Goal: Task Accomplishment & Management: Use online tool/utility

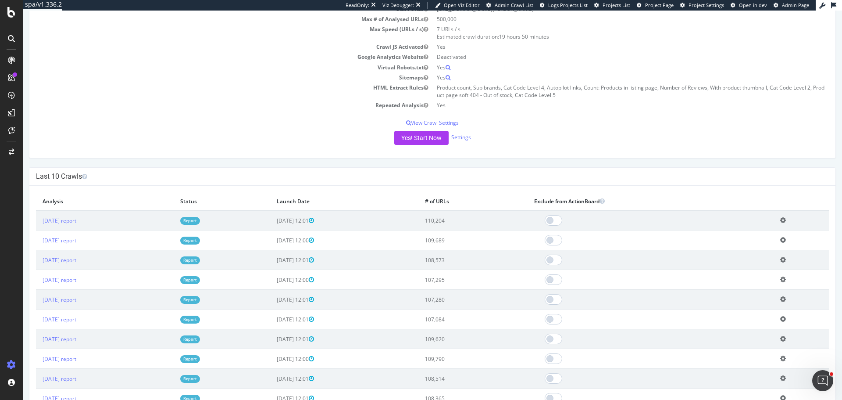
scroll to position [132, 0]
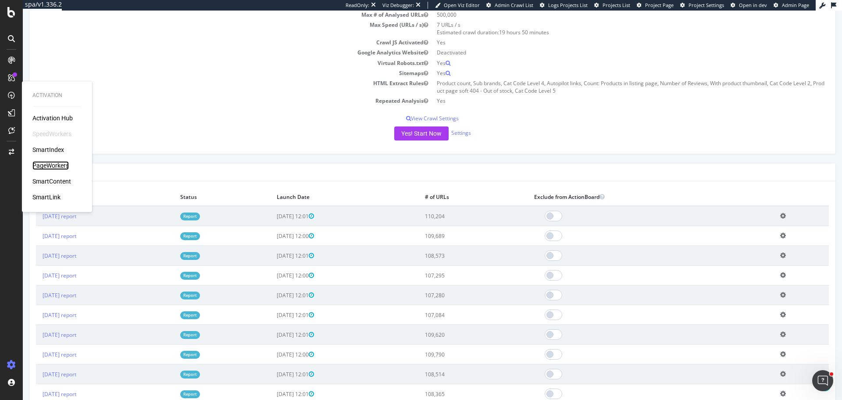
click at [63, 167] on div "PageWorkers" at bounding box center [50, 165] width 36 height 9
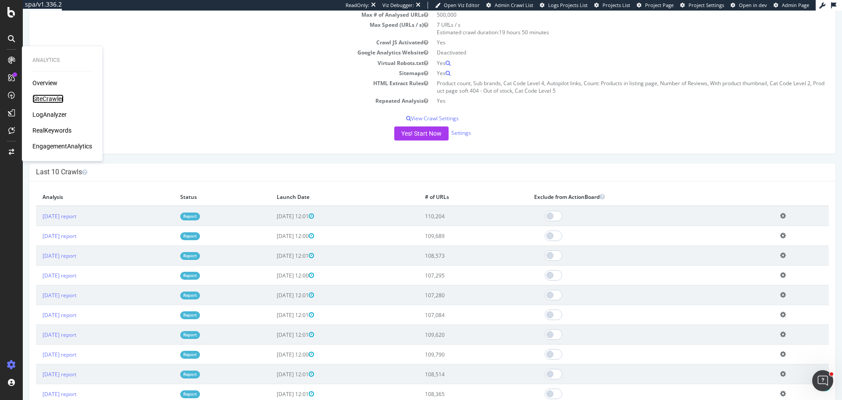
click at [61, 96] on div "SiteCrawler" at bounding box center [47, 98] width 31 height 9
click at [56, 116] on div "AlertPanel" at bounding box center [46, 116] width 28 height 9
click at [54, 101] on div "ActionBoard" at bounding box center [49, 100] width 34 height 9
click at [56, 98] on div "SiteCrawler" at bounding box center [47, 98] width 31 height 9
click at [56, 111] on div "LogAnalyzer" at bounding box center [49, 114] width 34 height 9
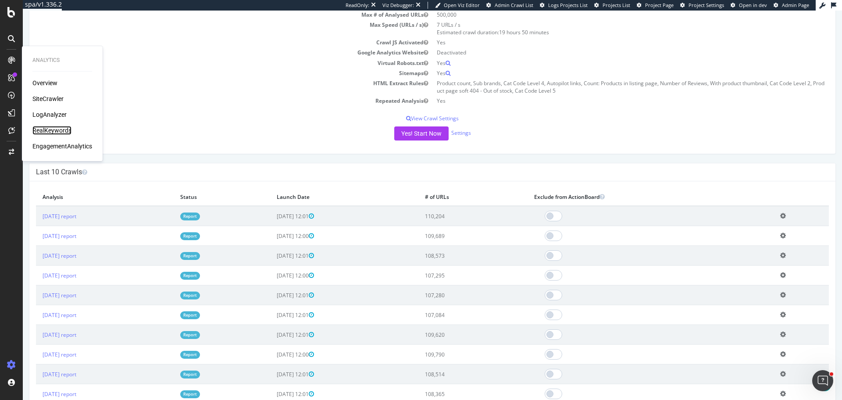
click at [58, 132] on div "RealKeywords" at bounding box center [51, 130] width 39 height 9
click at [53, 149] on div "SmartIndex" at bounding box center [48, 149] width 32 height 9
click at [57, 152] on div "SmartIndex" at bounding box center [48, 149] width 32 height 9
click at [51, 98] on div "SiteCrawler" at bounding box center [47, 98] width 31 height 9
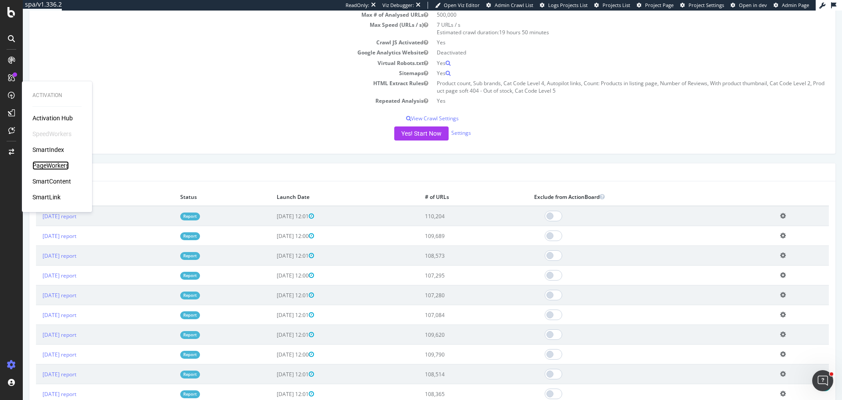
click at [52, 164] on div "PageWorkers" at bounding box center [50, 165] width 36 height 9
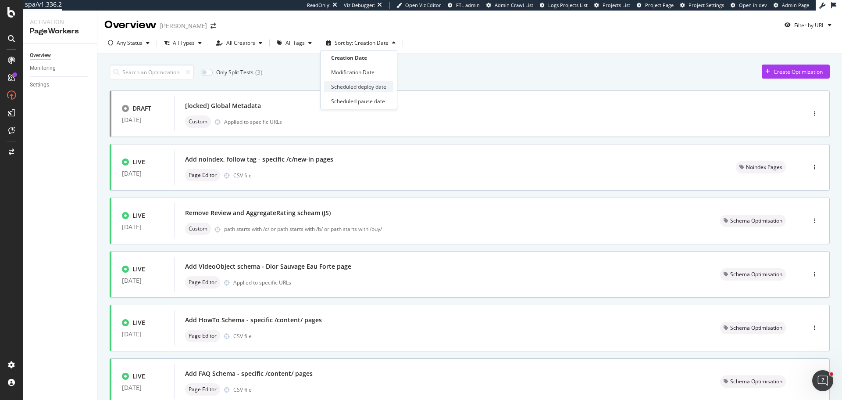
click at [375, 87] on div "Scheduled deploy date" at bounding box center [358, 86] width 55 height 7
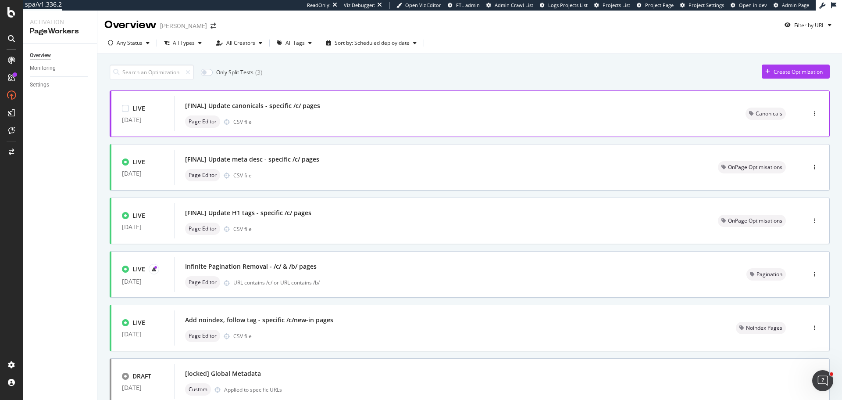
click at [376, 103] on div "[FINAL] Update canonicals - specific /c/ pages" at bounding box center [455, 106] width 540 height 12
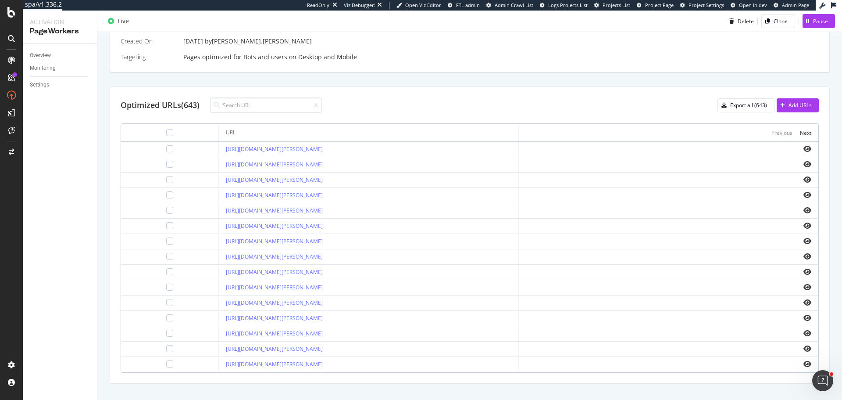
scroll to position [263, 0]
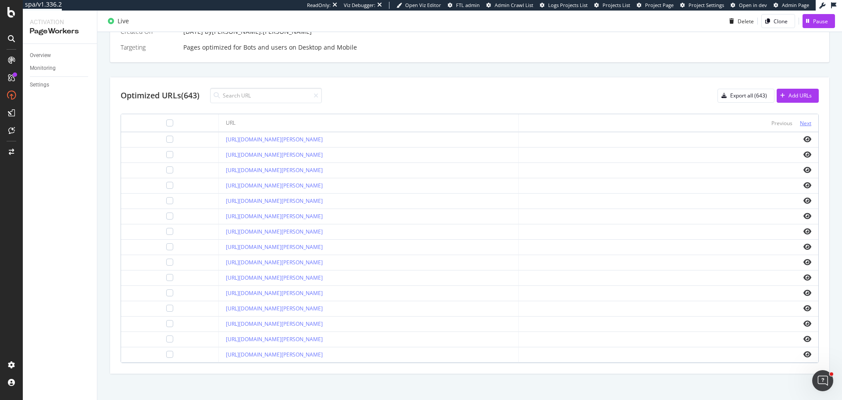
click at [801, 126] on div "Next" at bounding box center [805, 122] width 11 height 7
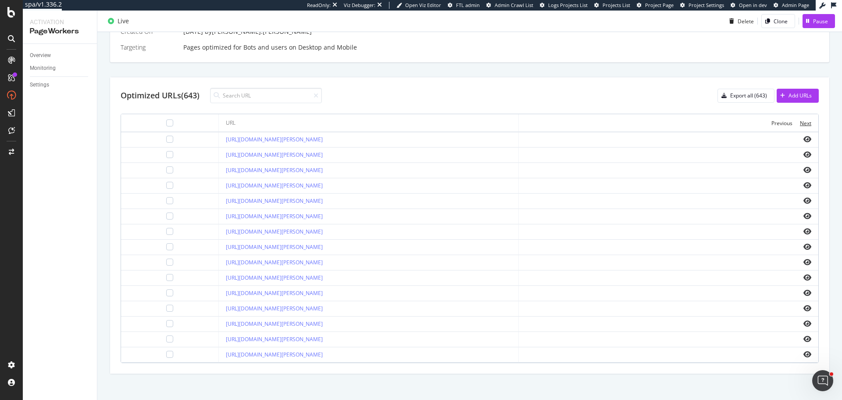
click at [801, 126] on div "Next" at bounding box center [805, 122] width 11 height 7
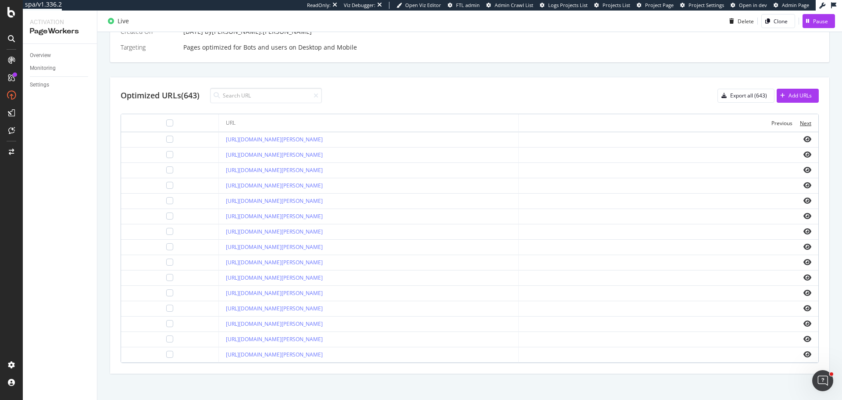
click at [801, 126] on div "Next" at bounding box center [805, 122] width 11 height 7
click at [277, 87] on div "Optimized URLs (643) Export all (643) Add URLs URL Previous Next https://www.my…" at bounding box center [469, 225] width 719 height 296
click at [281, 93] on input at bounding box center [266, 95] width 112 height 15
type input "women"
click at [298, 141] on link "https://www.myer.com.au/c/offers/women--sale" at bounding box center [274, 139] width 97 height 7
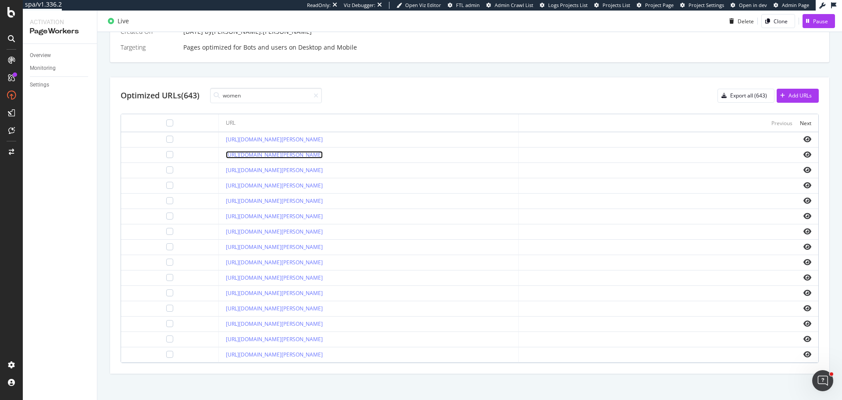
click at [323, 154] on link "https://www.myer.com.au/c/offers/women--sale/activewear-women-sale" at bounding box center [274, 154] width 97 height 7
click at [323, 168] on link "https://www.myer.com.au/c/offers/women--sale/activewear-women-sale/" at bounding box center [274, 169] width 97 height 7
click at [315, 96] on div at bounding box center [314, 96] width 8 height 6
click at [318, 96] on icon at bounding box center [316, 96] width 5 height 6
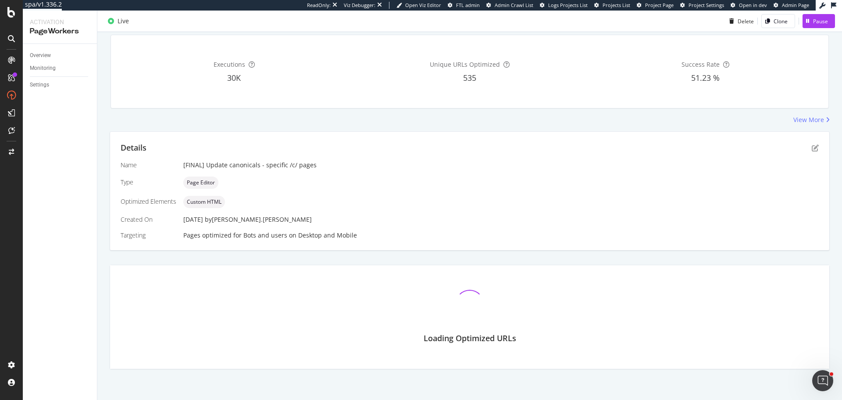
scroll to position [146, 0]
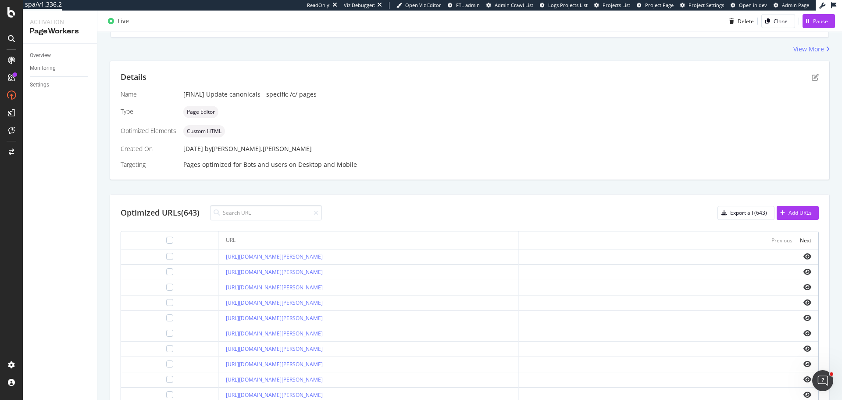
click at [805, 76] on div "Details" at bounding box center [470, 76] width 698 height 11
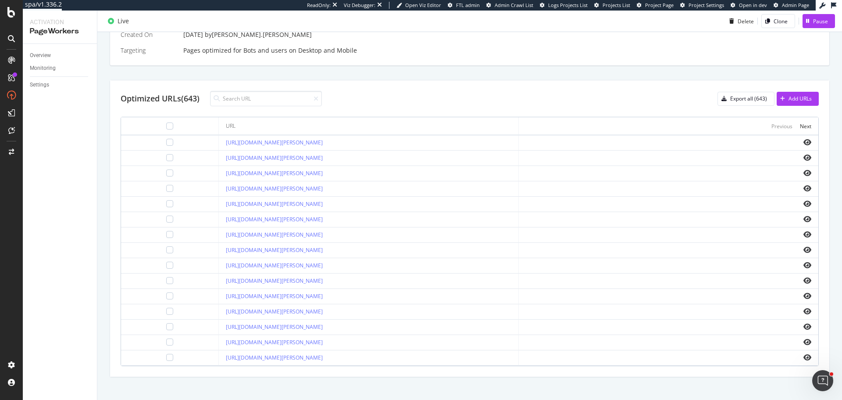
scroll to position [268, 0]
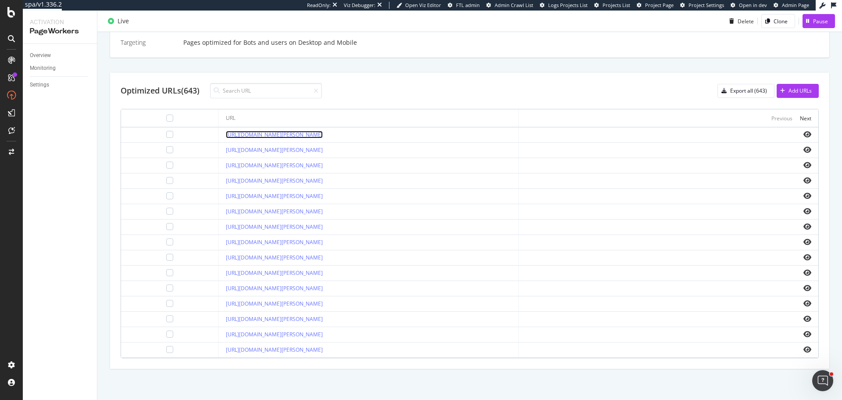
click at [323, 135] on link "https://www.myer.com.au/c/beauty/all-fragrance/womens-fragrances/" at bounding box center [274, 134] width 97 height 7
click at [323, 147] on link "https://www.myer.com.au/c/beauty/featured-beauty-brands/featured-brand-chanel/c…" at bounding box center [274, 149] width 97 height 7
click at [321, 132] on link "https://www.myer.com.au/c/beauty/all-fragrance/womens-fragrances/" at bounding box center [274, 134] width 97 height 7
click at [283, 87] on input at bounding box center [266, 90] width 112 height 15
type input "women"
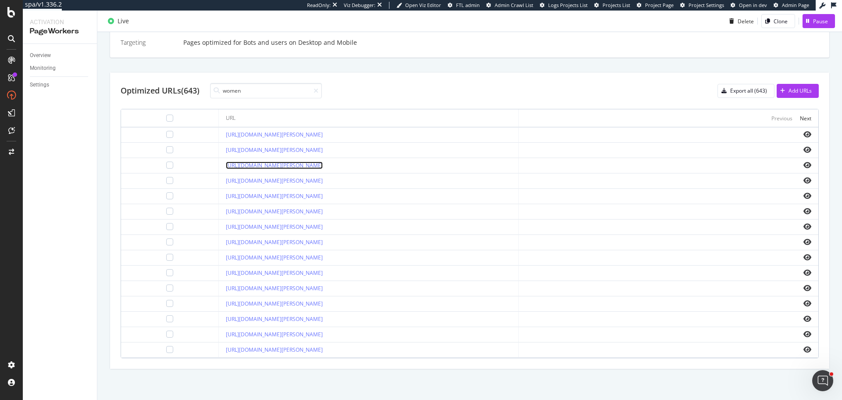
click at [323, 166] on link "https://www.myer.com.au/c/offers/women--sale/activewear-women-sale/" at bounding box center [274, 164] width 97 height 7
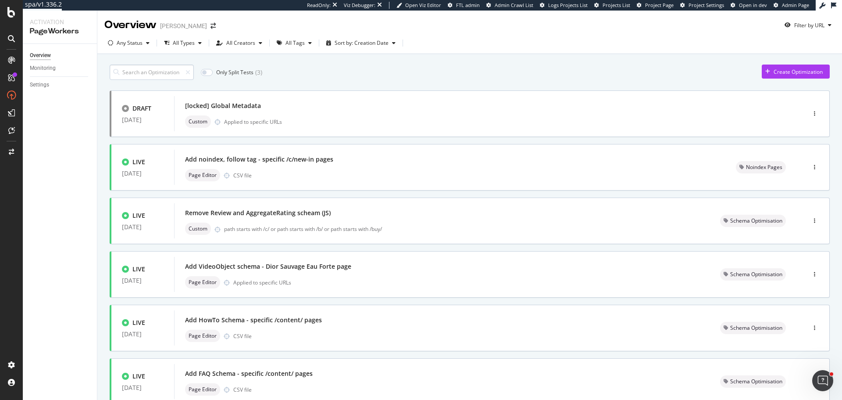
click at [156, 70] on input at bounding box center [152, 71] width 84 height 15
click at [149, 45] on icon "button" at bounding box center [148, 42] width 4 height 5
click at [329, 74] on div "Only Split Tests ( 3 ) Create Optimization" at bounding box center [470, 71] width 720 height 15
click at [389, 44] on div "button" at bounding box center [394, 42] width 11 height 5
click at [377, 87] on div "Scheduled deploy date" at bounding box center [358, 86] width 55 height 7
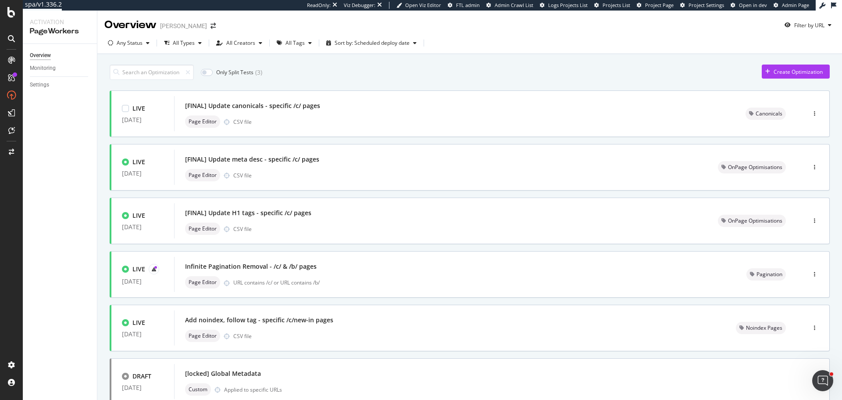
drag, startPoint x: 283, startPoint y: 114, endPoint x: 470, endPoint y: 64, distance: 193.7
click at [499, 57] on div "Only Split Tests ( 3 ) Create Optimization LIVE 15 Aug. 2025 [FINAL] Update can…" at bounding box center [469, 364] width 745 height 621
click at [334, 120] on div "Page Editor CSV file" at bounding box center [455, 121] width 540 height 12
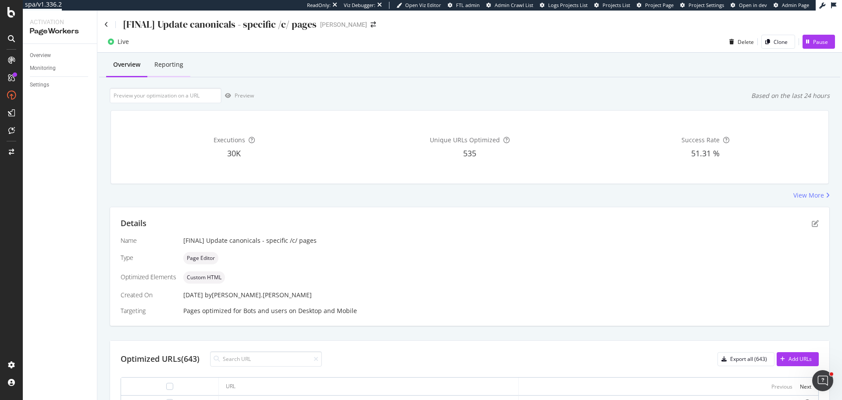
click at [178, 67] on div "Reporting" at bounding box center [168, 64] width 29 height 9
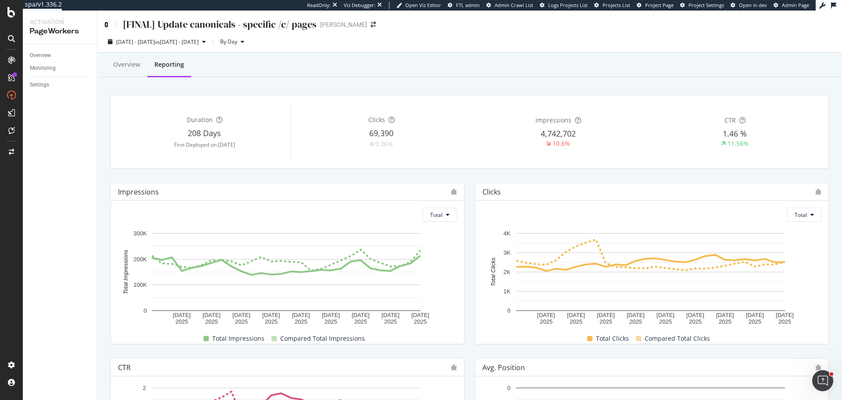
click at [106, 22] on icon at bounding box center [106, 24] width 4 height 6
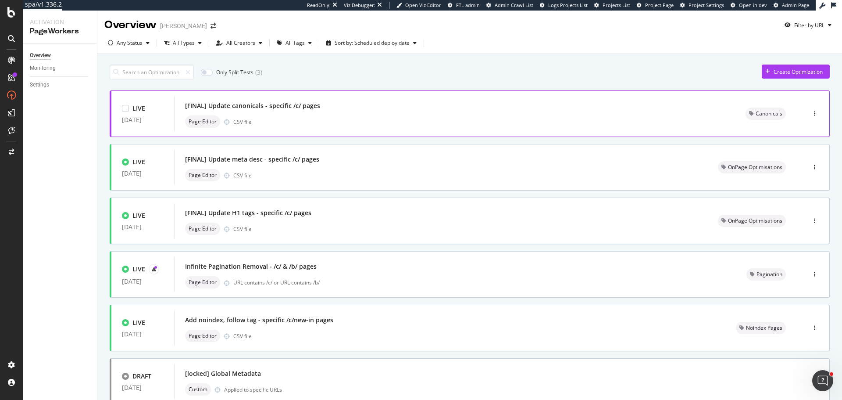
click at [411, 120] on div "Page Editor CSV file" at bounding box center [455, 121] width 540 height 12
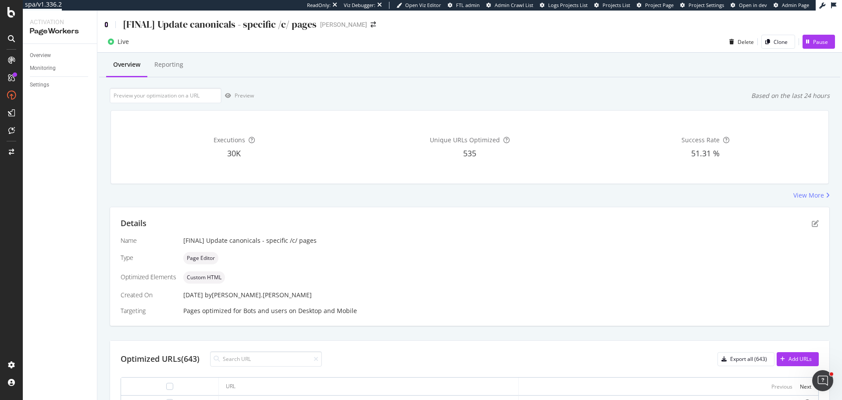
click at [107, 24] on icon at bounding box center [106, 24] width 4 height 6
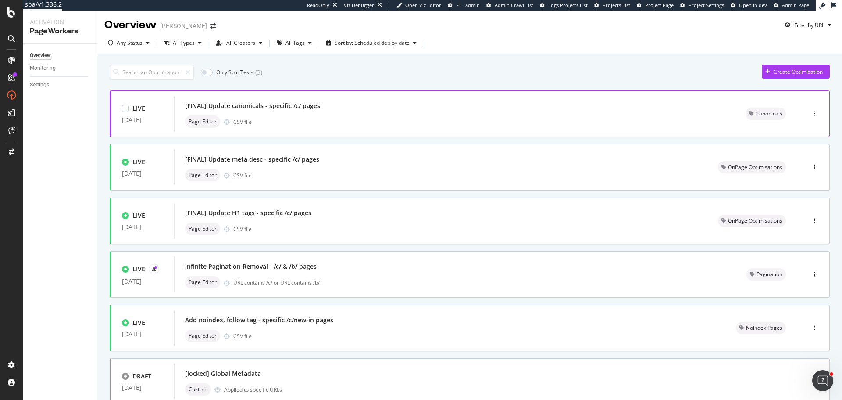
click at [387, 113] on div "[FINAL] Update canonicals - specific /c/ pages Page Editor CSV file" at bounding box center [455, 114] width 540 height 28
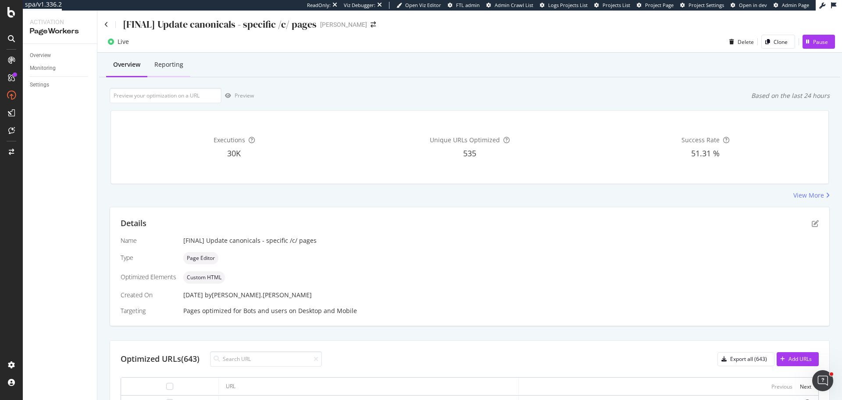
click at [161, 66] on div "Reporting" at bounding box center [168, 64] width 29 height 9
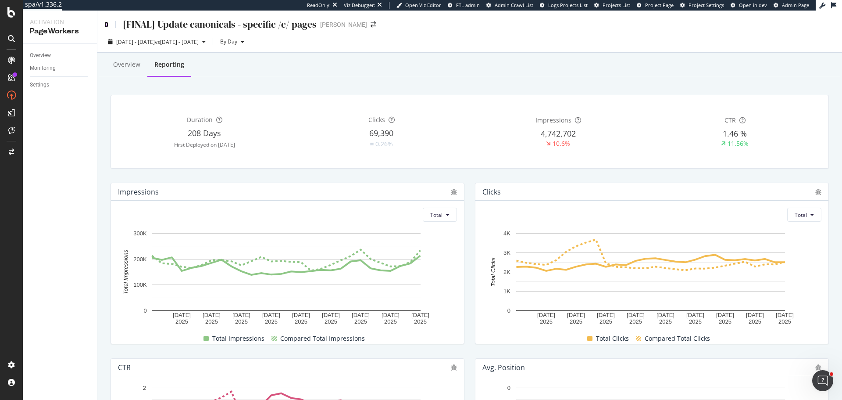
click at [106, 25] on icon at bounding box center [106, 24] width 4 height 6
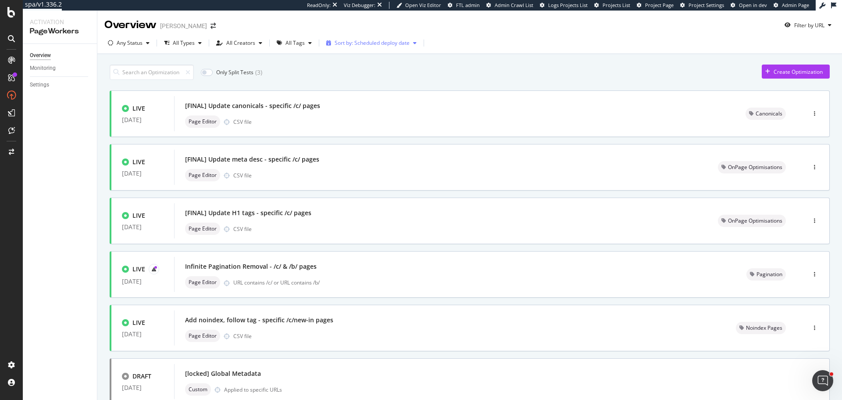
click at [374, 43] on div "Sort by: Scheduled deploy date" at bounding box center [372, 42] width 75 height 5
click at [357, 70] on div "Modification Date" at bounding box center [352, 71] width 43 height 7
click at [362, 47] on div "Sort by: Modification Date" at bounding box center [366, 42] width 86 height 13
click at [365, 59] on div "Creation Date" at bounding box center [348, 57] width 34 height 7
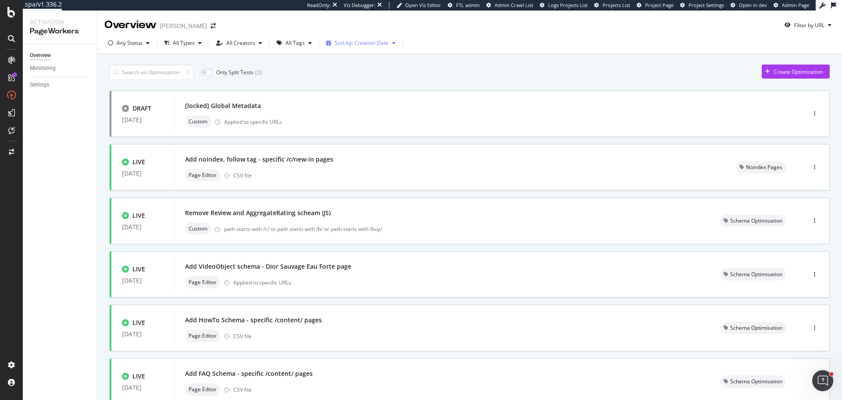
click at [372, 41] on div "Sort by: Creation Date" at bounding box center [362, 42] width 54 height 5
click at [352, 84] on div "Scheduled deploy date" at bounding box center [358, 86] width 55 height 7
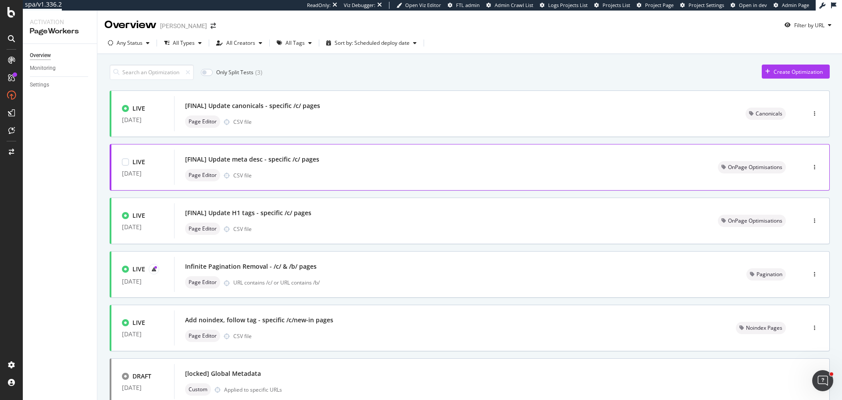
click at [279, 163] on div "[FINAL] Update meta desc - specific /c/ pages" at bounding box center [252, 159] width 134 height 9
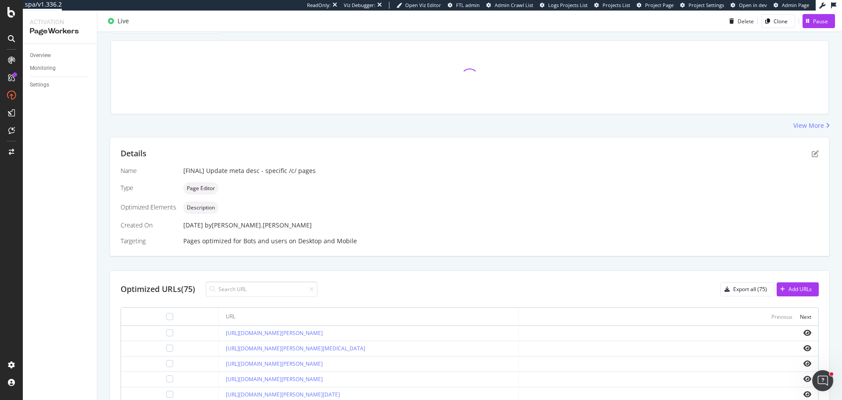
scroll to position [175, 0]
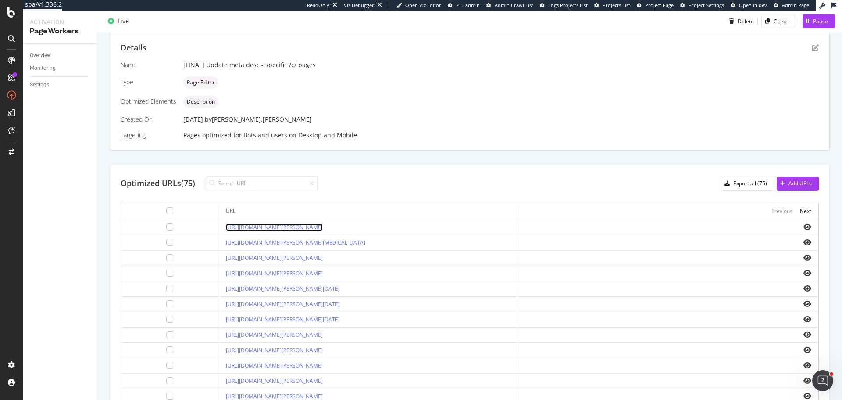
click at [315, 229] on link "https://www.myer.com.au/c/all-toys/featured-toys-brands" at bounding box center [274, 226] width 97 height 7
click at [357, 245] on link "https://www.myer.com.au/c/beauty/all-mens-grooming/mens-skin-care" at bounding box center [295, 242] width 139 height 7
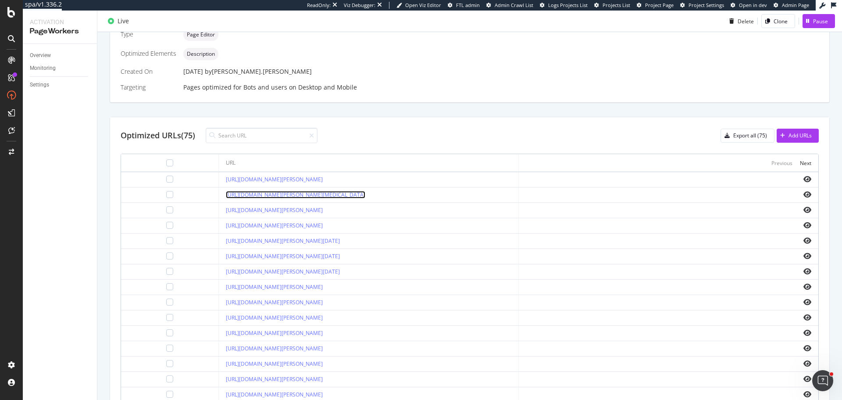
scroll to position [224, 0]
click at [800, 164] on div "Next" at bounding box center [805, 161] width 11 height 7
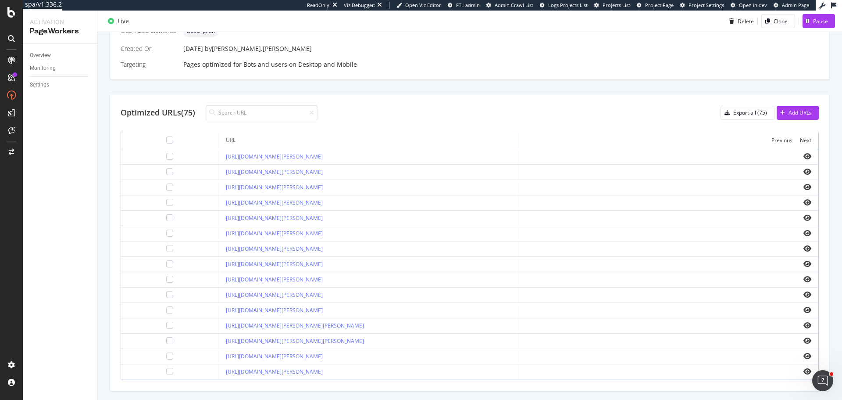
scroll to position [268, 0]
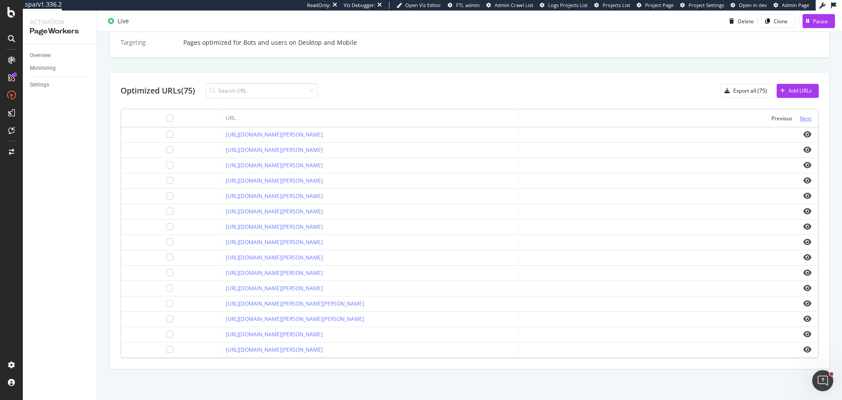
click at [801, 120] on div "Next" at bounding box center [805, 117] width 11 height 7
click at [323, 136] on link "https://www.myer.com.au/c/women/clothing/dresses/cocktail-red" at bounding box center [274, 134] width 97 height 7
click at [779, 124] on th "Previous Next" at bounding box center [669, 118] width 300 height 18
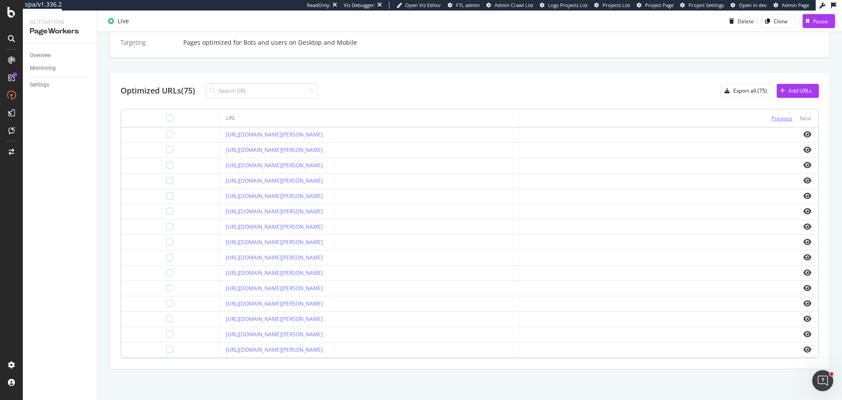
click at [778, 123] on button "Previous" at bounding box center [782, 118] width 21 height 11
click at [778, 118] on div "Previous" at bounding box center [782, 117] width 21 height 7
click at [311, 136] on link "https://www.myer.com.au/c/all-toys/featured-toys-brands" at bounding box center [274, 134] width 97 height 7
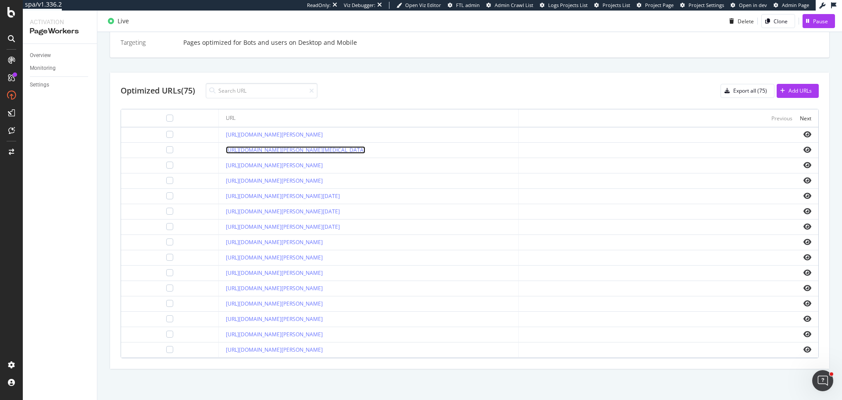
click at [267, 153] on link "https://www.myer.com.au/c/beauty/all-mens-grooming/mens-skin-care" at bounding box center [295, 149] width 139 height 7
click at [800, 115] on div "Next" at bounding box center [805, 117] width 11 height 7
click at [772, 117] on div "Previous" at bounding box center [782, 117] width 21 height 7
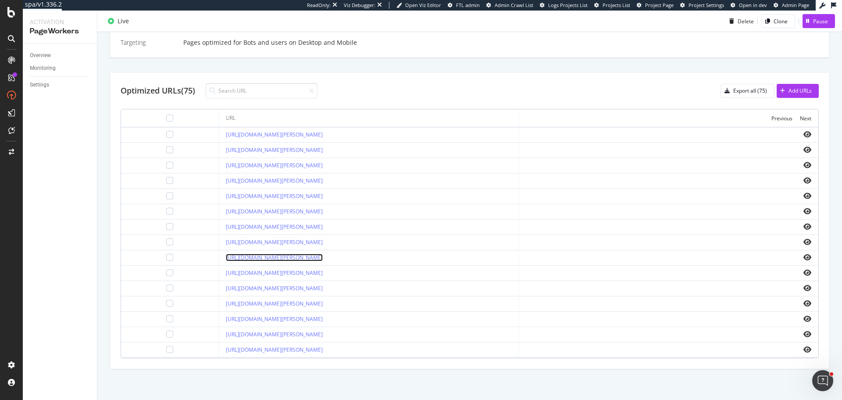
click at [295, 260] on link "https://www.myer.com.au/c/women/accessories/fascinators-black" at bounding box center [274, 257] width 97 height 7
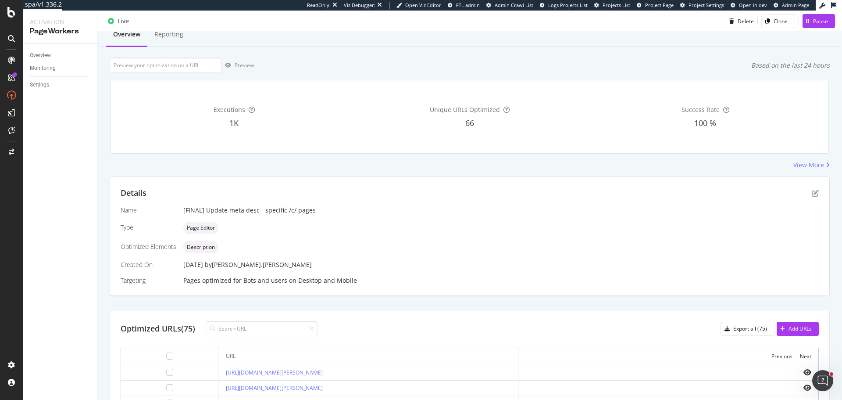
scroll to position [44, 0]
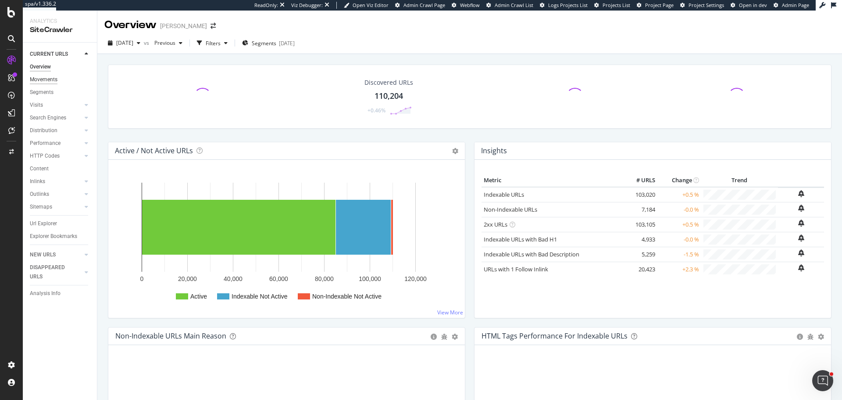
click at [50, 79] on div "Movements" at bounding box center [44, 79] width 28 height 9
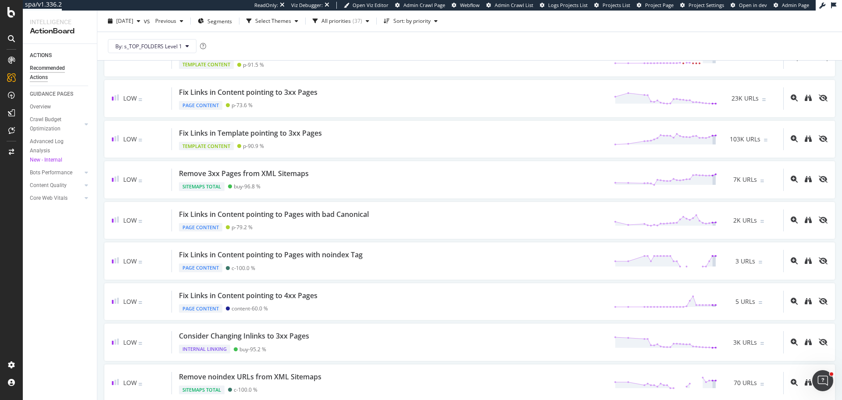
scroll to position [545, 0]
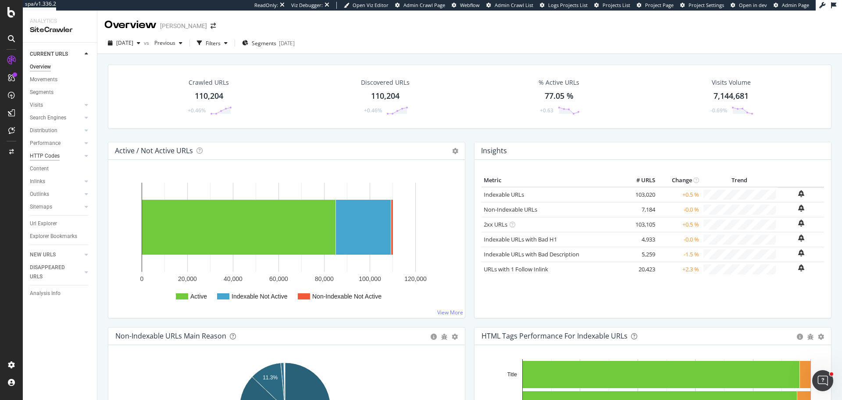
click at [49, 155] on div "HTTP Codes" at bounding box center [45, 155] width 30 height 9
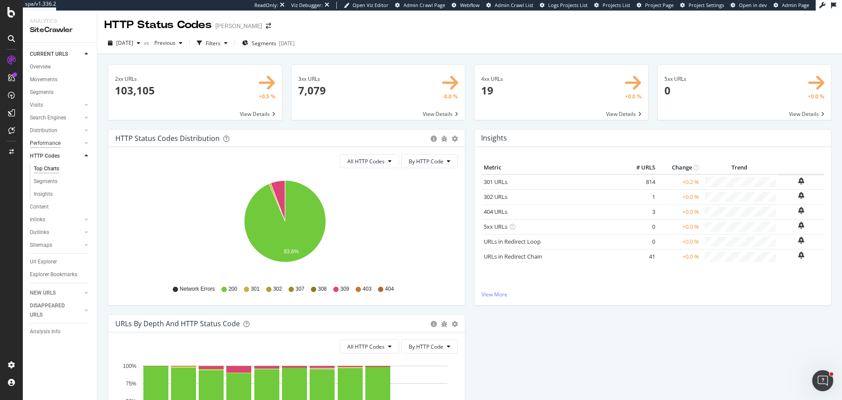
click at [46, 140] on div "Performance" at bounding box center [45, 143] width 31 height 9
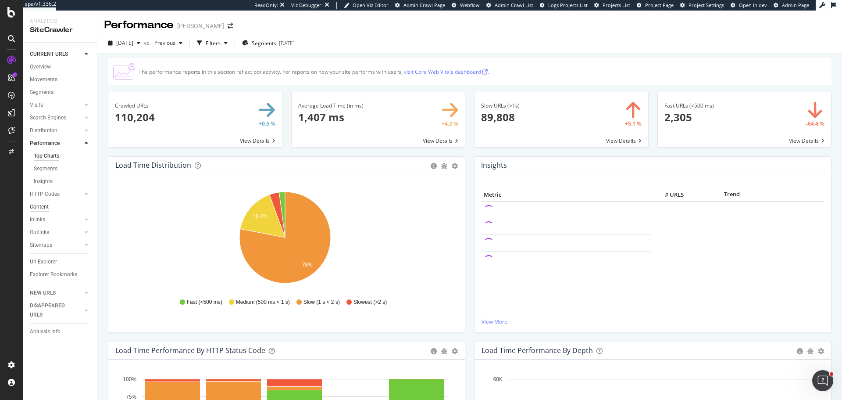
click at [37, 206] on div "Content" at bounding box center [39, 206] width 19 height 9
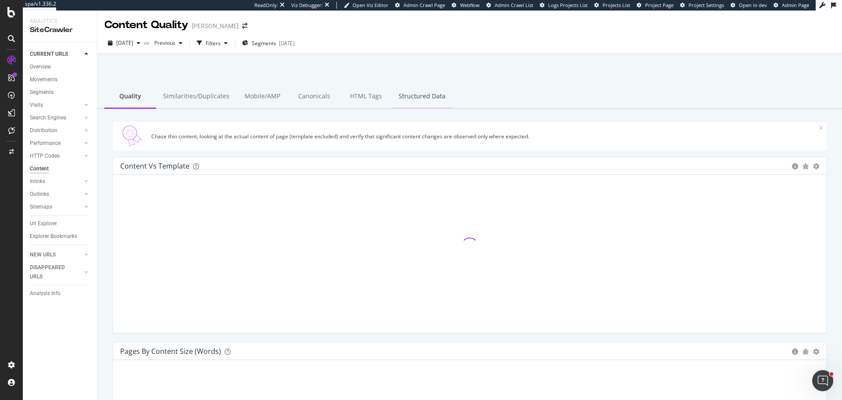
click at [408, 97] on div "Structured Data" at bounding box center [422, 97] width 61 height 24
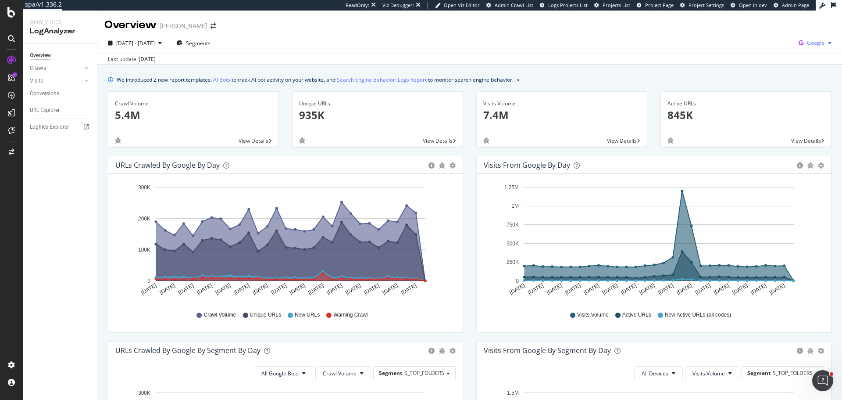
click at [813, 37] on div "Google" at bounding box center [815, 42] width 40 height 13
click at [743, 39] on span at bounding box center [740, 35] width 11 height 11
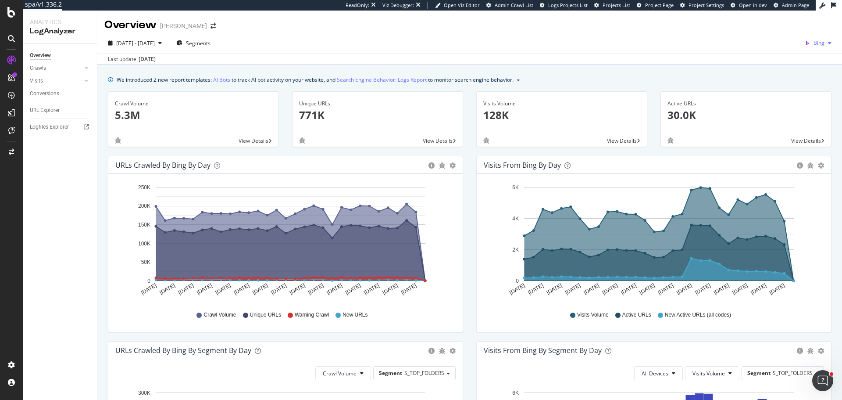
click at [818, 41] on span "Bing" at bounding box center [819, 42] width 11 height 7
click at [768, 15] on span "Google" at bounding box center [771, 19] width 32 height 8
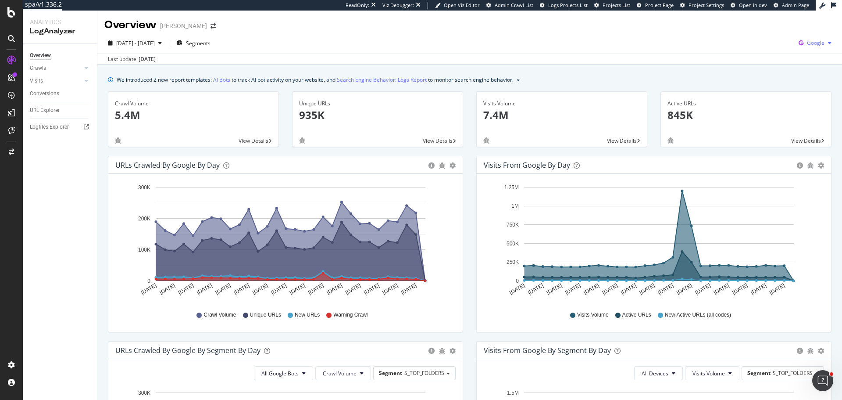
click at [807, 43] on span "Google" at bounding box center [816, 42] width 18 height 7
click at [761, 55] on div "OpenAI" at bounding box center [758, 51] width 61 height 13
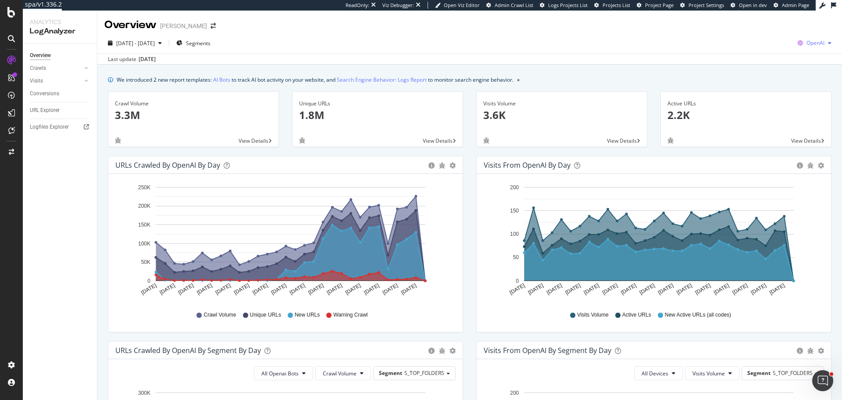
click at [815, 41] on span "OpenAI" at bounding box center [816, 42] width 18 height 7
click at [753, 37] on span "Bing" at bounding box center [764, 35] width 32 height 8
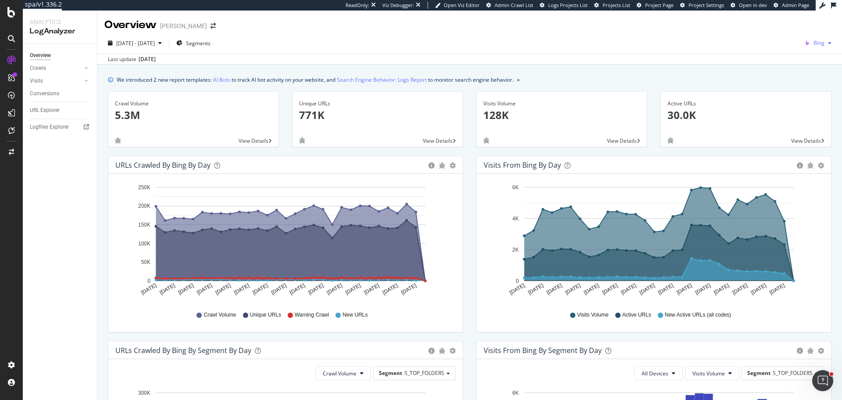
click at [828, 43] on icon "button" at bounding box center [830, 42] width 4 height 5
click at [770, 49] on span "OpenAI" at bounding box center [771, 51] width 32 height 8
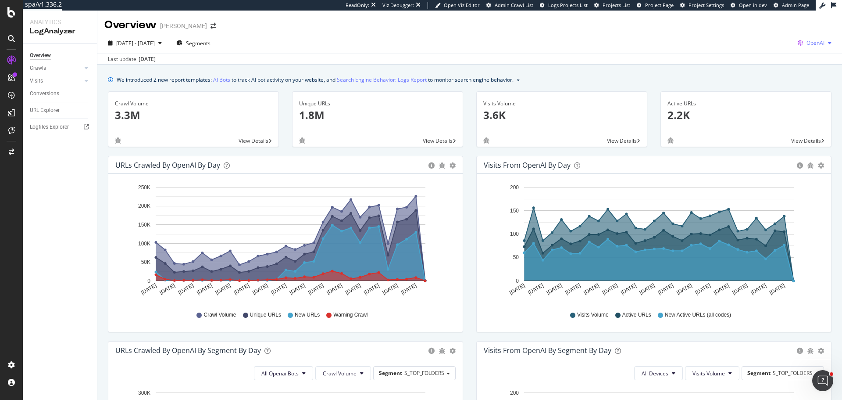
click at [808, 43] on span "OpenAI" at bounding box center [816, 42] width 18 height 7
click at [766, 19] on span "Google" at bounding box center [764, 19] width 32 height 8
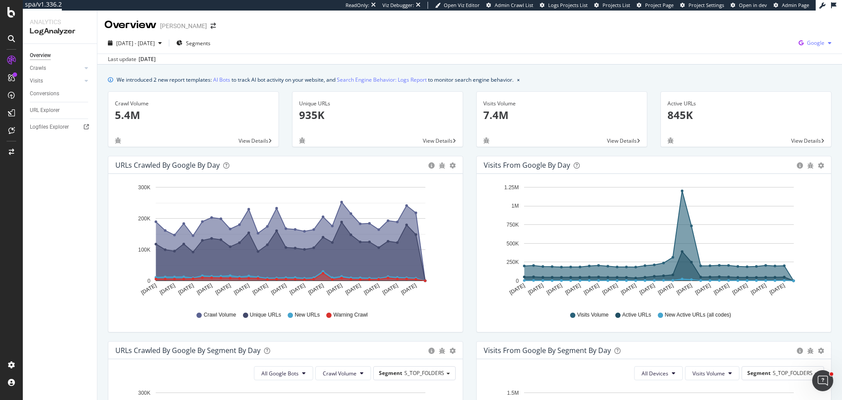
click at [812, 46] on span "Google" at bounding box center [816, 42] width 18 height 7
click at [771, 54] on span "OpenAI" at bounding box center [765, 51] width 32 height 8
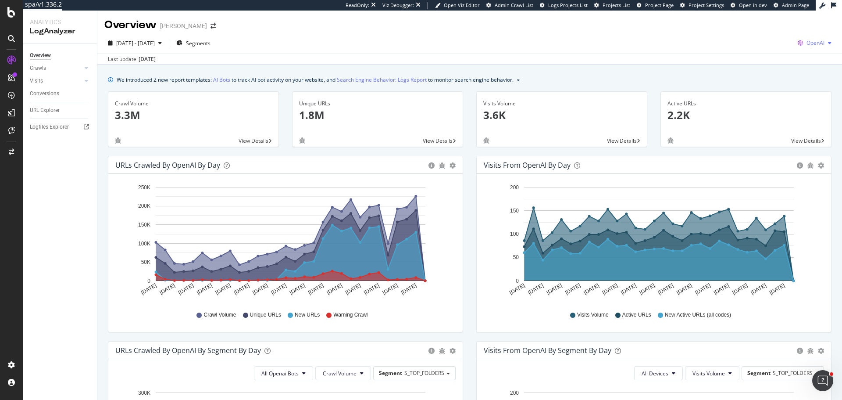
click at [809, 43] on span "OpenAI" at bounding box center [816, 42] width 18 height 7
click at [766, 62] on div "Other AI Bots" at bounding box center [757, 67] width 61 height 13
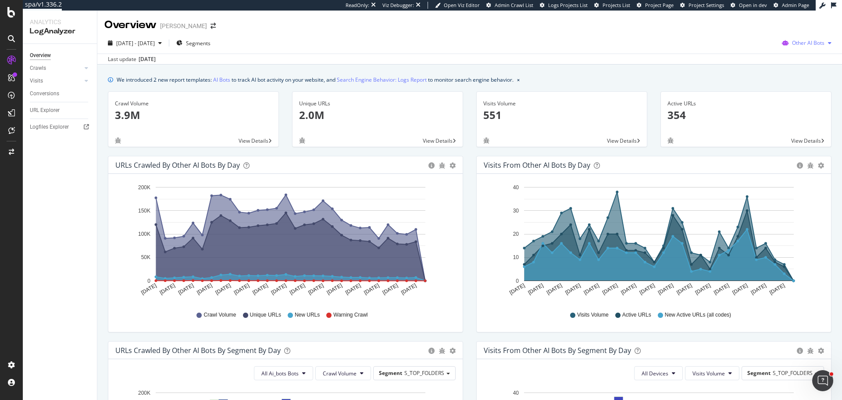
click at [800, 47] on div "Other AI Bots" at bounding box center [807, 42] width 57 height 13
click at [802, 77] on span "Bing" at bounding box center [811, 77] width 34 height 8
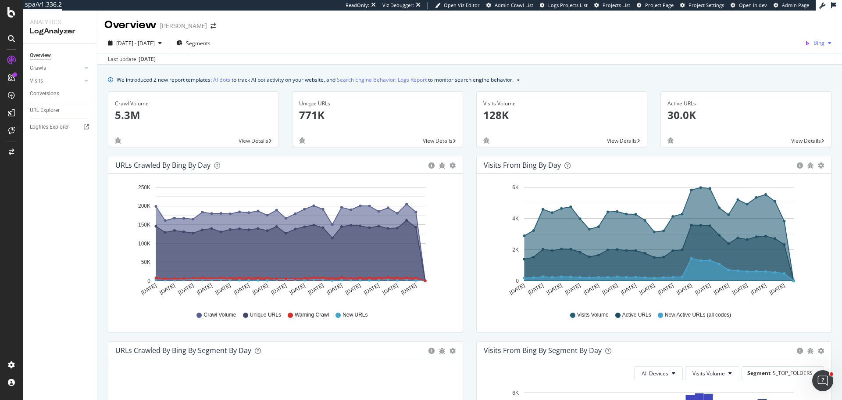
click at [814, 42] on span "Bing" at bounding box center [819, 42] width 11 height 7
click at [766, 57] on div "OpenAI" at bounding box center [764, 51] width 61 height 13
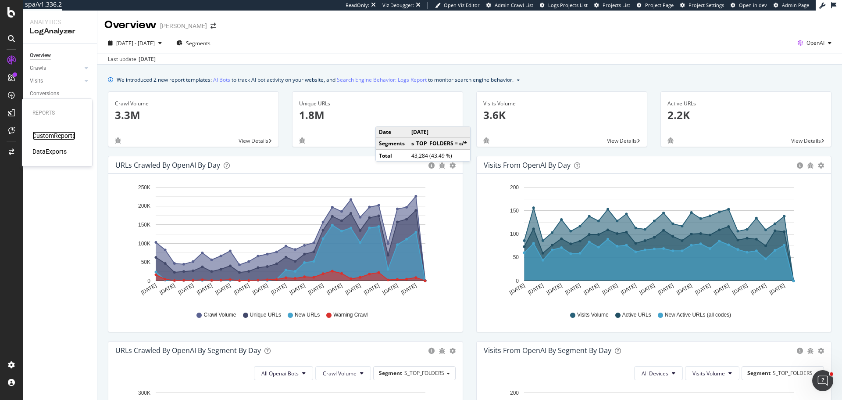
click at [66, 135] on div "CustomReports" at bounding box center [53, 135] width 43 height 9
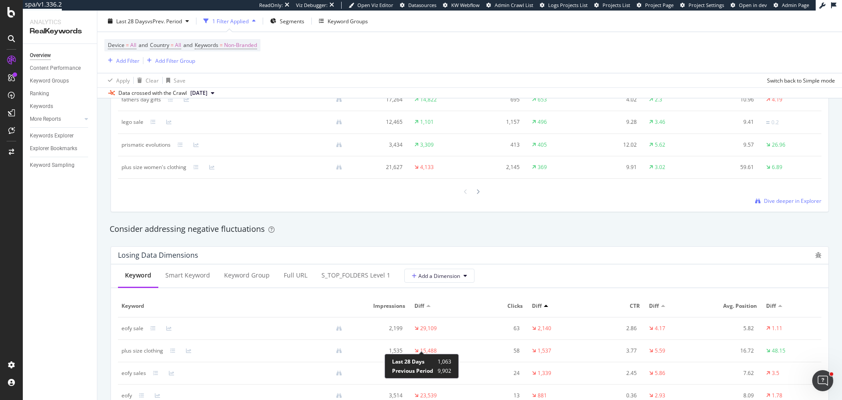
scroll to position [790, 0]
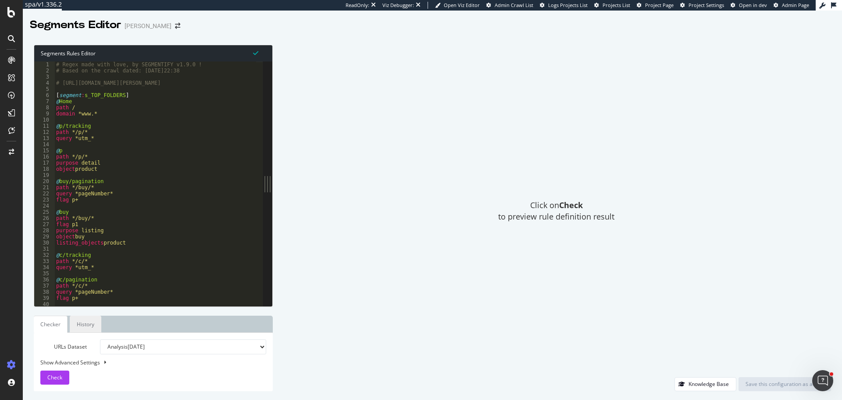
click at [97, 324] on link "History" at bounding box center [86, 323] width 32 height 17
click at [92, 327] on link "History" at bounding box center [86, 323] width 32 height 17
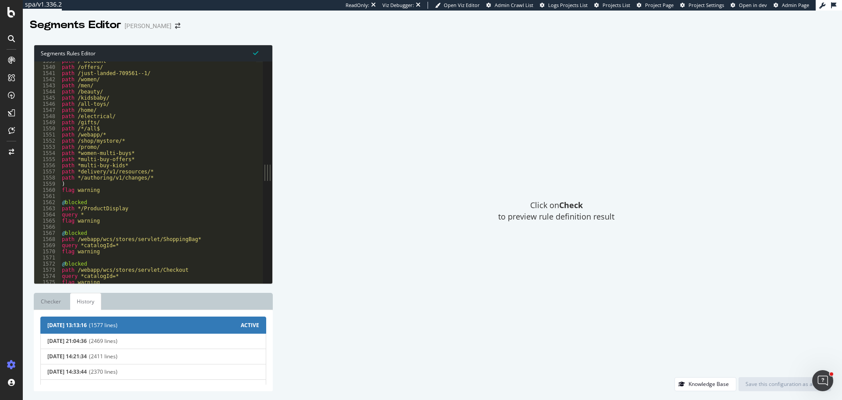
scroll to position [9469, 0]
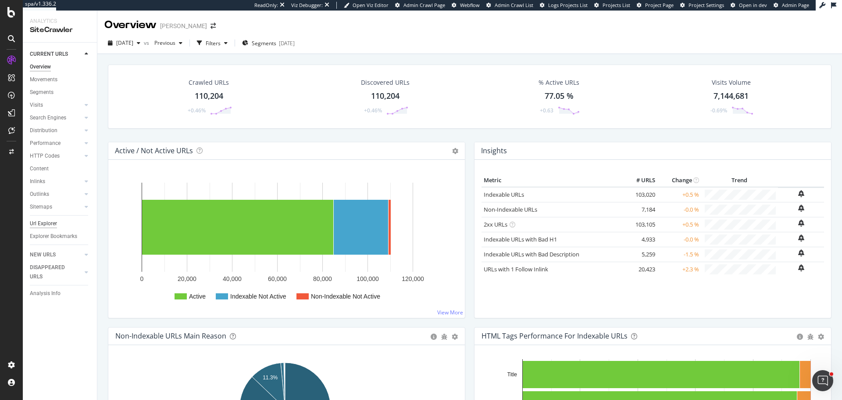
click at [52, 219] on div "Url Explorer" at bounding box center [43, 223] width 27 height 9
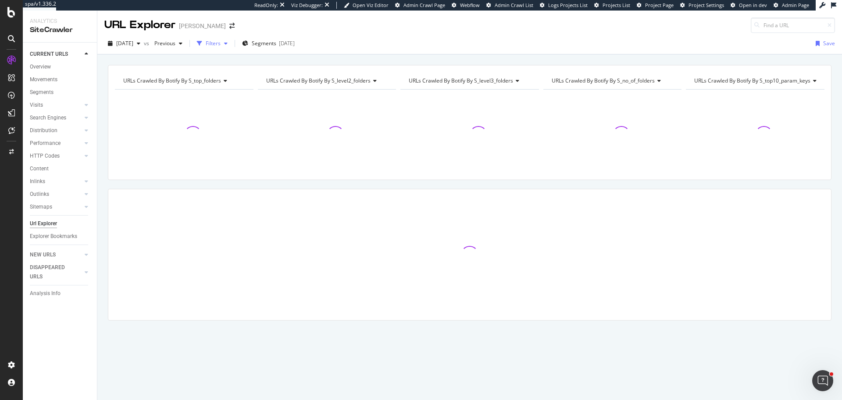
click at [221, 44] on div "Filters" at bounding box center [213, 42] width 15 height 7
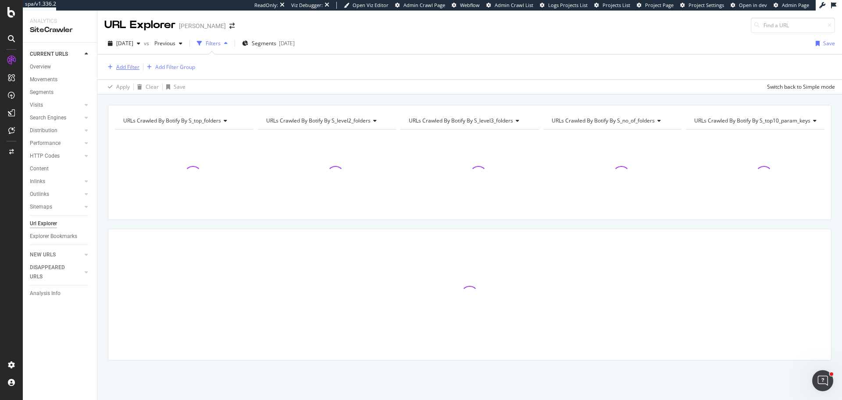
click at [121, 68] on div "Add Filter" at bounding box center [127, 66] width 23 height 7
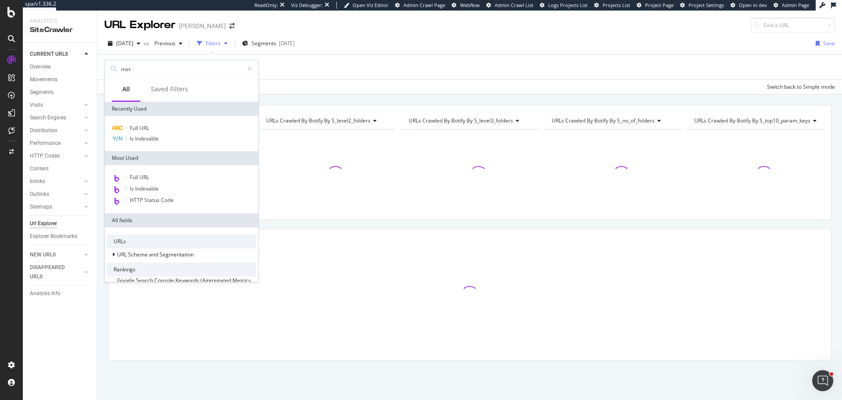
type input "meta"
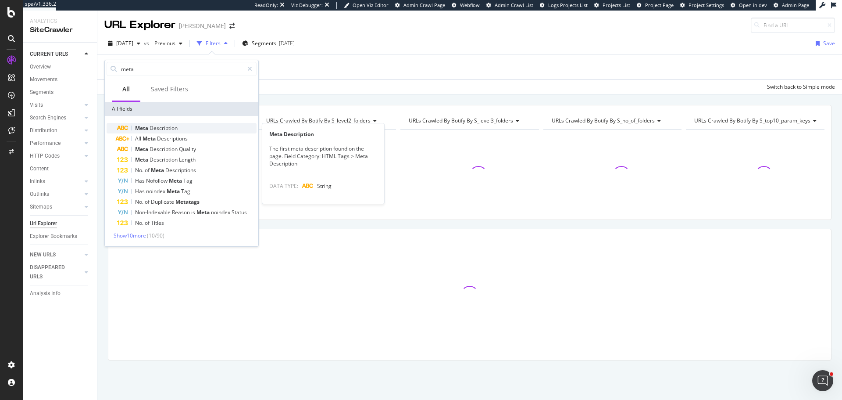
click at [164, 127] on span "Description" at bounding box center [164, 127] width 28 height 7
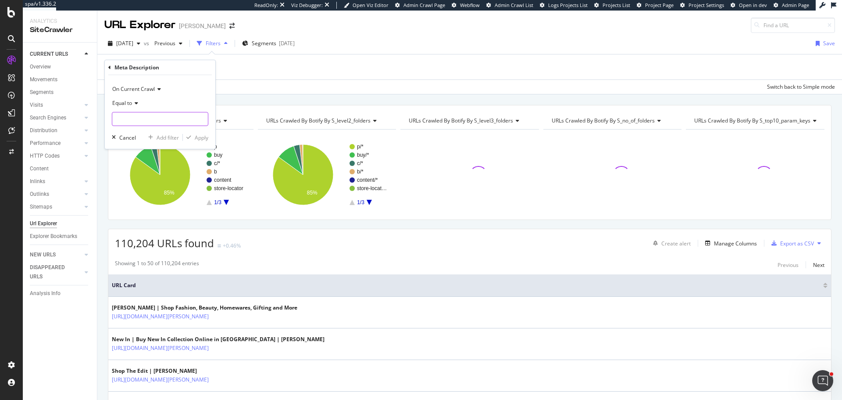
click at [131, 121] on input "text" at bounding box center [160, 119] width 96 height 14
paste input "at [PERSON_NAME]. Free Delivery 🚚 On Orders Above $99! 30 Days FREE Returns* Sh…"
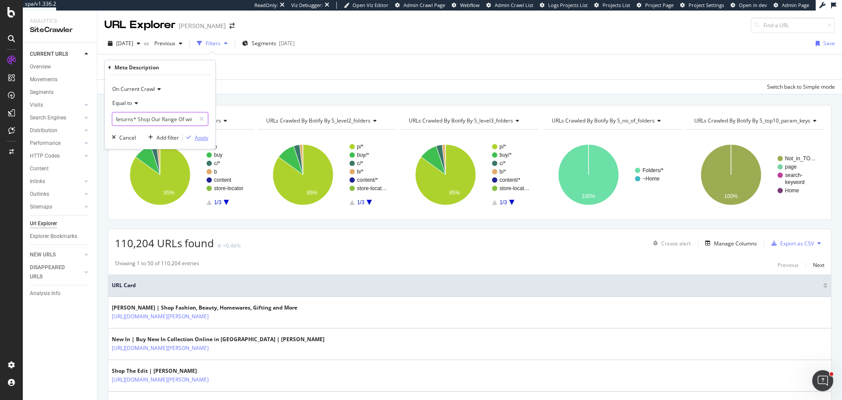
type input "at [PERSON_NAME]. Free Delivery 🚚 On Orders Above $99! 30 Days FREE Returns* Sh…"
click at [203, 136] on div "Apply" at bounding box center [202, 137] width 14 height 7
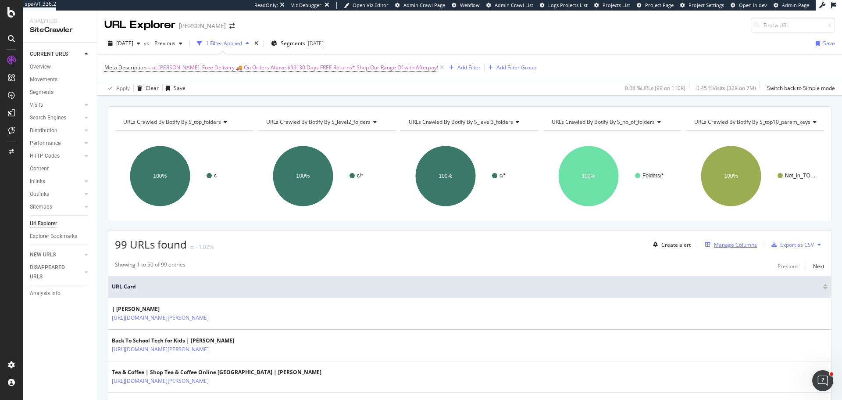
click at [740, 247] on div "Manage Columns" at bounding box center [735, 244] width 43 height 7
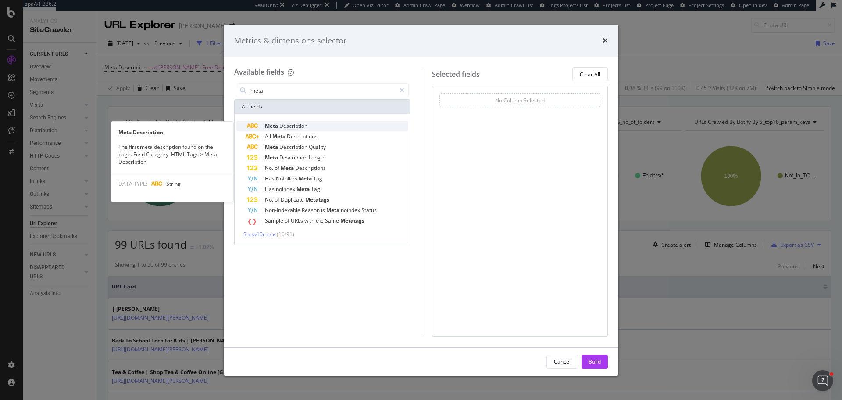
type input "meta"
click at [301, 123] on span "Description" at bounding box center [293, 125] width 28 height 7
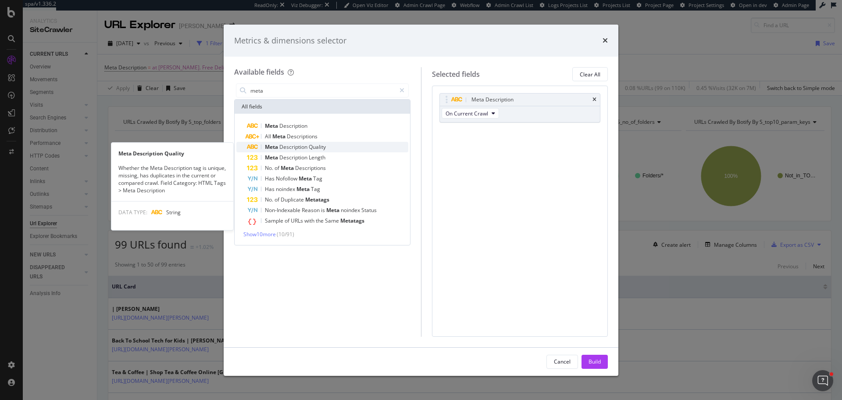
click at [305, 148] on span "Description" at bounding box center [293, 146] width 29 height 7
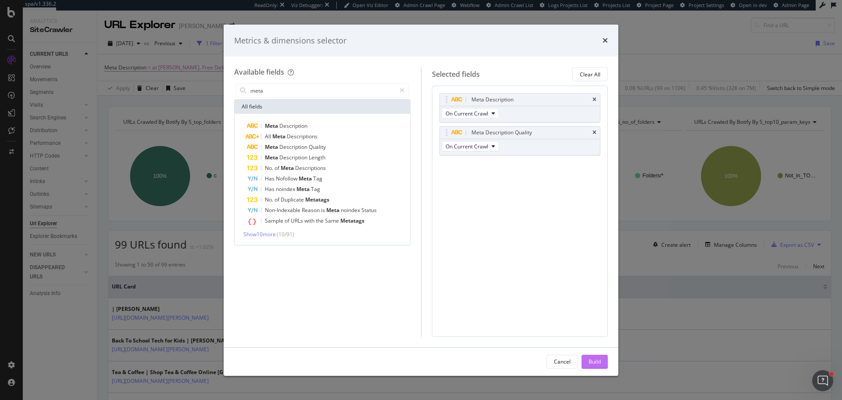
click at [600, 357] on div "Build" at bounding box center [595, 360] width 12 height 7
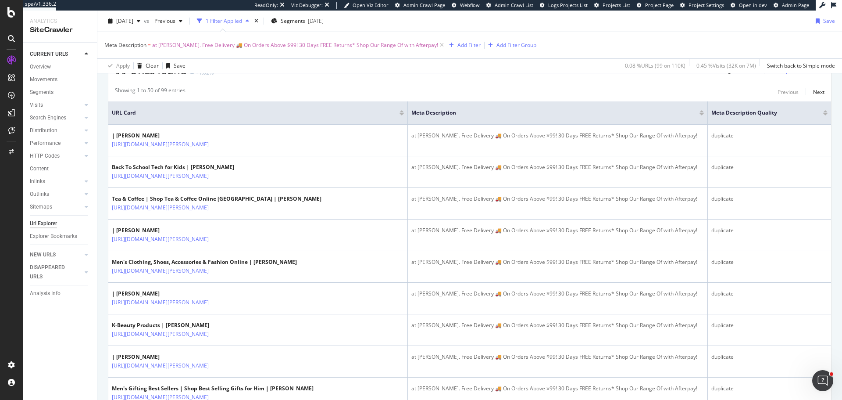
scroll to position [175, 0]
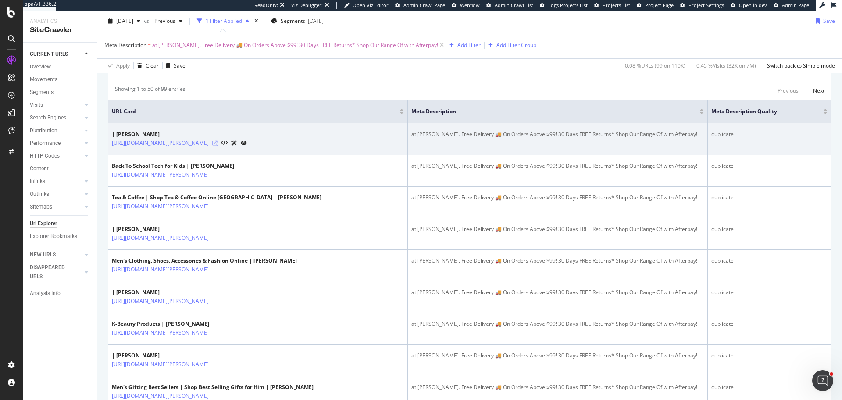
click at [218, 143] on icon at bounding box center [214, 142] width 5 height 5
click at [209, 143] on link "[URL][DOMAIN_NAME][PERSON_NAME]" at bounding box center [160, 143] width 97 height 9
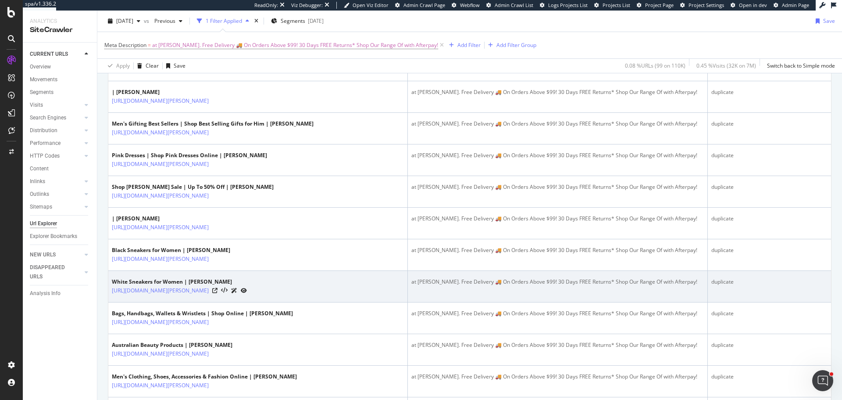
scroll to position [658, 0]
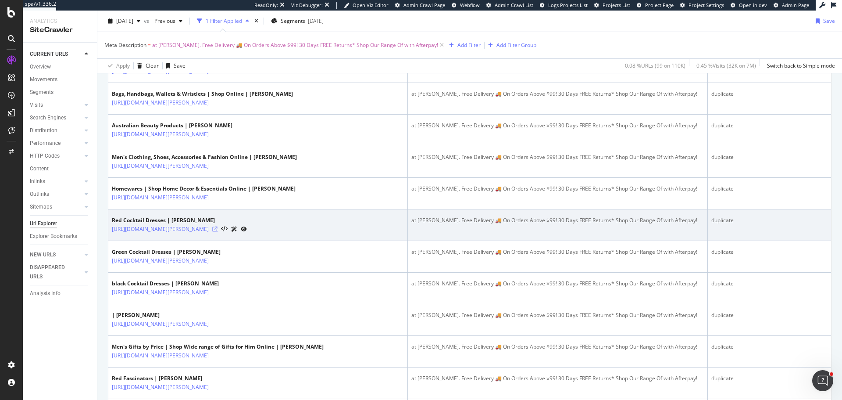
click at [218, 232] on icon at bounding box center [214, 228] width 5 height 5
click at [209, 233] on link "https://www.myer.com.au/c/women/clothing/dresses/cocktail-red" at bounding box center [160, 229] width 97 height 9
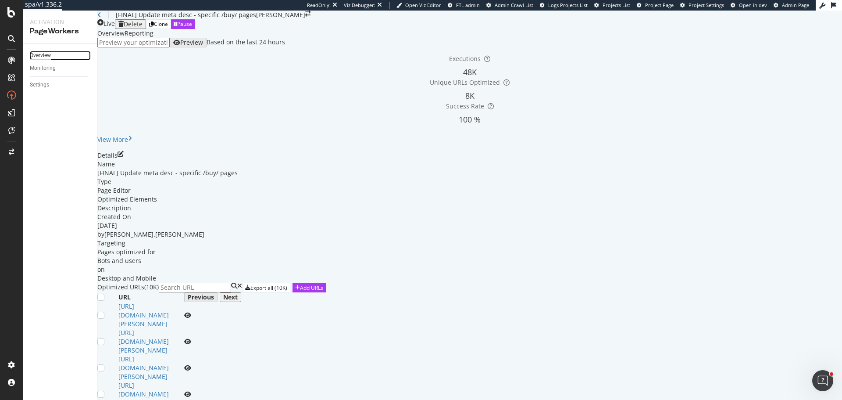
click at [50, 54] on div "Overview" at bounding box center [40, 55] width 21 height 9
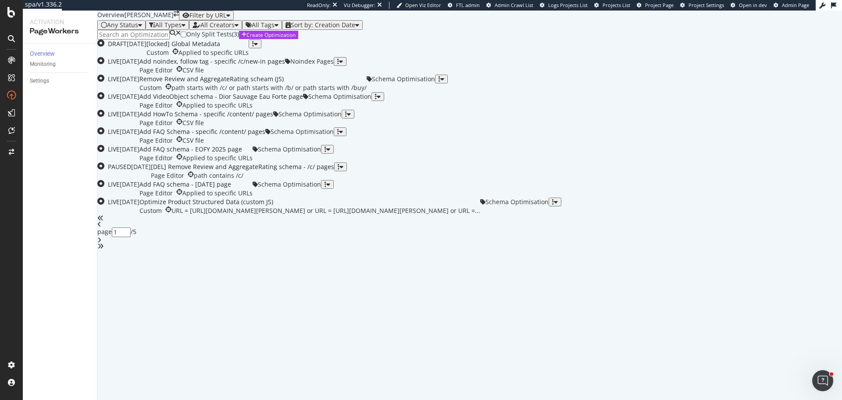
click at [138, 39] on input at bounding box center [133, 35] width 72 height 10
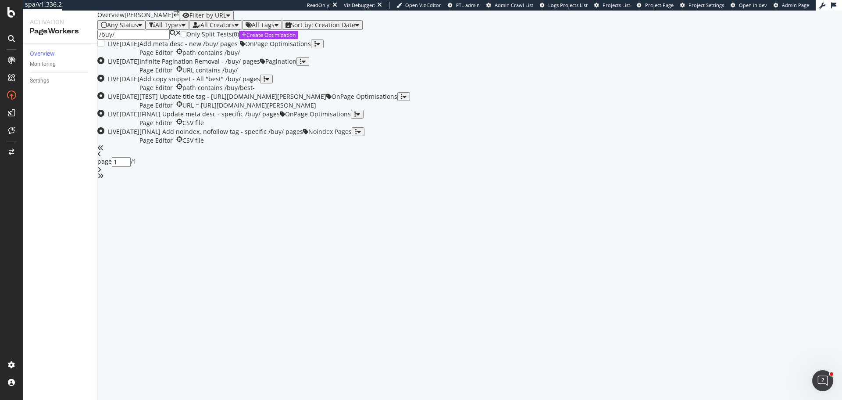
click at [240, 57] on div "Page Editor path contains /buy/" at bounding box center [189, 52] width 100 height 9
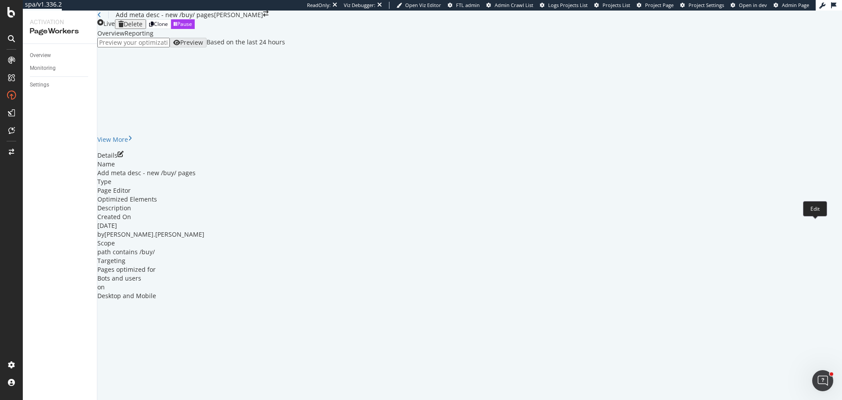
click at [124, 157] on icon "pen-to-square" at bounding box center [121, 154] width 6 height 6
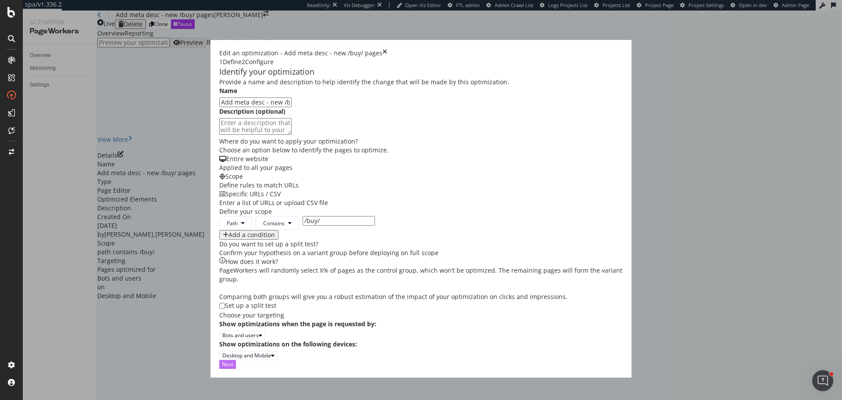
click at [236, 368] on button "Next" at bounding box center [227, 364] width 17 height 8
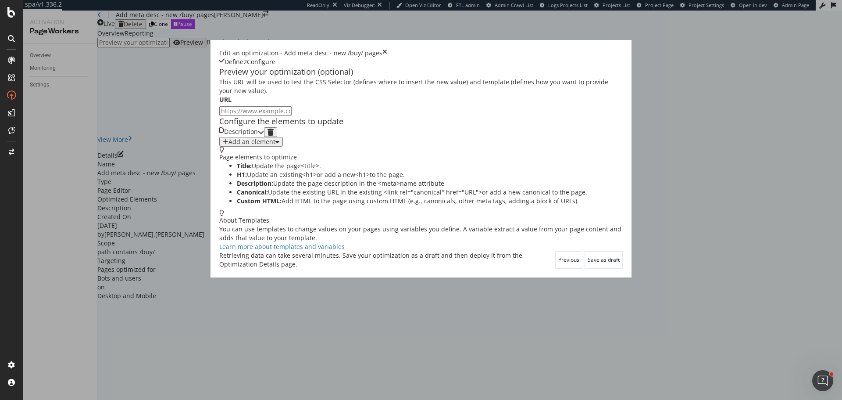
click at [258, 137] on div "Description" at bounding box center [238, 132] width 39 height 10
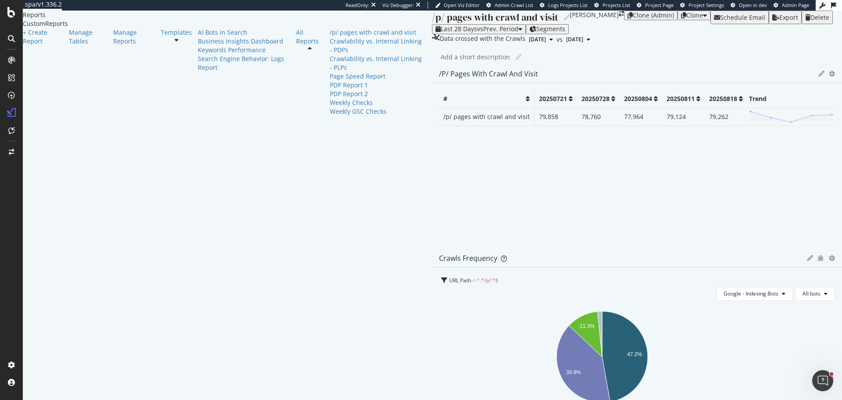
click at [161, 43] on div at bounding box center [176, 40] width 31 height 6
click at [198, 37] on div "AI Bots in Search" at bounding box center [244, 32] width 92 height 9
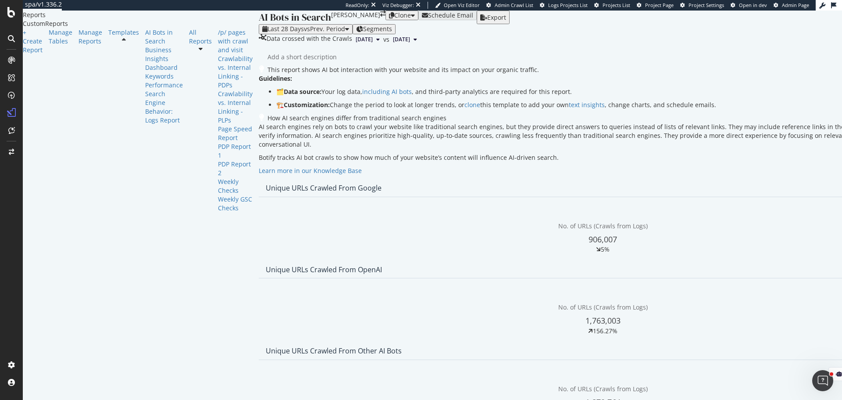
scroll to position [965, 0]
click at [689, 191] on span "GPTBot" at bounding box center [681, 191] width 44 height 8
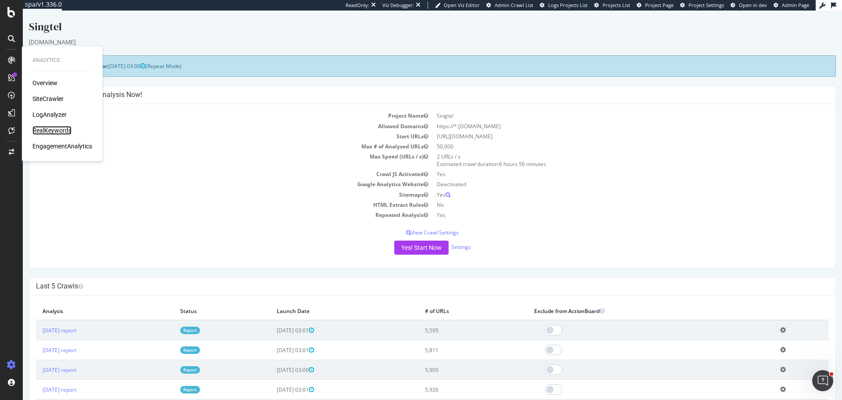
click at [47, 135] on div "RealKeywords" at bounding box center [51, 130] width 39 height 9
click at [49, 97] on div "SiteCrawler" at bounding box center [47, 98] width 31 height 9
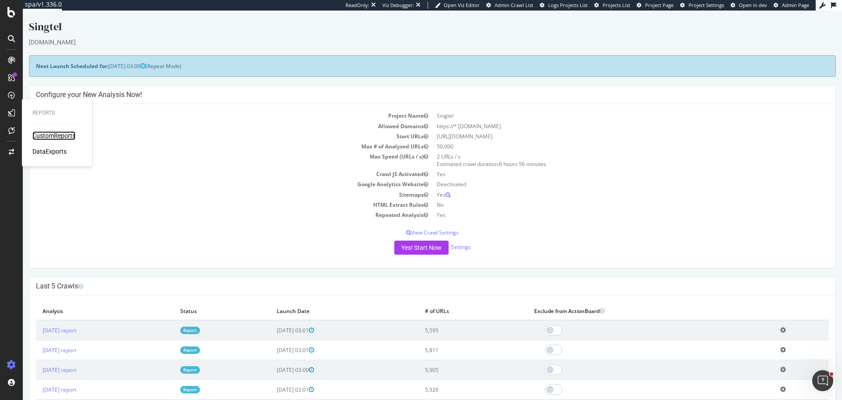
click at [62, 136] on div "CustomReports" at bounding box center [53, 135] width 43 height 9
click at [54, 165] on div "PageWorkers" at bounding box center [50, 165] width 36 height 9
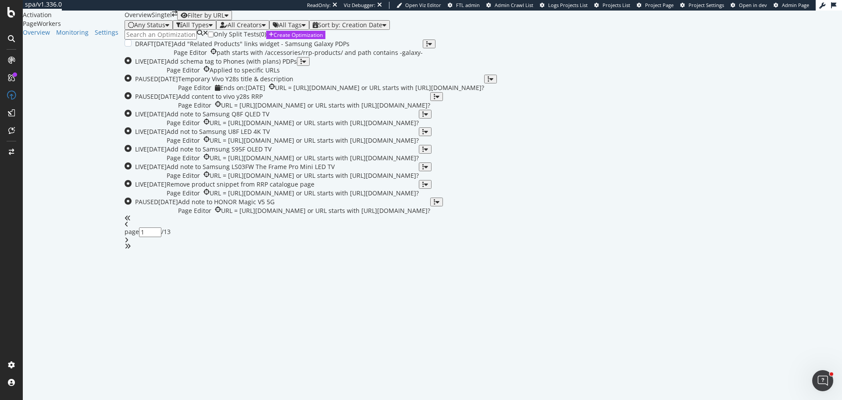
click at [423, 57] on div "path starts with /accessories/rrp-products/ and path contains -galaxy-" at bounding box center [320, 52] width 206 height 9
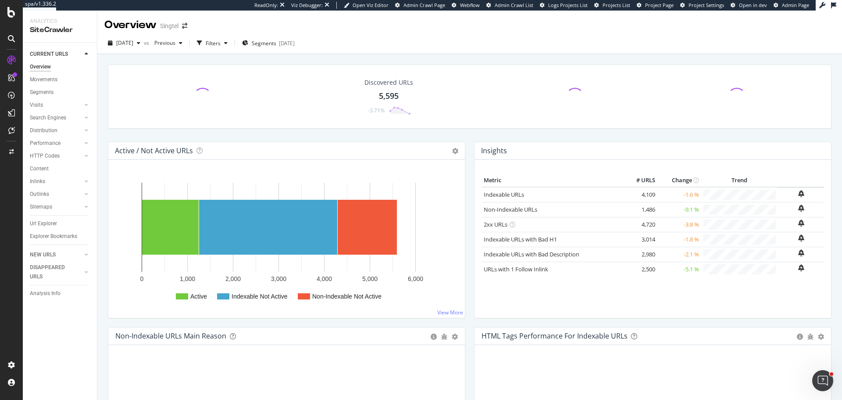
click at [43, 218] on div "Url Explorer" at bounding box center [63, 223] width 67 height 13
click at [44, 218] on div "Url Explorer" at bounding box center [63, 223] width 67 height 13
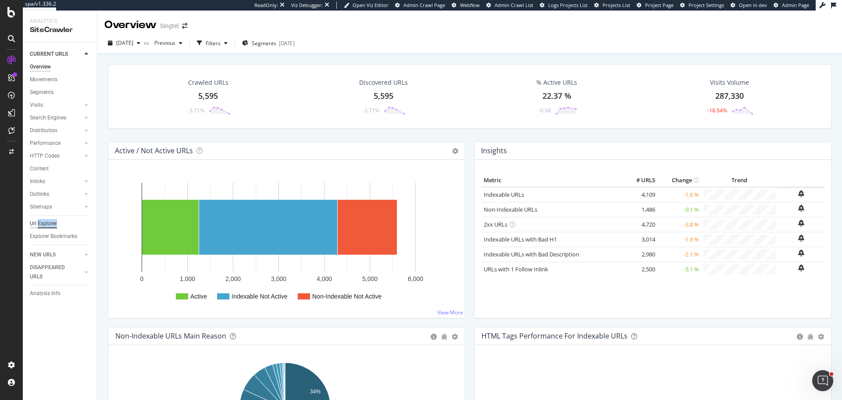
click at [45, 222] on div "Url Explorer" at bounding box center [43, 223] width 27 height 9
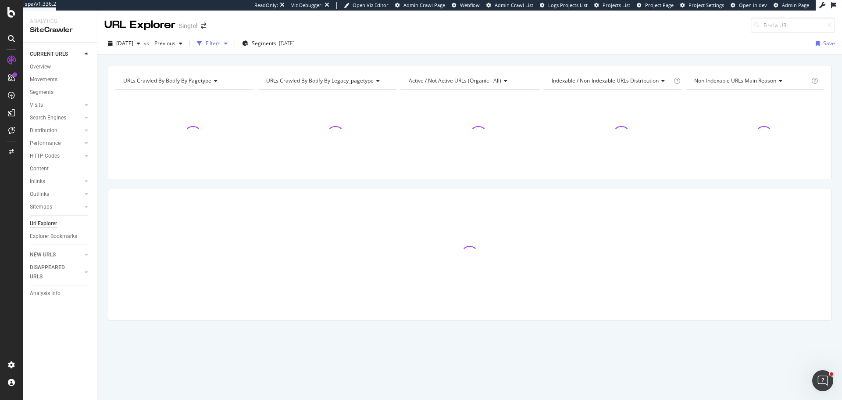
click at [221, 44] on div "Filters" at bounding box center [213, 42] width 15 height 7
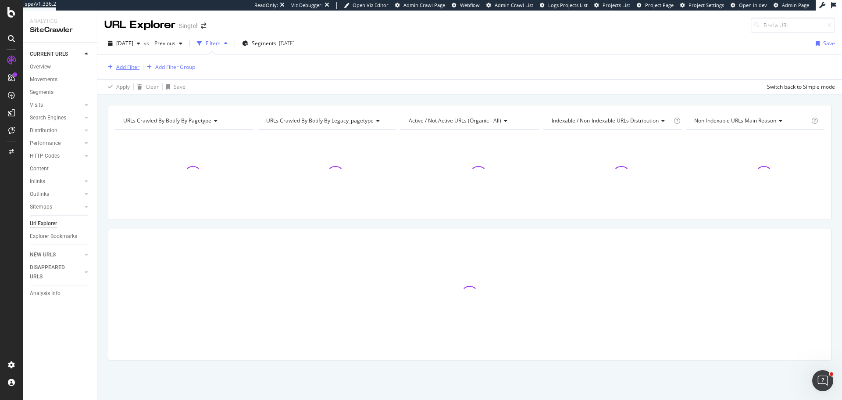
click at [124, 70] on div "Add Filter" at bounding box center [127, 66] width 23 height 7
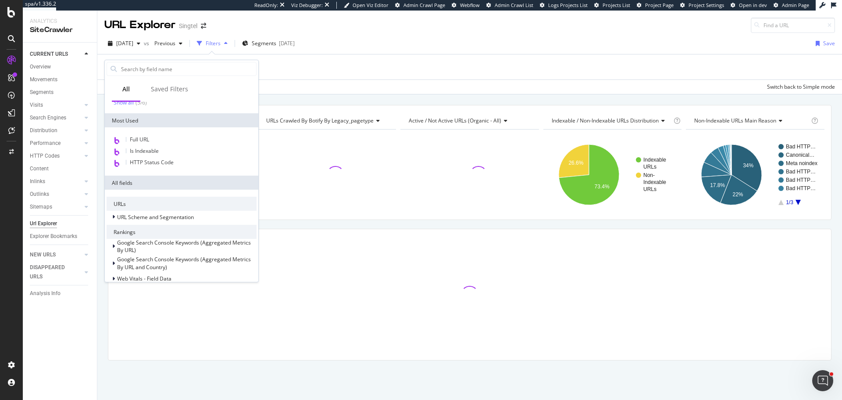
scroll to position [88, 0]
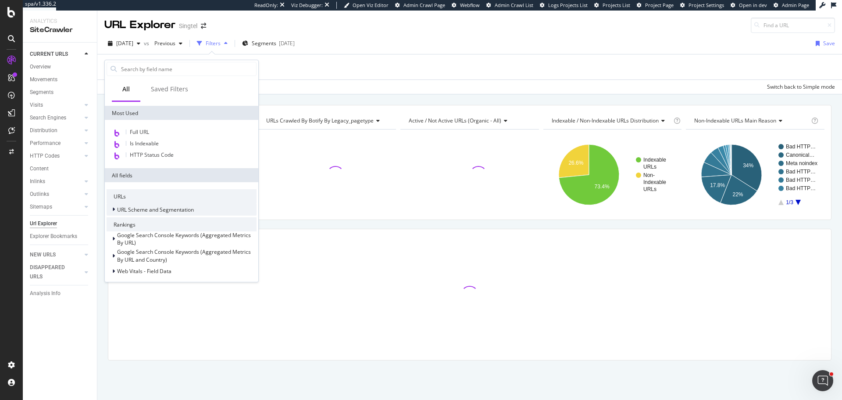
click at [156, 214] on div "URL Scheme and Segmentation" at bounding box center [182, 209] width 150 height 12
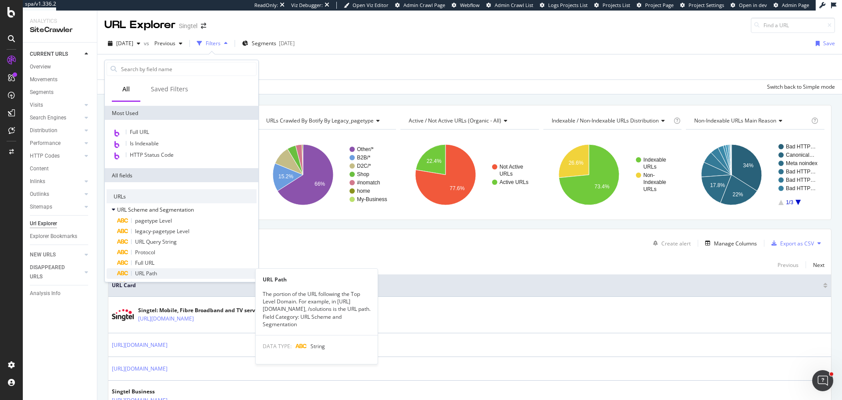
click at [143, 272] on span "URL Path" at bounding box center [146, 272] width 22 height 7
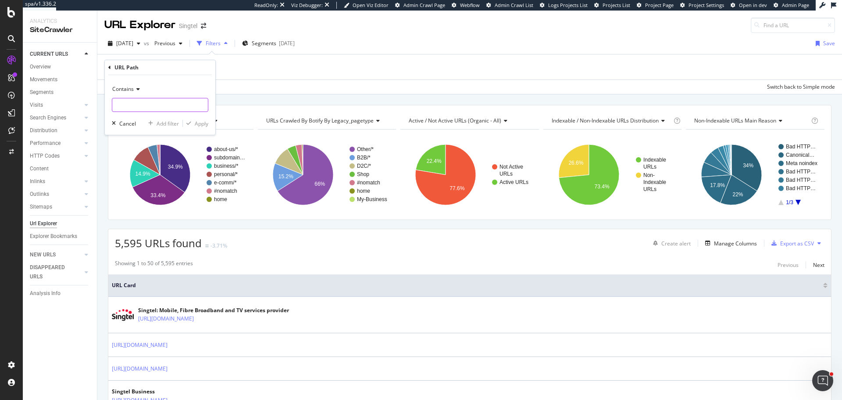
click at [129, 100] on input "text" at bounding box center [160, 105] width 96 height 14
type input "/apple-iphone-"
click at [207, 122] on div "Apply" at bounding box center [202, 123] width 14 height 7
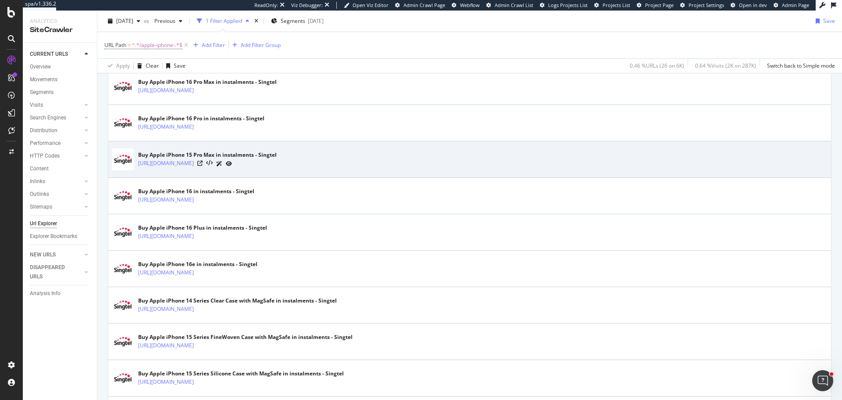
scroll to position [439, 0]
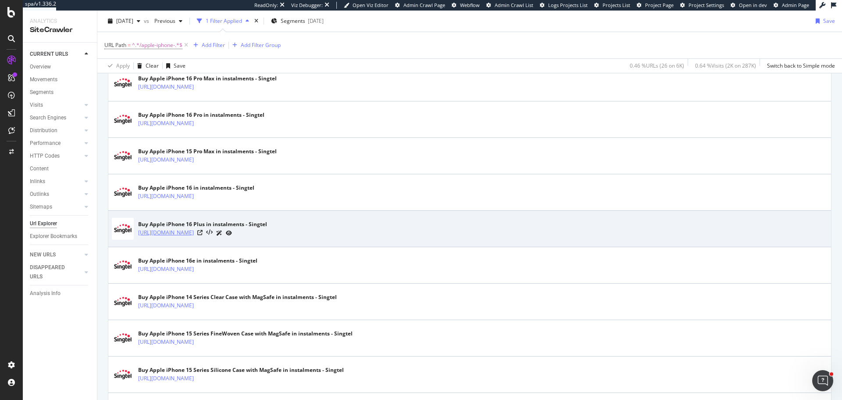
click at [194, 229] on link "https://shop.singtel.com/accessories/rrp-products/apple-iphone-16-plus" at bounding box center [166, 232] width 56 height 9
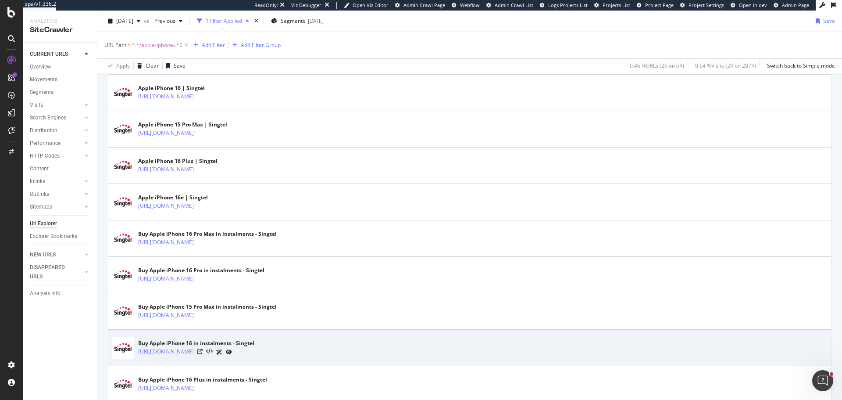
scroll to position [175, 0]
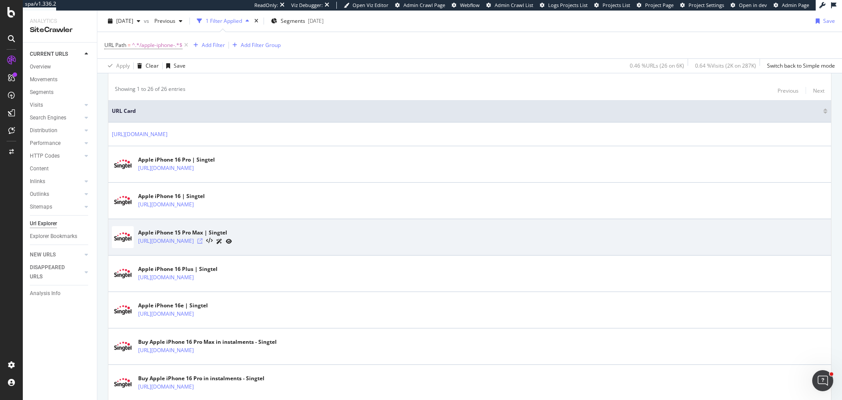
click at [203, 239] on icon at bounding box center [199, 240] width 5 height 5
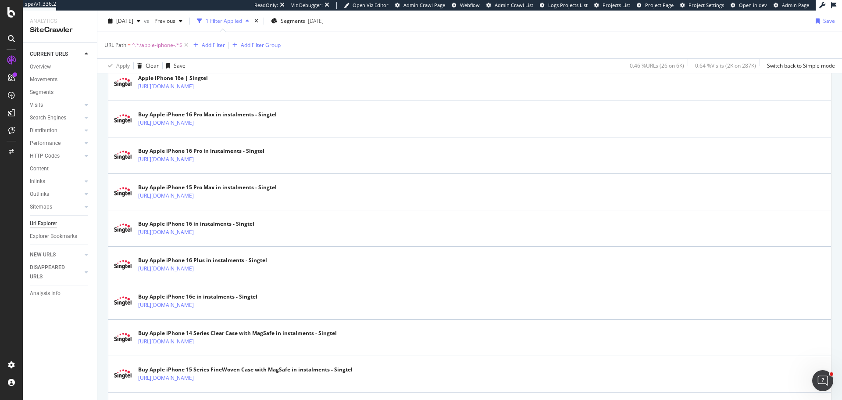
scroll to position [439, 0]
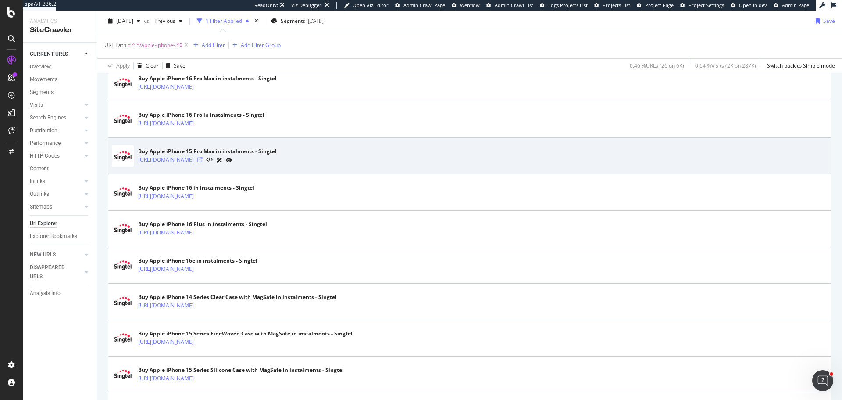
click at [203, 161] on icon at bounding box center [199, 159] width 5 height 5
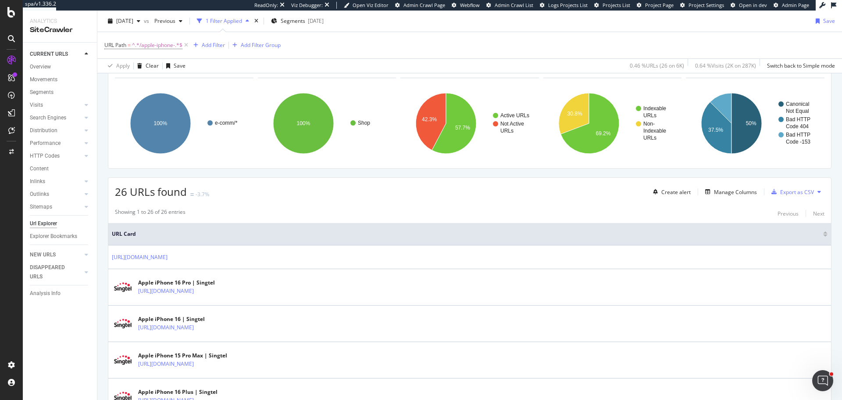
scroll to position [0, 0]
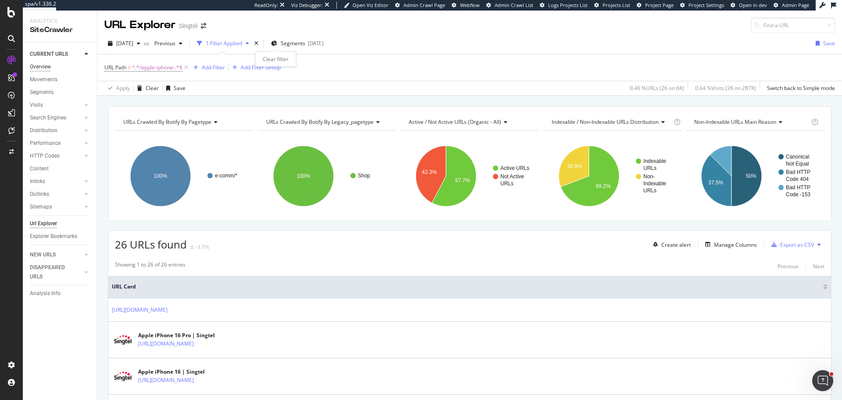
click at [258, 44] on icon "times" at bounding box center [256, 43] width 4 height 5
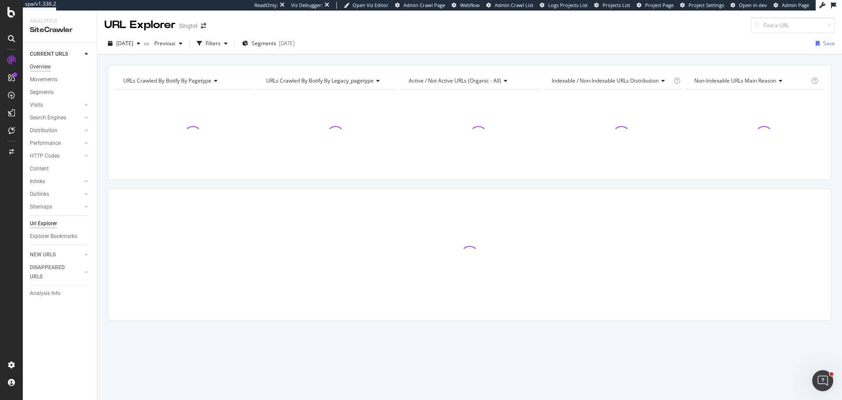
click at [39, 68] on div "Overview" at bounding box center [40, 66] width 21 height 9
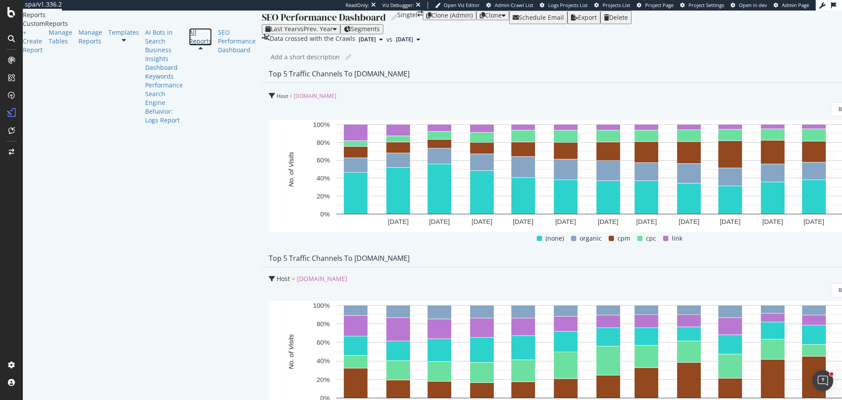
click at [189, 46] on div "All Reports" at bounding box center [200, 37] width 23 height 18
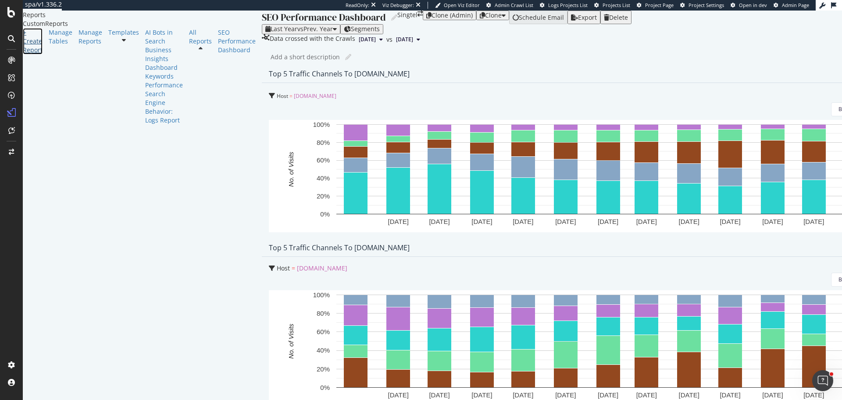
click at [43, 53] on div "+ Create Report" at bounding box center [33, 41] width 20 height 26
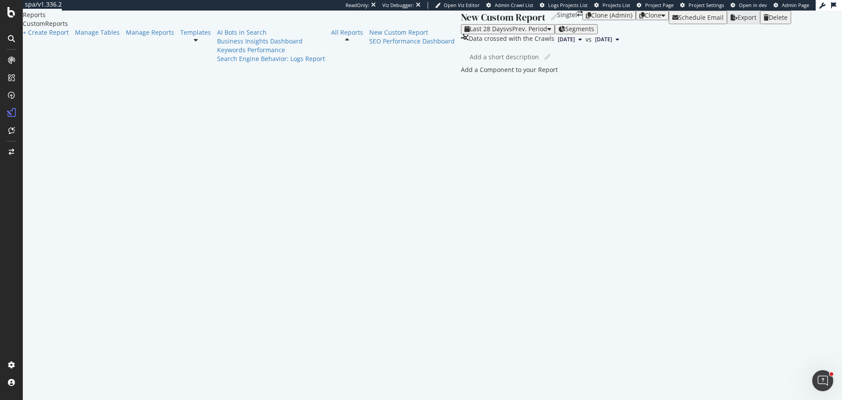
click at [461, 22] on div "New Custom Report" at bounding box center [503, 18] width 85 height 14
type input "iPhone Monitoring Report"
click at [483, 63] on div "Add a short description Add a short description" at bounding box center [644, 56] width 349 height 13
click at [461, 74] on div at bounding box center [461, 69] width 0 height 9
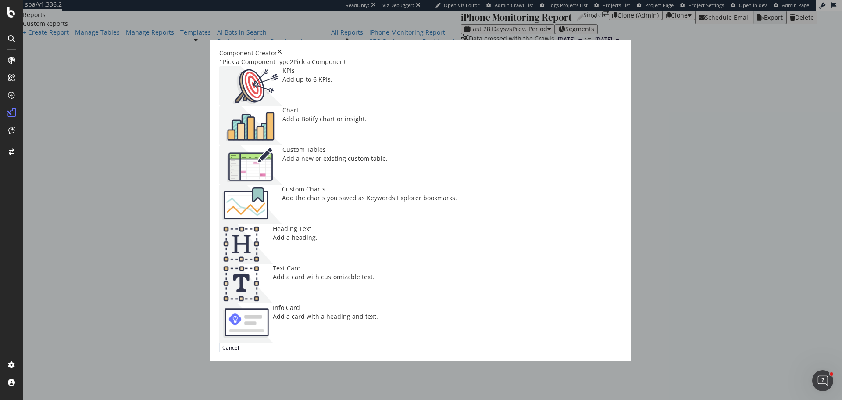
click at [282, 106] on div "KPIs Add up to 6 KPIs." at bounding box center [307, 85] width 50 height 39
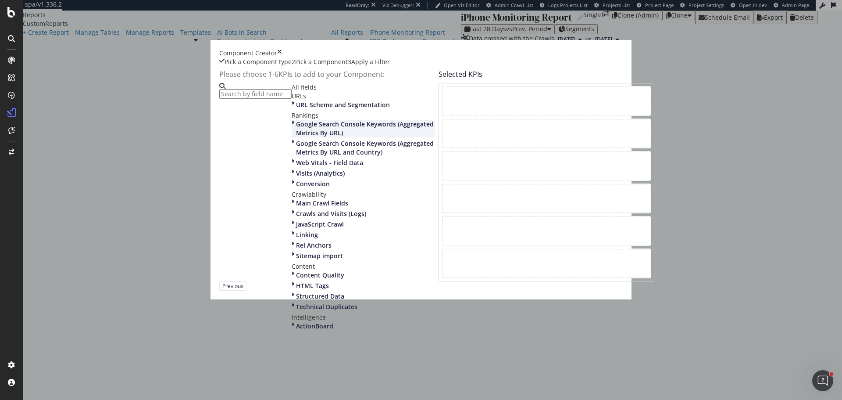
click at [303, 137] on span "Google Search Console Keywords (Aggregated Metrics By URL)" at bounding box center [365, 128] width 138 height 17
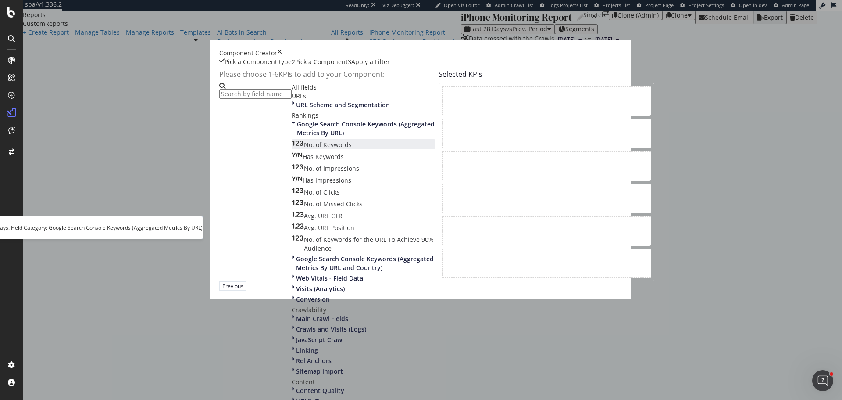
click at [304, 149] on span "No. of Keywords" at bounding box center [328, 144] width 48 height 8
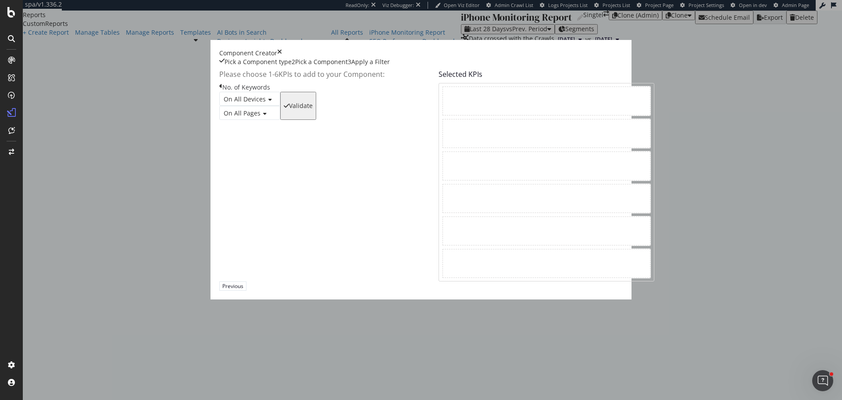
click at [261, 116] on icon "modal" at bounding box center [264, 113] width 6 height 5
click at [313, 109] on div "Validate" at bounding box center [301, 105] width 24 height 7
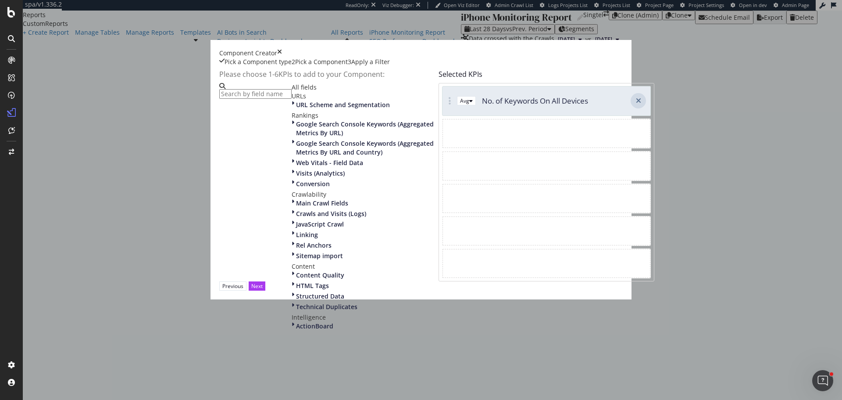
click at [636, 104] on icon "modal" at bounding box center [638, 100] width 5 height 7
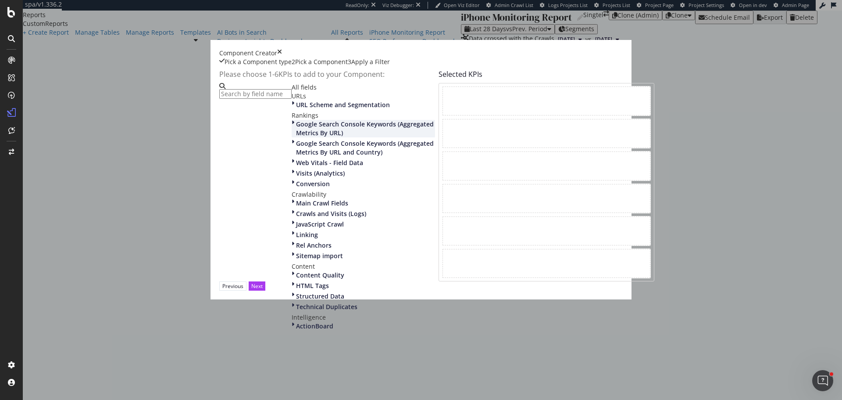
click at [338, 137] on span "Google Search Console Keywords (Aggregated Metrics By URL)" at bounding box center [365, 128] width 138 height 17
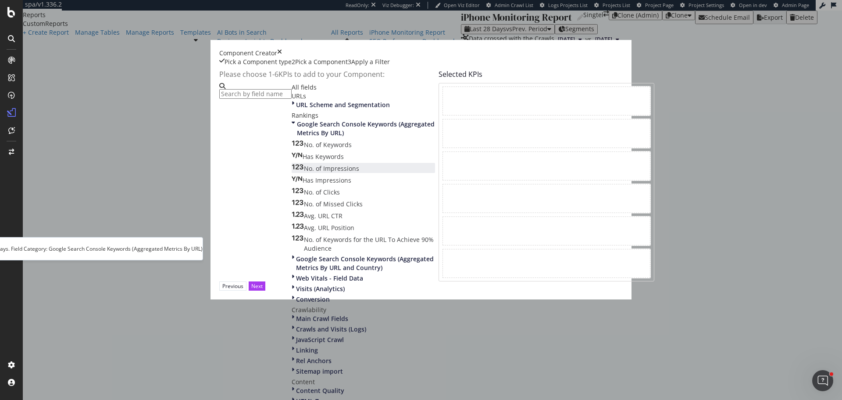
click at [304, 172] on span "No. of Impressions" at bounding box center [331, 168] width 55 height 8
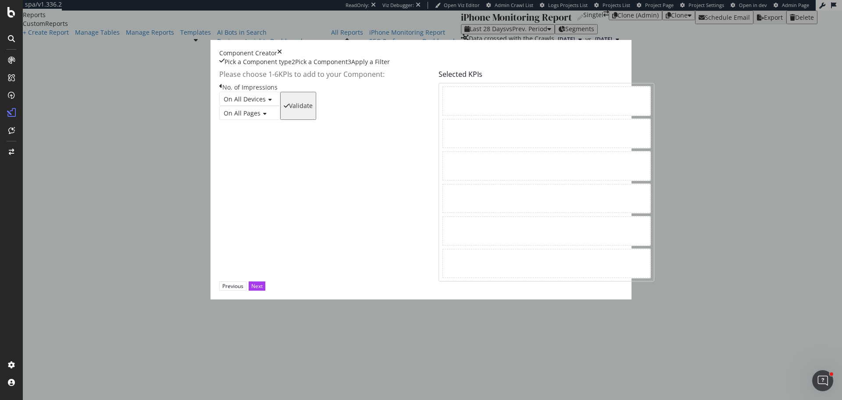
click at [313, 109] on div "Validate" at bounding box center [301, 105] width 24 height 7
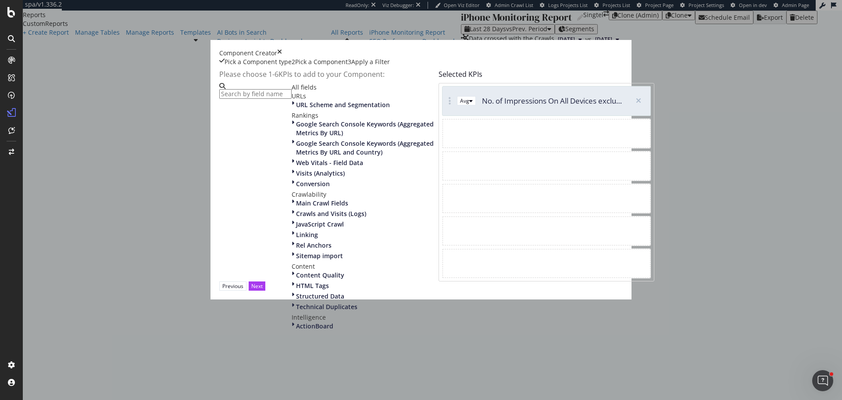
click at [292, 120] on div "Rankings" at bounding box center [363, 115] width 143 height 9
click at [292, 137] on div "Google Search Console Keywords (Aggregated Metrics By URL)" at bounding box center [363, 129] width 143 height 18
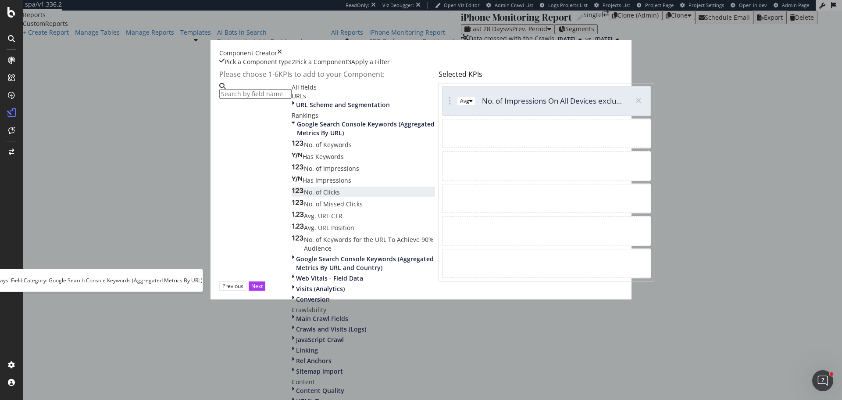
click at [304, 196] on span "No. of Clicks" at bounding box center [322, 192] width 36 height 8
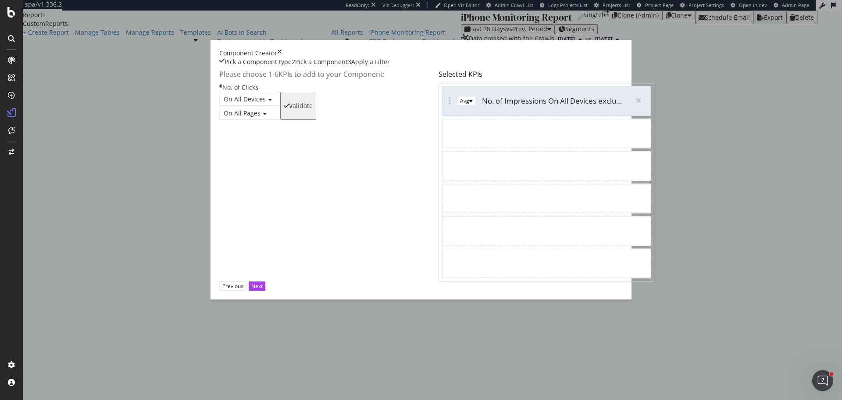
click at [313, 109] on div "Validate" at bounding box center [301, 105] width 24 height 7
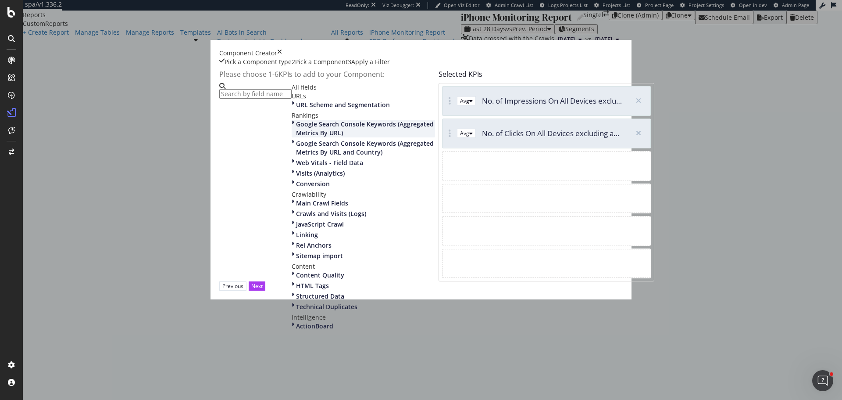
click at [296, 137] on span "Google Search Console Keywords (Aggregated Metrics By URL)" at bounding box center [365, 128] width 138 height 17
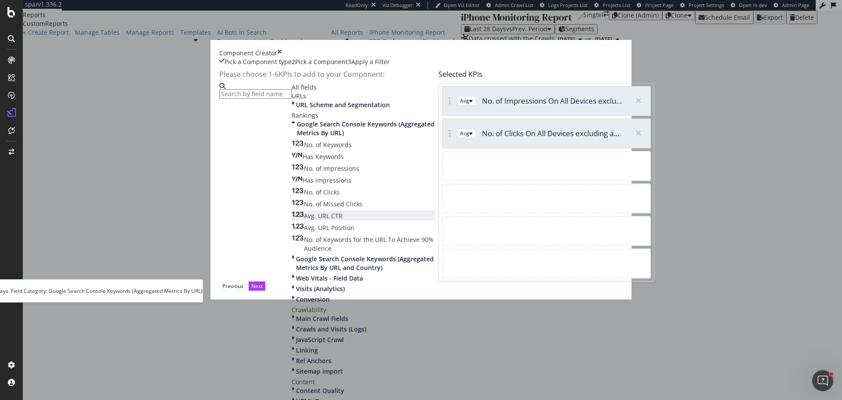
click at [304, 220] on span "Avg. URL CTR" at bounding box center [323, 215] width 39 height 8
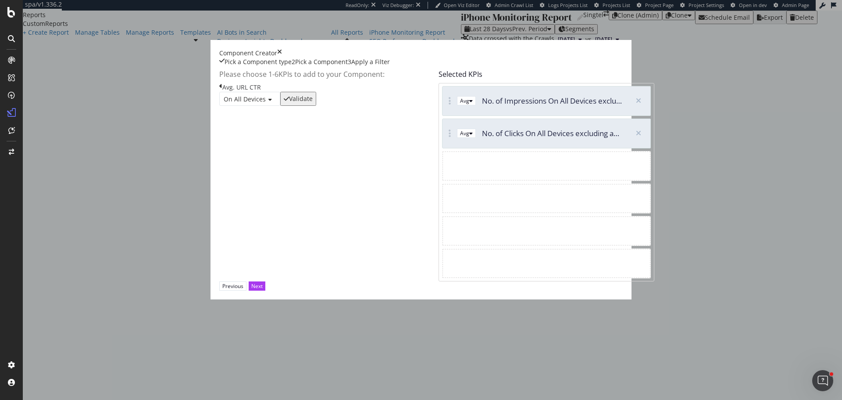
click at [313, 102] on div "Validate" at bounding box center [301, 98] width 24 height 7
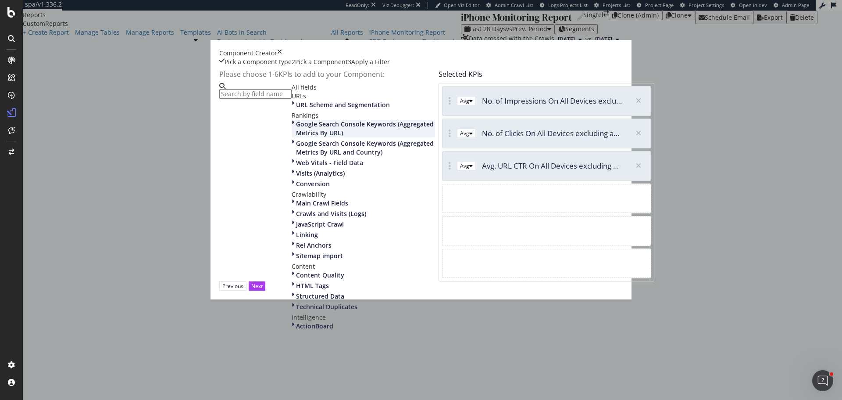
click at [296, 137] on span "Google Search Console Keywords (Aggregated Metrics By URL)" at bounding box center [365, 128] width 138 height 17
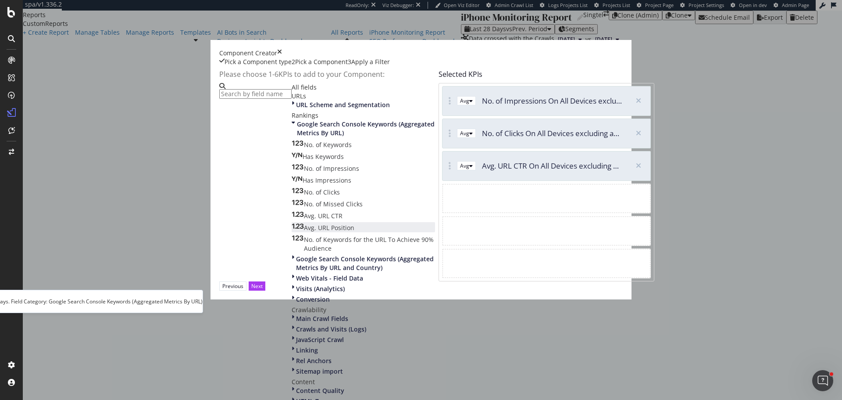
click at [304, 232] on span "Avg. URL Position" at bounding box center [329, 227] width 50 height 8
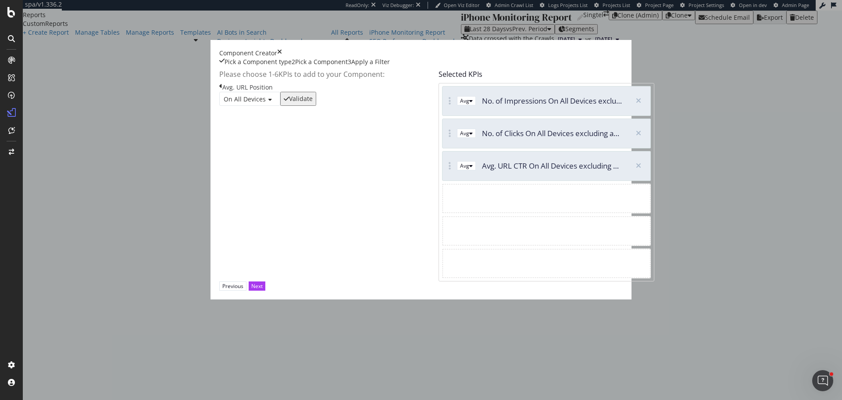
click at [316, 106] on div "On All Devices Validate" at bounding box center [267, 99] width 97 height 14
click at [313, 102] on div "Validate" at bounding box center [301, 98] width 24 height 7
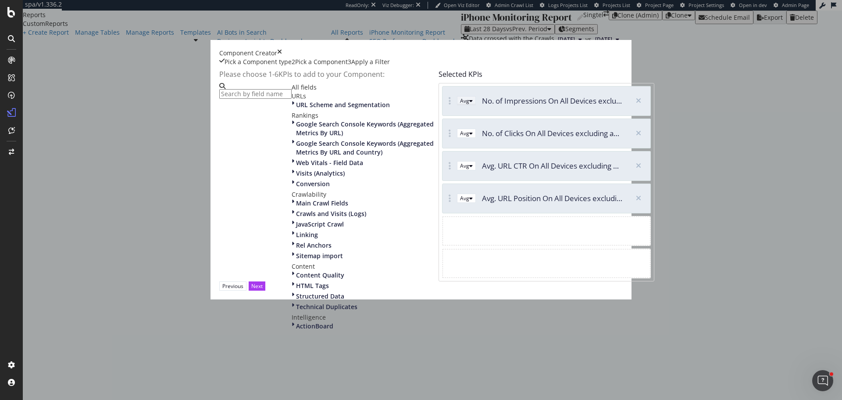
click at [457, 105] on button "Avg" at bounding box center [466, 100] width 19 height 9
click at [453, 163] on div "Sum" at bounding box center [447, 158] width 11 height 7
click at [460, 137] on div "Avg" at bounding box center [464, 132] width 9 height 7
click at [453, 196] on div "Sum" at bounding box center [447, 191] width 11 height 7
click at [310, 137] on span "Google Search Console Keywords (Aggregated Metrics By URL)" at bounding box center [365, 128] width 138 height 17
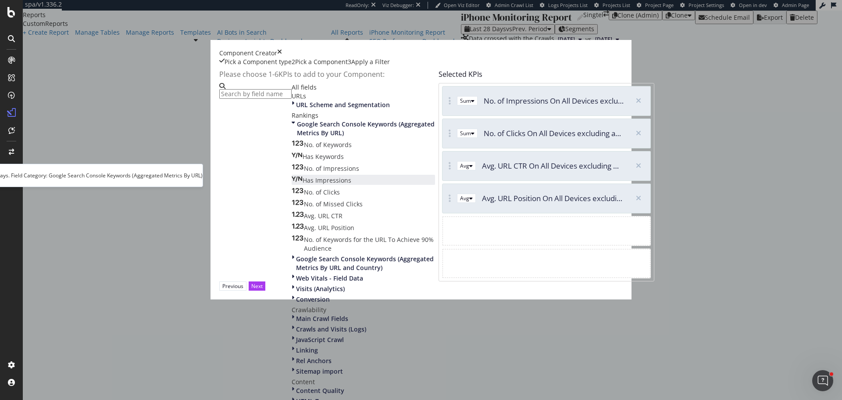
scroll to position [88, 0]
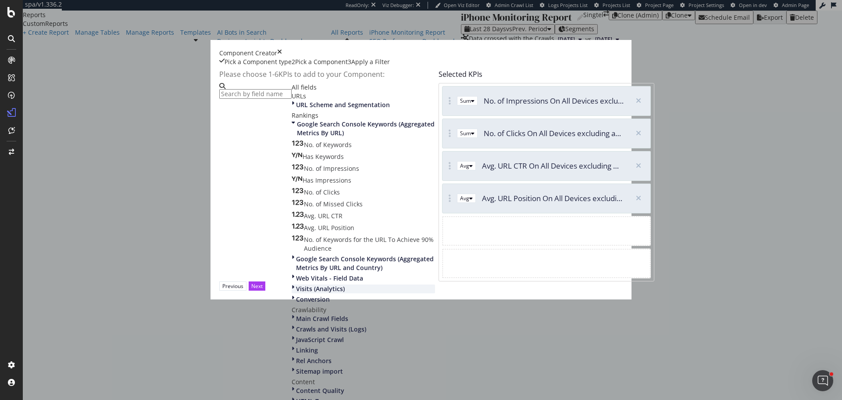
click at [296, 284] on span "Visits (Analytics)" at bounding box center [320, 288] width 49 height 8
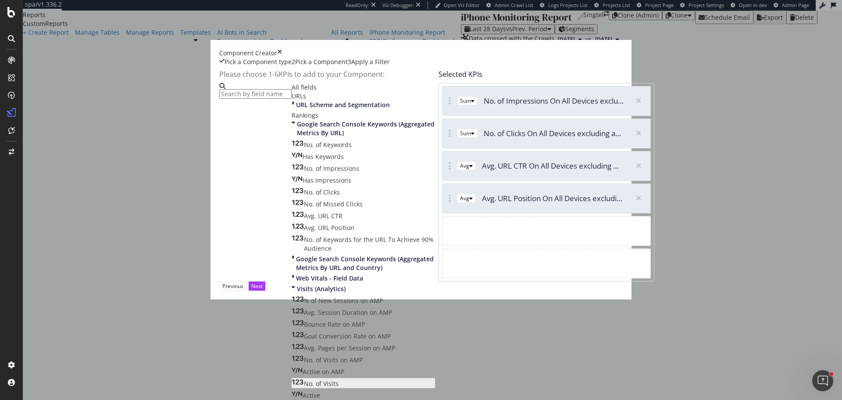
click at [292, 379] on div "No. of Visits" at bounding box center [315, 383] width 47 height 9
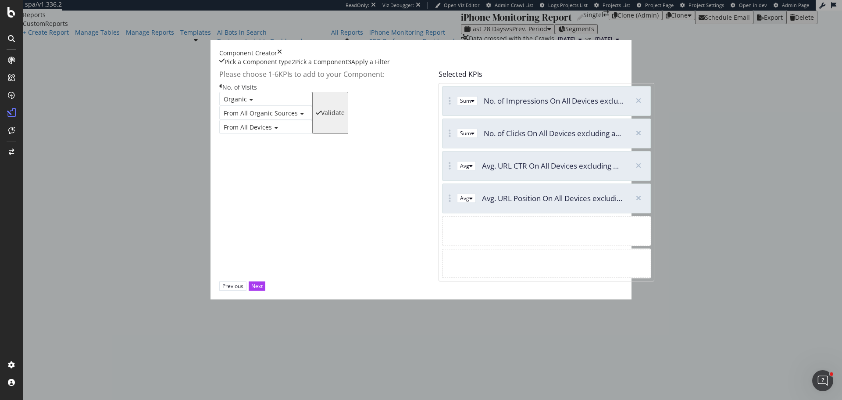
click at [345, 116] on div "Validate" at bounding box center [333, 112] width 24 height 7
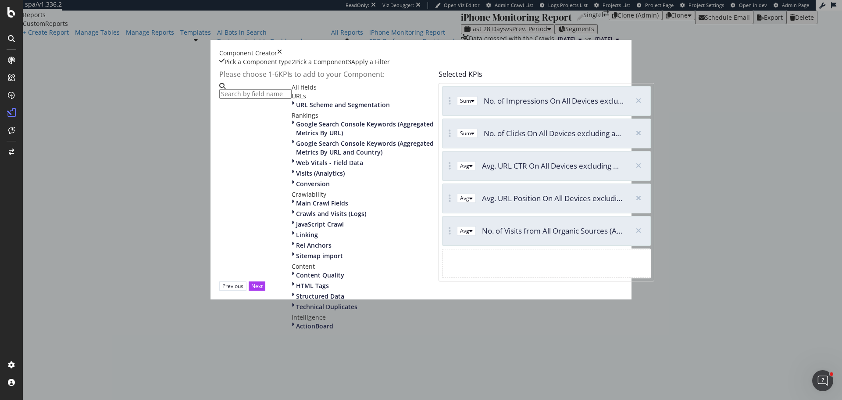
click at [458, 245] on div "Avg No. of Visits from All Organic Sources (Analytics)" at bounding box center [534, 230] width 183 height 29
click at [461, 234] on div "Avg" at bounding box center [466, 230] width 13 height 7
click at [453, 293] on div "Sum" at bounding box center [447, 289] width 11 height 7
click at [292, 178] on div "Visits (Analytics)" at bounding box center [363, 173] width 143 height 9
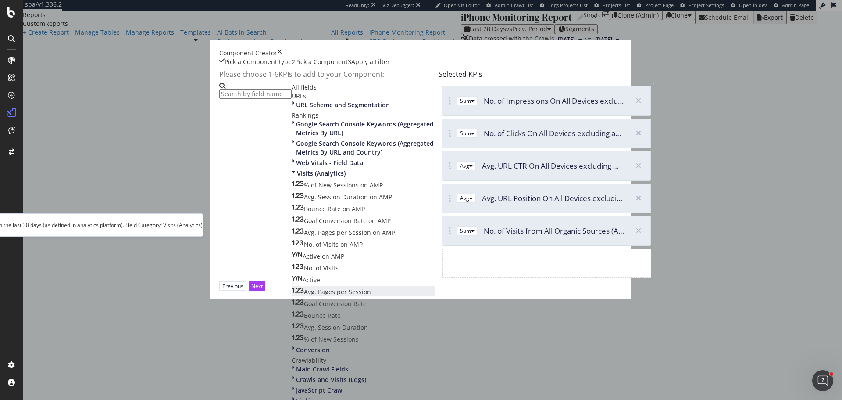
scroll to position [88, 0]
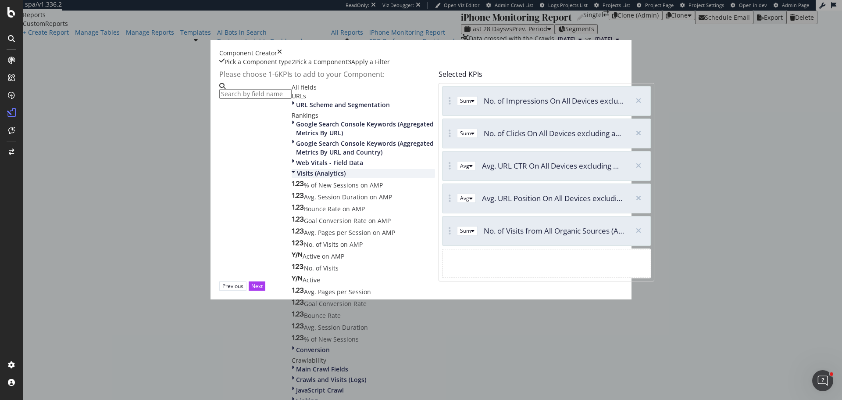
click at [297, 169] on span "Visits (Analytics)" at bounding box center [321, 173] width 49 height 8
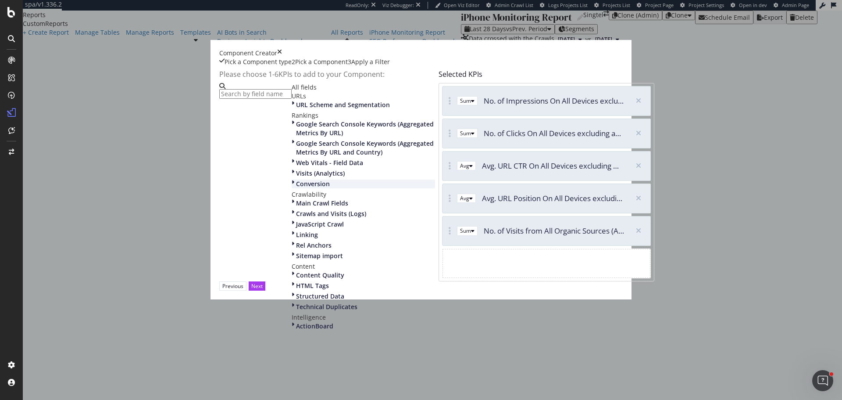
click at [296, 179] on span "Conversion" at bounding box center [313, 183] width 34 height 8
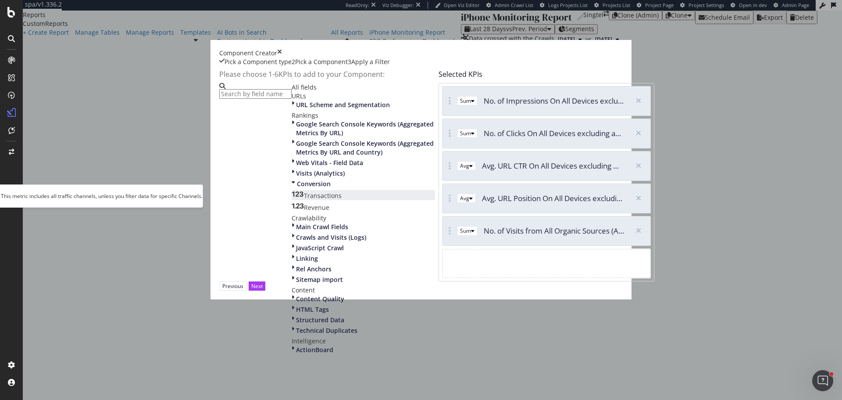
click at [304, 191] on span "Transactions" at bounding box center [323, 195] width 38 height 8
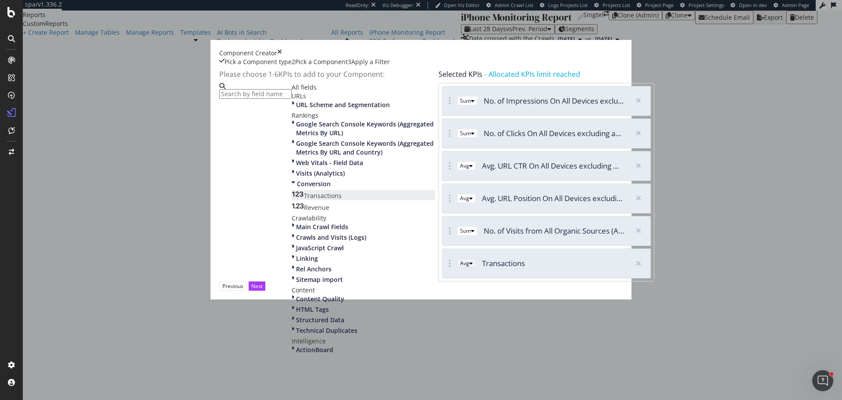
click at [469, 266] on div "modal" at bounding box center [471, 263] width 4 height 5
click at [453, 325] on div "Sum" at bounding box center [447, 321] width 11 height 7
click at [263, 290] on div "Next" at bounding box center [256, 286] width 11 height 8
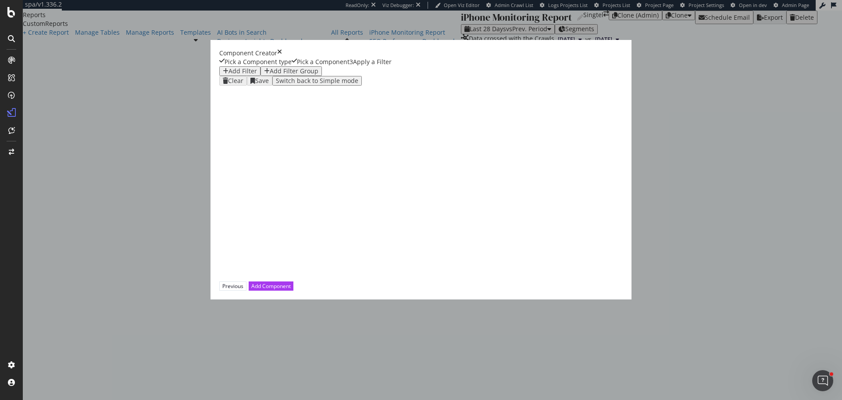
click at [232, 75] on div "Add Filter" at bounding box center [243, 71] width 29 height 7
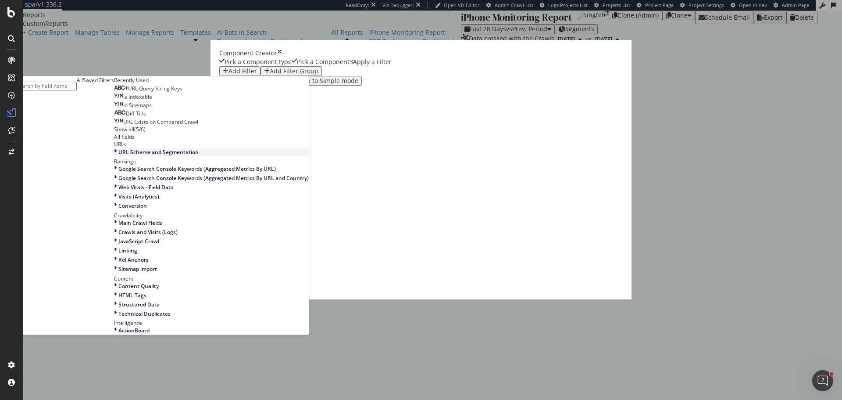
click at [199, 156] on span "URL Scheme and Segmentation" at bounding box center [158, 151] width 80 height 7
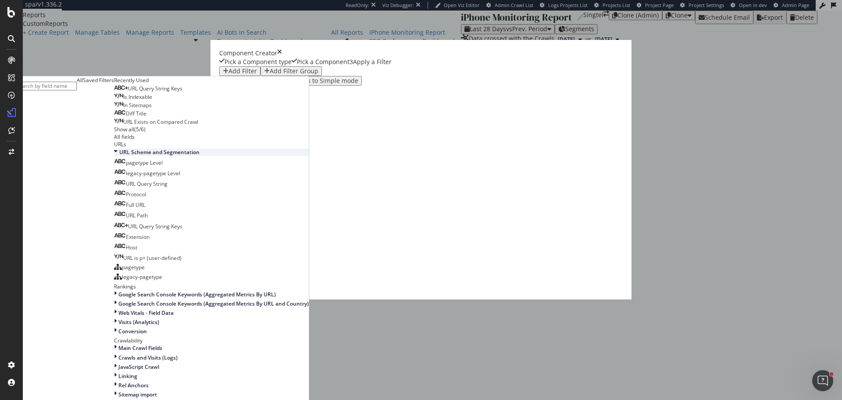
scroll to position [132, 0]
click at [148, 219] on span "URL Path" at bounding box center [137, 214] width 22 height 7
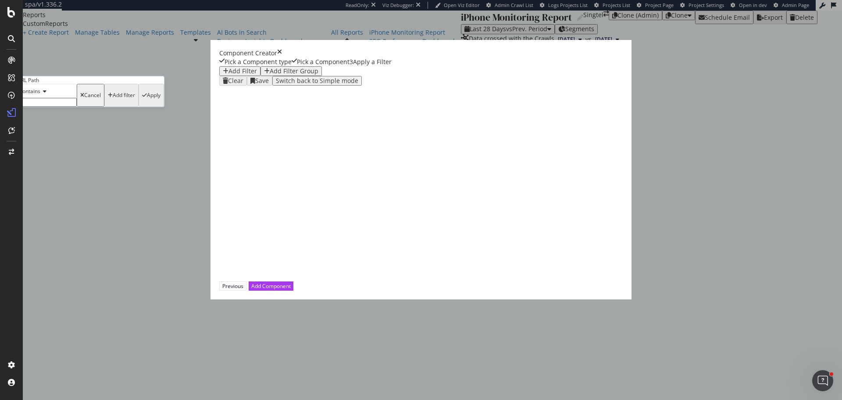
click at [77, 107] on input "modal" at bounding box center [45, 102] width 62 height 9
type input "/apple-iphone-"
click at [161, 101] on div "Apply" at bounding box center [154, 98] width 14 height 6
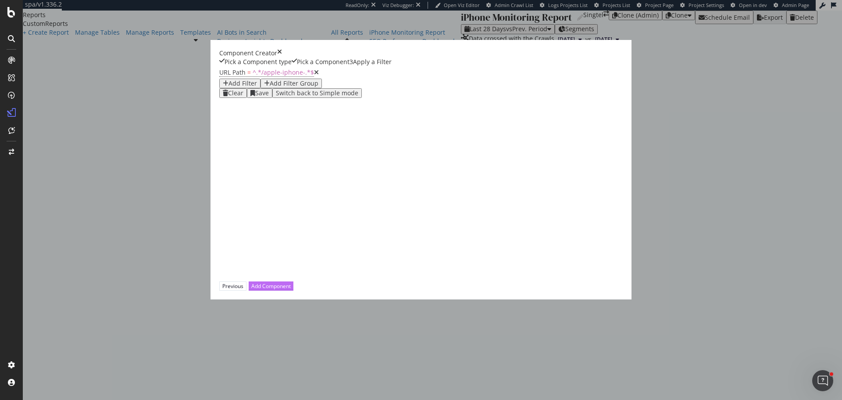
click at [291, 290] on div "Add Component" at bounding box center [270, 285] width 39 height 7
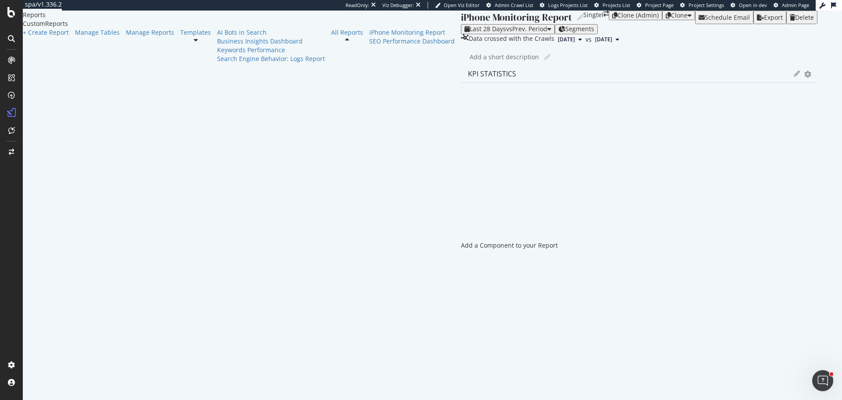
click at [794, 77] on icon at bounding box center [797, 74] width 6 height 6
click at [461, 101] on input "KPI STATISTICS" at bounding box center [497, 97] width 72 height 10
type input "Performance - iPhone PDPs"
click at [505, 152] on div "Save" at bounding box center [512, 148] width 14 height 7
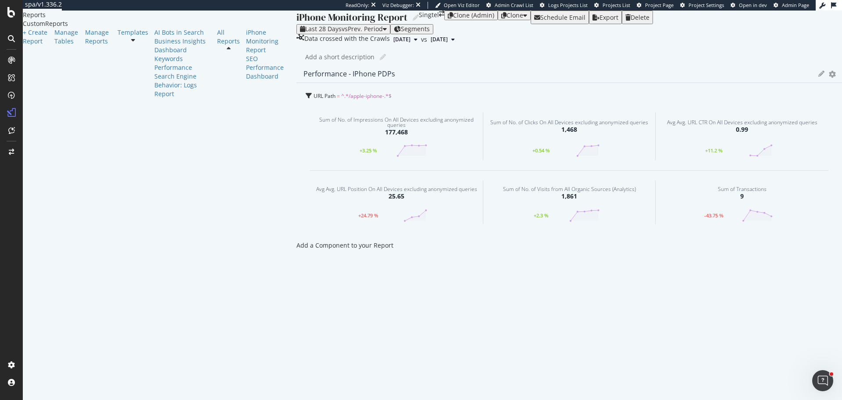
click at [829, 77] on icon "gear" at bounding box center [832, 74] width 7 height 6
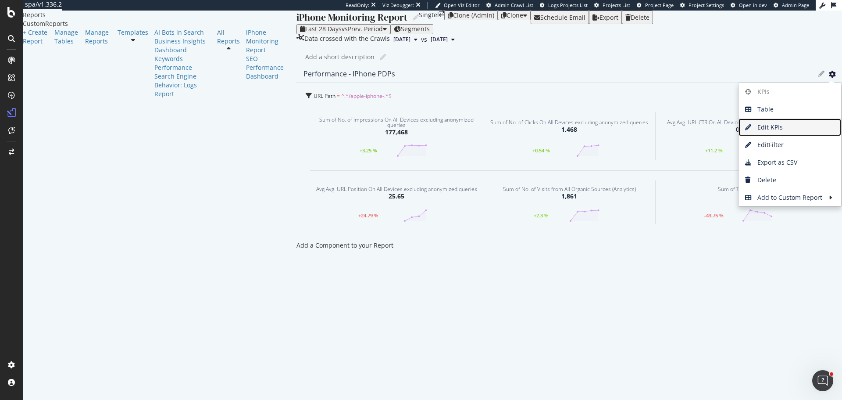
click at [739, 134] on span "Edit KPIs" at bounding box center [790, 127] width 103 height 13
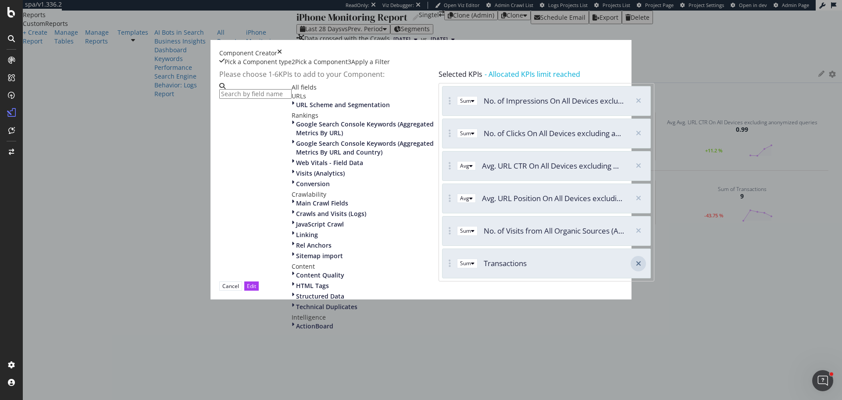
click at [636, 267] on icon "modal" at bounding box center [638, 263] width 5 height 7
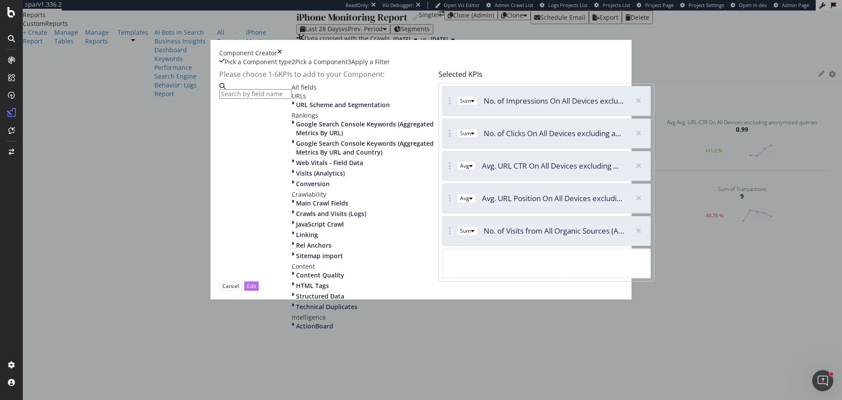
click at [256, 290] on div "Edit" at bounding box center [251, 285] width 9 height 7
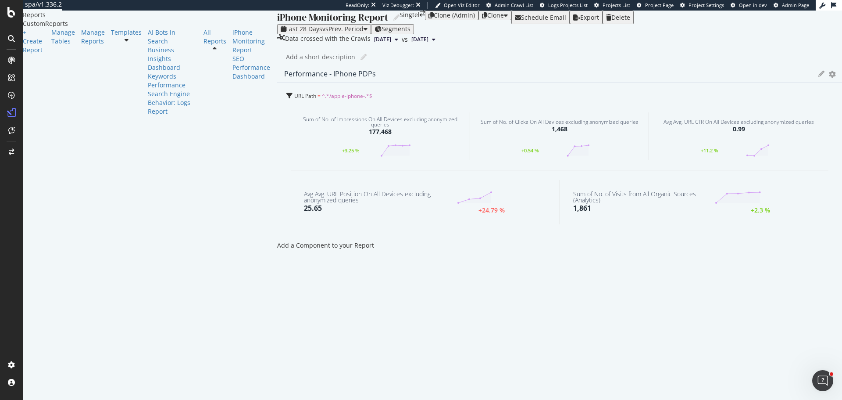
click at [829, 77] on icon "gear" at bounding box center [832, 74] width 7 height 6
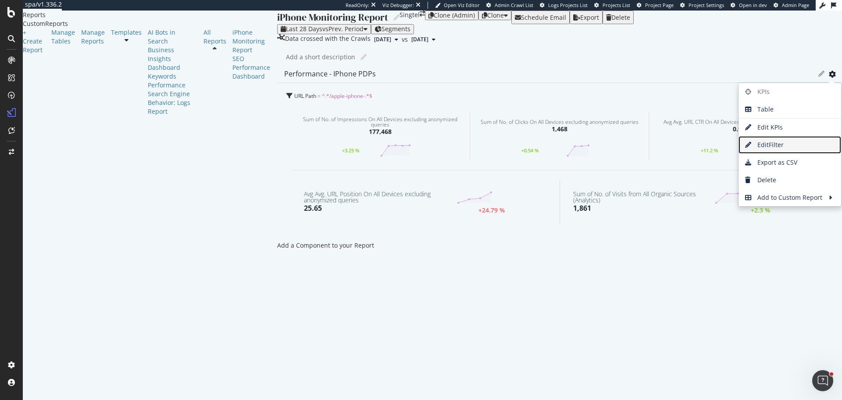
click at [739, 151] on span "Edit Filter" at bounding box center [790, 144] width 103 height 13
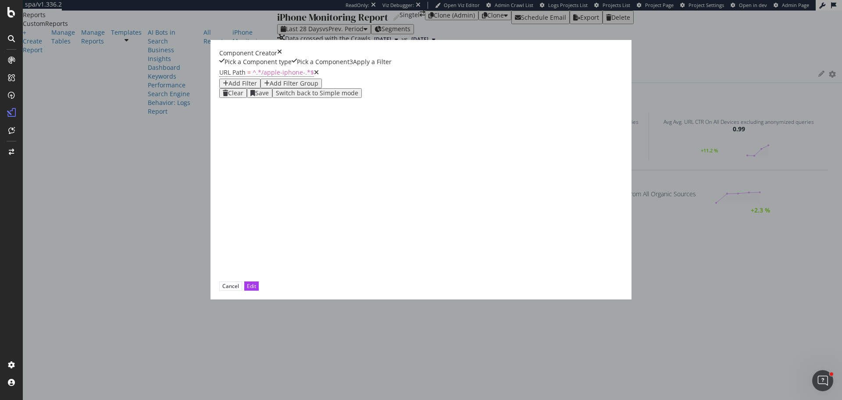
click at [257, 87] on div "Add Filter" at bounding box center [243, 83] width 29 height 7
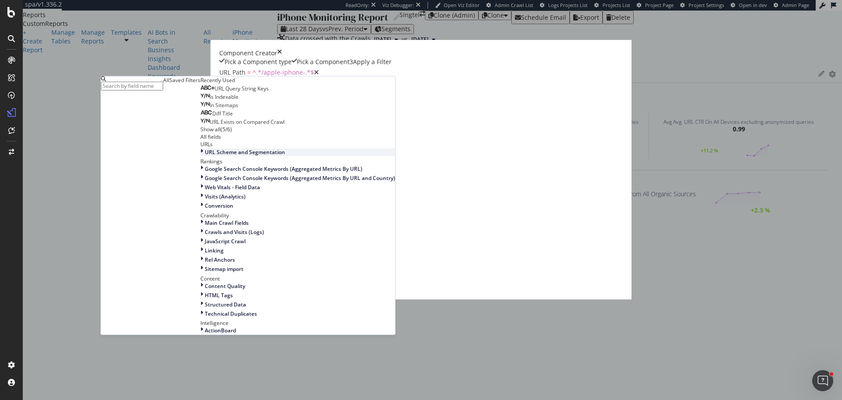
click at [357, 156] on div "URL Scheme and Segmentation" at bounding box center [297, 151] width 195 height 7
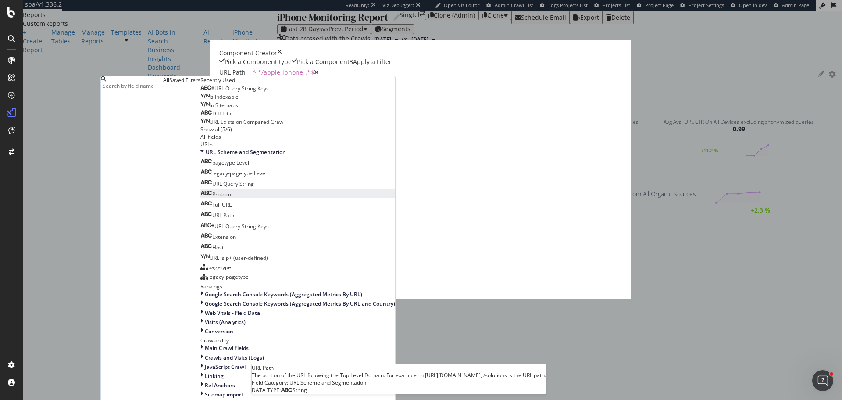
scroll to position [88, 0]
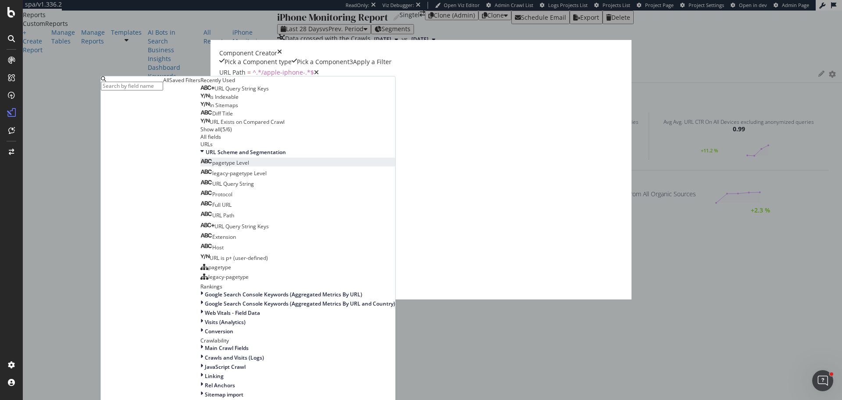
click at [249, 166] on span "pagetype Level" at bounding box center [230, 162] width 37 height 7
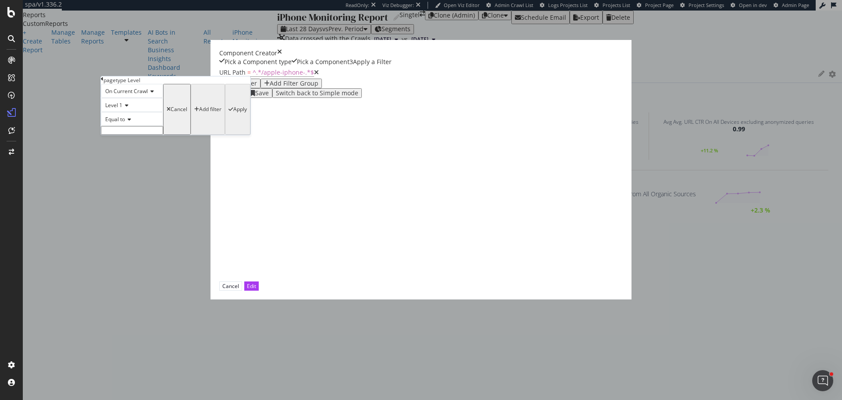
click at [163, 135] on input "modal" at bounding box center [132, 130] width 62 height 9
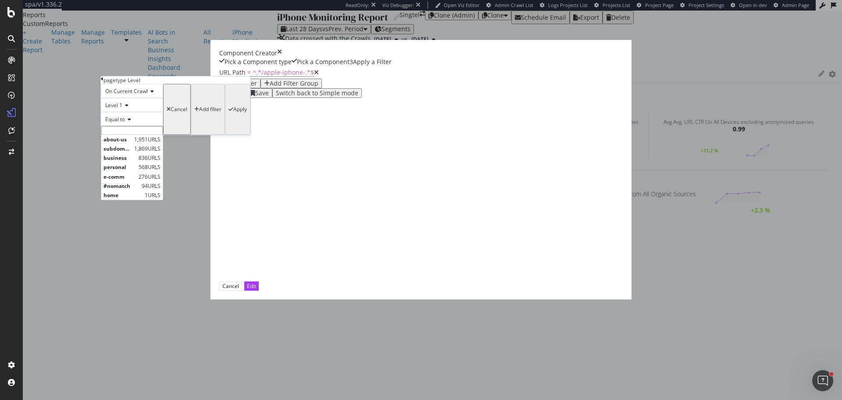
click at [125, 123] on span "Equal to" at bounding box center [115, 118] width 20 height 7
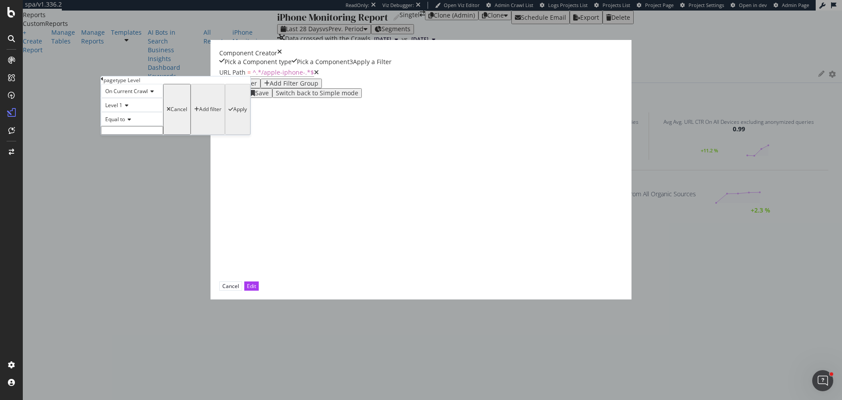
click at [163, 112] on div "Level 1" at bounding box center [132, 105] width 62 height 14
click at [104, 82] on icon "modal" at bounding box center [102, 78] width 3 height 5
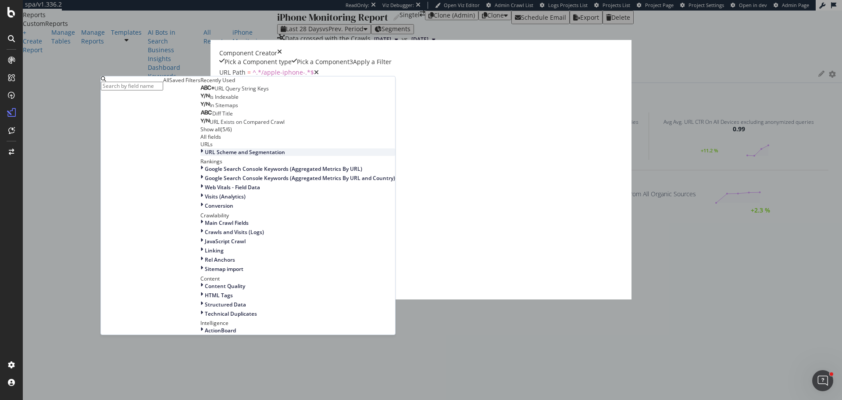
click at [285, 156] on span "URL Scheme and Segmentation" at bounding box center [245, 151] width 80 height 7
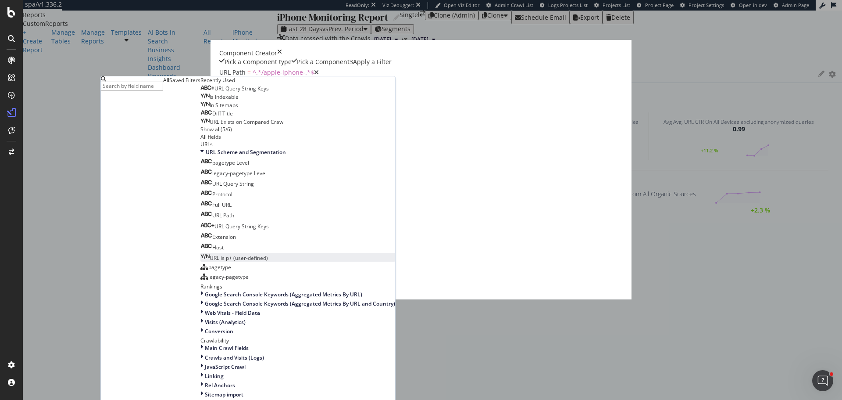
scroll to position [132, 0]
click at [515, 162] on div "URL Path = ^.*/apple-iphone-.*$ Add Filter Add Filter Group Clear Save Switch b…" at bounding box center [436, 173] width 435 height 215
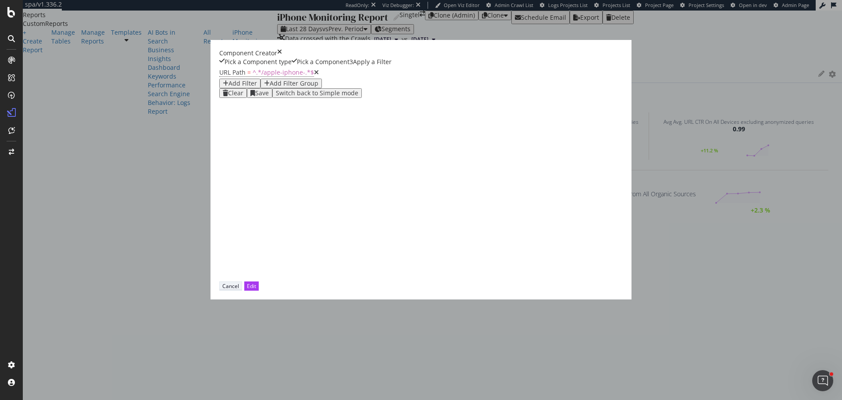
click at [239, 290] on div "Cancel" at bounding box center [230, 285] width 17 height 7
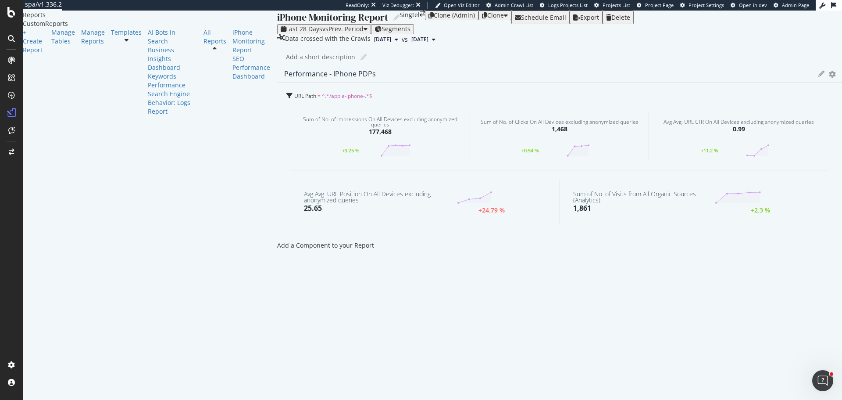
click at [277, 241] on div at bounding box center [277, 245] width 0 height 9
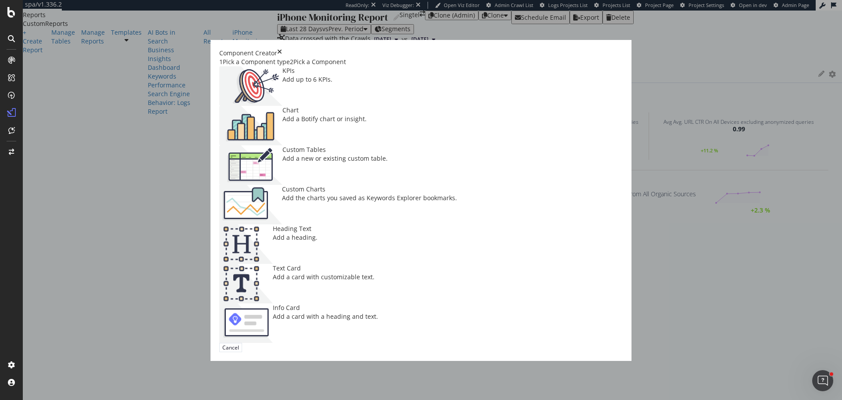
click at [282, 50] on icon "times" at bounding box center [279, 53] width 5 height 9
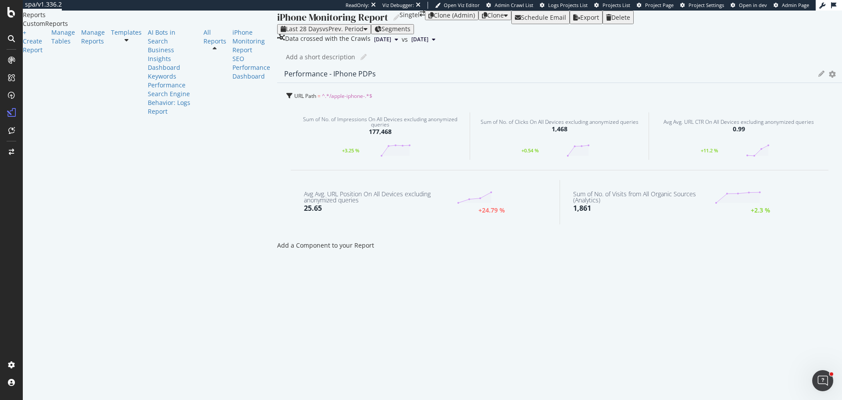
click at [829, 77] on icon "gear" at bounding box center [832, 74] width 7 height 6
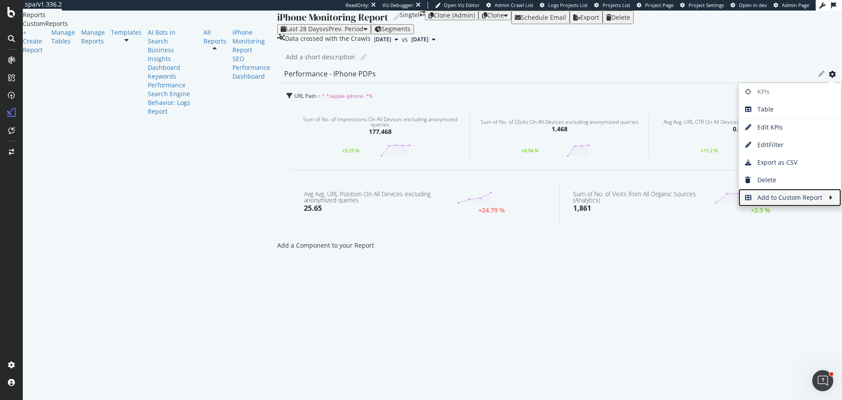
click at [739, 204] on span "Add to Custom Report" at bounding box center [784, 197] width 90 height 13
click at [652, 201] on span "iPhone Monitoring Report" at bounding box center [696, 195] width 88 height 12
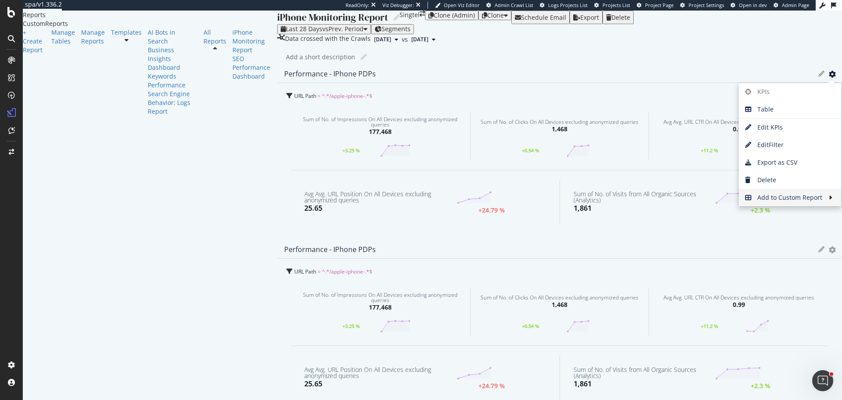
click at [819, 246] on icon at bounding box center [822, 249] width 6 height 6
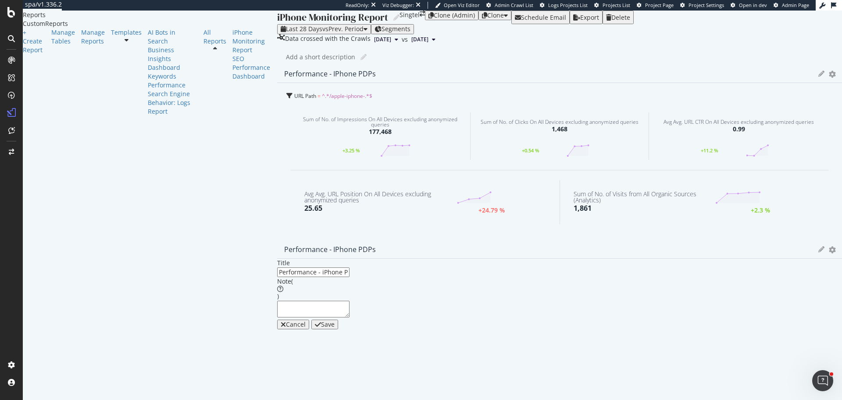
click at [350, 267] on input "Performance - iPhone PDPs" at bounding box center [313, 272] width 72 height 10
type input "Keyword Performance - iPhones"
click at [335, 321] on div "Save" at bounding box center [328, 324] width 14 height 7
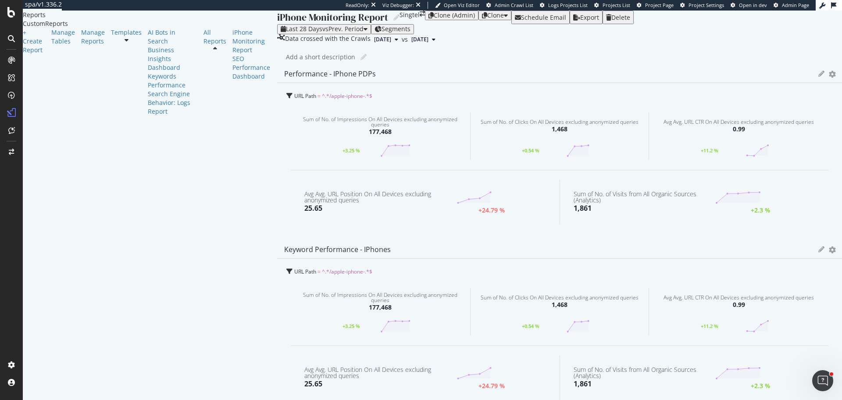
click at [829, 77] on icon "gear" at bounding box center [832, 74] width 7 height 6
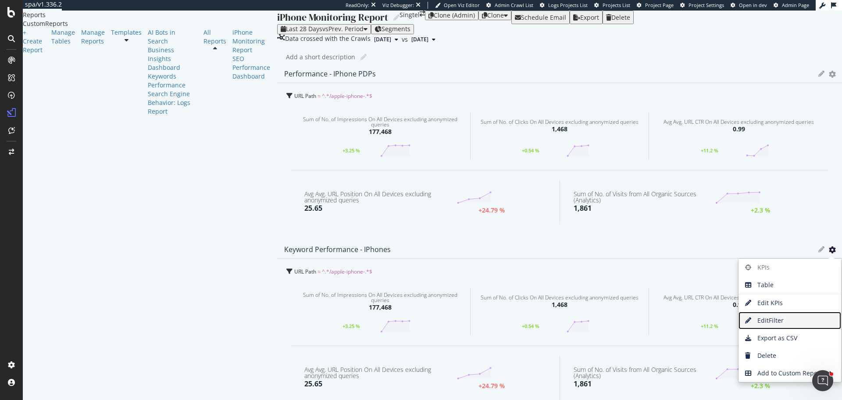
click at [744, 314] on span "Edit Filter" at bounding box center [790, 320] width 103 height 13
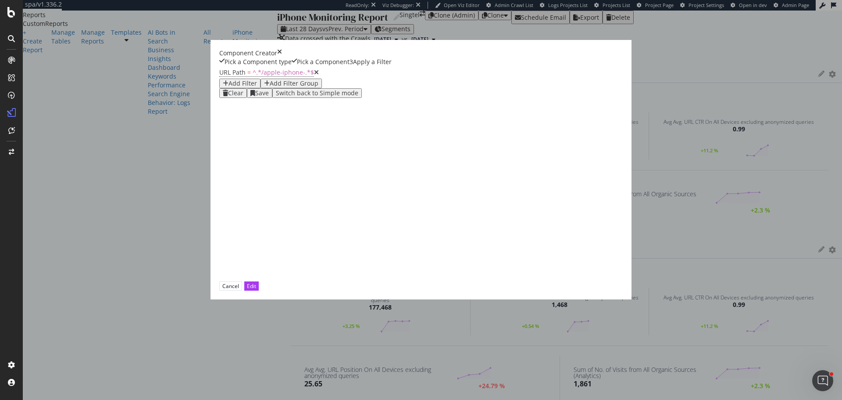
click at [229, 86] on icon "modal" at bounding box center [226, 83] width 6 height 6
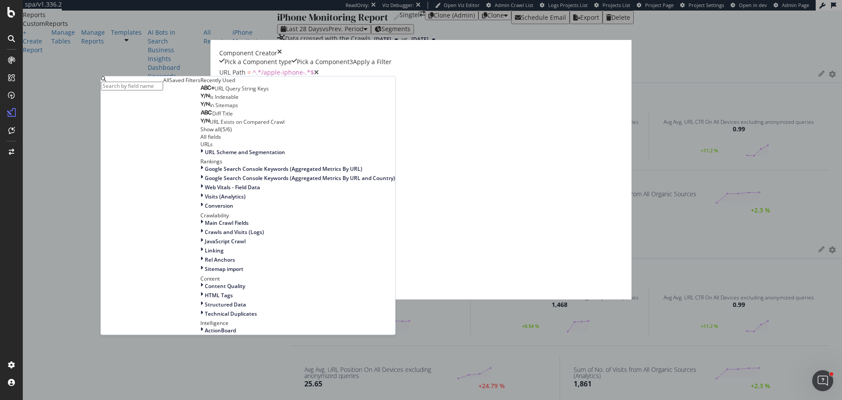
click at [271, 169] on div "URL Path = ^.*/apple-iphone-.*$ Add Filter Add Filter Group Clear Save Switch b…" at bounding box center [436, 173] width 435 height 215
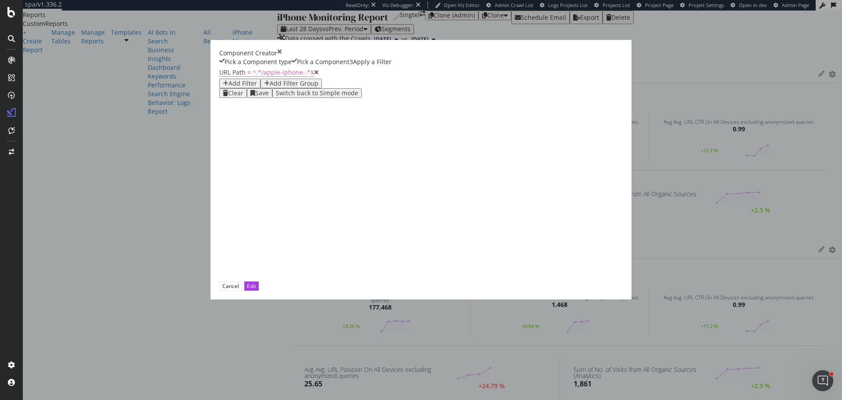
click at [314, 75] on icon "modal" at bounding box center [316, 72] width 5 height 6
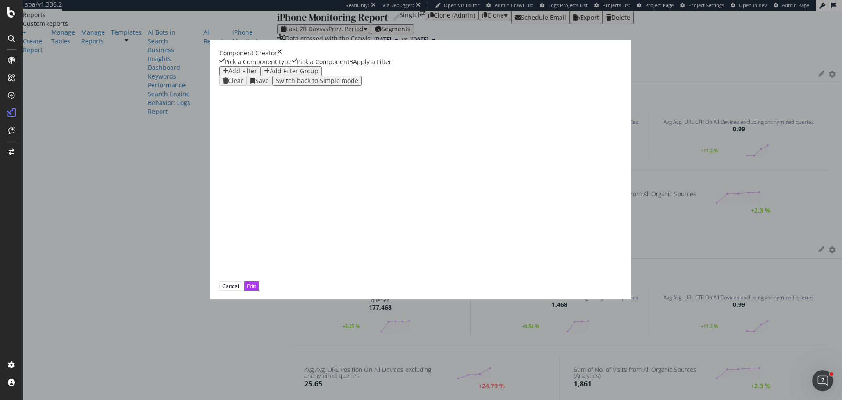
click at [228, 75] on div "Add Filter" at bounding box center [240, 71] width 34 height 7
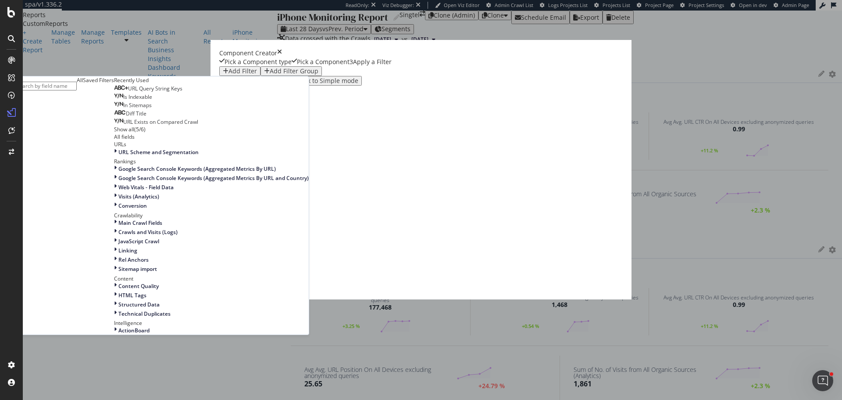
click at [77, 90] on input "modal" at bounding box center [45, 86] width 62 height 9
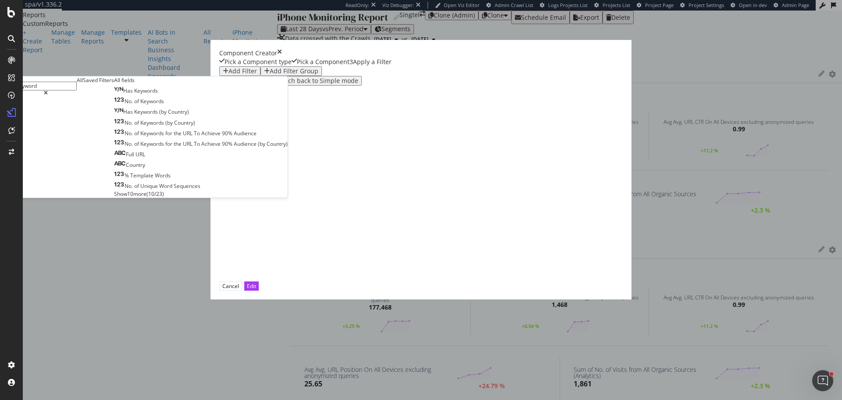
click at [147, 197] on span "Show 10 more" at bounding box center [130, 193] width 32 height 7
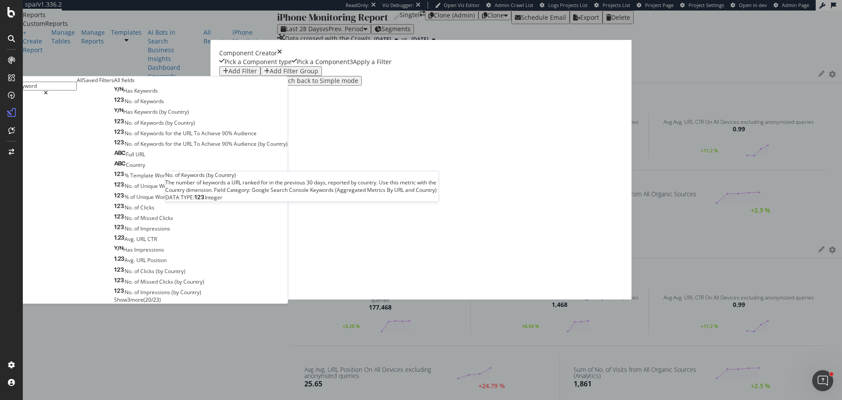
scroll to position [0, 0]
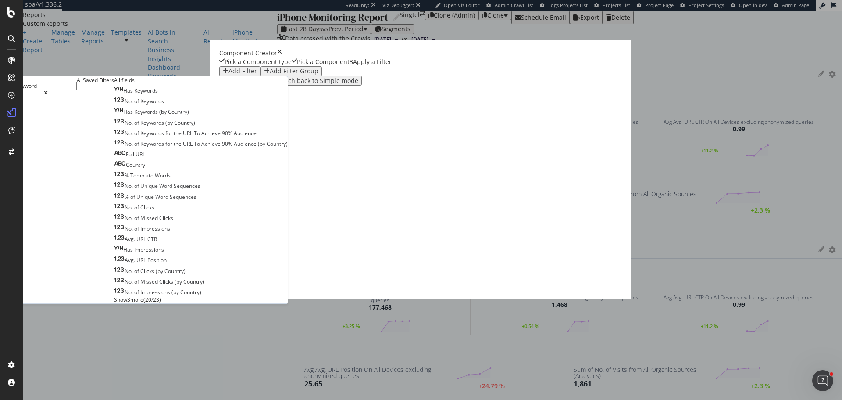
click at [77, 90] on input "keyword" at bounding box center [45, 86] width 62 height 9
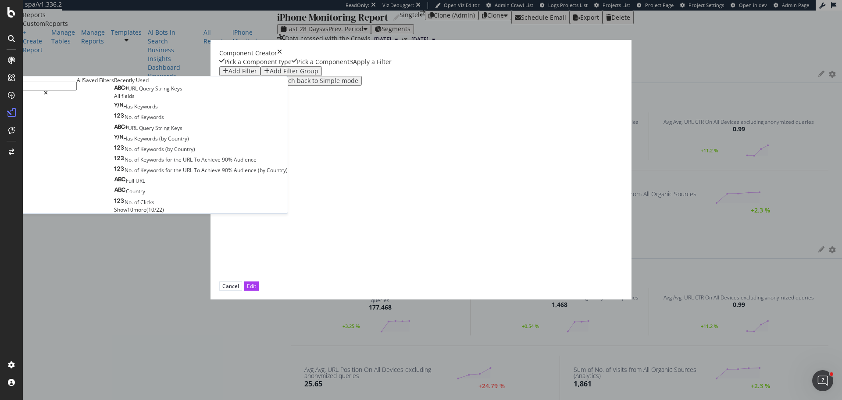
type input "e"
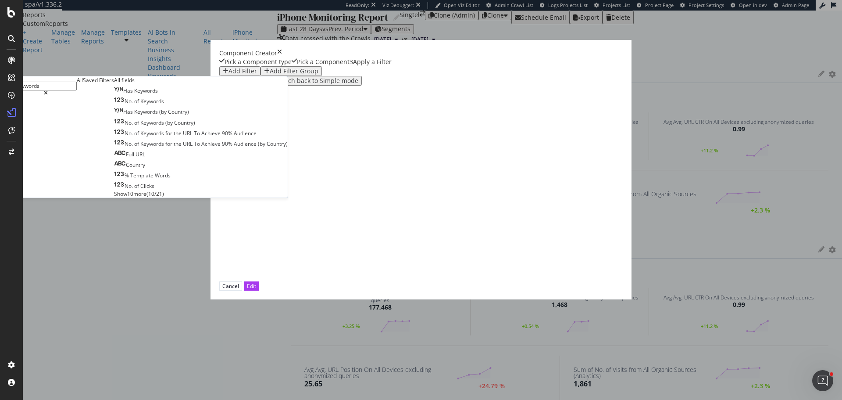
type input "keywords"
click at [233, 197] on div "Has Keywords No. of Keywords Has Keywords (by Country) No. of Keywords (by Coun…" at bounding box center [201, 142] width 174 height 112
click at [147, 197] on span "Show 10 more" at bounding box center [130, 193] width 32 height 7
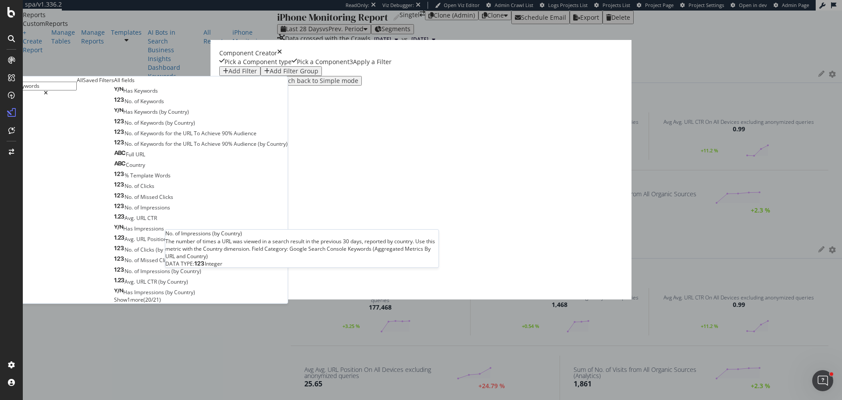
scroll to position [70, 0]
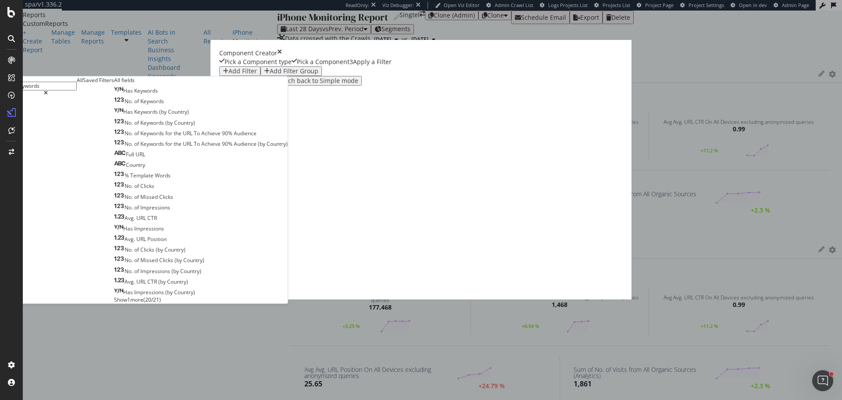
click at [143, 303] on span "Show 1 more" at bounding box center [128, 299] width 29 height 7
click at [282, 57] on icon "times" at bounding box center [279, 53] width 5 height 9
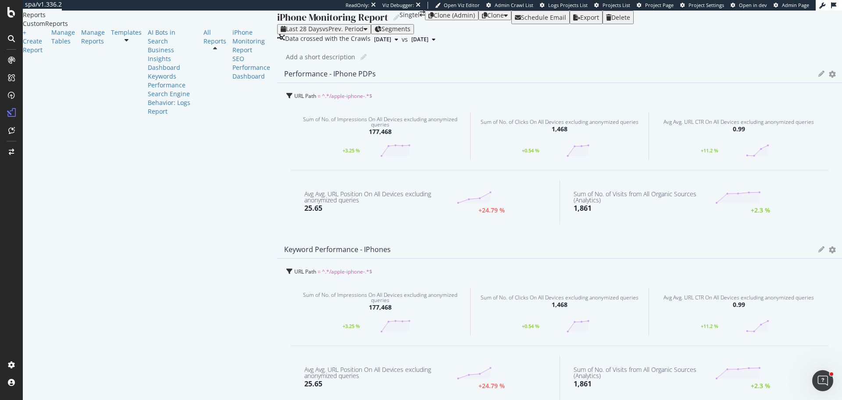
click at [829, 77] on icon "gear" at bounding box center [832, 74] width 7 height 6
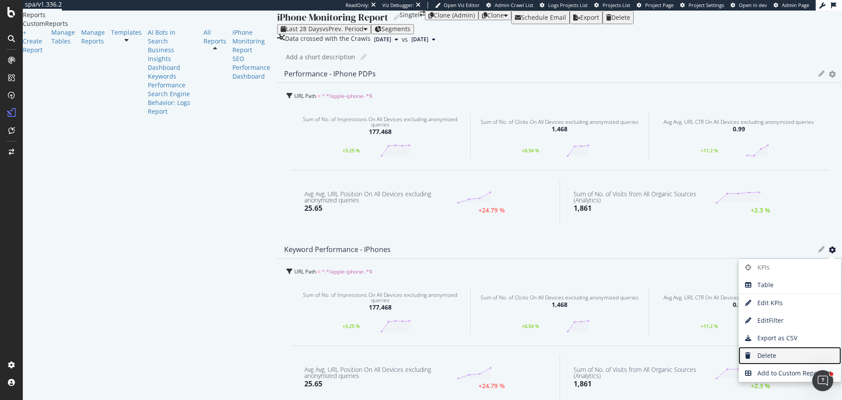
click at [739, 349] on span "Delete" at bounding box center [790, 355] width 103 height 13
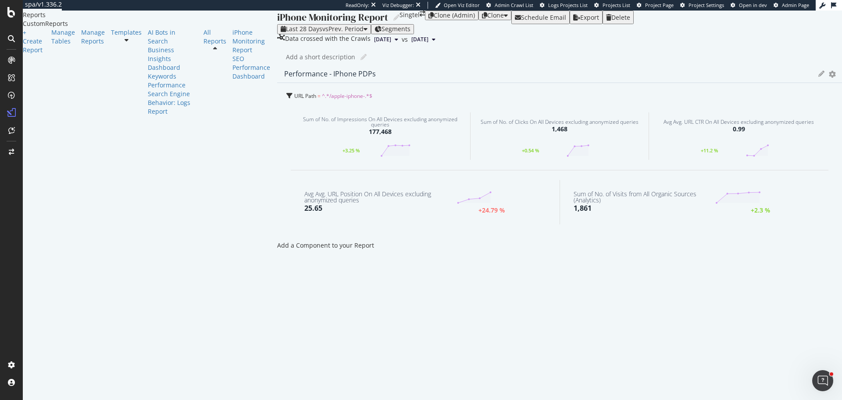
click at [819, 77] on icon at bounding box center [822, 74] width 6 height 6
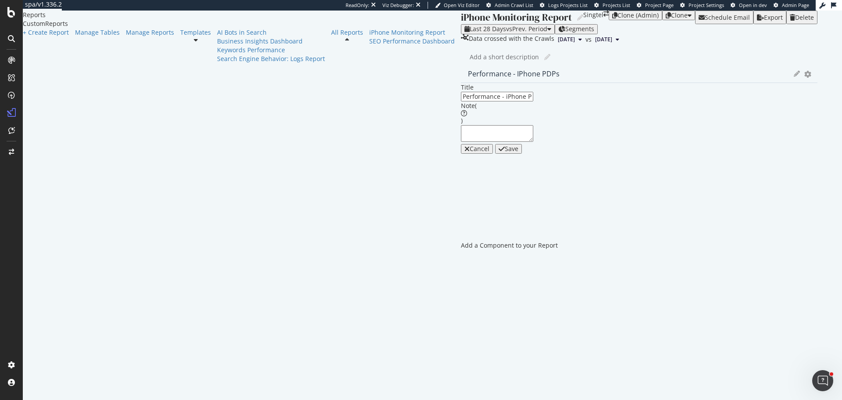
drag, startPoint x: 224, startPoint y: 145, endPoint x: 388, endPoint y: 154, distance: 164.3
click at [461, 101] on input "Performance - iPhone PDPs" at bounding box center [497, 97] width 72 height 10
type input "Performance - iPhone Products"
click at [505, 152] on div "Save" at bounding box center [512, 148] width 14 height 7
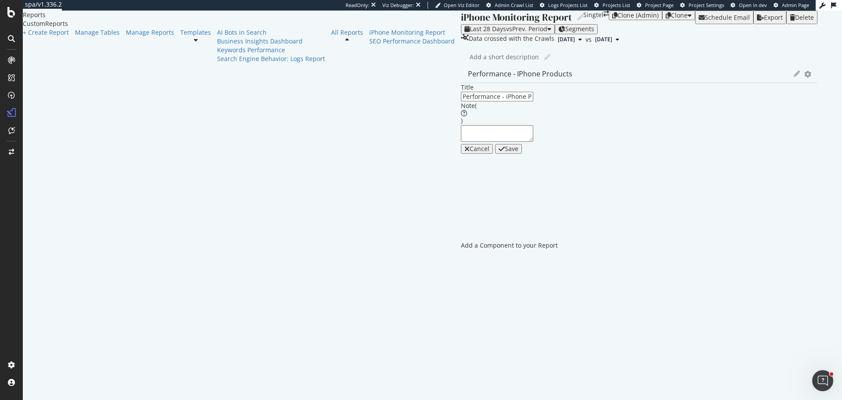
click at [505, 152] on div "Save" at bounding box center [512, 148] width 14 height 7
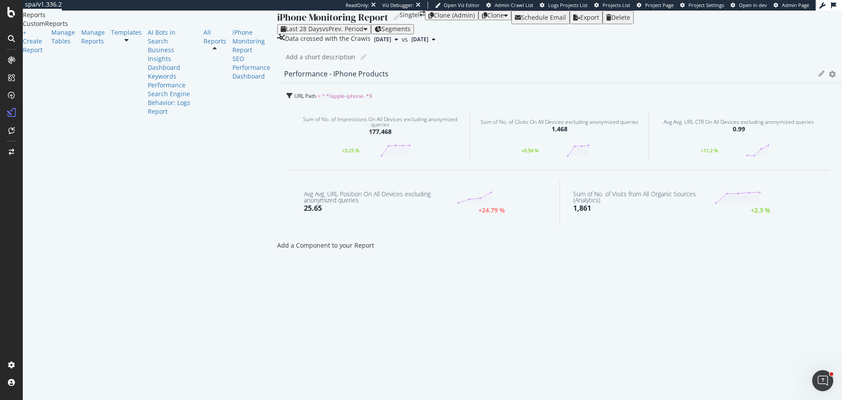
click at [277, 241] on div at bounding box center [277, 245] width 0 height 9
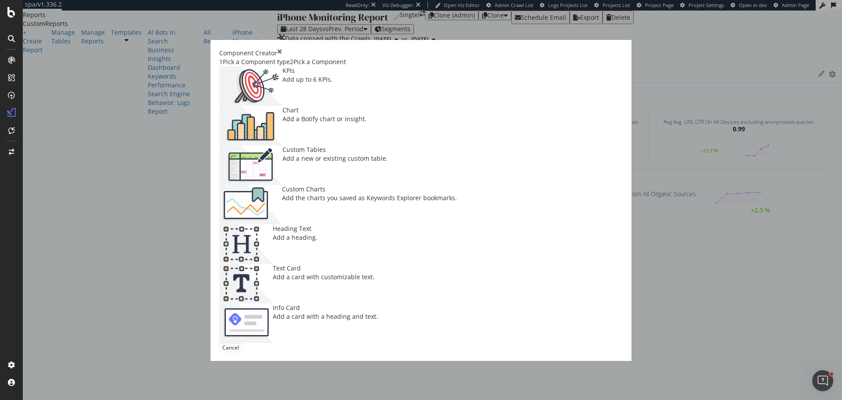
click at [329, 106] on div "KPIs Add up to 6 KPIs." at bounding box center [436, 85] width 435 height 39
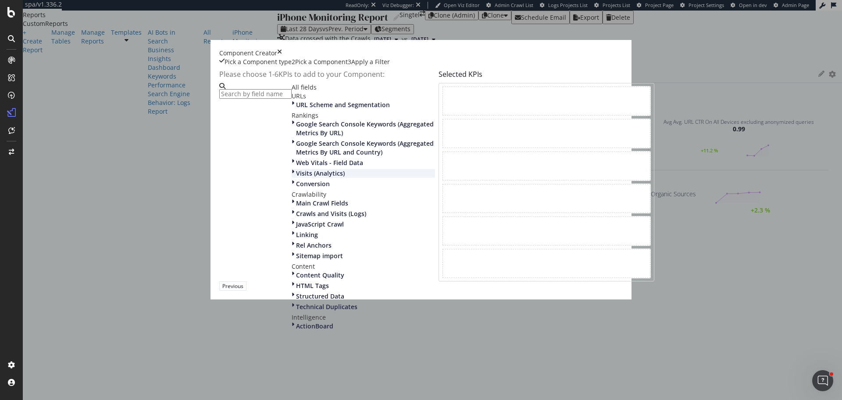
scroll to position [88, 0]
click at [296, 218] on span "Crawls and Visits (Logs)" at bounding box center [331, 213] width 70 height 8
click at [292, 227] on div "Crawls (Logs)" at bounding box center [363, 222] width 143 height 9
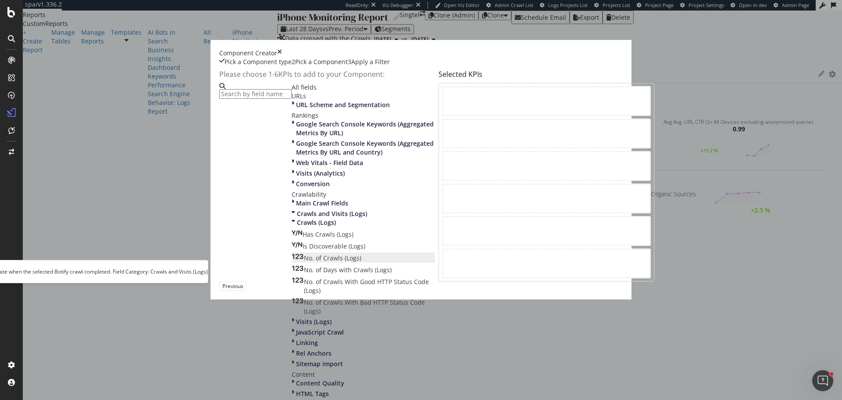
click at [304, 262] on span "No. of Crawls (Logs)" at bounding box center [332, 258] width 57 height 8
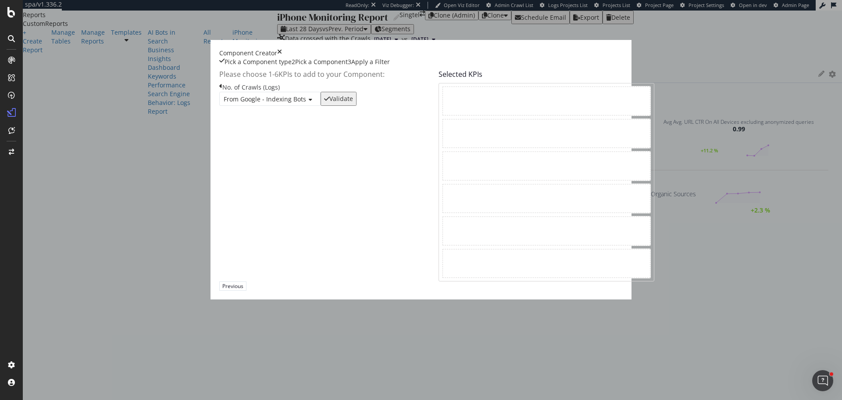
click at [353, 102] on div "Validate" at bounding box center [341, 98] width 24 height 7
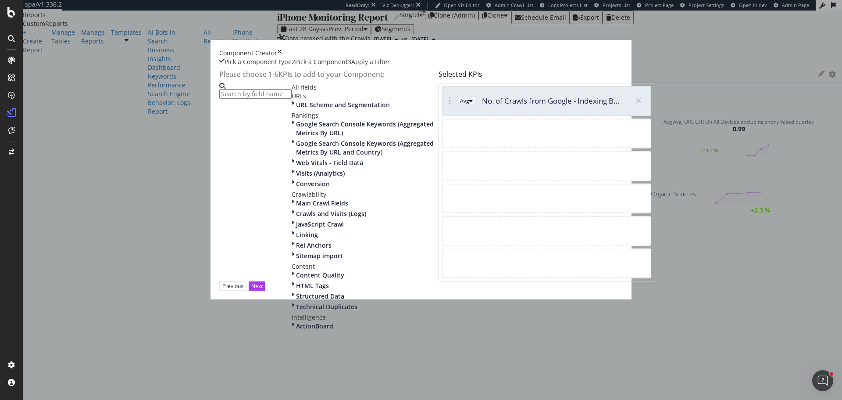
click at [457, 105] on button "Avg" at bounding box center [466, 100] width 19 height 9
click at [453, 163] on div "Sum" at bounding box center [447, 158] width 11 height 7
click at [296, 218] on span "Crawls and Visits (Logs)" at bounding box center [331, 213] width 70 height 8
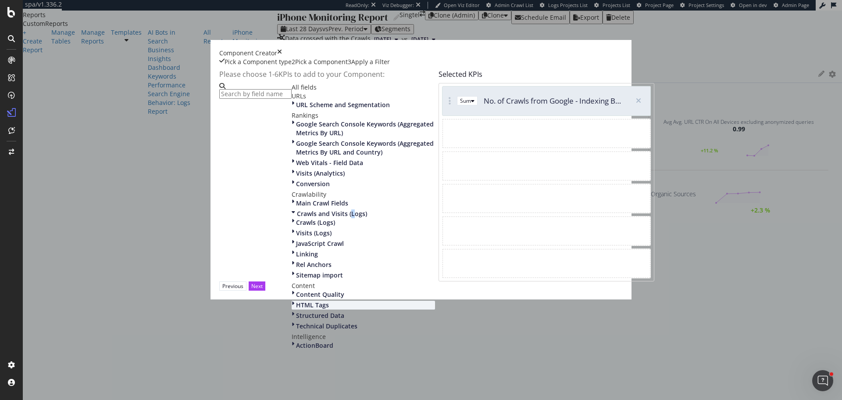
scroll to position [132, 0]
click at [296, 218] on span "Crawls (Logs)" at bounding box center [315, 222] width 39 height 8
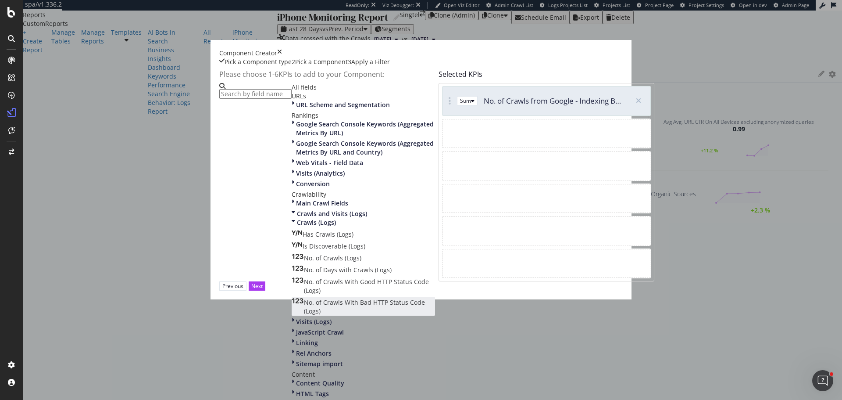
click at [320, 298] on span "No. of Crawls With Bad HTTP Status Code (Logs)" at bounding box center [364, 306] width 121 height 17
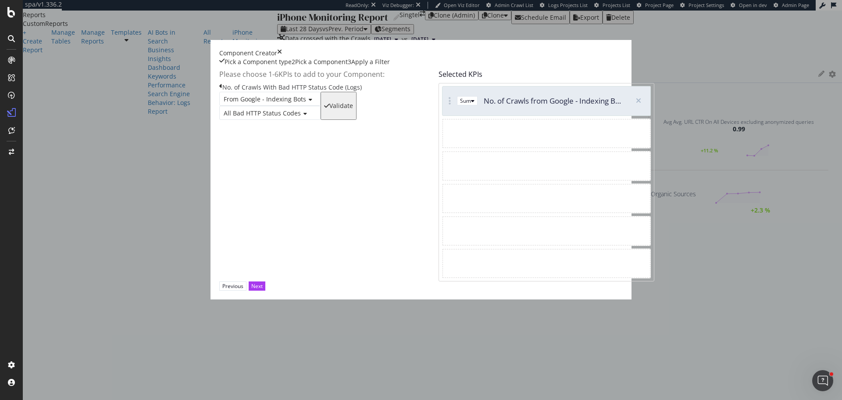
click at [353, 109] on div "Validate" at bounding box center [341, 105] width 24 height 7
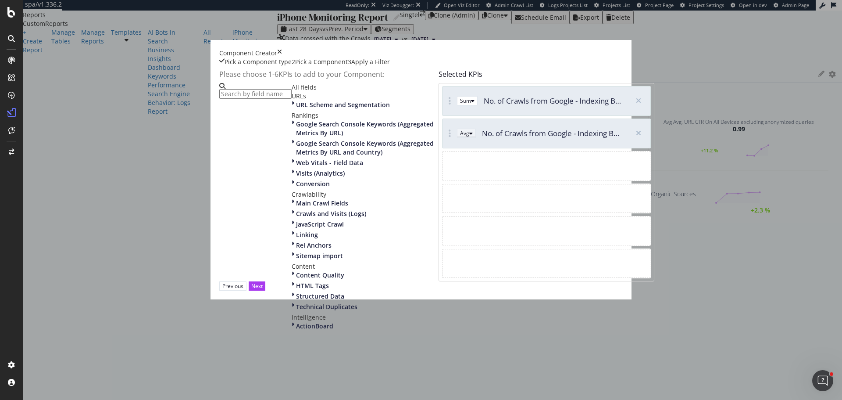
click at [460, 137] on div "Avg" at bounding box center [464, 132] width 9 height 7
click at [453, 196] on div "Sum" at bounding box center [447, 191] width 11 height 7
click at [296, 218] on span "Crawls and Visits (Logs)" at bounding box center [331, 213] width 70 height 8
click at [296, 199] on span "Main Crawl Fields" at bounding box center [322, 203] width 52 height 8
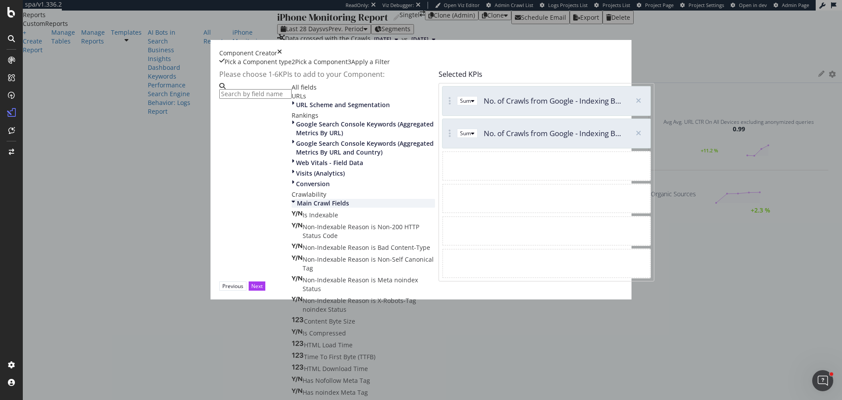
click at [297, 199] on span "Main Crawl Fields" at bounding box center [323, 203] width 52 height 8
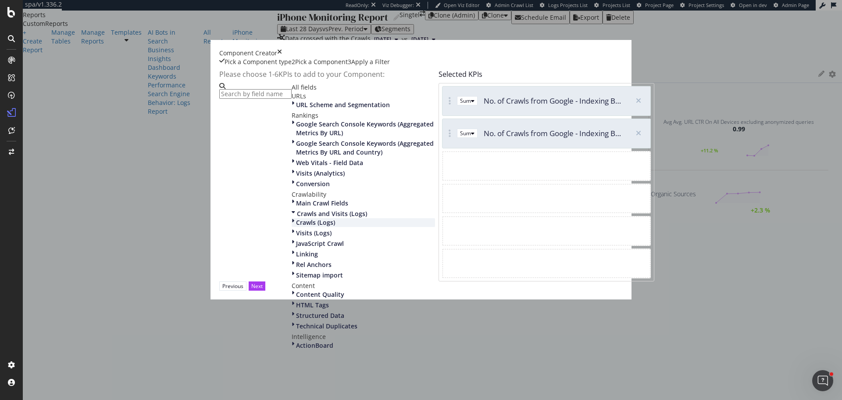
click at [296, 218] on span "Crawls (Logs)" at bounding box center [315, 222] width 39 height 8
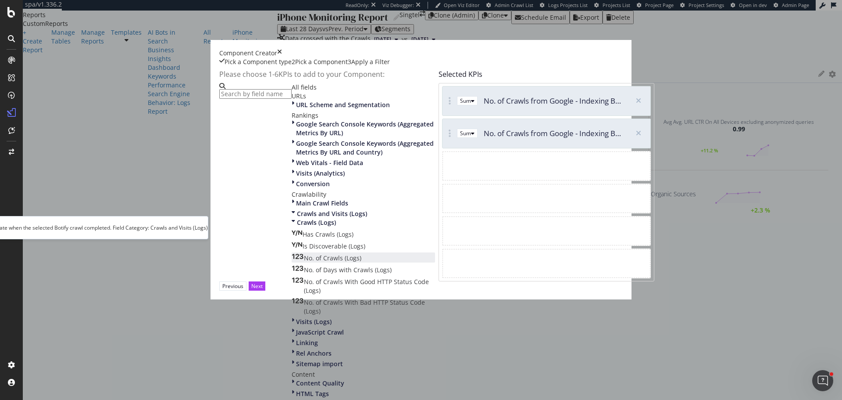
click at [304, 254] on span "No. of Crawls (Logs)" at bounding box center [332, 258] width 57 height 8
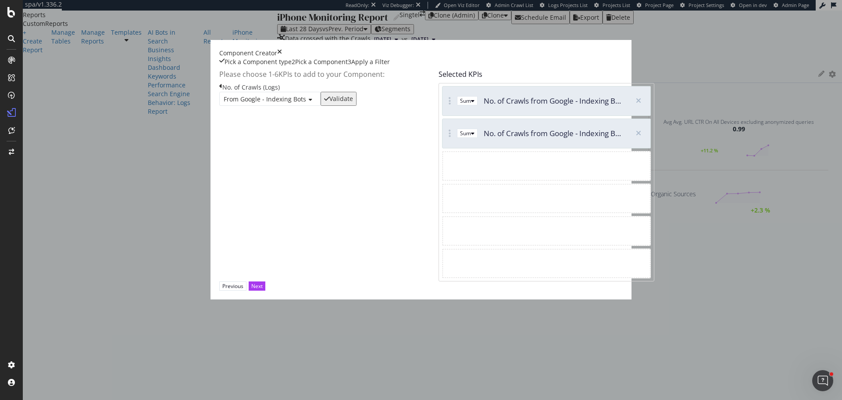
click at [266, 103] on span "From Google - Indexing Bots" at bounding box center [265, 99] width 82 height 8
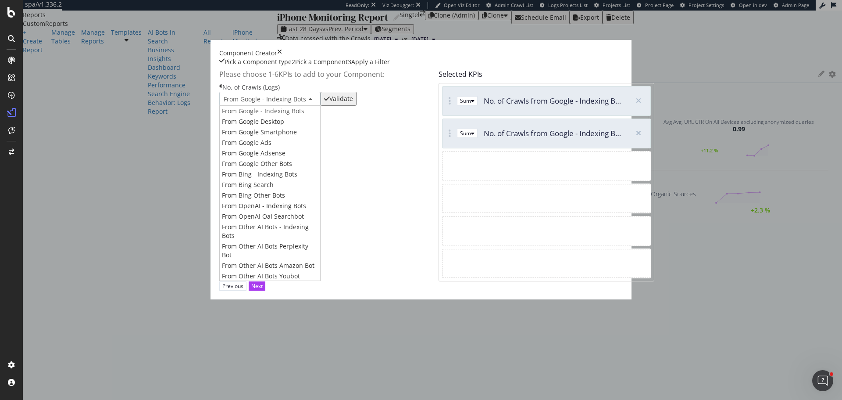
click at [272, 178] on span "From Bing - Indexing Bots" at bounding box center [259, 174] width 75 height 8
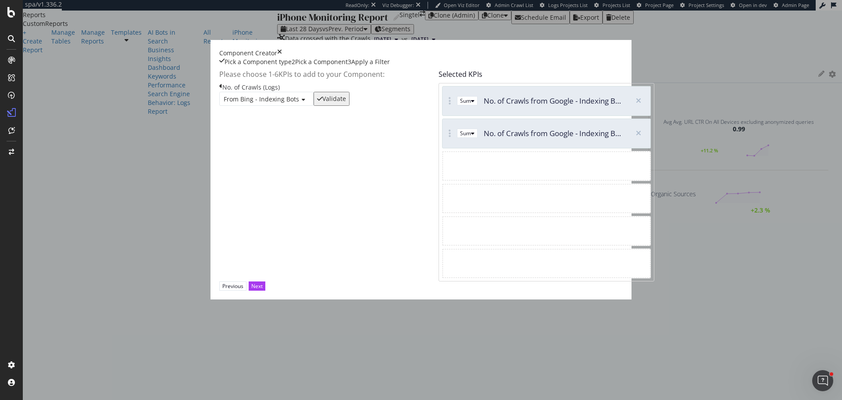
click at [346, 102] on div "Validate" at bounding box center [334, 98] width 24 height 7
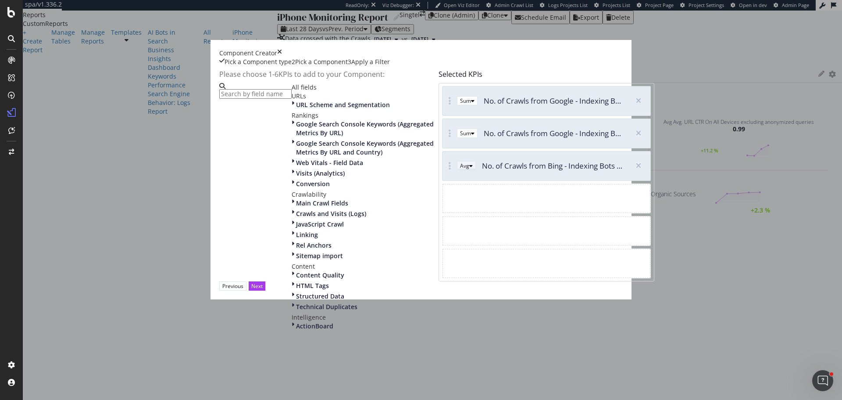
click at [460, 169] on div "Avg" at bounding box center [464, 165] width 9 height 7
click at [453, 228] on div "Sum" at bounding box center [447, 224] width 11 height 7
click at [296, 218] on span "Crawls and Visits (Logs)" at bounding box center [331, 213] width 70 height 8
click at [296, 218] on span "Crawls (Logs)" at bounding box center [315, 222] width 39 height 8
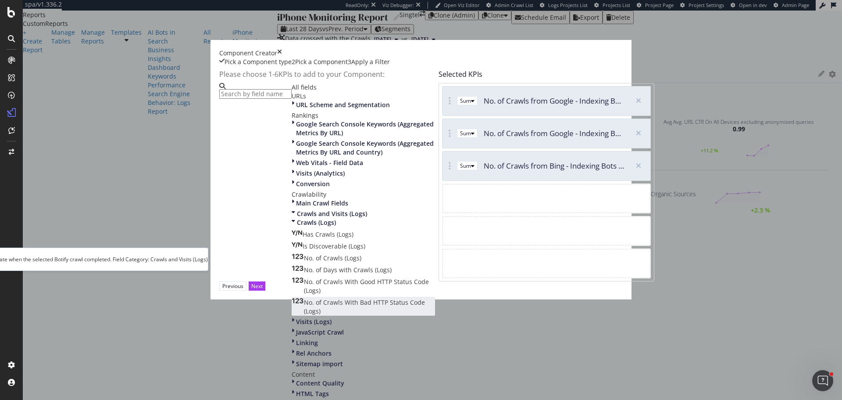
click at [304, 298] on span "No. of Crawls With Bad HTTP Status Code (Logs)" at bounding box center [364, 306] width 121 height 17
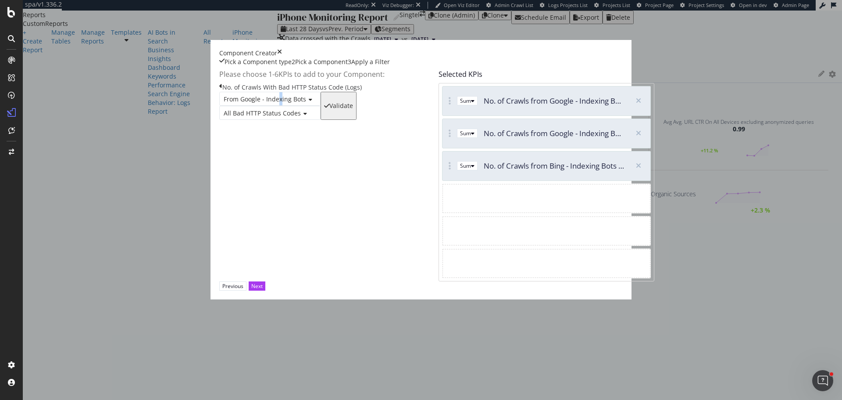
click at [260, 103] on span "From Google - Indexing Bots" at bounding box center [265, 99] width 82 height 8
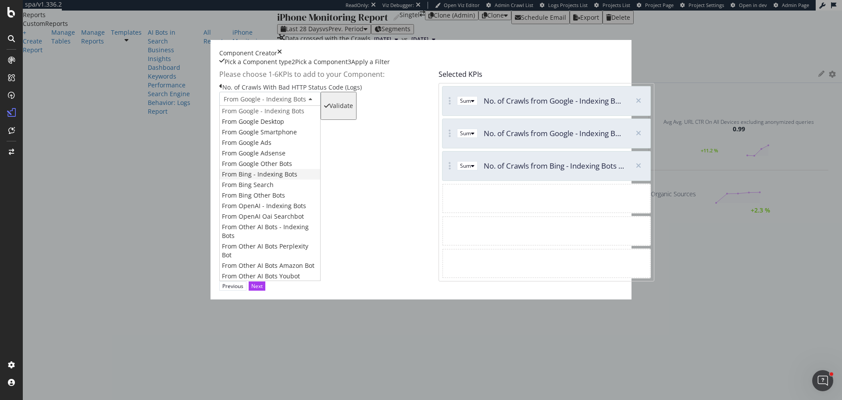
click at [271, 178] on span "From Bing - Indexing Bots" at bounding box center [259, 174] width 75 height 8
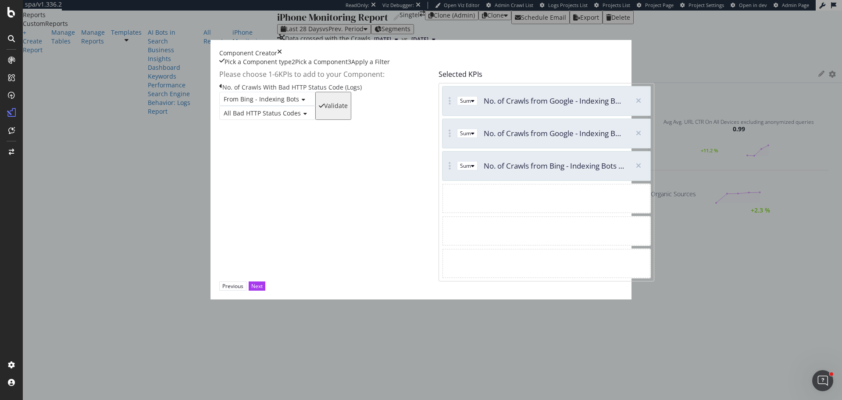
click at [348, 109] on div "Validate" at bounding box center [336, 105] width 24 height 7
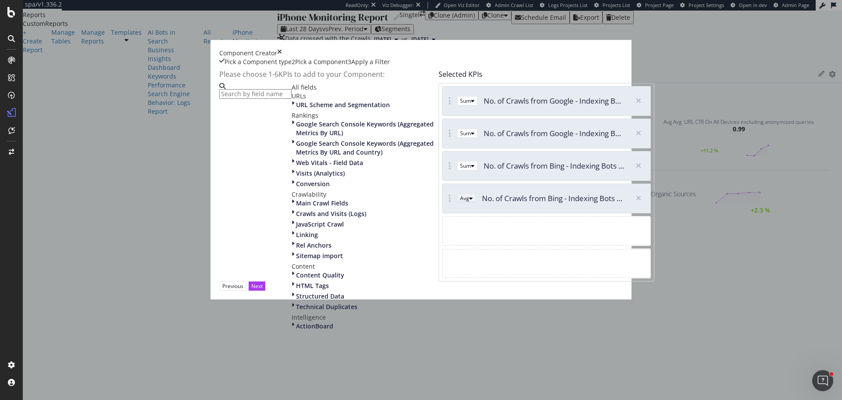
click at [457, 203] on button "Avg" at bounding box center [466, 197] width 19 height 9
click at [453, 261] on div "Sum" at bounding box center [447, 256] width 11 height 7
click at [265, 290] on button "Next" at bounding box center [257, 285] width 17 height 9
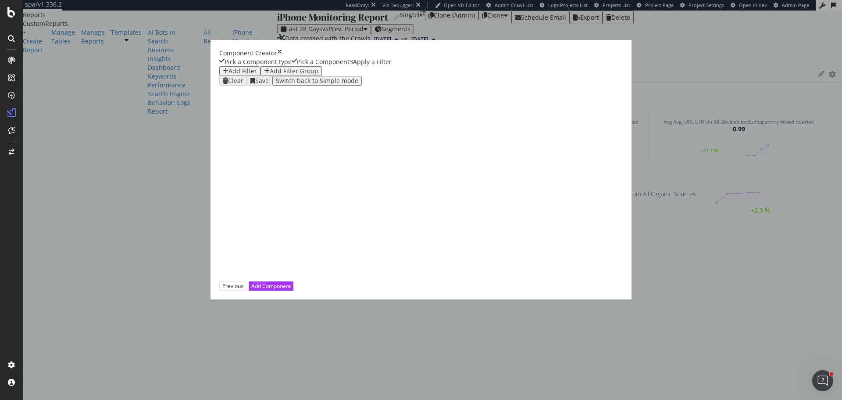
click at [229, 75] on div "Add Filter" at bounding box center [243, 71] width 29 height 7
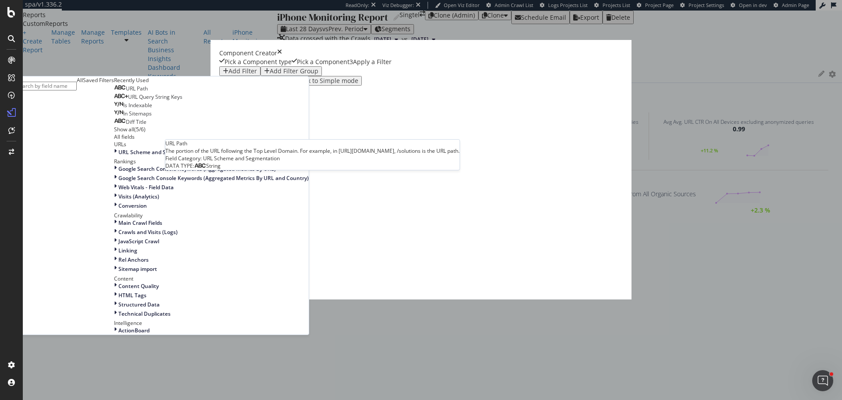
click at [148, 92] on span "URL Path" at bounding box center [137, 88] width 22 height 7
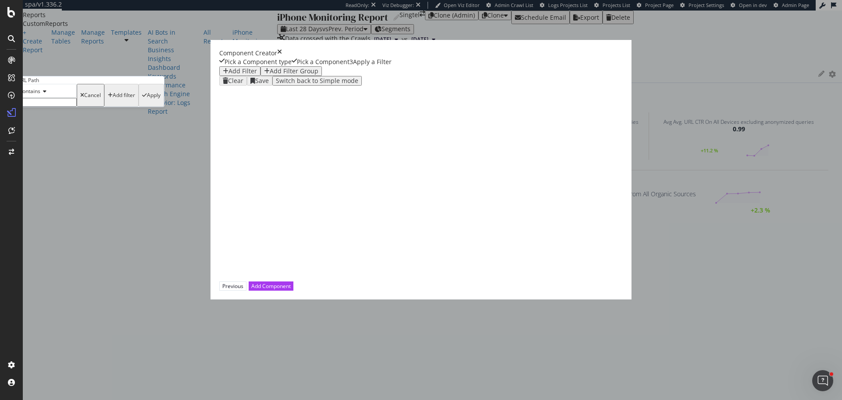
click at [77, 107] on input "modal" at bounding box center [45, 102] width 62 height 9
type input "/apple-iphone-"
click at [161, 101] on div "Apply" at bounding box center [154, 98] width 14 height 6
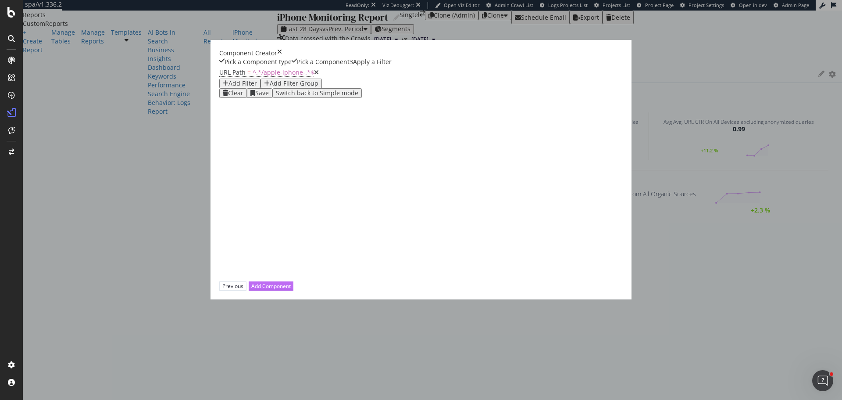
click at [291, 290] on div "Add Component" at bounding box center [270, 286] width 39 height 8
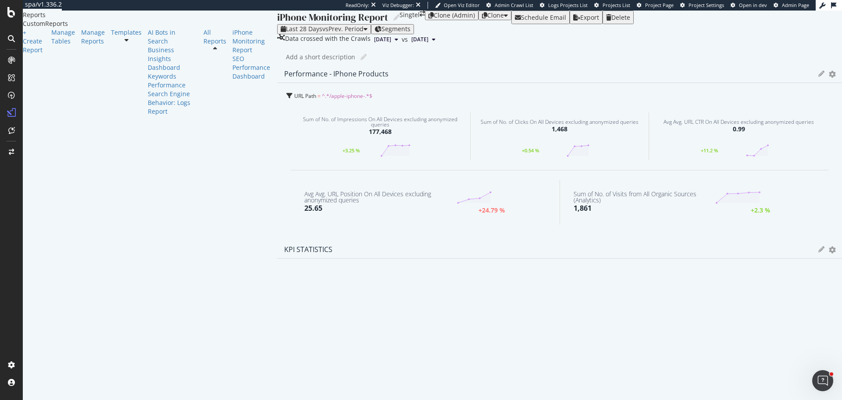
click at [819, 246] on icon at bounding box center [822, 249] width 6 height 6
click at [350, 267] on input "KPI STATISTICS" at bounding box center [313, 272] width 72 height 10
type input "Crawlability - iPhone Products"
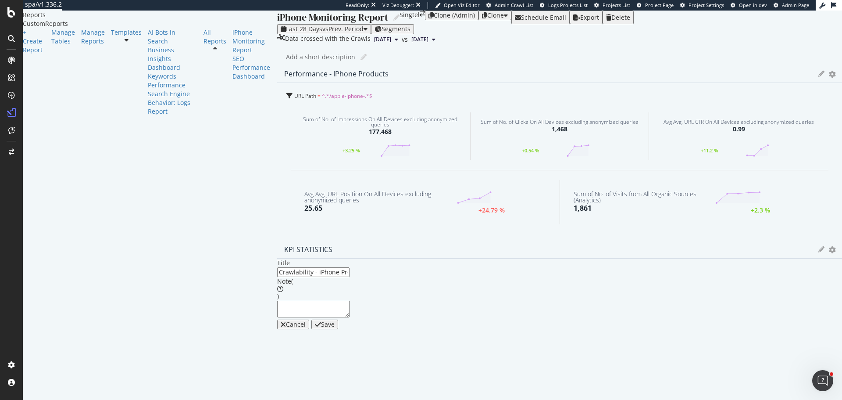
click at [335, 321] on div "Save" at bounding box center [328, 324] width 14 height 7
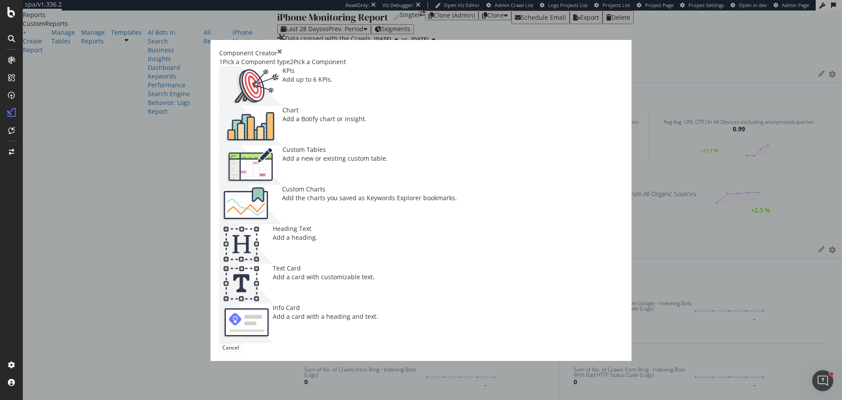
click at [367, 114] on div "Chart" at bounding box center [324, 110] width 84 height 9
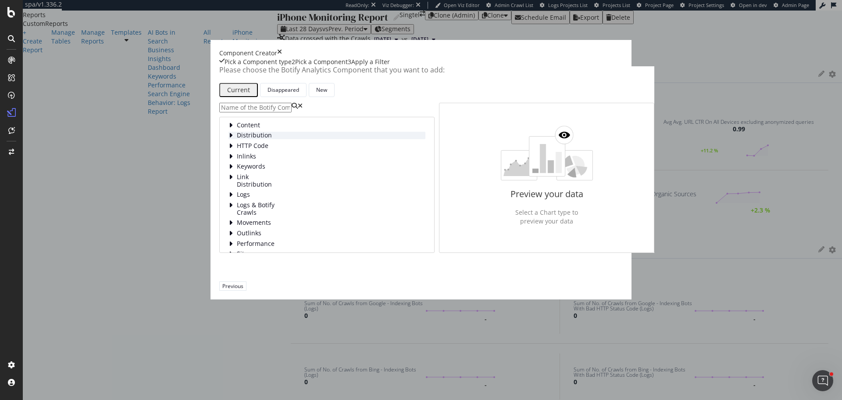
click at [239, 139] on span "Distribution" at bounding box center [256, 135] width 39 height 7
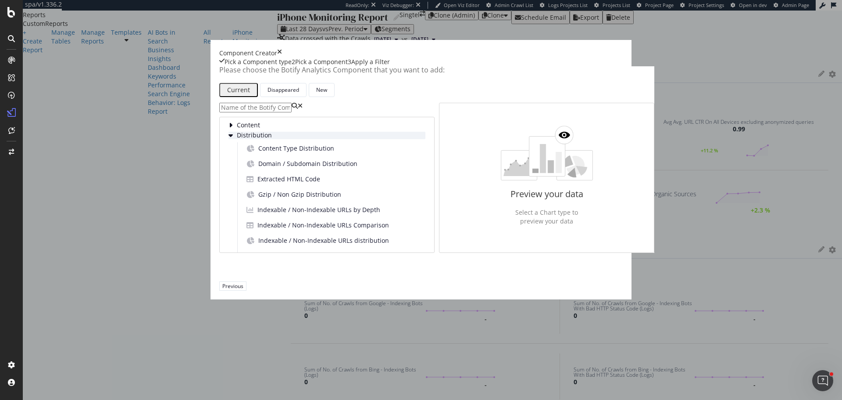
click at [239, 139] on span "Distribution" at bounding box center [256, 135] width 39 height 7
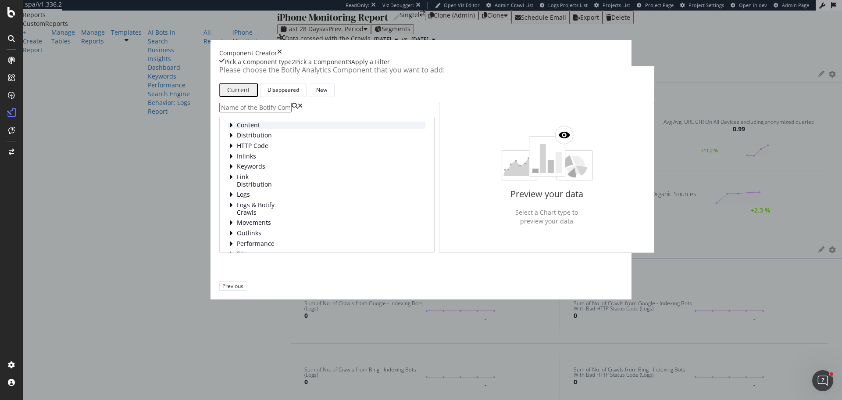
click at [240, 129] on span "Content" at bounding box center [256, 125] width 39 height 7
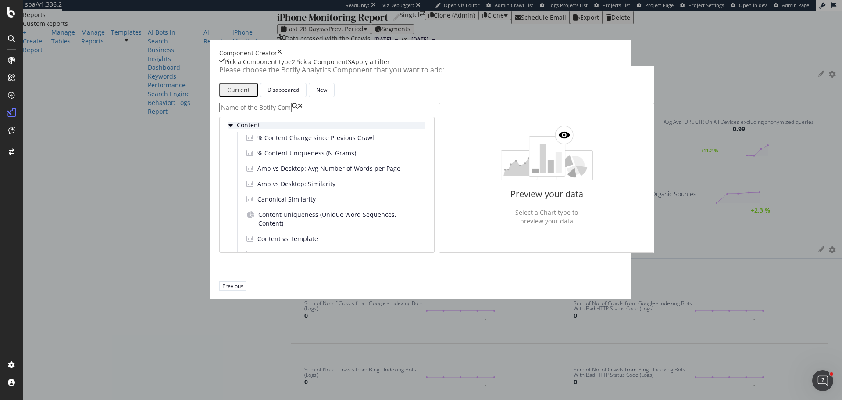
click at [240, 129] on span "Content" at bounding box center [256, 125] width 39 height 7
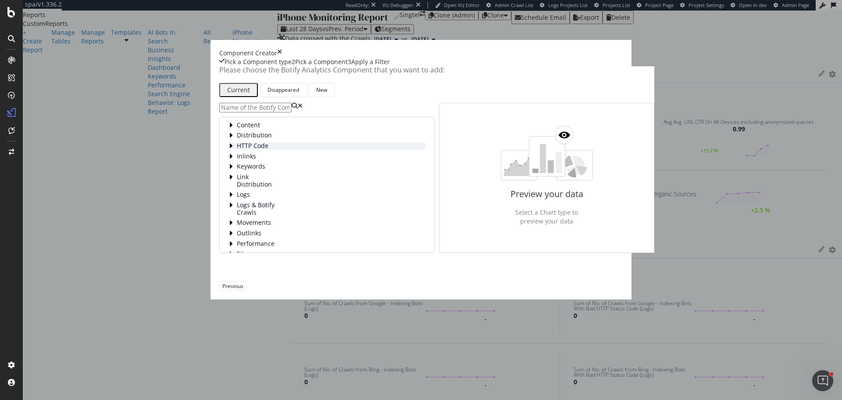
click at [257, 150] on span "HTTP Code" at bounding box center [256, 145] width 39 height 7
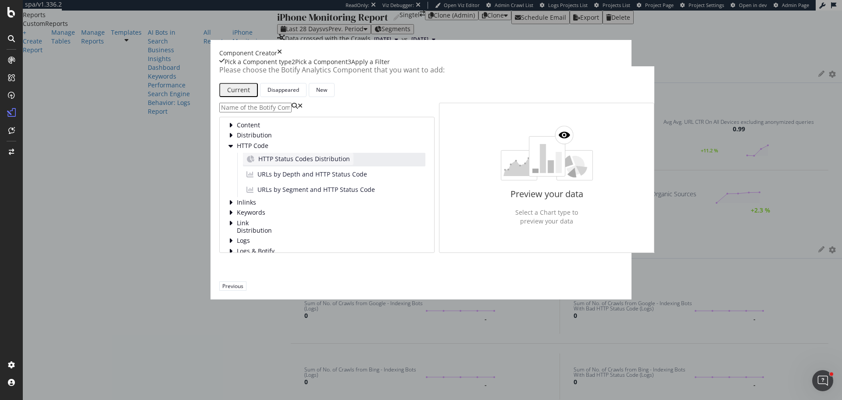
click at [318, 163] on span "HTTP Status Codes Distribution" at bounding box center [304, 158] width 92 height 9
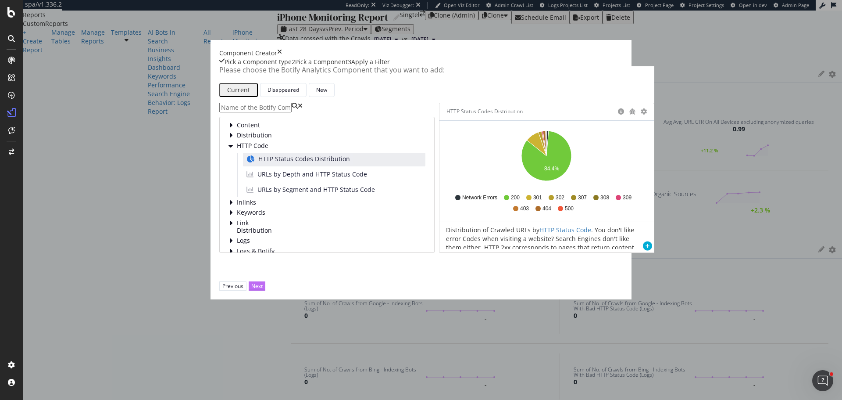
click at [265, 290] on button "Next" at bounding box center [257, 285] width 17 height 9
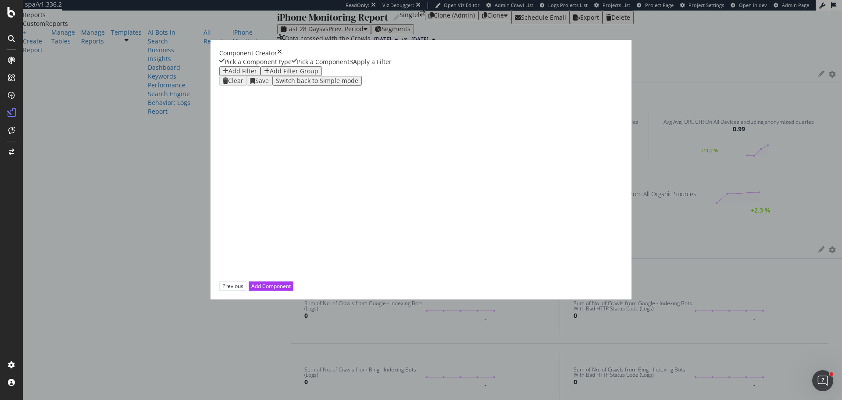
click at [232, 75] on div "Add Filter" at bounding box center [240, 71] width 34 height 7
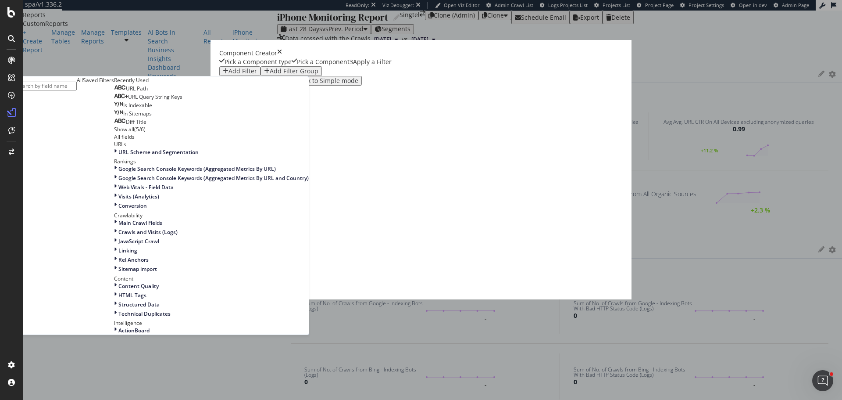
click at [182, 100] on div "URL Query String Keys" at bounding box center [148, 96] width 68 height 7
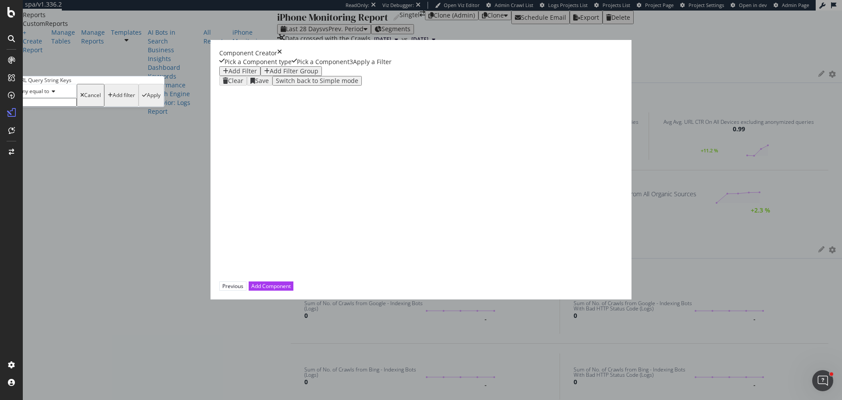
click at [17, 82] on icon "modal" at bounding box center [15, 78] width 3 height 5
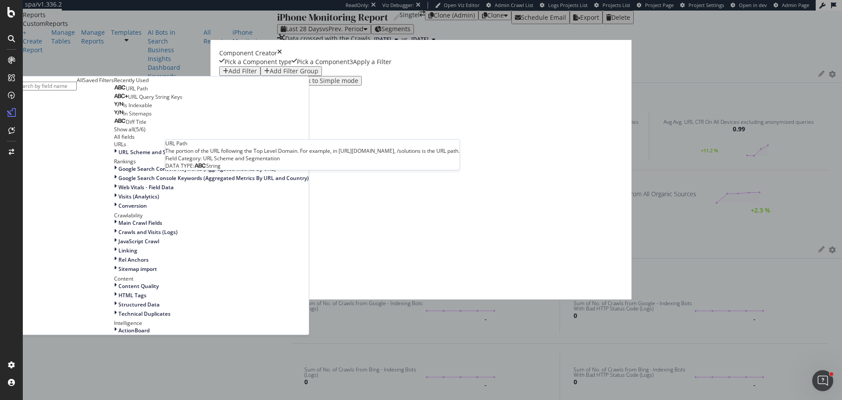
click at [148, 92] on span "URL Path" at bounding box center [137, 88] width 22 height 7
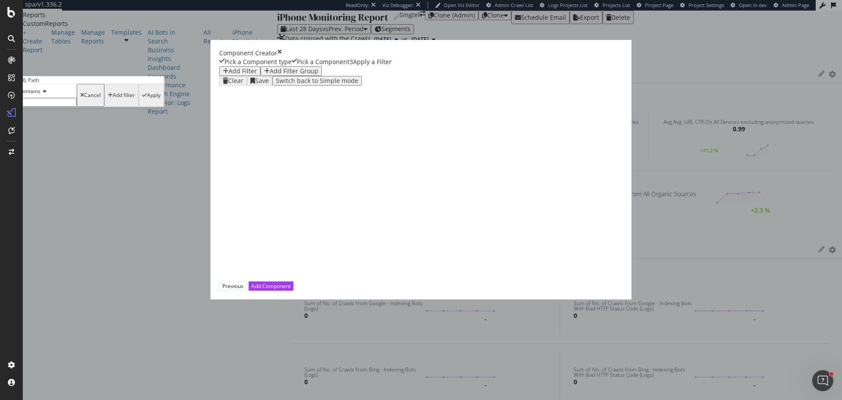
click at [77, 107] on input "modal" at bounding box center [45, 102] width 62 height 9
type input "/apple-iphone-"
click at [161, 101] on div "Apply" at bounding box center [154, 98] width 14 height 6
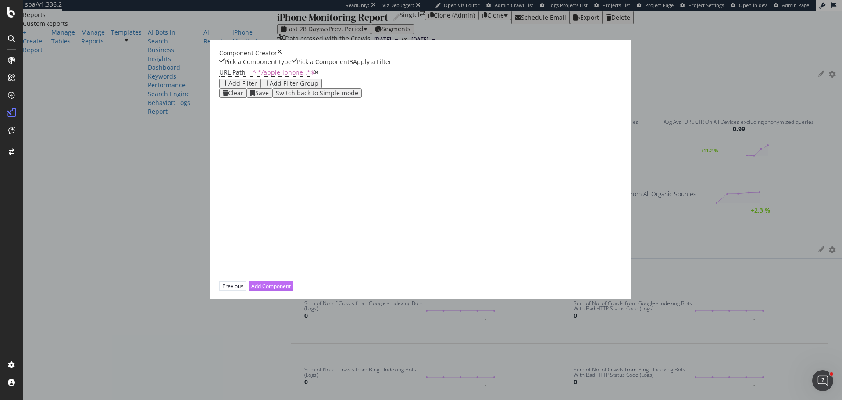
click at [291, 290] on div "Add Component" at bounding box center [270, 285] width 39 height 7
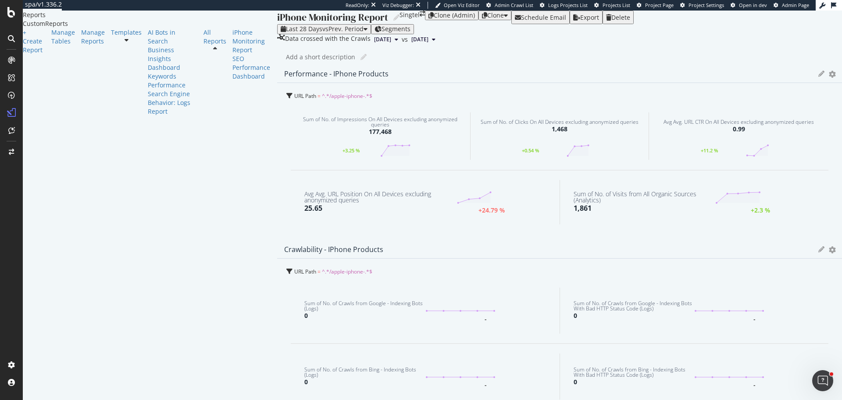
scroll to position [0, 0]
click at [277, 24] on div "iPhone Monitoring Report" at bounding box center [332, 18] width 111 height 14
click at [277, 23] on input "iPhone Monitoring Report" at bounding box center [333, 17] width 113 height 12
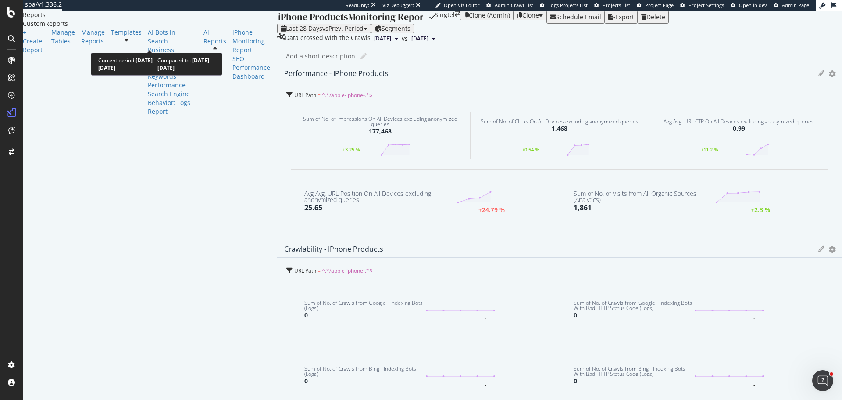
type input "iPhone Products Monitoring Report"
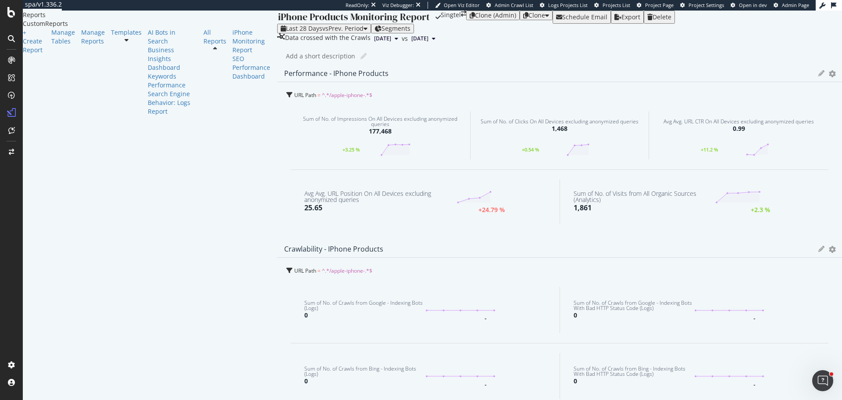
click at [277, 22] on div "iPhone Products Monitoring Report iPhone Products Monitoring Report Singtel" at bounding box center [371, 17] width 189 height 13
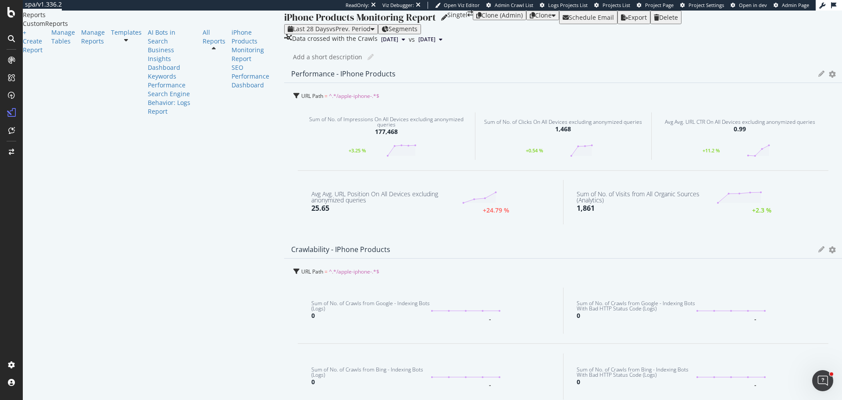
click at [441, 21] on icon at bounding box center [444, 17] width 6 height 6
click at [819, 76] on icon at bounding box center [822, 73] width 6 height 6
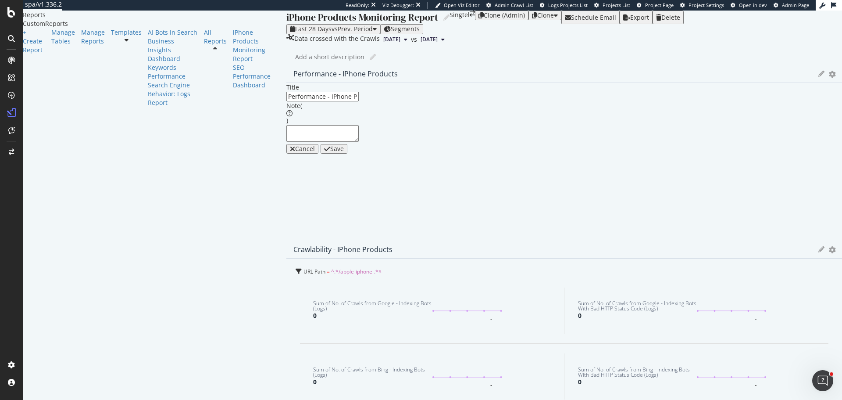
click at [293, 78] on div "Performance - iPhone Products" at bounding box center [345, 73] width 104 height 9
drag, startPoint x: 205, startPoint y: 145, endPoint x: 714, endPoint y: 160, distance: 508.6
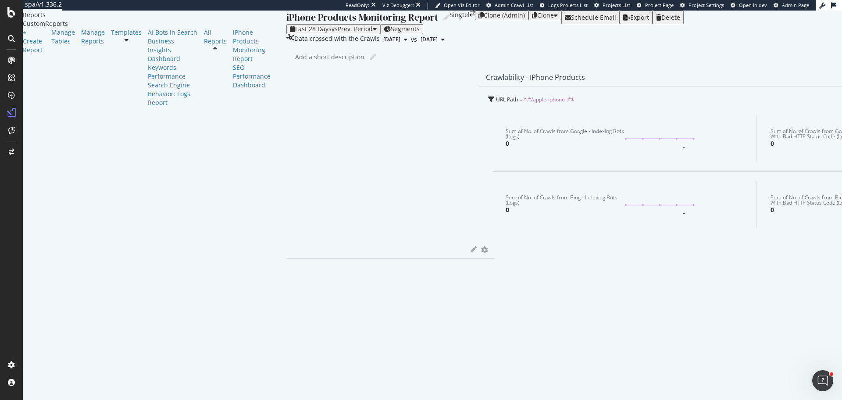
drag, startPoint x: 406, startPoint y: 126, endPoint x: 598, endPoint y: 130, distance: 192.6
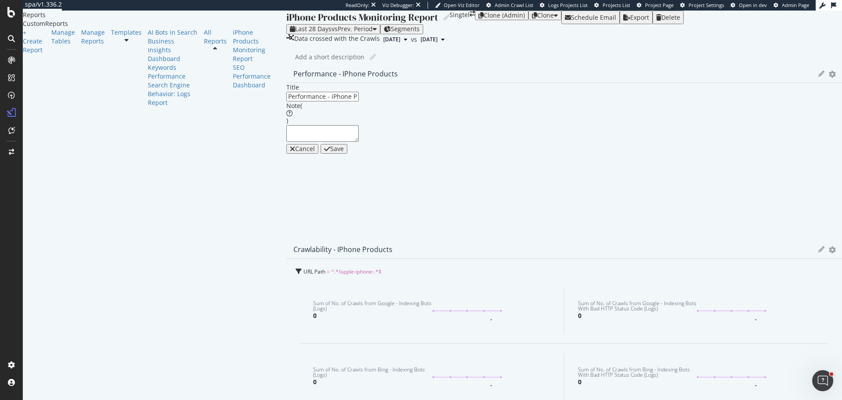
click at [286, 101] on input "Performance - iPhone Products" at bounding box center [322, 97] width 72 height 10
type input "Performance"
click at [344, 152] on div "Save" at bounding box center [337, 148] width 14 height 7
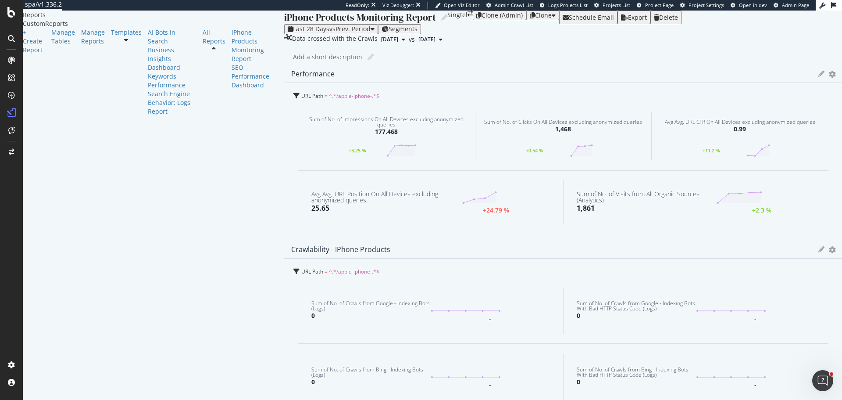
click at [819, 246] on icon at bounding box center [822, 249] width 6 height 6
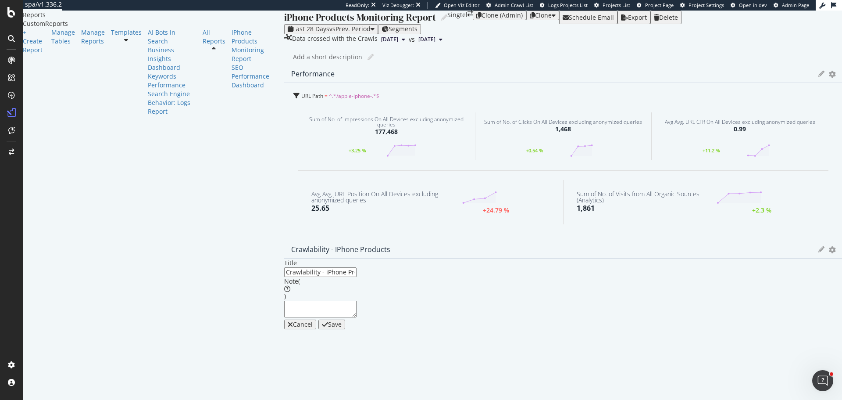
drag, startPoint x: 547, startPoint y: 148, endPoint x: 632, endPoint y: 142, distance: 84.9
click at [357, 267] on input "Crawlability - iPhone Products" at bounding box center [320, 272] width 72 height 10
type input "Crawlability"
click at [342, 321] on div "Save" at bounding box center [332, 324] width 20 height 7
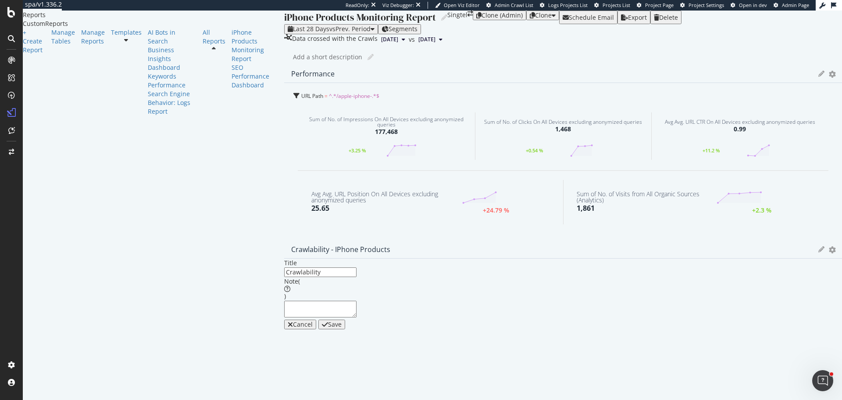
click at [342, 321] on div "Save" at bounding box center [332, 324] width 20 height 7
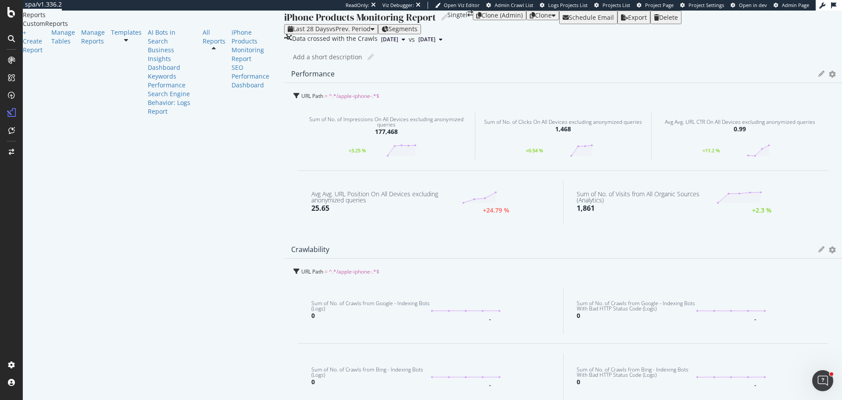
click at [664, 98] on div "iPhone Products Monitoring Report iPhone Products Monitoring Report Singtel Clo…" at bounding box center [563, 340] width 558 height 658
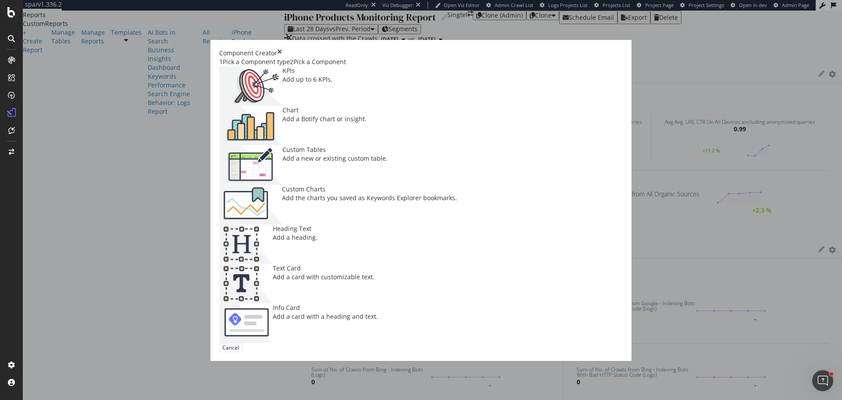
click at [367, 123] on div "Add a Botify chart or insight." at bounding box center [324, 118] width 84 height 9
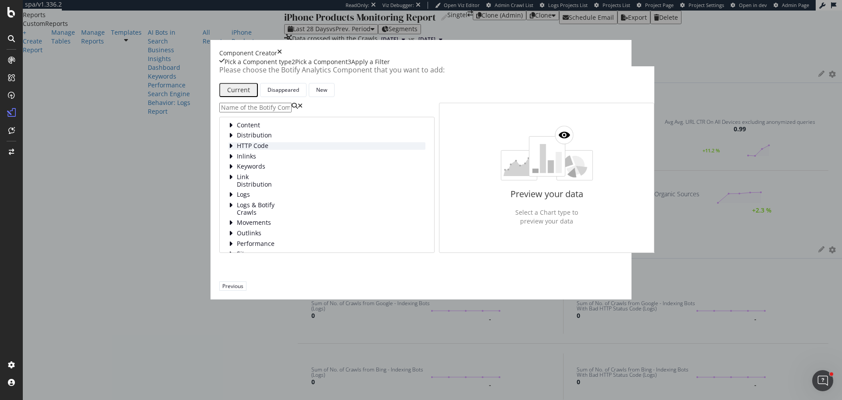
click at [260, 150] on div "HTTP Code" at bounding box center [327, 145] width 197 height 7
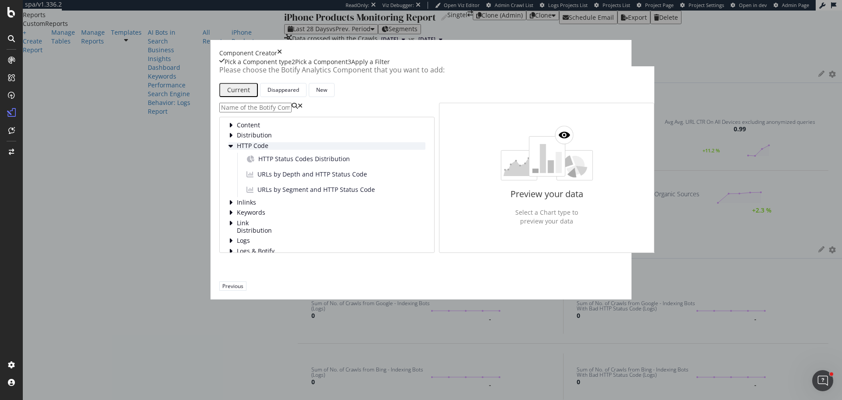
click at [260, 150] on div "HTTP Code" at bounding box center [327, 145] width 197 height 7
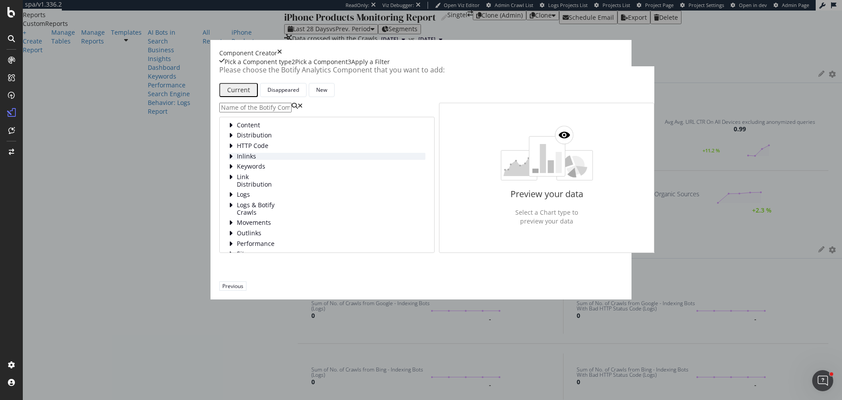
click at [241, 160] on span "Inlinks" at bounding box center [256, 156] width 39 height 7
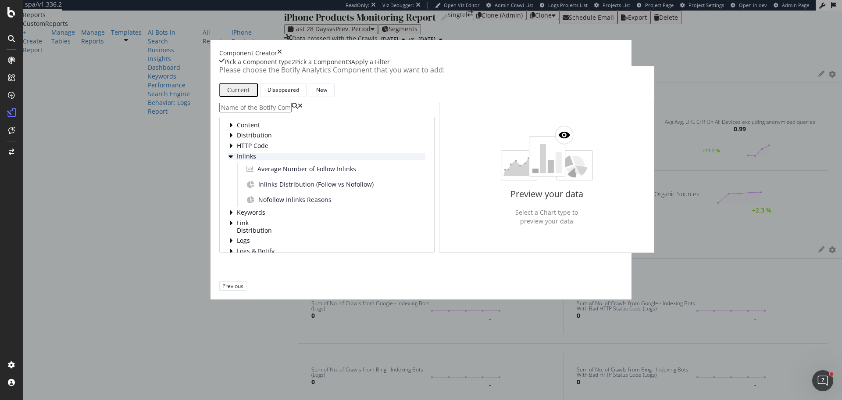
click at [241, 160] on span "Inlinks" at bounding box center [256, 156] width 39 height 7
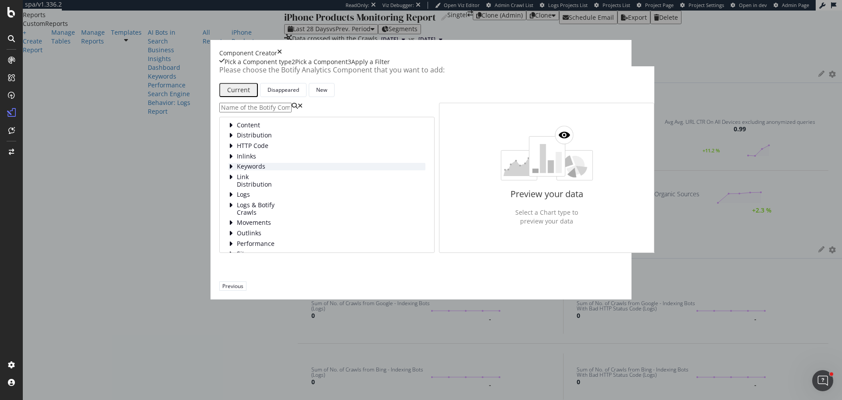
click at [247, 170] on span "Keywords" at bounding box center [256, 166] width 39 height 7
click at [256, 181] on span "Content" at bounding box center [270, 176] width 39 height 7
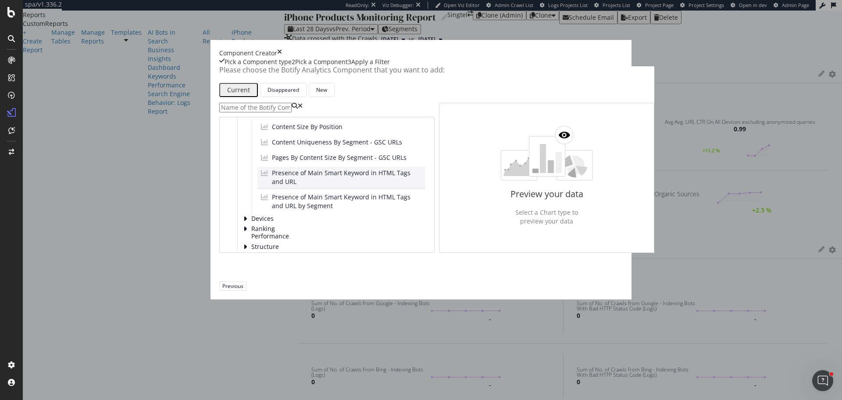
scroll to position [44, 0]
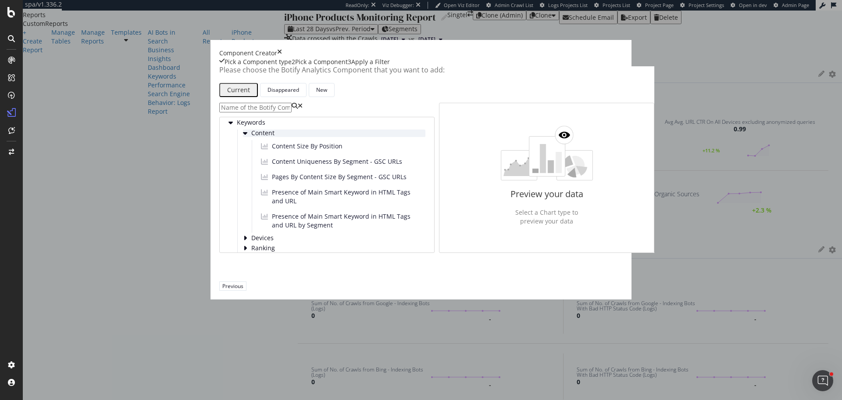
click at [252, 137] on span "Content" at bounding box center [270, 132] width 39 height 7
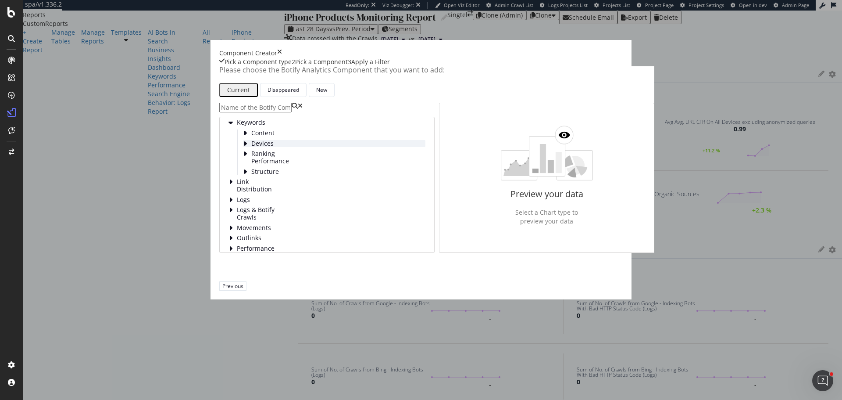
click at [254, 147] on span "Devices" at bounding box center [270, 143] width 39 height 7
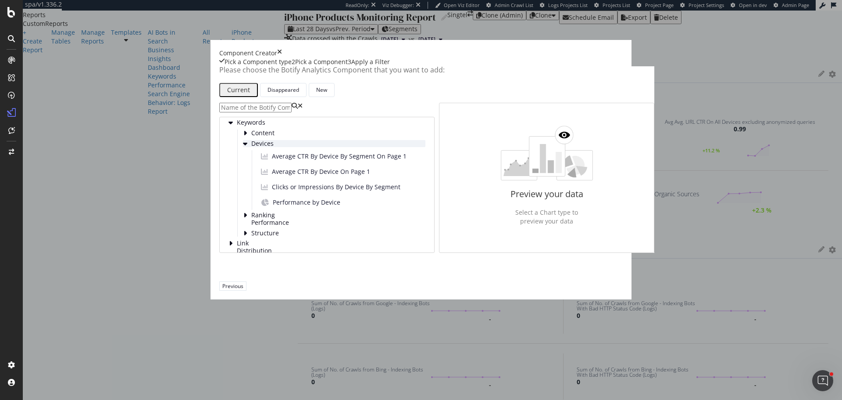
click at [254, 147] on span "Devices" at bounding box center [270, 143] width 39 height 7
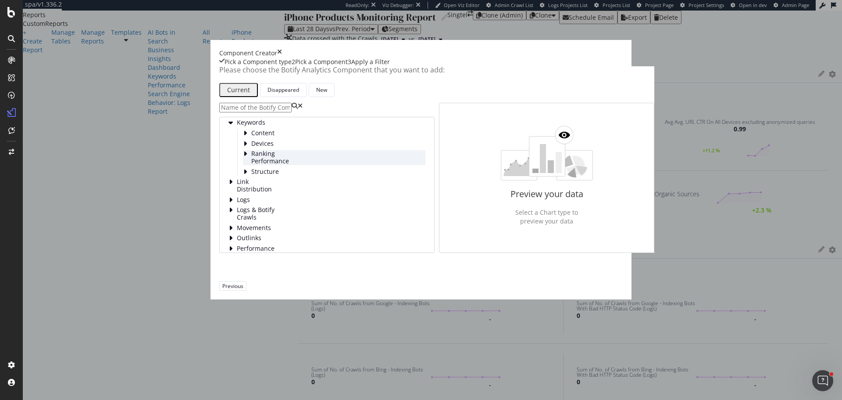
click at [261, 164] on span "Ranking Performance" at bounding box center [270, 157] width 39 height 14
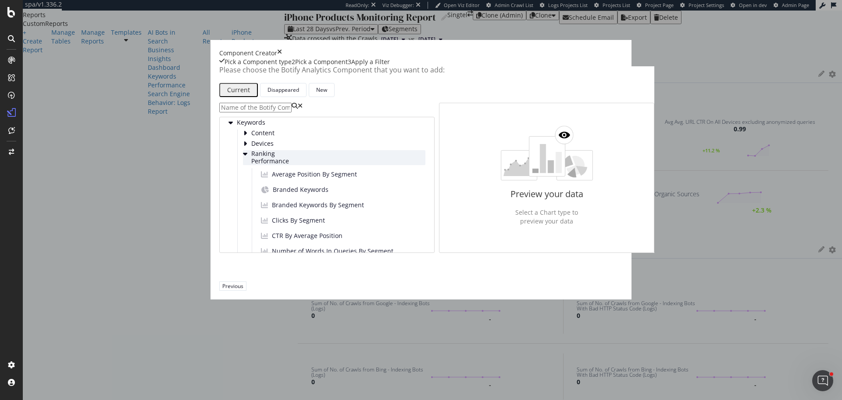
click at [261, 164] on span "Ranking Performance" at bounding box center [270, 157] width 39 height 14
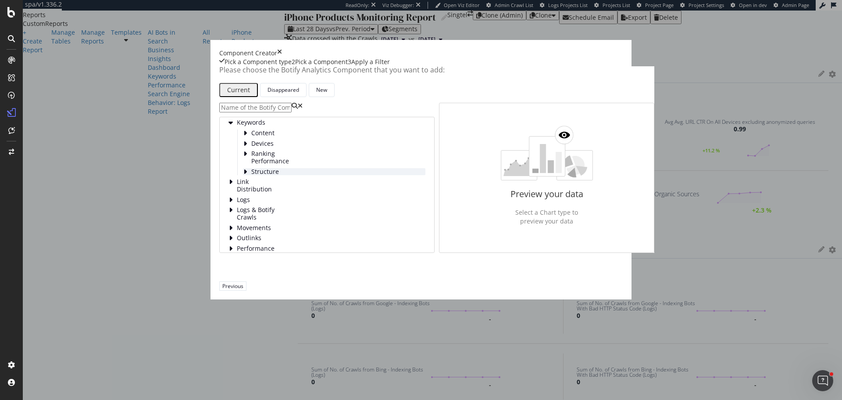
click at [266, 175] on span "Structure" at bounding box center [270, 171] width 39 height 7
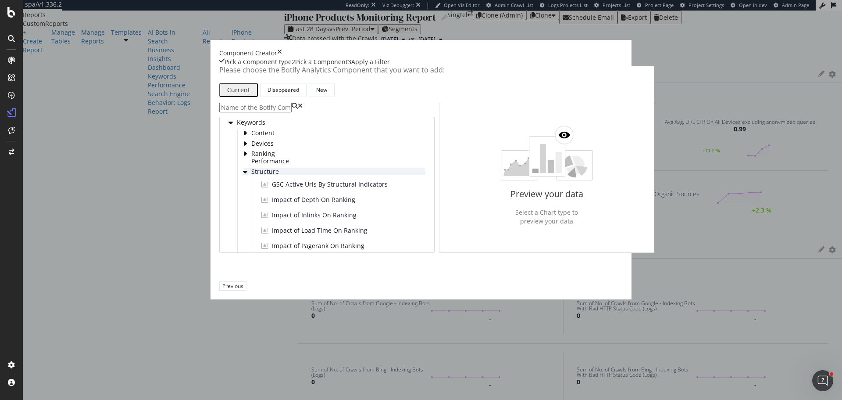
click at [266, 175] on span "Structure" at bounding box center [270, 171] width 39 height 7
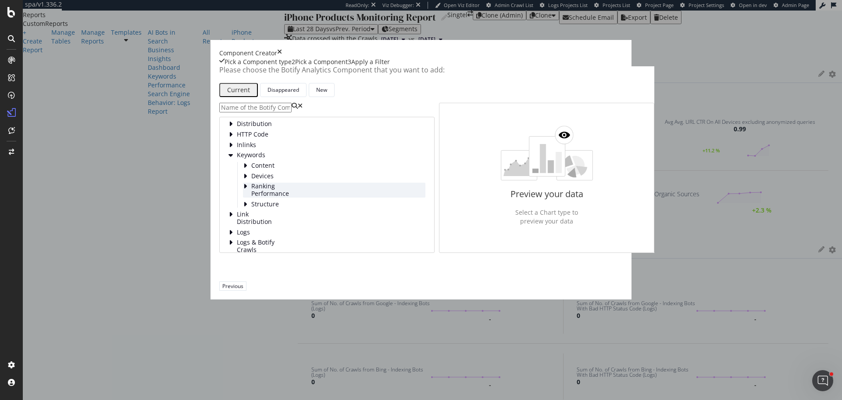
scroll to position [0, 0]
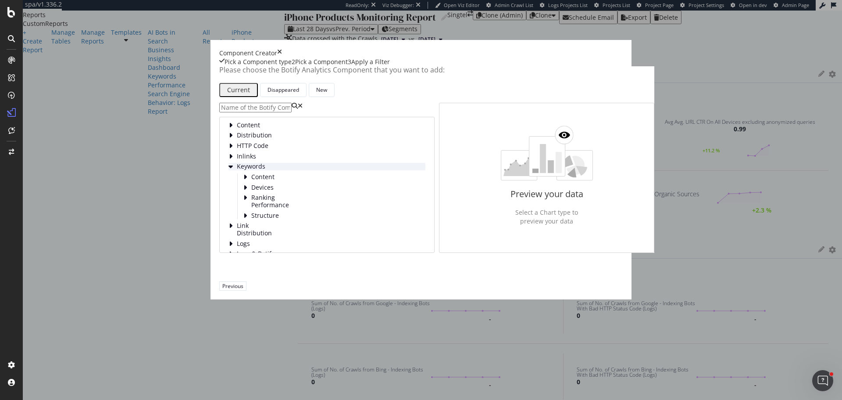
click at [243, 170] on span "Keywords" at bounding box center [256, 166] width 39 height 7
click at [237, 160] on span "Inlinks" at bounding box center [256, 156] width 39 height 7
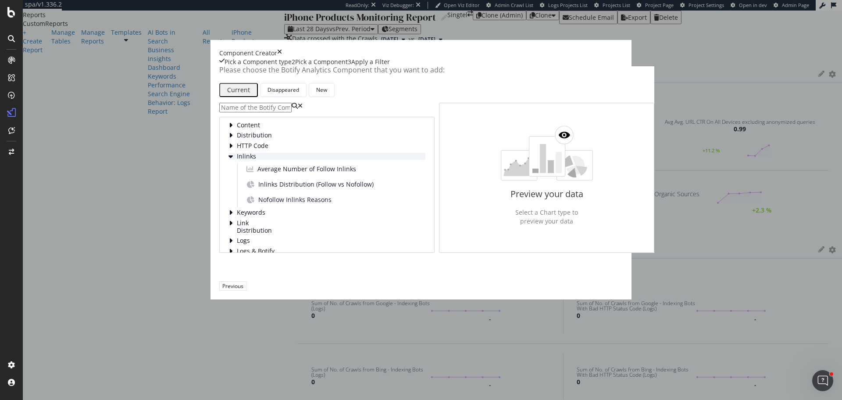
click at [237, 160] on span "Inlinks" at bounding box center [256, 156] width 39 height 7
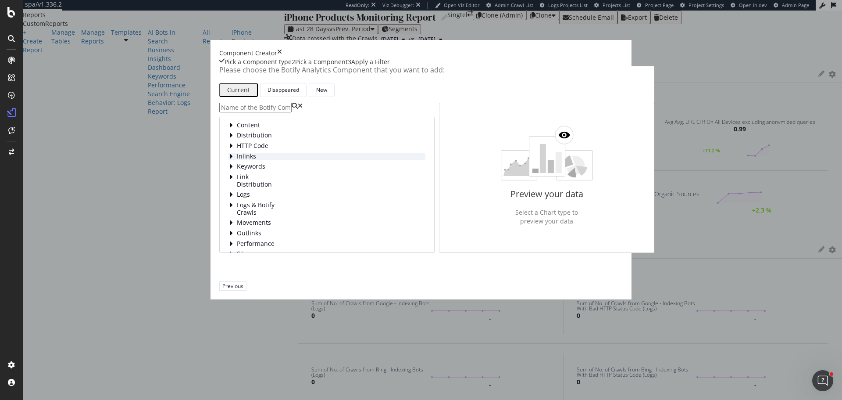
click at [237, 160] on span "Inlinks" at bounding box center [256, 156] width 39 height 7
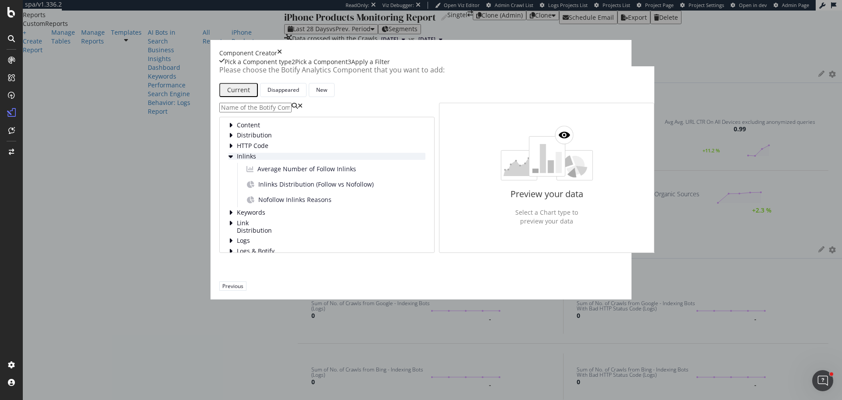
click at [237, 160] on span "Inlinks" at bounding box center [256, 156] width 39 height 7
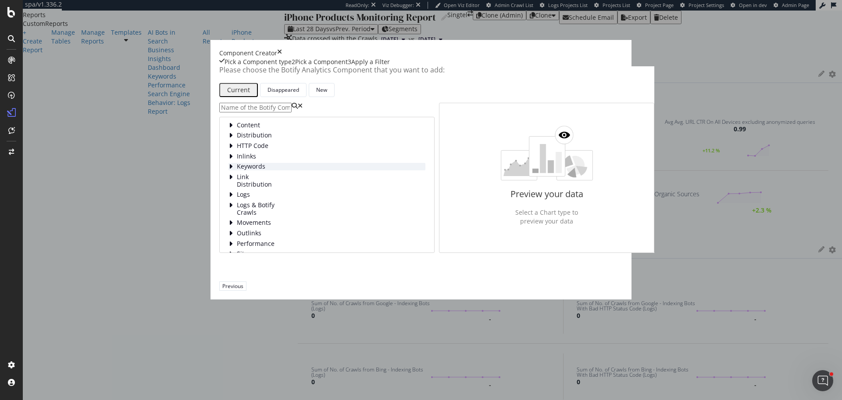
click at [243, 170] on span "Keywords" at bounding box center [256, 166] width 39 height 7
click at [241, 188] on span "Link Distribution" at bounding box center [256, 180] width 39 height 14
click at [237, 198] on span "Logs" at bounding box center [256, 194] width 39 height 7
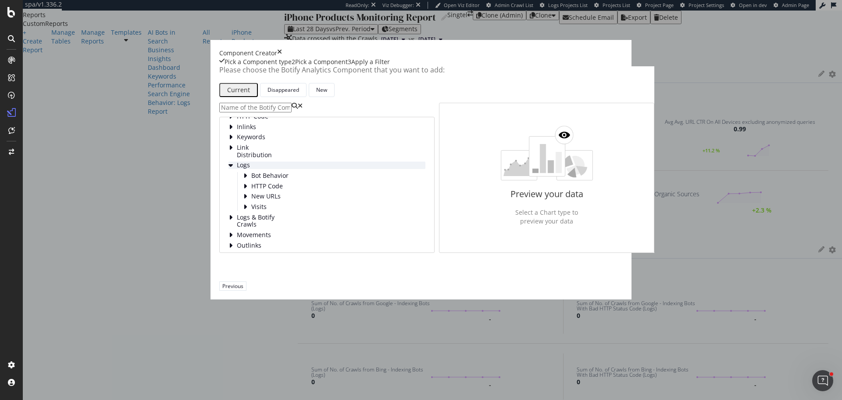
scroll to position [44, 0]
click at [237, 154] on span "Logs" at bounding box center [256, 150] width 39 height 7
click at [237, 193] on span "Logs & Botify Crawls" at bounding box center [256, 185] width 39 height 14
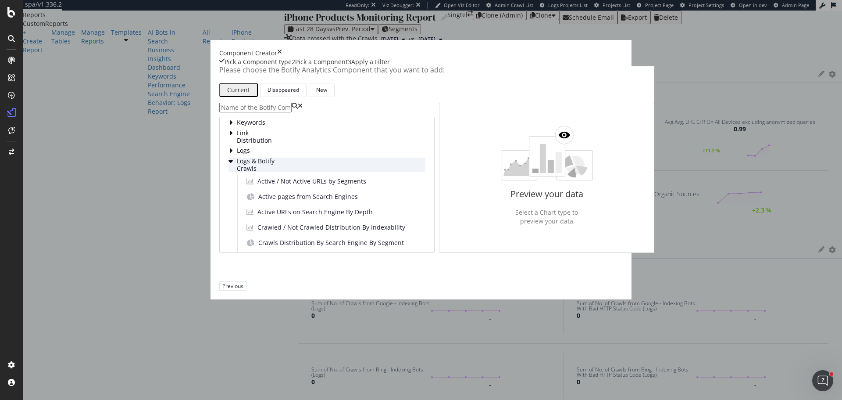
click at [237, 172] on span "Logs & Botify Crawls" at bounding box center [256, 164] width 39 height 14
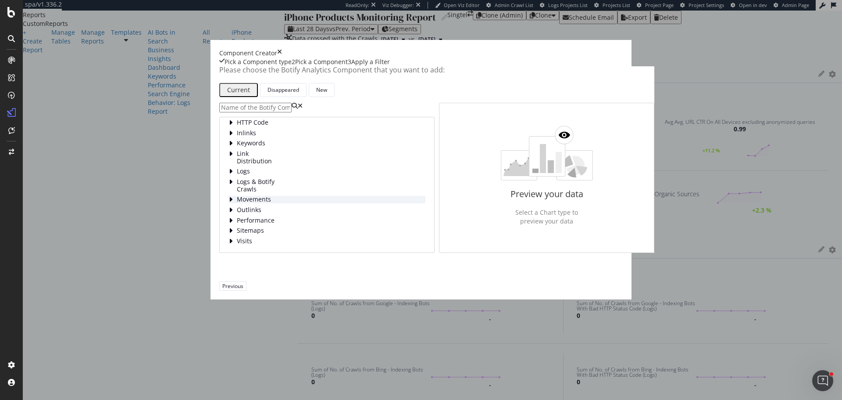
click at [237, 203] on span "Movements" at bounding box center [256, 199] width 39 height 7
click at [237, 182] on span "Movements" at bounding box center [256, 178] width 39 height 7
click at [237, 214] on span "Outlinks" at bounding box center [256, 209] width 39 height 7
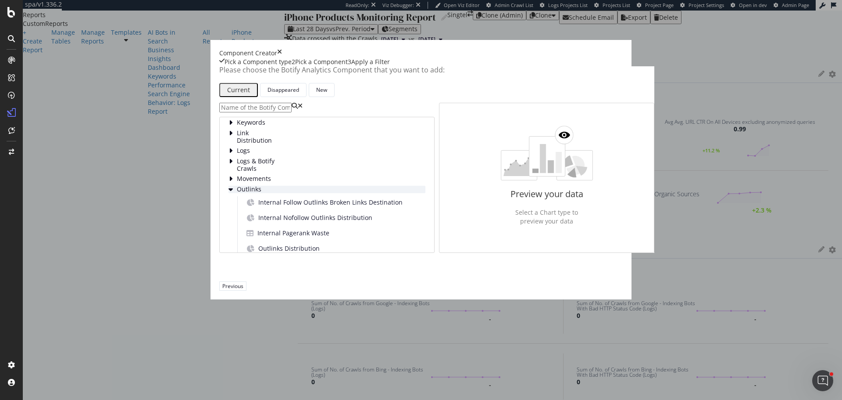
click at [237, 193] on span "Outlinks" at bounding box center [256, 189] width 39 height 7
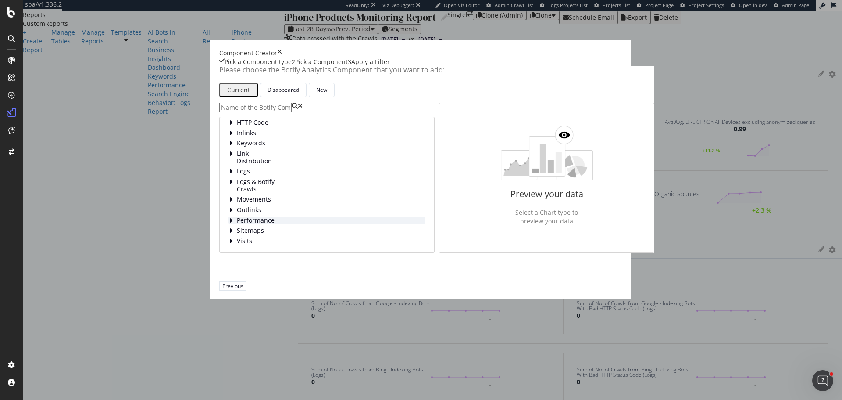
click at [242, 224] on span "Performance" at bounding box center [256, 220] width 39 height 7
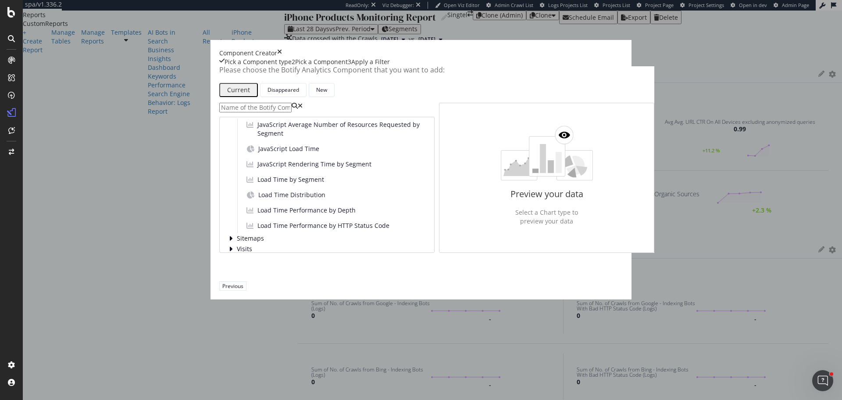
scroll to position [161, 0]
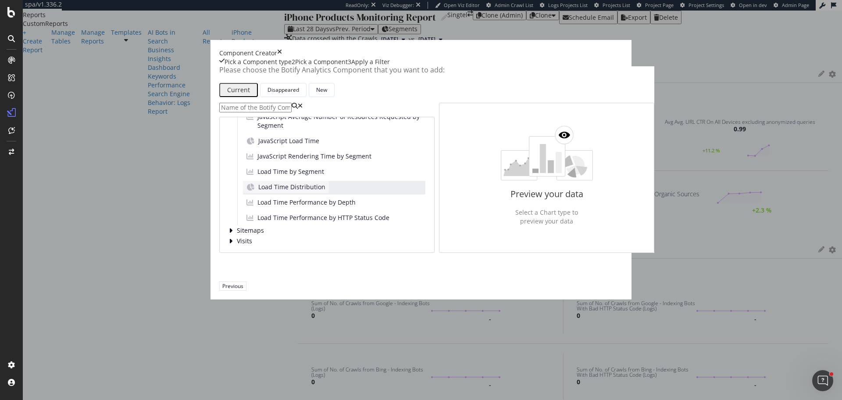
click at [282, 191] on span "Load Time Distribution" at bounding box center [291, 186] width 67 height 9
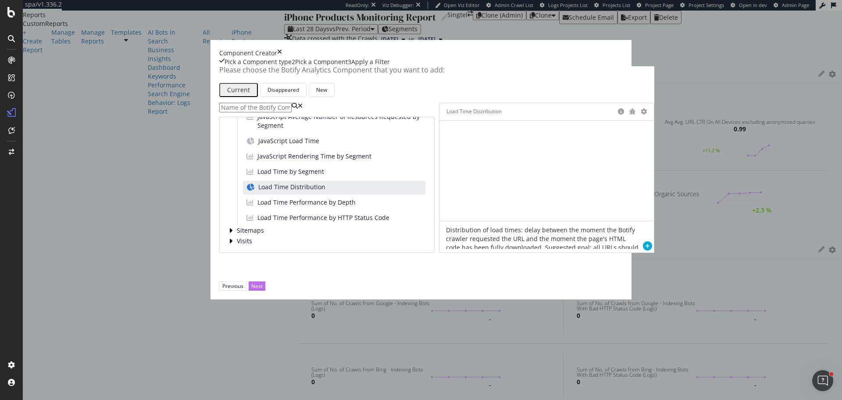
click at [263, 290] on div "Next" at bounding box center [256, 285] width 11 height 7
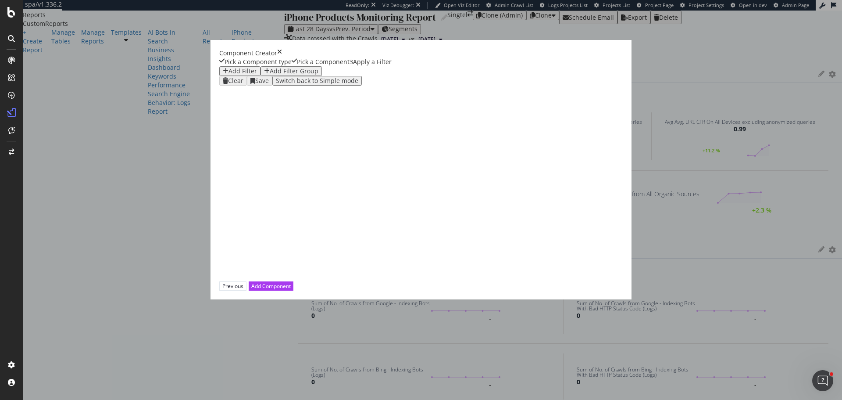
click at [233, 75] on div "Add Filter" at bounding box center [240, 71] width 34 height 7
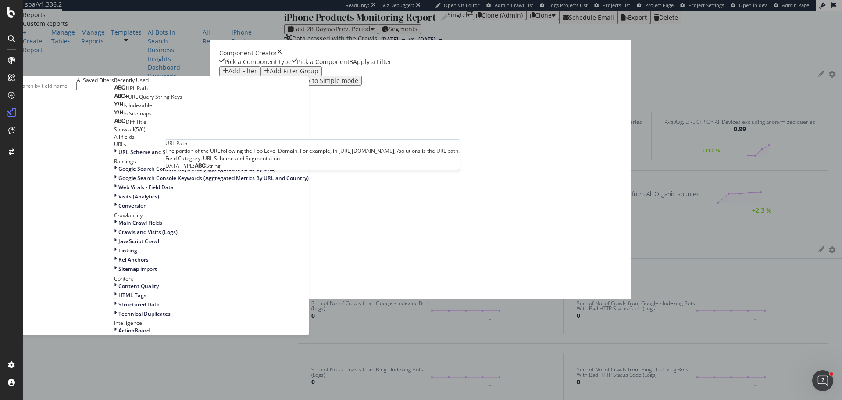
click at [148, 92] on div "URL Path" at bounding box center [131, 88] width 34 height 7
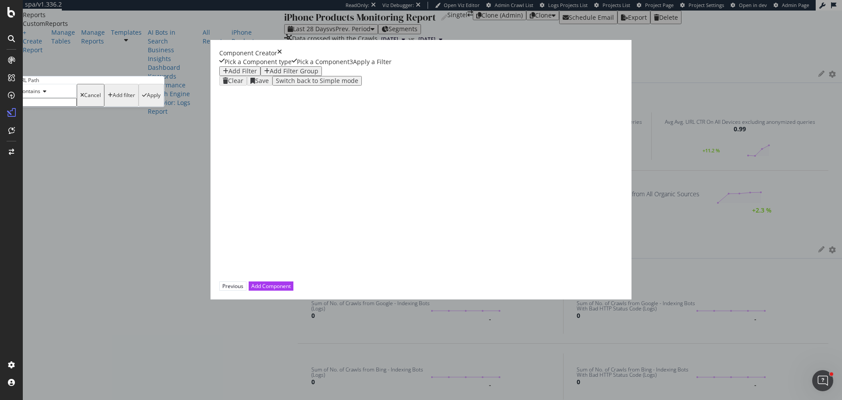
click at [77, 107] on input "modal" at bounding box center [45, 102] width 62 height 9
type input "/apple-iphone-"
click at [161, 101] on div "Apply" at bounding box center [154, 98] width 14 height 6
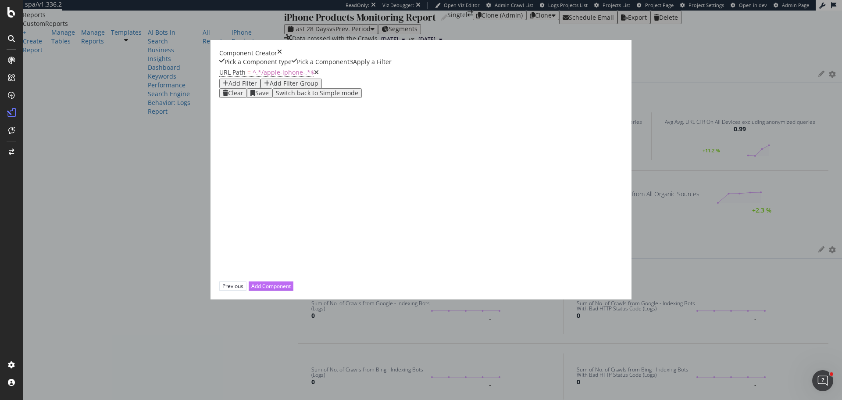
click at [291, 290] on div "Add Component" at bounding box center [270, 285] width 39 height 7
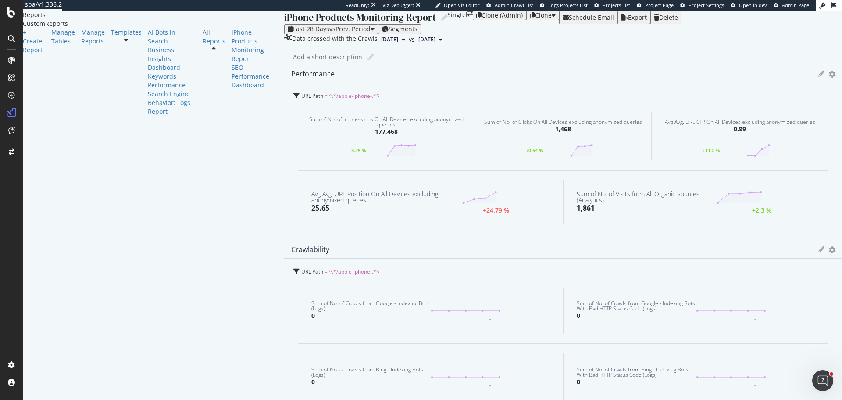
scroll to position [307, 0]
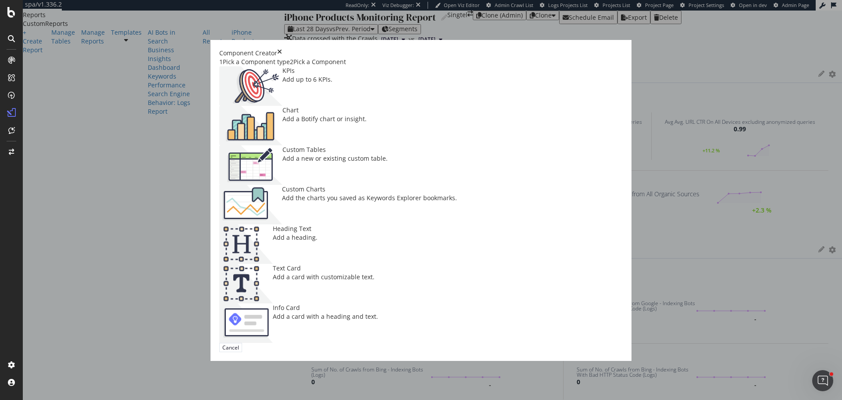
click at [367, 123] on div "Add a Botify chart or insight." at bounding box center [324, 118] width 84 height 9
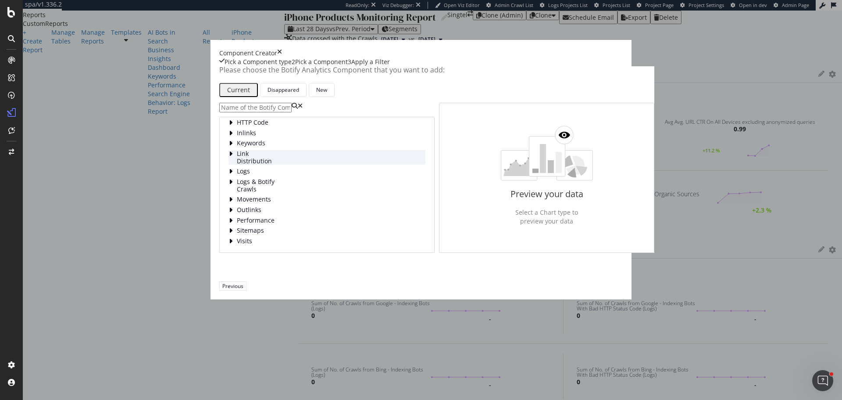
scroll to position [45, 0]
click at [262, 224] on div "Performance" at bounding box center [327, 220] width 197 height 7
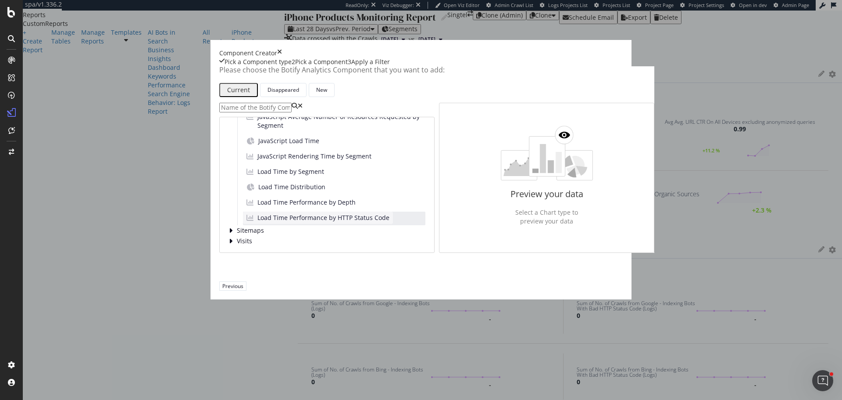
scroll to position [29, 0]
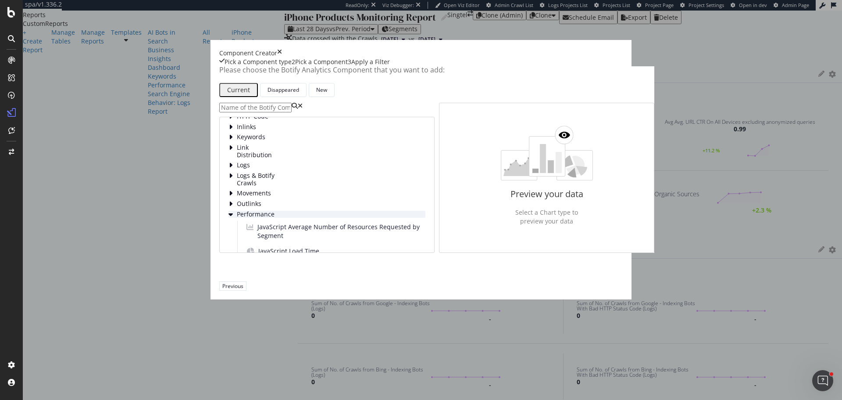
click at [239, 218] on span "Performance" at bounding box center [256, 214] width 39 height 7
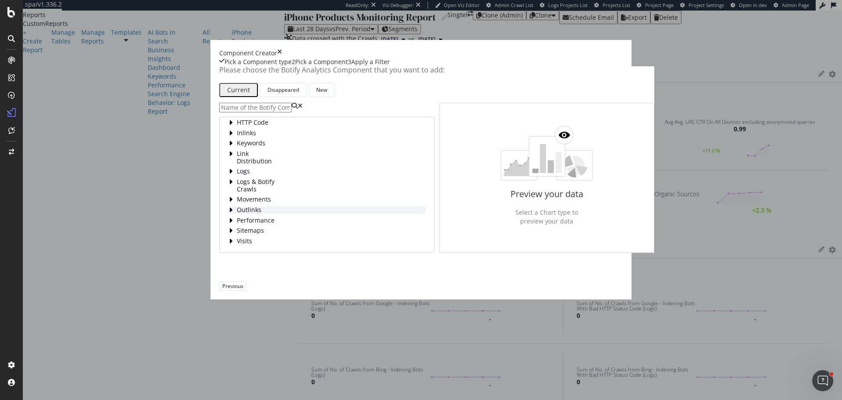
scroll to position [45, 0]
click at [238, 234] on span "Sitemaps" at bounding box center [256, 230] width 39 height 7
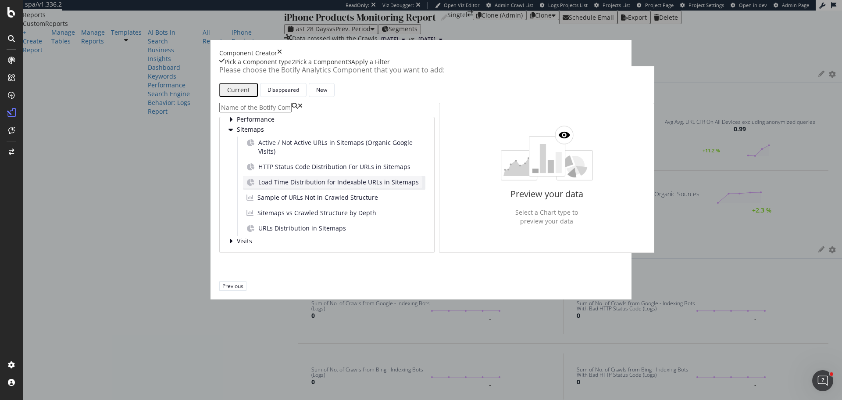
scroll to position [154, 0]
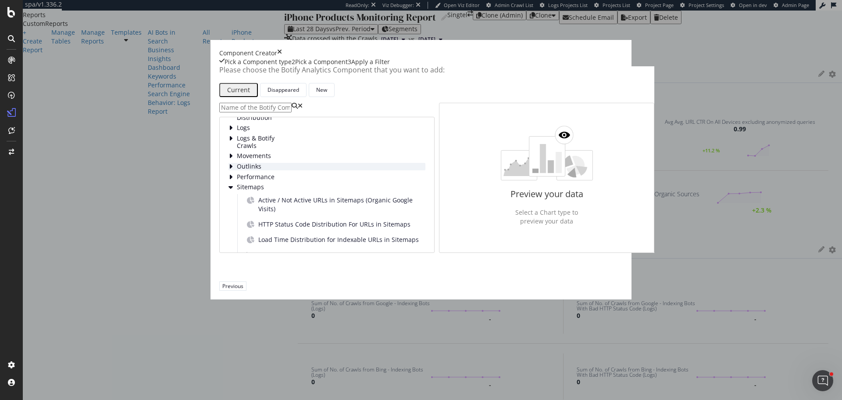
click at [238, 191] on span "Sitemaps" at bounding box center [256, 186] width 39 height 7
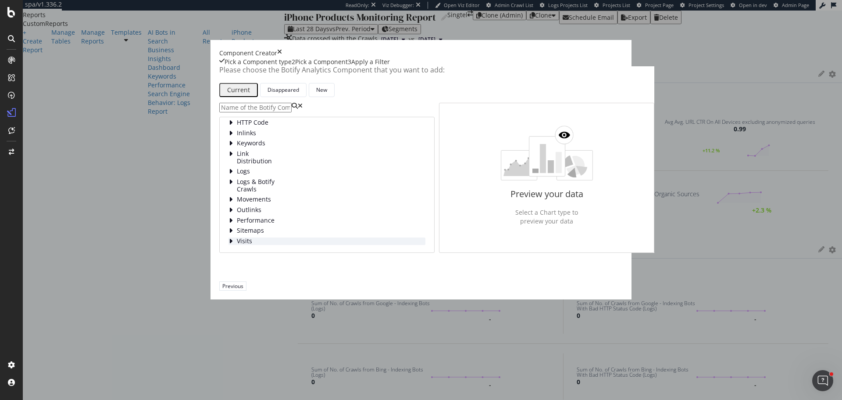
click at [247, 245] on span "Visits" at bounding box center [256, 240] width 39 height 7
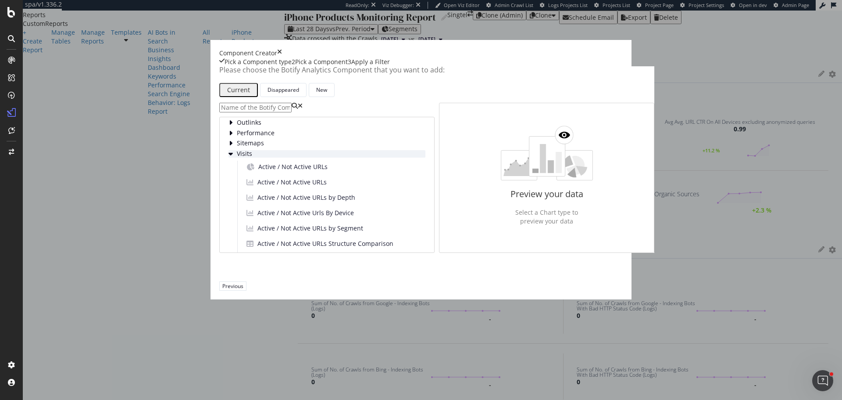
click at [237, 157] on span "Visits" at bounding box center [256, 153] width 39 height 7
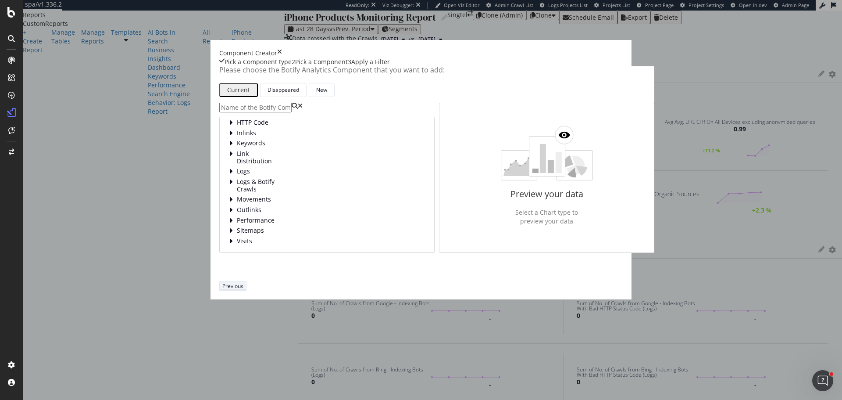
click at [243, 290] on div "Previous" at bounding box center [232, 285] width 21 height 7
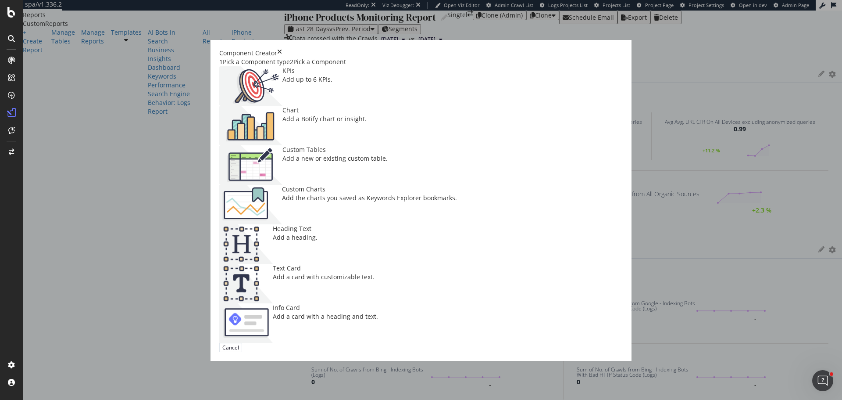
click at [282, 49] on icon "times" at bounding box center [279, 53] width 5 height 9
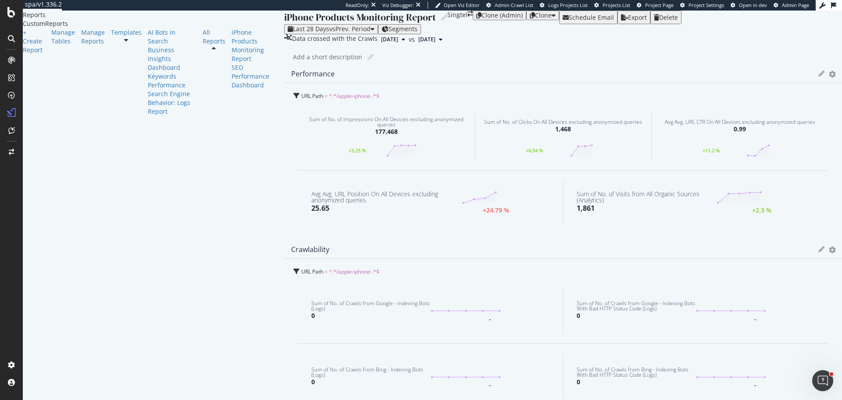
scroll to position [307, 0]
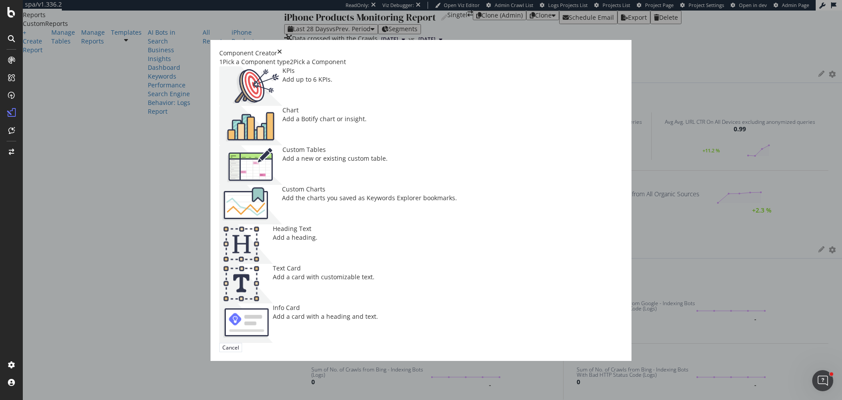
click at [457, 193] on div "Add the charts you saved as Keywords Explorer bookmarks." at bounding box center [369, 197] width 175 height 9
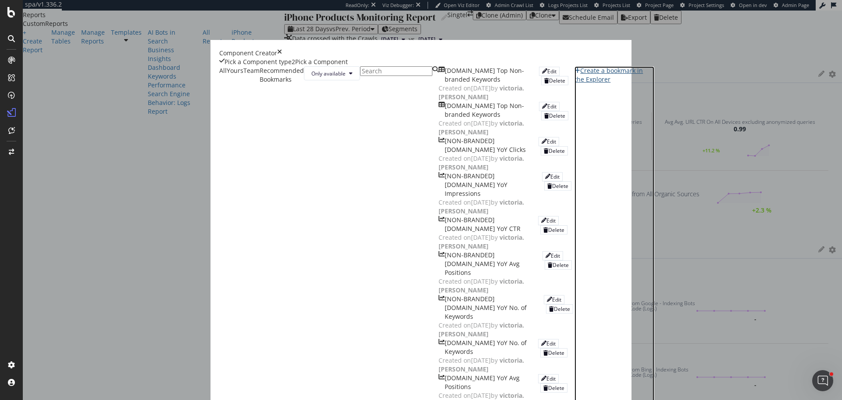
click at [587, 121] on link "Create a bookmark in the Explorer" at bounding box center [615, 294] width 80 height 456
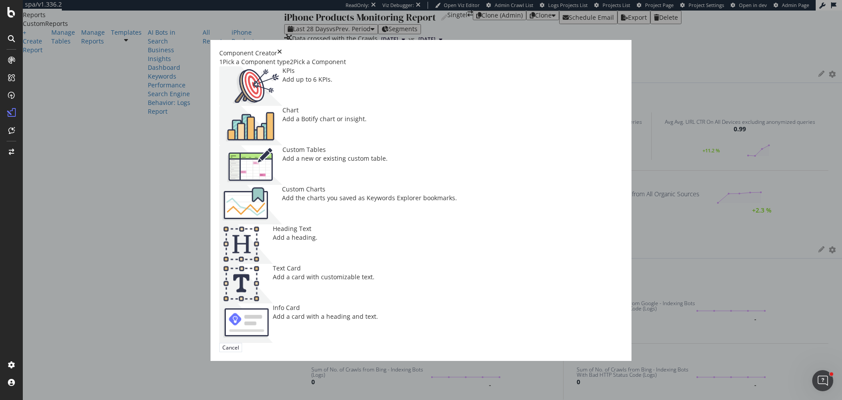
click at [282, 185] on img "modal" at bounding box center [250, 204] width 63 height 39
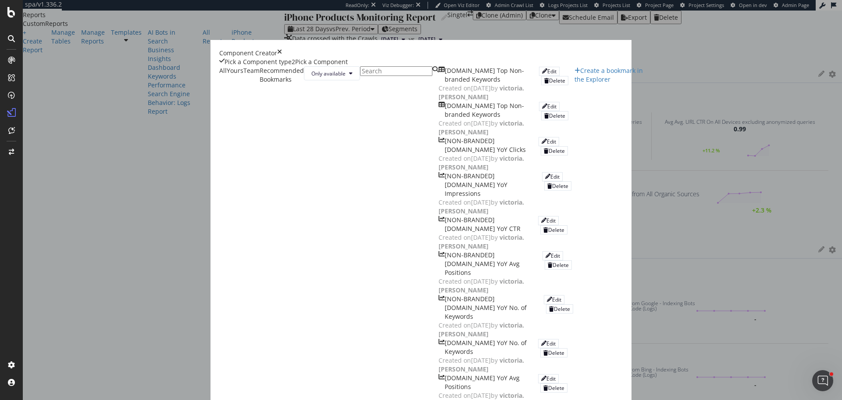
click at [282, 54] on icon "times" at bounding box center [279, 53] width 5 height 9
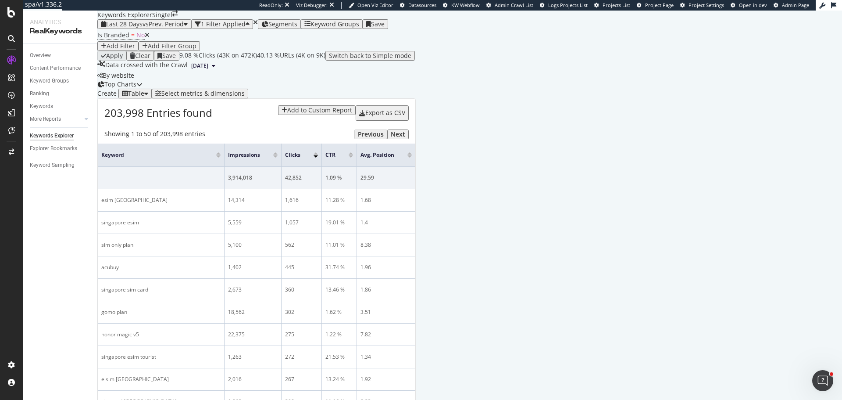
click at [135, 50] on div "Add Filter" at bounding box center [118, 46] width 34 height 7
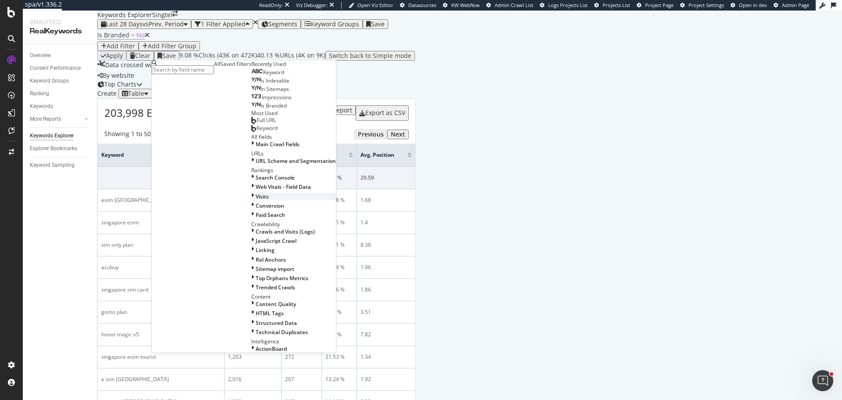
scroll to position [132, 0]
click at [256, 157] on span "URL Scheme and Segmentation" at bounding box center [296, 160] width 80 height 7
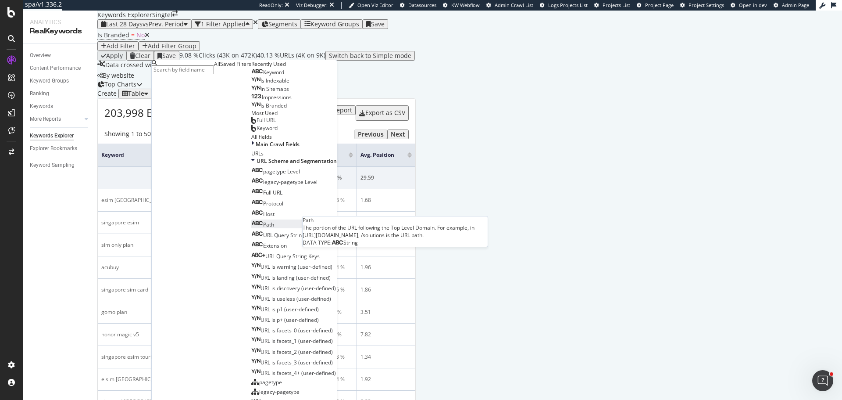
click at [251, 223] on div "Path" at bounding box center [262, 224] width 23 height 7
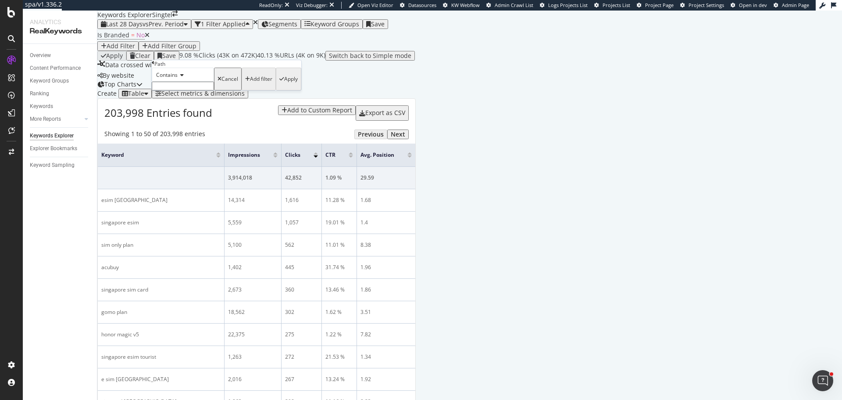
click at [183, 90] on input "text" at bounding box center [183, 86] width 62 height 9
type input "/apple-iphone-"
click at [284, 85] on div "Apply" at bounding box center [291, 82] width 14 height 6
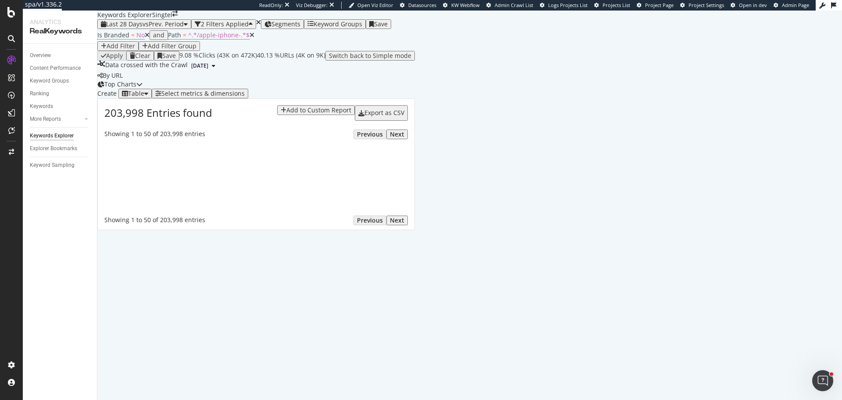
click at [245, 97] on div "Select metrics & dimensions" at bounding box center [199, 93] width 89 height 7
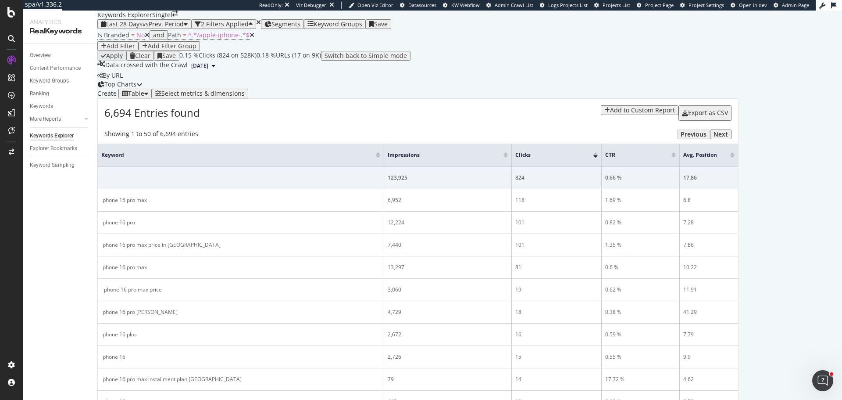
click at [388, 28] on div "Save" at bounding box center [381, 24] width 14 height 7
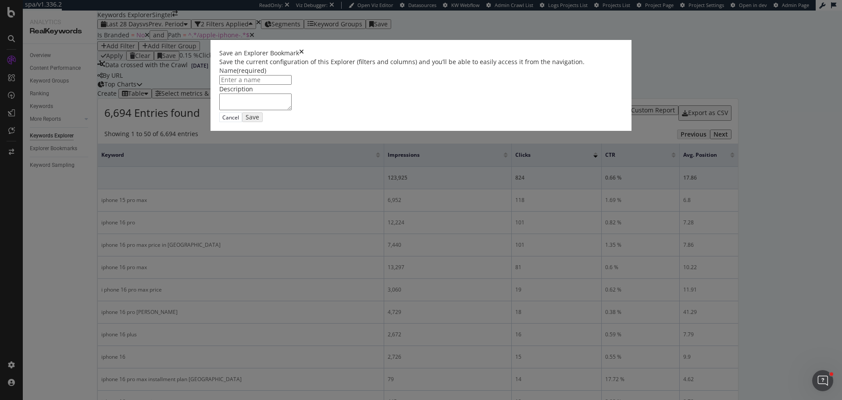
click at [292, 85] on input "modal" at bounding box center [255, 80] width 72 height 10
type input "Top Keywords"
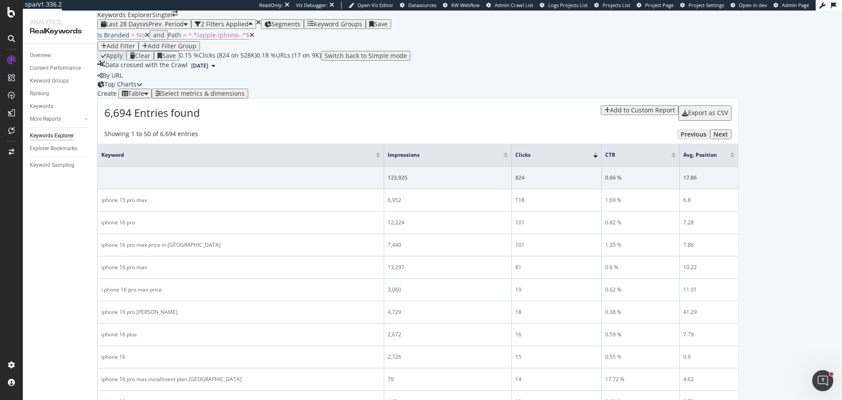
click at [388, 28] on div "Save" at bounding box center [381, 24] width 14 height 7
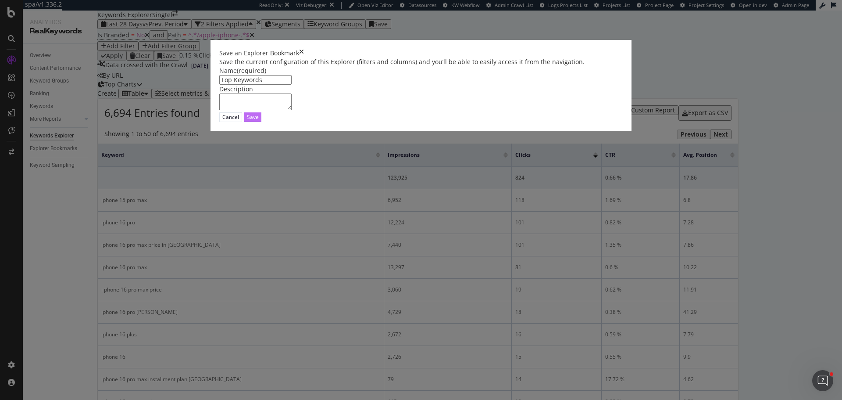
type input "Top Keywords"
click at [259, 121] on div "Save" at bounding box center [253, 116] width 12 height 7
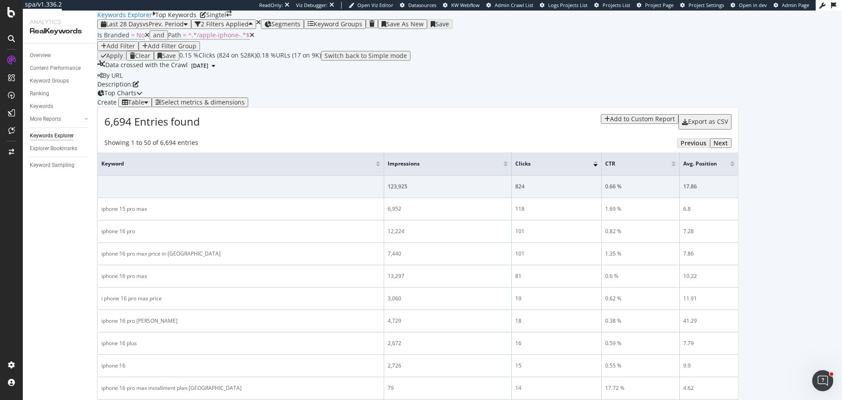
click at [675, 122] on div "Add to Custom Report" at bounding box center [642, 118] width 65 height 7
click at [743, 257] on div "iPhone Products Monitoring Report" at bounding box center [739, 252] width 85 height 7
click at [245, 106] on div "Select metrics & dimensions" at bounding box center [202, 102] width 83 height 7
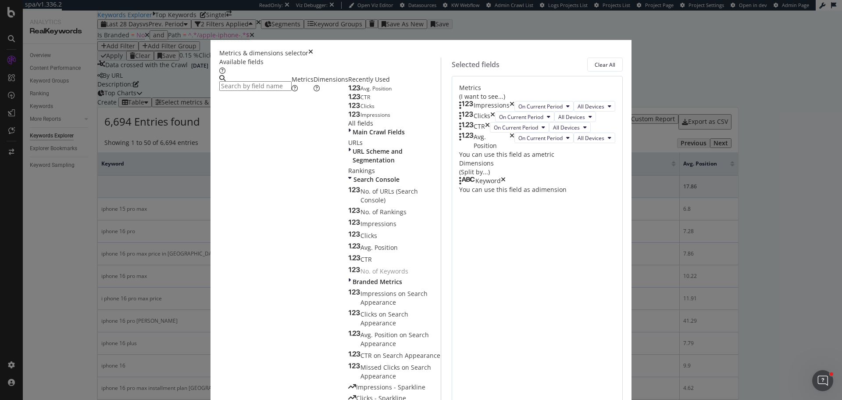
click at [506, 185] on icon "times" at bounding box center [503, 180] width 5 height 9
click at [314, 93] on div "Dimensions" at bounding box center [331, 84] width 35 height 18
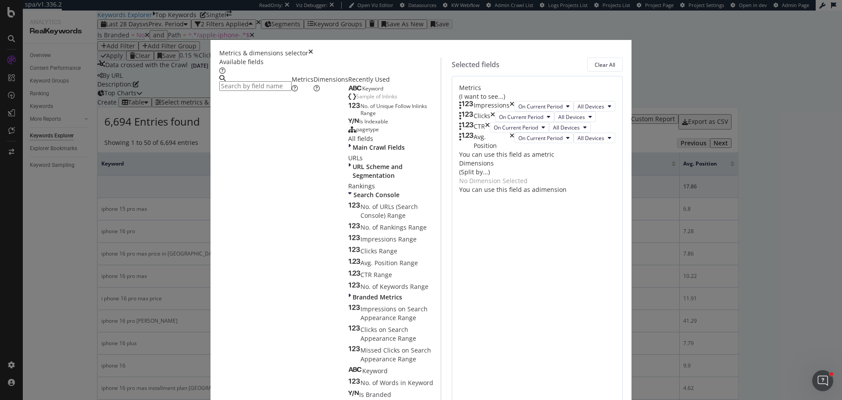
click at [274, 89] on input "modal" at bounding box center [255, 86] width 72 height 10
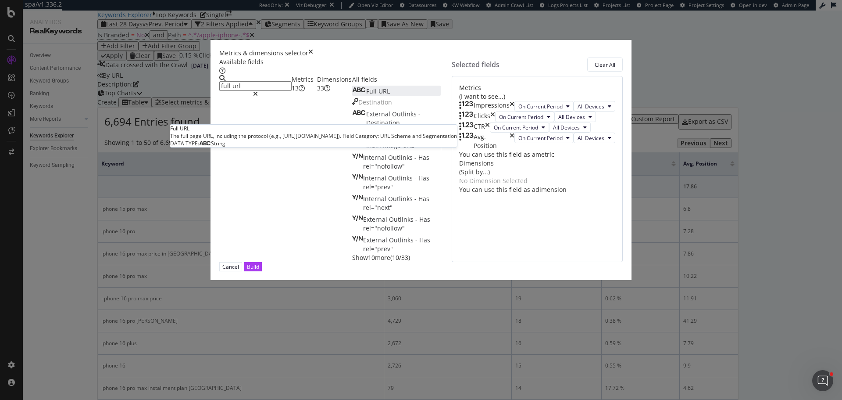
type input "full url"
click at [352, 96] on div "Full URL" at bounding box center [371, 91] width 38 height 9
click at [259, 270] on div "Build" at bounding box center [253, 266] width 12 height 7
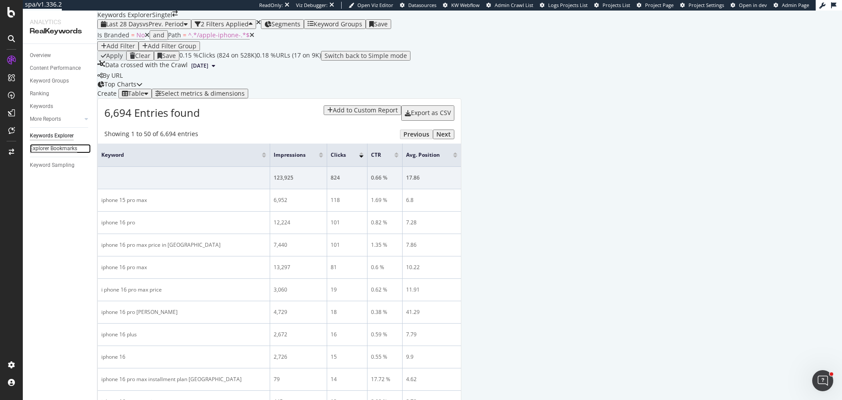
click at [61, 148] on div "Explorer Bookmarks" at bounding box center [53, 148] width 47 height 9
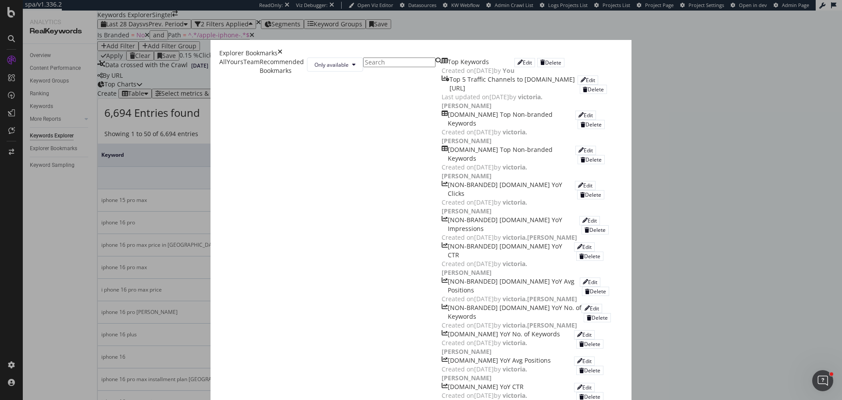
click at [448, 66] on div "Top Keywords" at bounding box center [468, 61] width 41 height 9
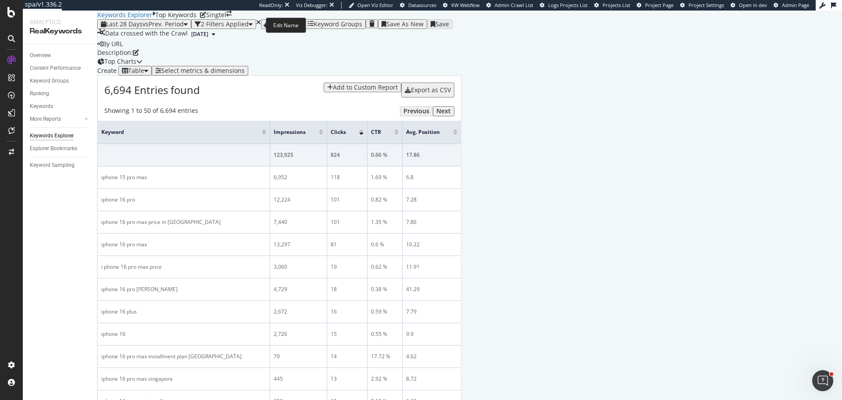
click at [206, 18] on icon at bounding box center [203, 15] width 6 height 6
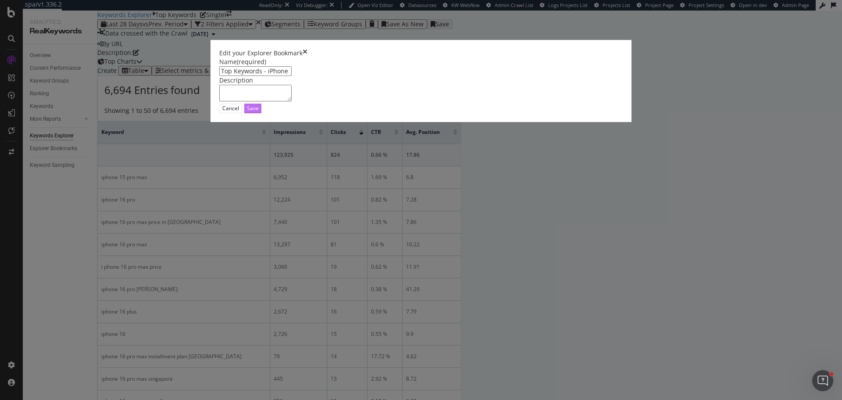
type input "Top Keywords - iPhone Products"
click at [259, 112] on div "Save" at bounding box center [253, 107] width 12 height 7
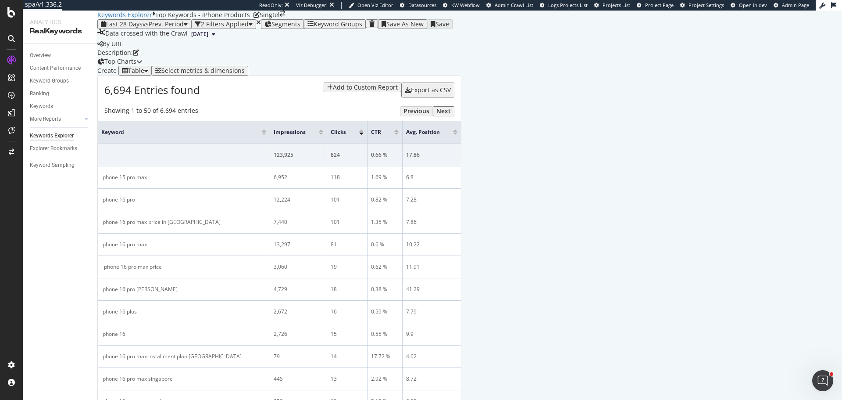
click at [5, 399] on icon "close toast" at bounding box center [2, 404] width 5 height 9
click at [245, 74] on div "Select metrics & dimensions" at bounding box center [202, 70] width 83 height 7
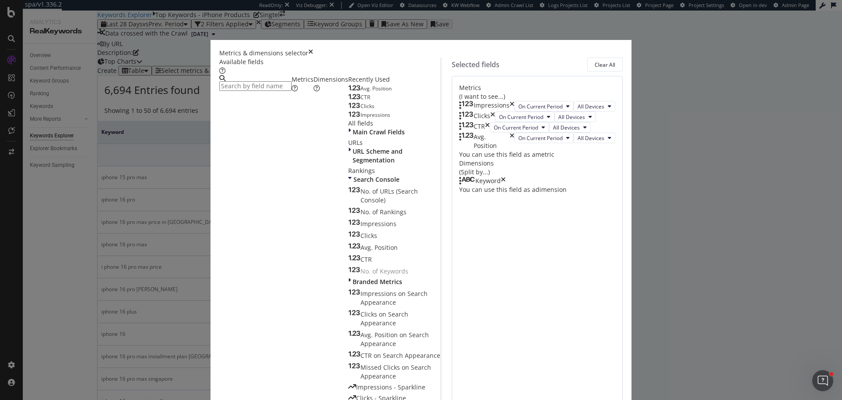
click at [506, 185] on div "Keyword" at bounding box center [482, 180] width 46 height 9
click at [506, 185] on icon "times" at bounding box center [503, 180] width 5 height 9
click at [323, 93] on div "Dimensions" at bounding box center [331, 84] width 35 height 18
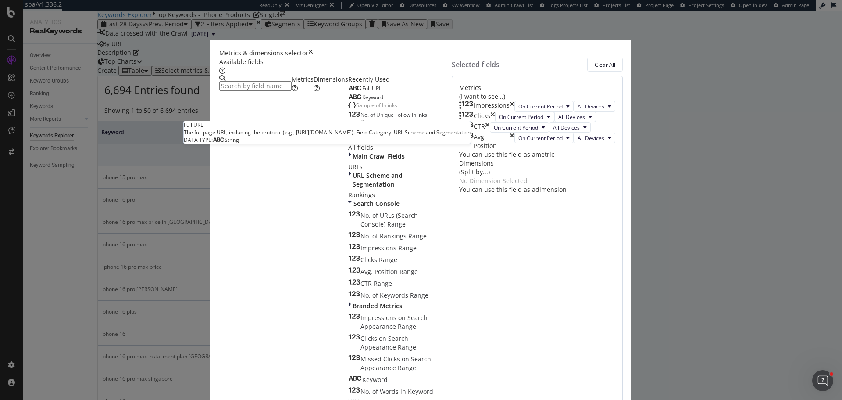
click at [362, 92] on span "Full URL" at bounding box center [371, 88] width 19 height 7
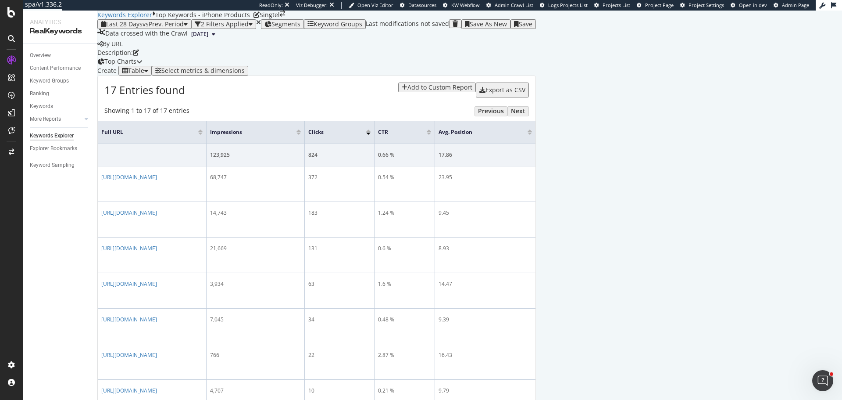
click at [507, 28] on div "Save As New" at bounding box center [488, 24] width 37 height 7
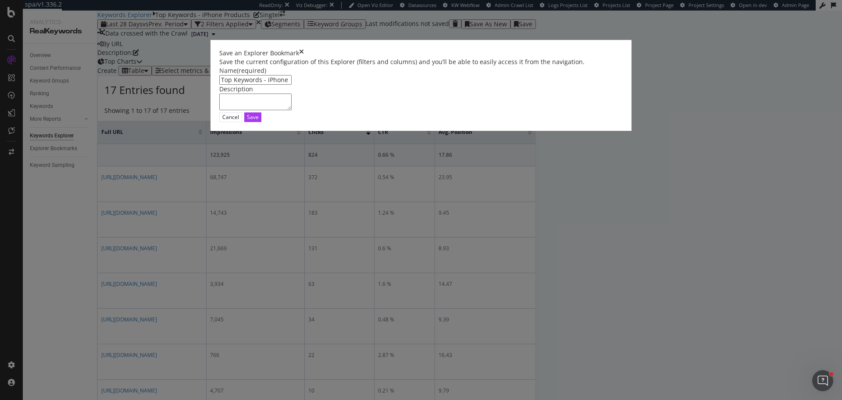
click at [283, 85] on input "Top Keywords - iPhone Products Clone" at bounding box center [255, 80] width 72 height 10
type input "Top Pages - iPhone Products Clone"
click at [259, 121] on div "Save" at bounding box center [253, 116] width 12 height 7
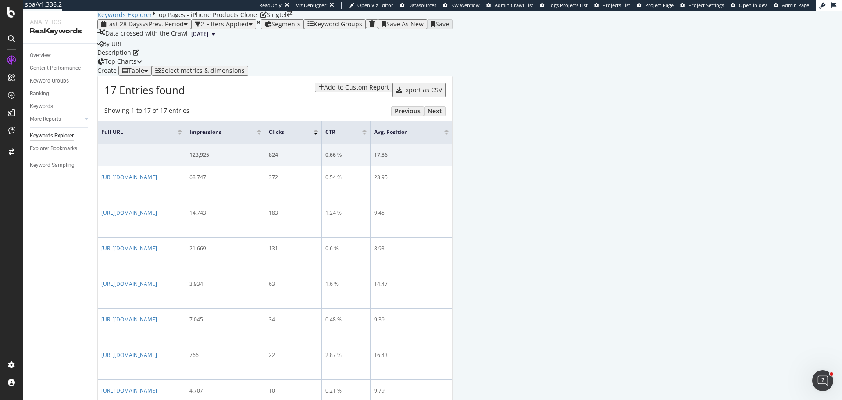
click at [453, 48] on div "By URL" at bounding box center [274, 43] width 355 height 9
click at [424, 28] on div "Save As New" at bounding box center [404, 24] width 37 height 7
click at [267, 18] on icon at bounding box center [264, 15] width 6 height 6
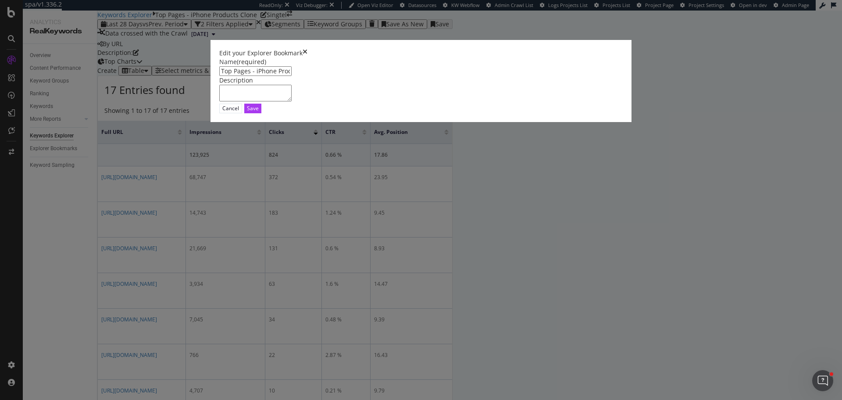
click at [292, 76] on input "Top Pages - iPhone Products Clone" at bounding box center [255, 71] width 72 height 10
type input "Top Pages - iPhone Products"
click at [259, 112] on div "Save" at bounding box center [253, 107] width 12 height 7
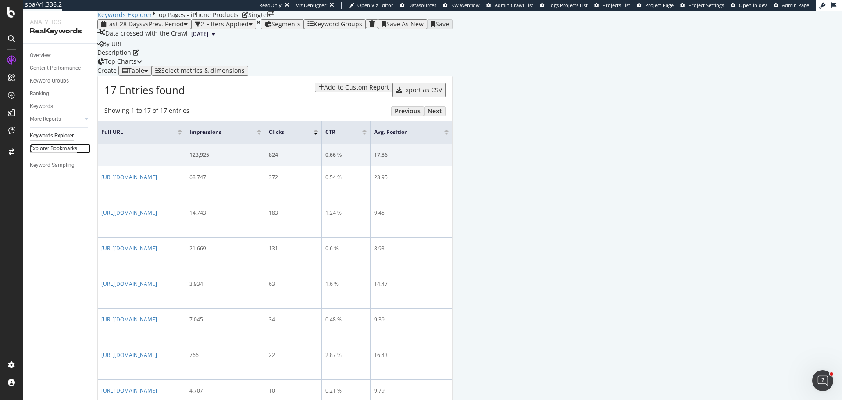
click at [62, 147] on div "Explorer Bookmarks" at bounding box center [53, 148] width 47 height 9
click at [389, 91] on div "Add to Custom Report" at bounding box center [356, 87] width 65 height 7
click at [725, 215] on div "iPhone Products Monitoring Report" at bounding box center [739, 211] width 85 height 7
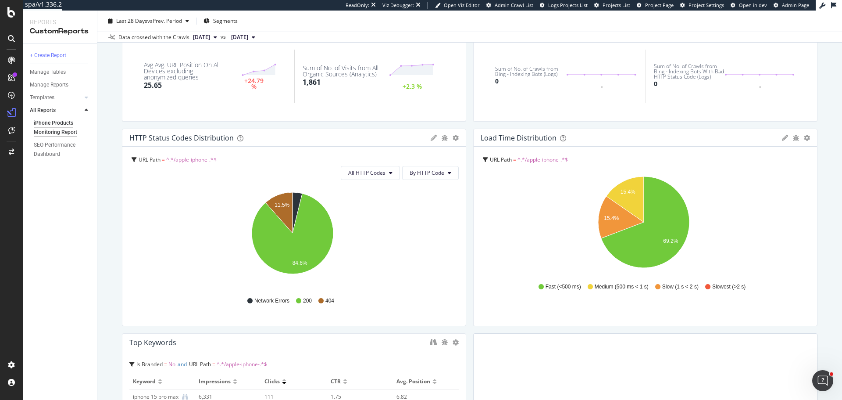
scroll to position [371, 0]
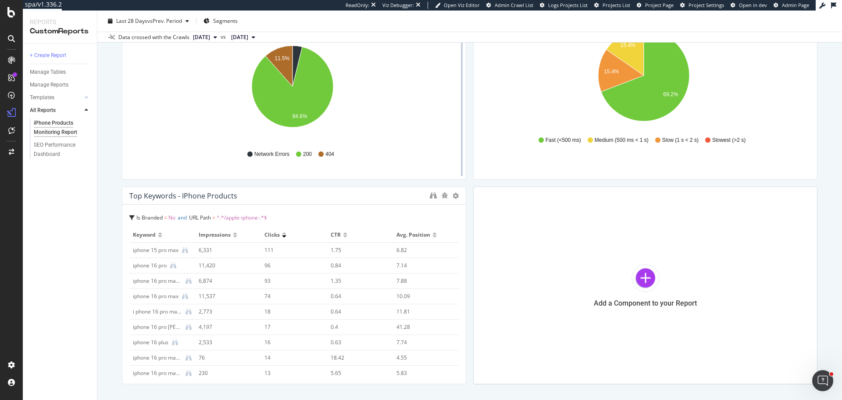
scroll to position [351, 0]
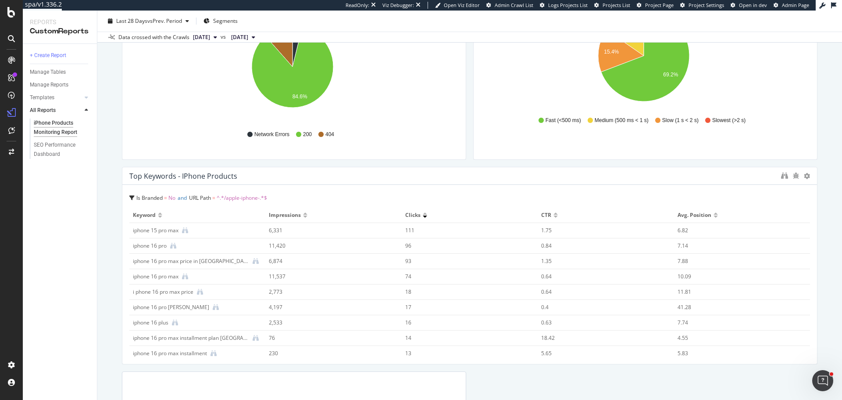
drag, startPoint x: 458, startPoint y: 257, endPoint x: 820, endPoint y: 258, distance: 362.3
click at [820, 258] on div "iPhone Products Monitoring Report iPhone Products Monitoring Report Singtel Clo…" at bounding box center [469, 205] width 745 height 389
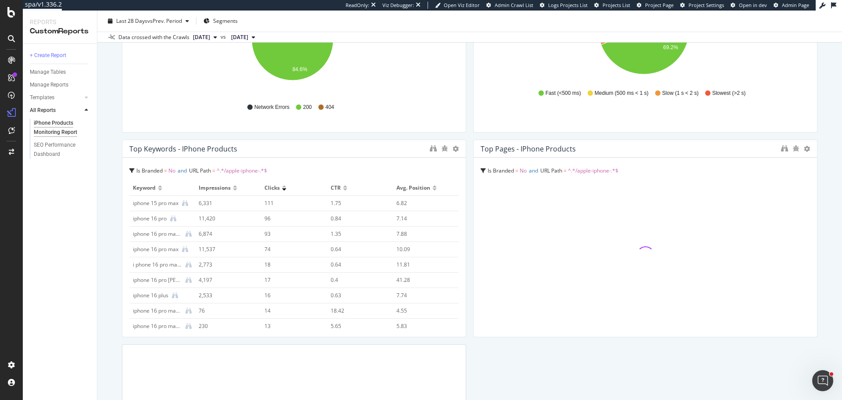
scroll to position [378, 0]
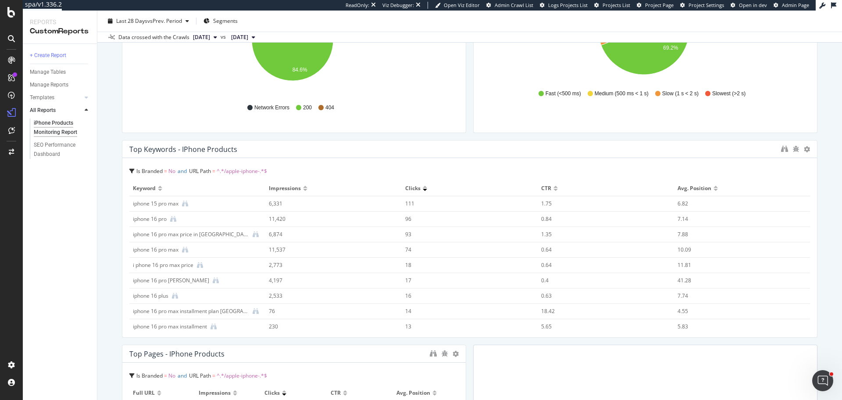
drag, startPoint x: 461, startPoint y: 244, endPoint x: 829, endPoint y: 217, distance: 369.5
click at [829, 217] on div "iPhone Products Monitoring Report iPhone Products Monitoring Report Singtel Clo…" at bounding box center [469, 205] width 745 height 389
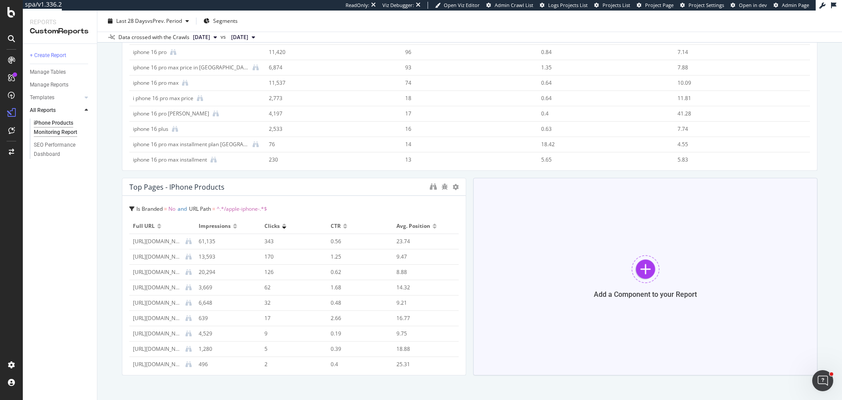
scroll to position [553, 0]
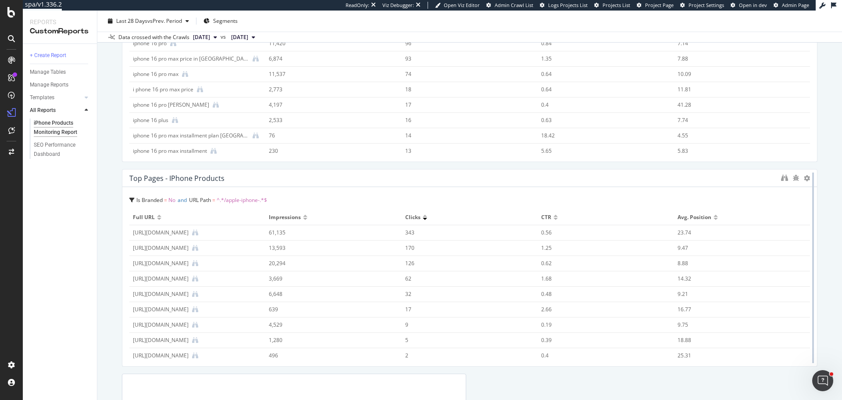
drag, startPoint x: 461, startPoint y: 282, endPoint x: 804, endPoint y: 260, distance: 343.7
click at [809, 260] on div at bounding box center [813, 267] width 9 height 197
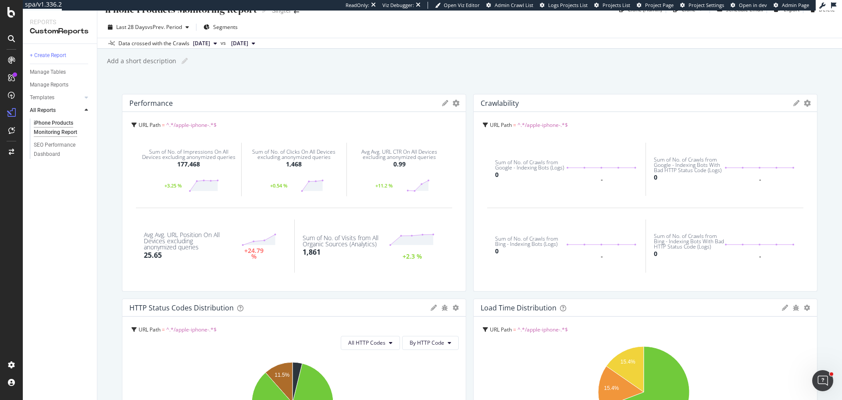
scroll to position [12, 0]
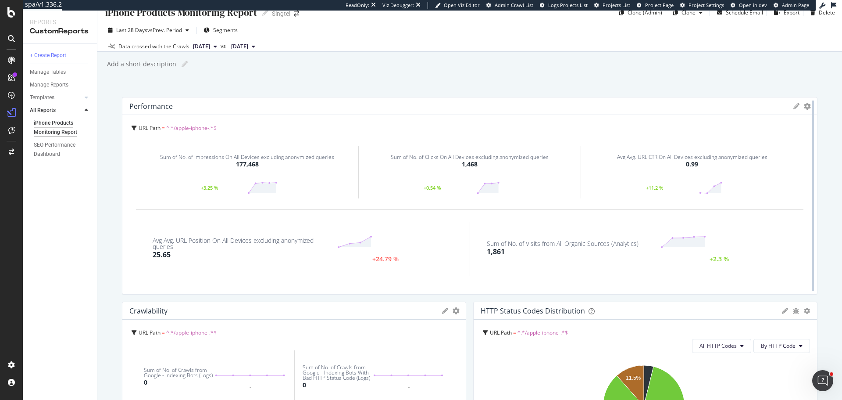
drag, startPoint x: 454, startPoint y: 178, endPoint x: 808, endPoint y: 192, distance: 354.7
click at [809, 192] on div at bounding box center [813, 195] width 9 height 197
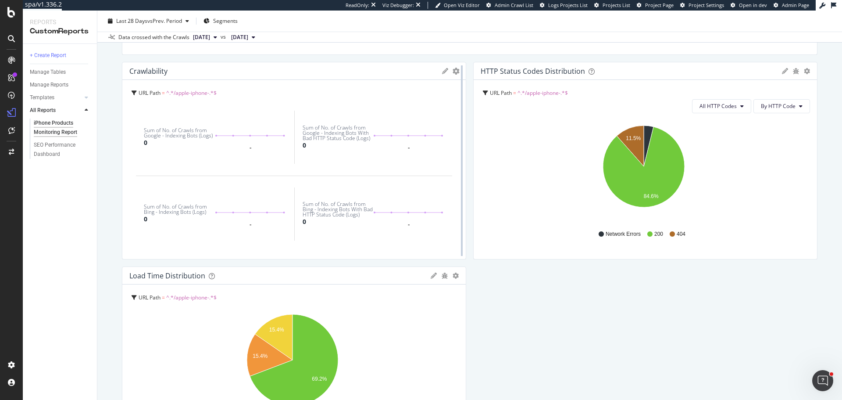
scroll to position [231, 0]
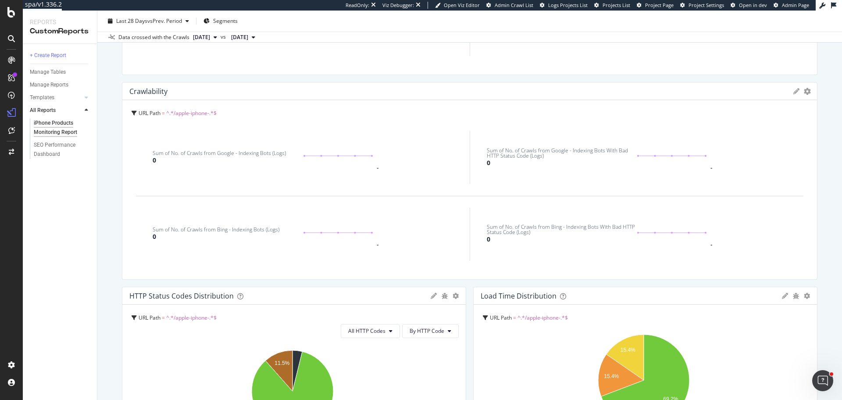
drag, startPoint x: 455, startPoint y: 185, endPoint x: 832, endPoint y: 200, distance: 377.1
click at [832, 200] on div "iPhone Products Monitoring Report iPhone Products Monitoring Report Singtel Clo…" at bounding box center [469, 205] width 745 height 389
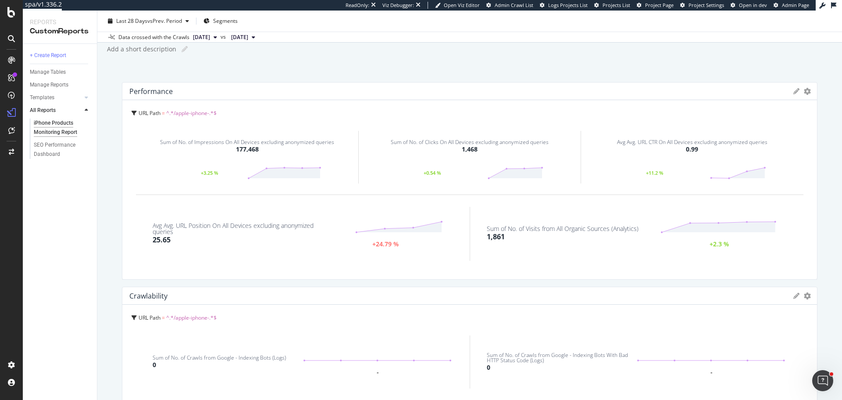
scroll to position [0, 0]
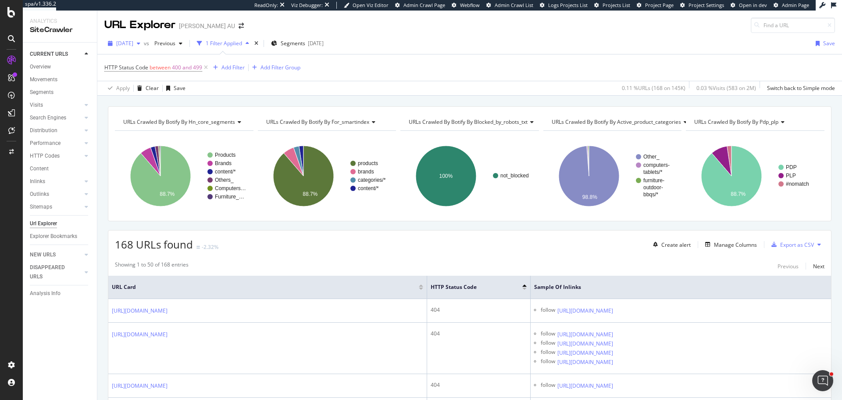
click at [133, 43] on span "[DATE]" at bounding box center [124, 42] width 17 height 7
click at [446, 91] on div "Apply Clear Save 0.11 % URLs ( 168 on 145K ) 0.03 % Visits ( 583 on 2M ) Switch…" at bounding box center [469, 88] width 745 height 14
click at [815, 245] on button at bounding box center [819, 244] width 11 height 14
click at [771, 254] on span "Create a Job Automation" at bounding box center [771, 253] width 60 height 8
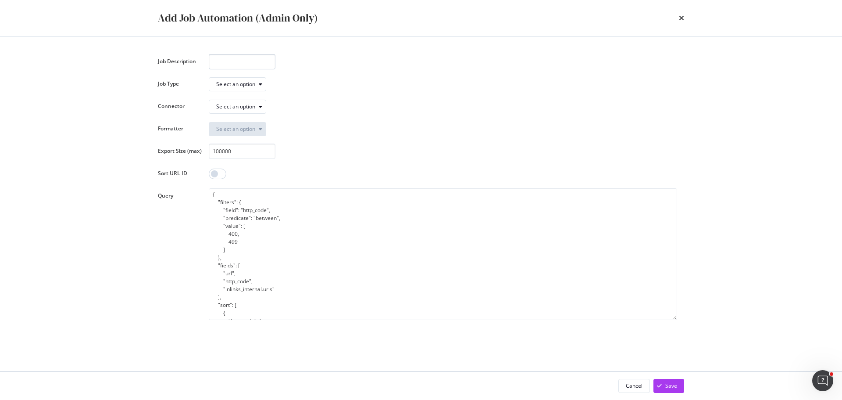
click at [209, 62] on input "modal" at bounding box center [242, 61] width 67 height 15
click at [257, 85] on div "modal" at bounding box center [260, 84] width 11 height 5
click at [246, 114] on div "Export (BQLv2)" at bounding box center [238, 113] width 36 height 7
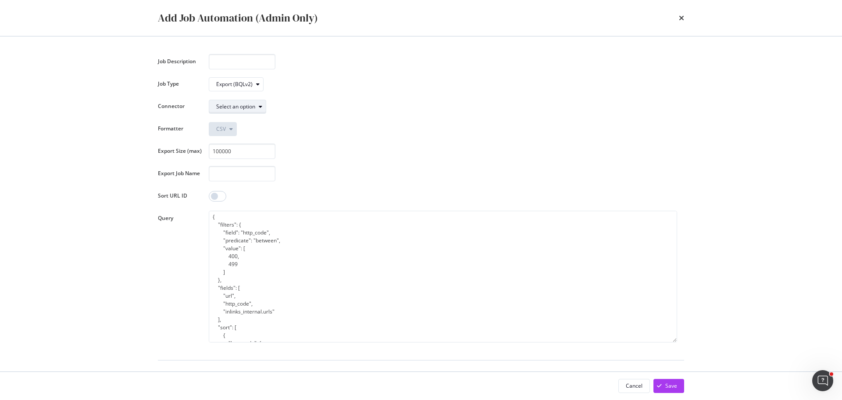
click at [254, 111] on div "Select an option" at bounding box center [241, 106] width 50 height 12
click at [252, 118] on div "Direct download" at bounding box center [240, 121] width 40 height 7
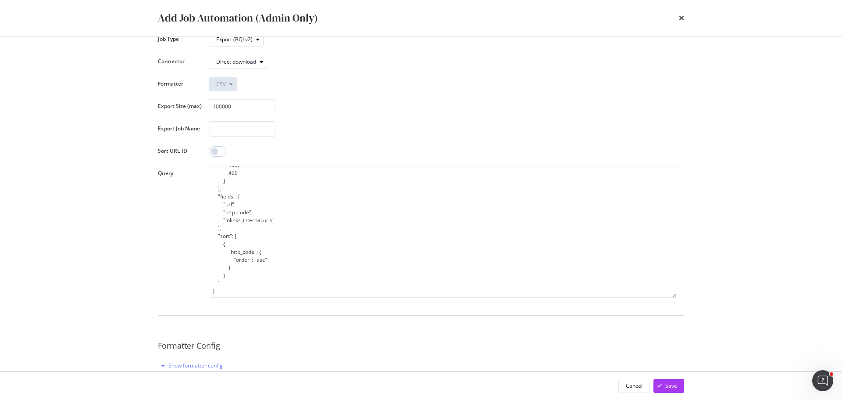
scroll to position [92, 0]
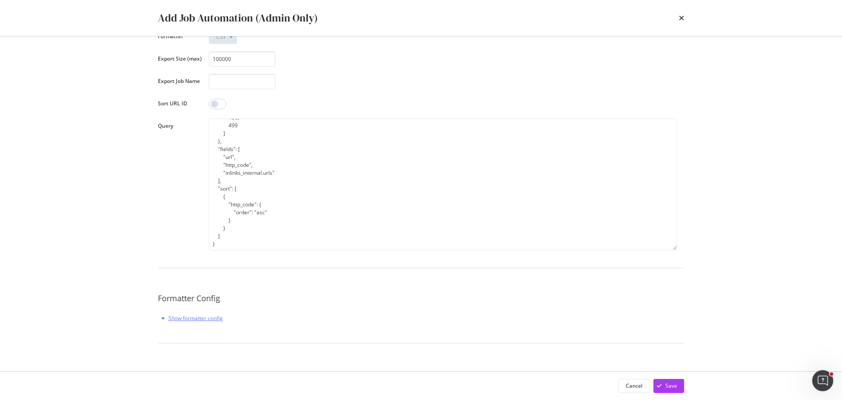
click at [192, 317] on div "Show formatter config" at bounding box center [195, 317] width 54 height 7
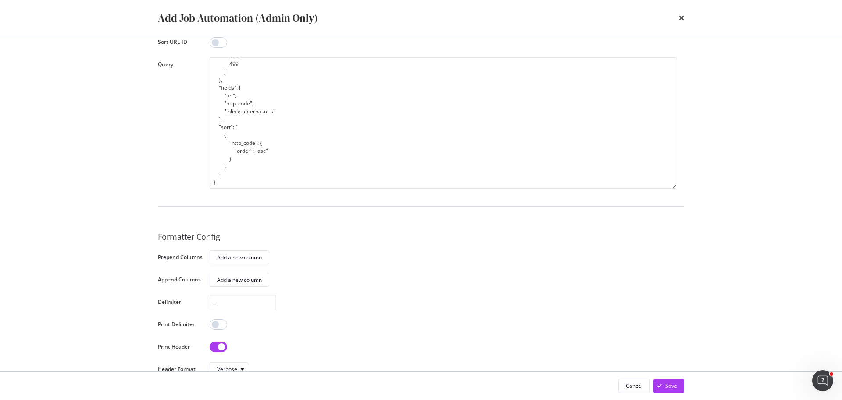
scroll to position [224, 0]
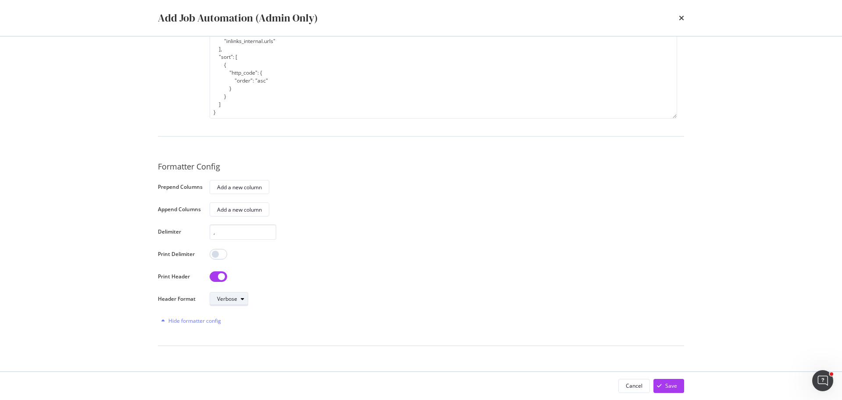
click at [242, 298] on icon "modal" at bounding box center [243, 298] width 4 height 5
click at [311, 287] on div "Job Description Job Type Export (BQLv2) Connector Direct download Formatter CSV…" at bounding box center [421, 93] width 526 height 526
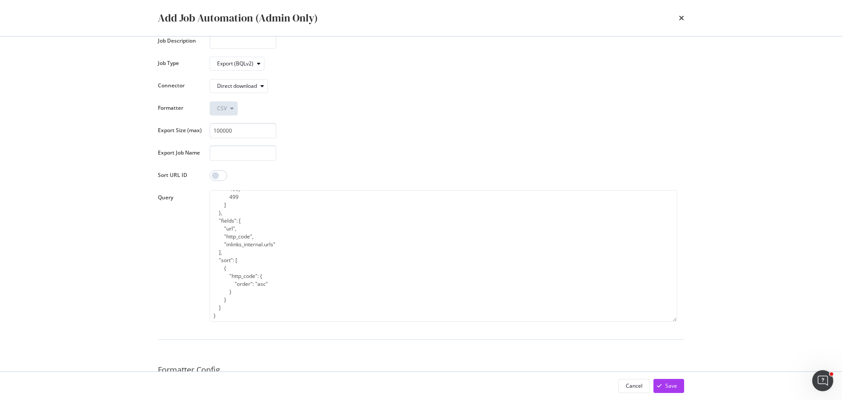
scroll to position [0, 0]
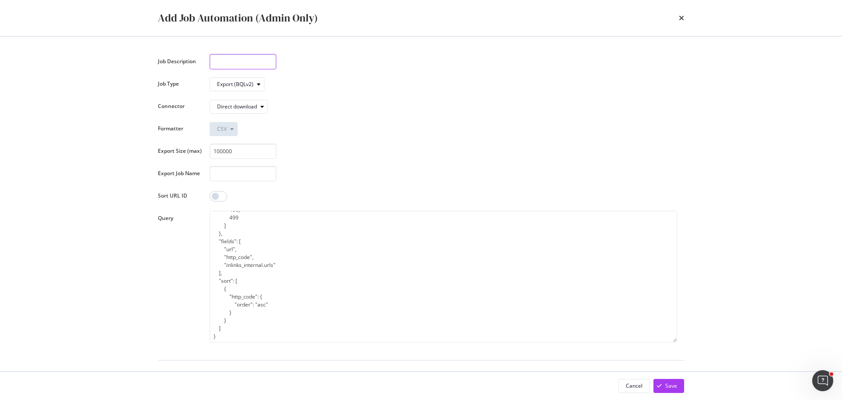
click at [247, 60] on input "modal" at bounding box center [243, 61] width 67 height 15
type input "Test - 4xx URLs"
click at [247, 85] on div "Export (BQLv2)" at bounding box center [235, 84] width 36 height 5
click at [254, 116] on div "Export (BQLv2)" at bounding box center [240, 113] width 39 height 7
click at [254, 115] on div "Export (BQLv2)" at bounding box center [240, 113] width 39 height 7
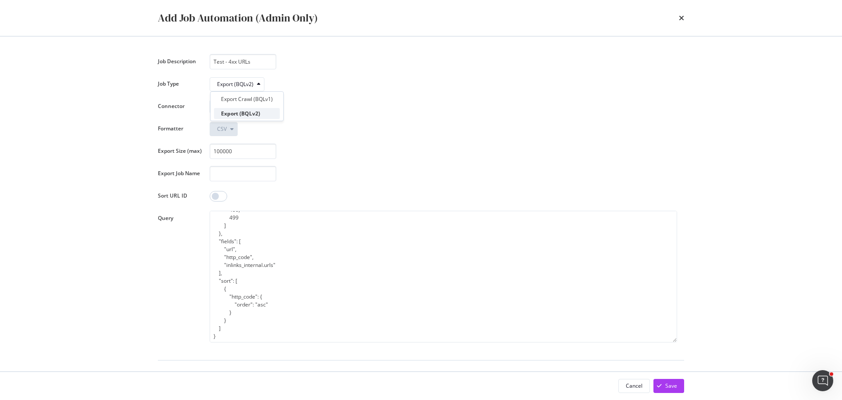
click at [264, 118] on div "Export (BQLv2)" at bounding box center [247, 113] width 66 height 11
click at [251, 99] on div "Export Crawl (BQLv1)" at bounding box center [247, 98] width 52 height 7
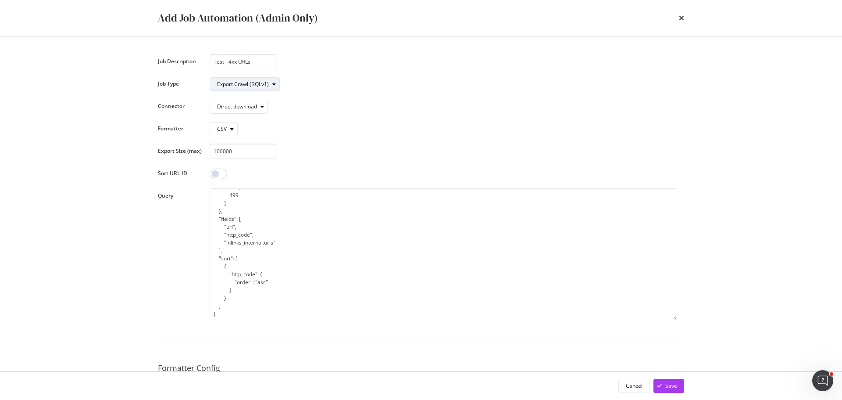
click at [257, 82] on div "Export Crawl (BQLv1)" at bounding box center [243, 84] width 52 height 5
click at [252, 116] on div "Export (BQLv2)" at bounding box center [239, 113] width 36 height 7
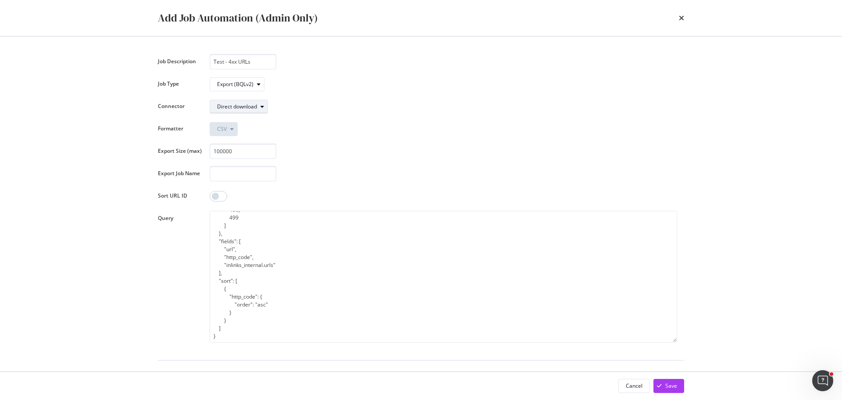
click at [263, 107] on icon "modal" at bounding box center [263, 106] width 4 height 5
click at [255, 122] on div "Direct download" at bounding box center [242, 121] width 43 height 7
click at [397, 156] on div "100000" at bounding box center [444, 150] width 468 height 15
click at [243, 176] on input "modal" at bounding box center [243, 173] width 67 height 15
click at [219, 196] on input "modal" at bounding box center [219, 196] width 18 height 11
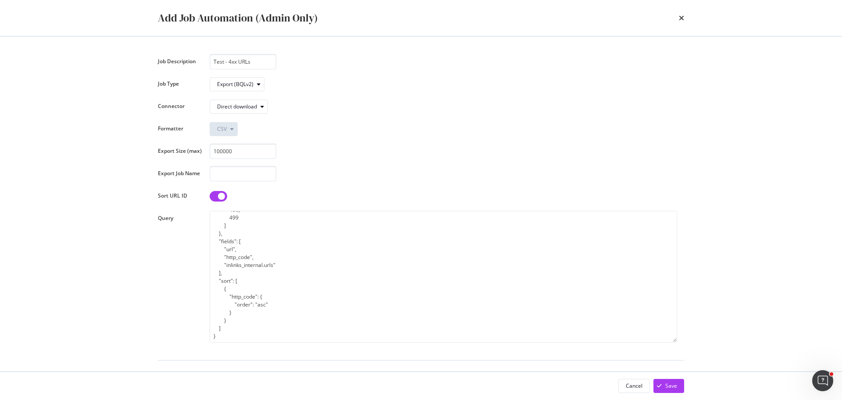
click at [217, 198] on input "modal" at bounding box center [219, 196] width 18 height 11
click at [225, 197] on input "modal" at bounding box center [219, 196] width 18 height 11
click at [215, 200] on input "modal" at bounding box center [219, 196] width 18 height 11
checkbox input "false"
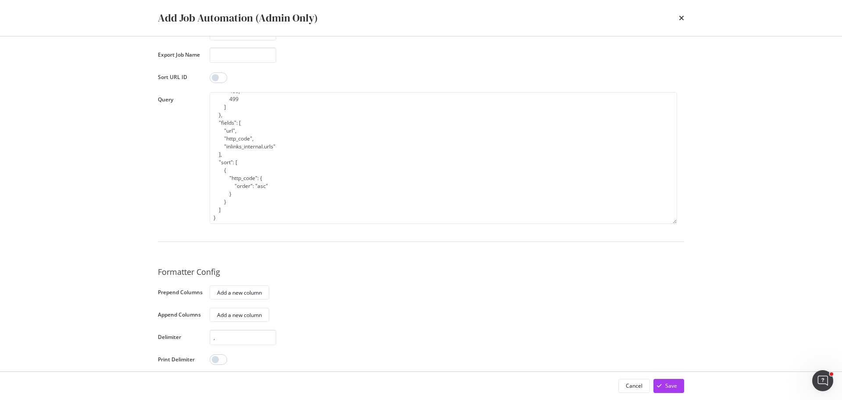
scroll to position [175, 0]
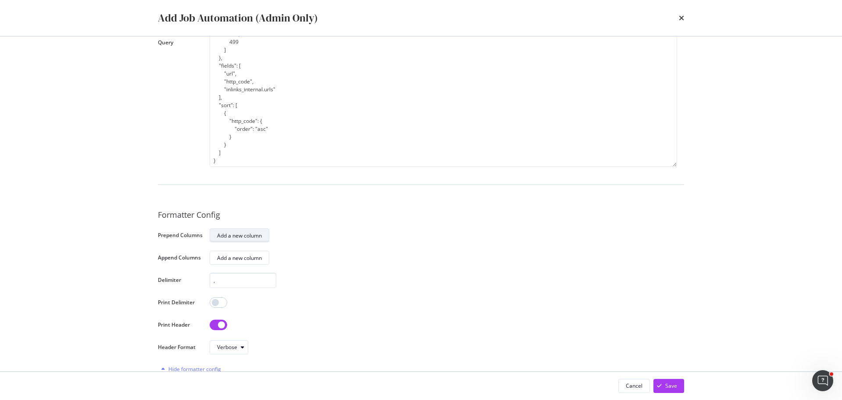
click at [226, 237] on div "Add a new column" at bounding box center [239, 235] width 45 height 7
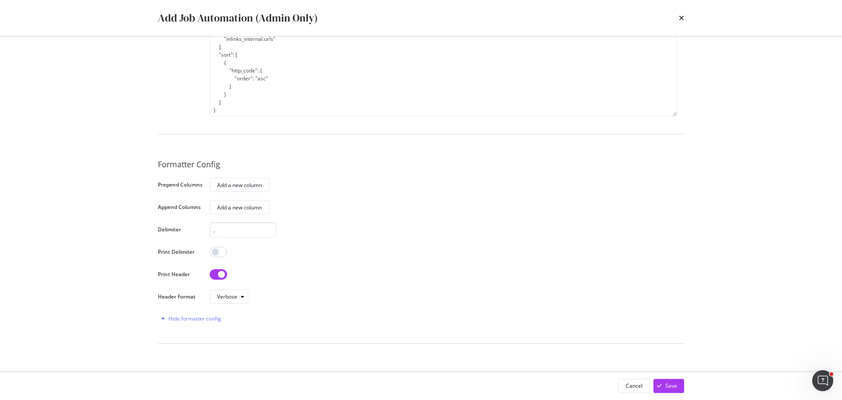
scroll to position [226, 0]
click at [193, 317] on div "Hide formatter config" at bounding box center [194, 317] width 53 height 7
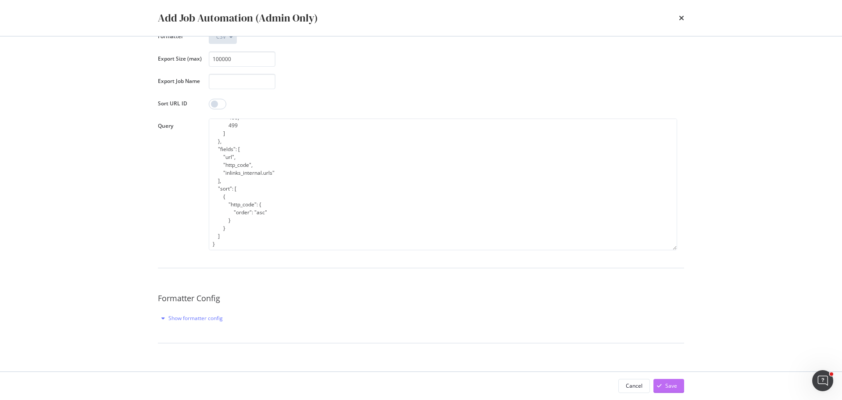
click at [668, 388] on div "Save" at bounding box center [671, 385] width 12 height 7
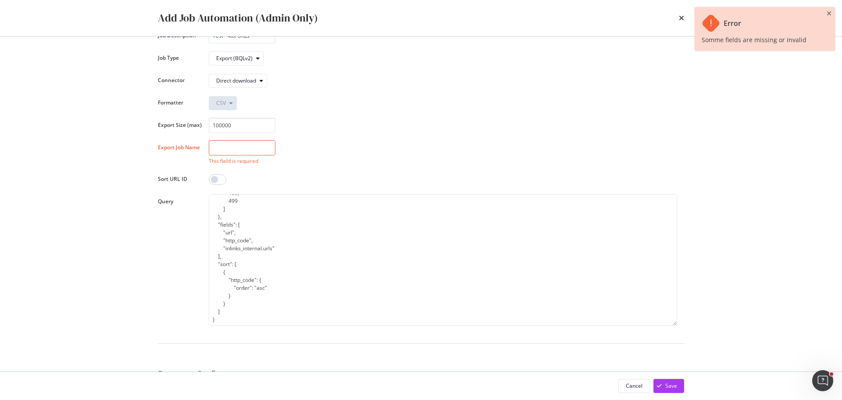
scroll to position [0, 0]
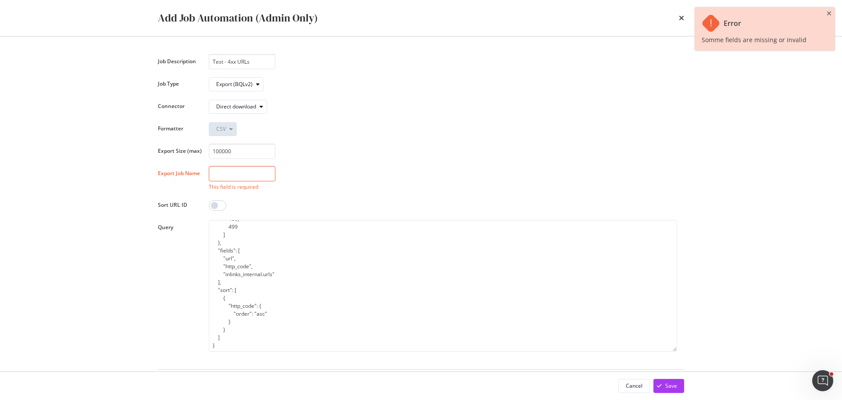
click at [231, 176] on input "modal" at bounding box center [242, 173] width 67 height 15
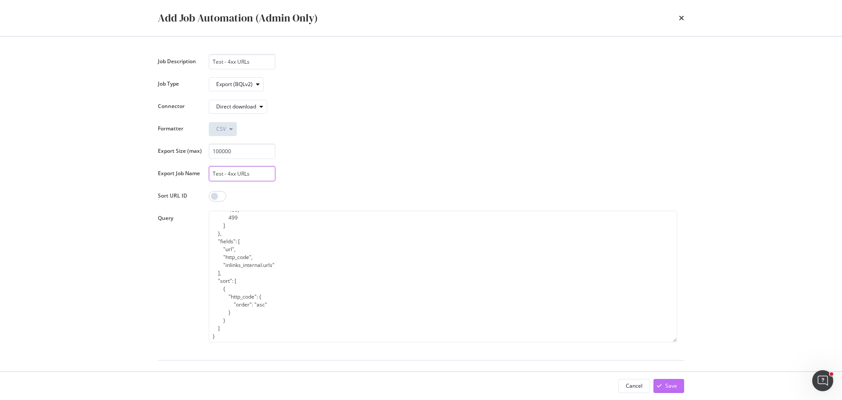
type input "Test - 4xx URLs"
click at [673, 381] on div "Save" at bounding box center [666, 385] width 24 height 13
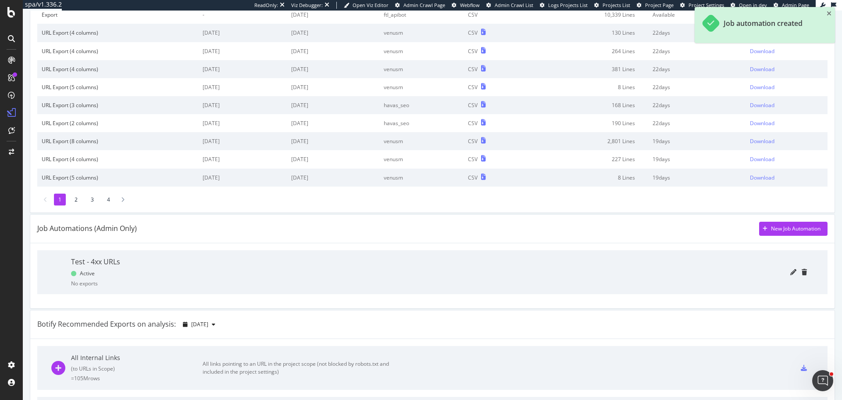
scroll to position [175, 0]
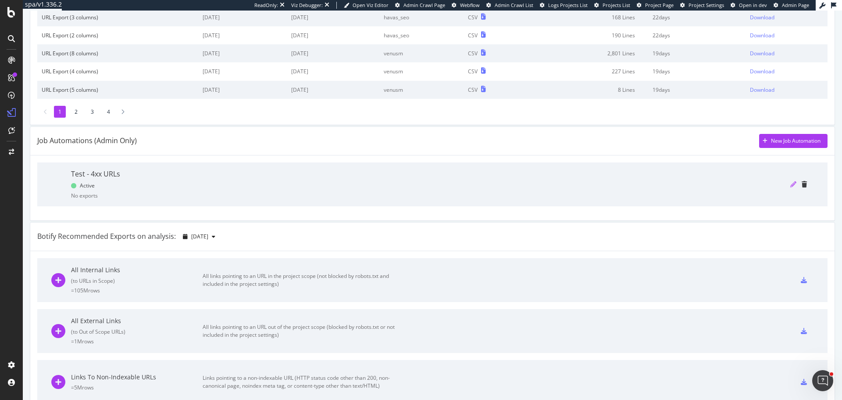
click at [790, 182] on icon "pencil" at bounding box center [793, 184] width 6 height 6
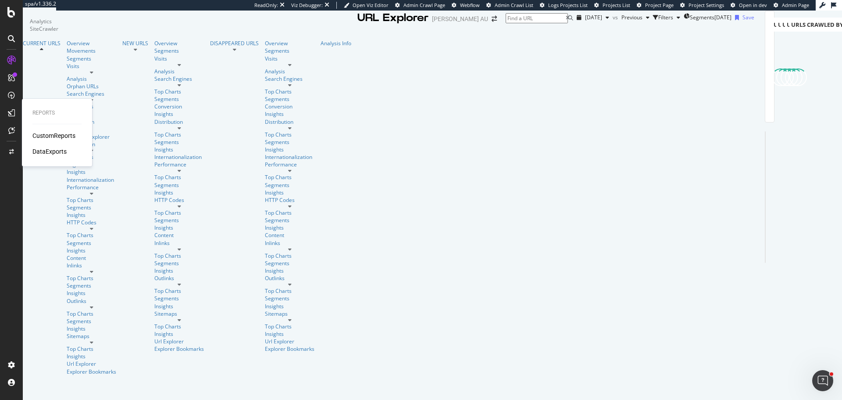
click at [43, 149] on div "DataExports" at bounding box center [49, 151] width 34 height 9
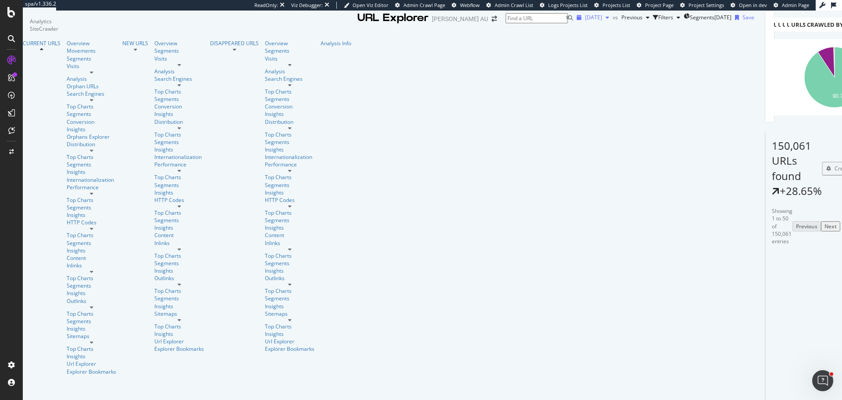
click at [585, 21] on span "[DATE]" at bounding box center [593, 17] width 17 height 7
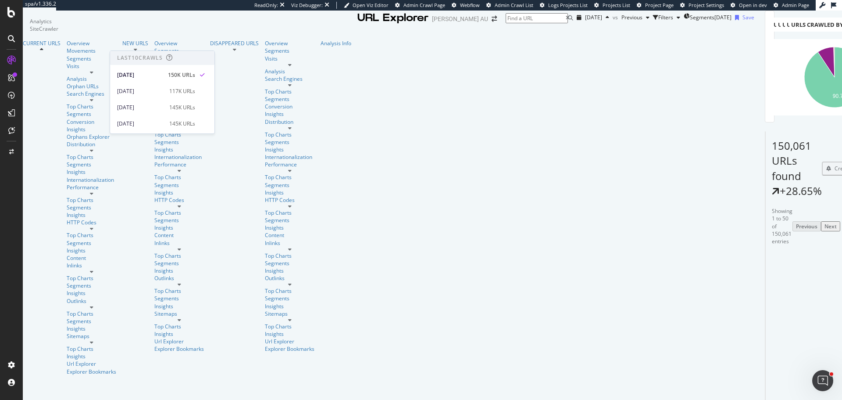
click at [573, 25] on div "2025 Aug. 17th vs Previous Filters Segments 2025-07-30 Save" at bounding box center [663, 18] width 181 height 15
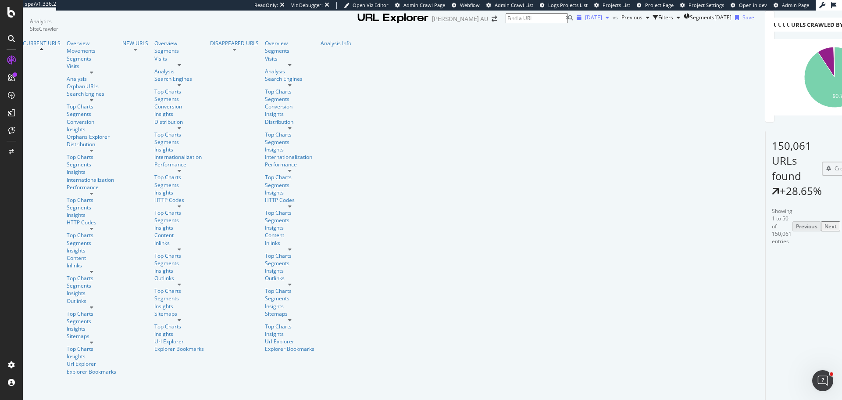
click at [573, 24] on div "[DATE]" at bounding box center [592, 17] width 39 height 13
click at [433, 25] on div "URL Explorer Harvey Norman AU 2025 Aug. 17th vs Previous Filters Segments 2025-…" at bounding box center [555, 18] width 397 height 15
click at [573, 25] on div "2025 Aug. 17th vs Previous Filters Segments 2025-07-30 Save" at bounding box center [663, 18] width 181 height 14
click at [783, 212] on span "Create a Job Automation" at bounding box center [771, 211] width 60 height 8
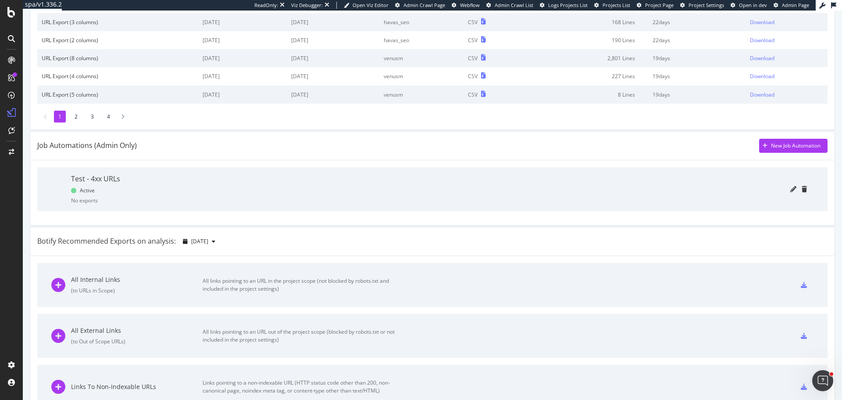
scroll to position [175, 0]
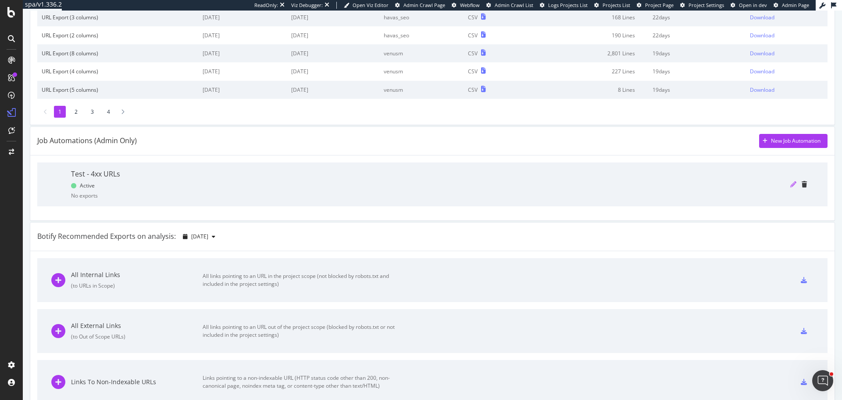
click at [790, 183] on icon "pencil" at bounding box center [793, 184] width 6 height 6
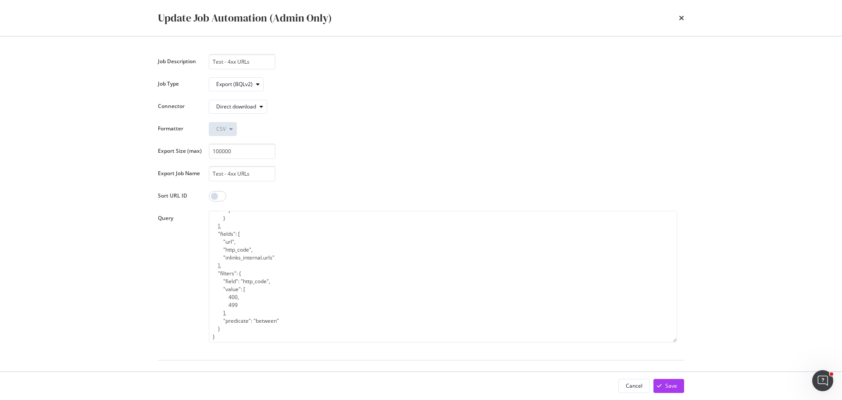
scroll to position [46, 0]
click at [683, 19] on icon "times" at bounding box center [681, 17] width 5 height 7
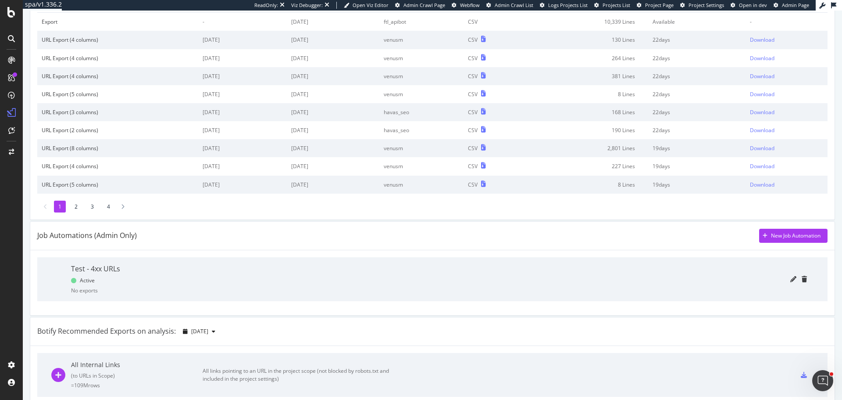
scroll to position [88, 0]
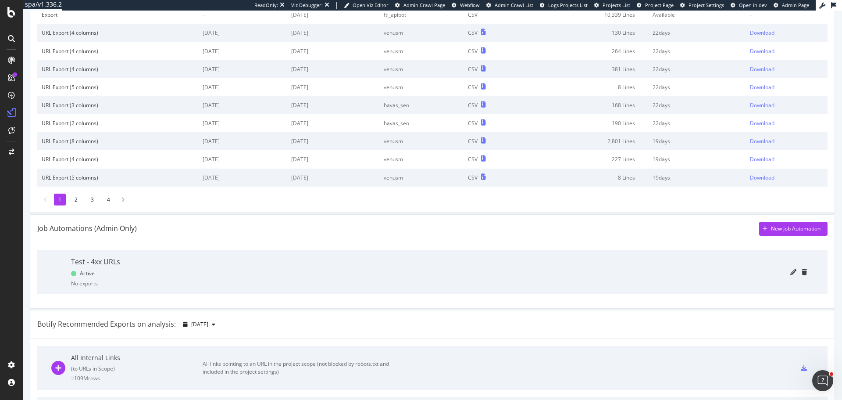
click at [781, 275] on div at bounding box center [467, 272] width 680 height 44
click at [783, 272] on div at bounding box center [467, 272] width 680 height 44
click at [790, 272] on icon "pencil" at bounding box center [793, 272] width 6 height 6
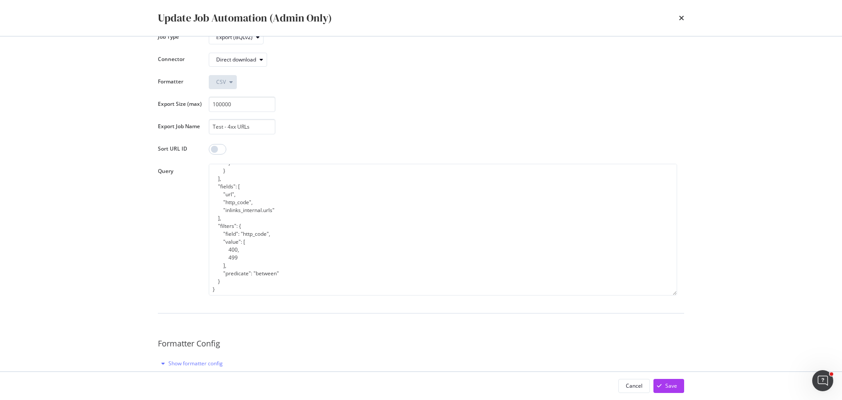
scroll to position [92, 0]
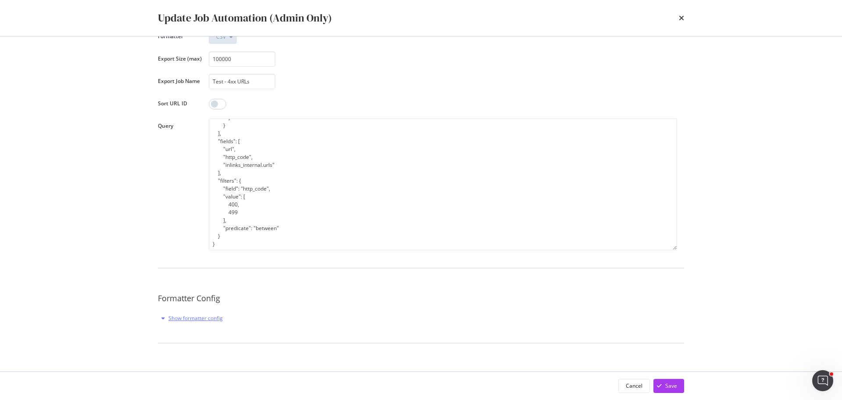
click at [210, 320] on div "Show formatter config" at bounding box center [195, 317] width 54 height 7
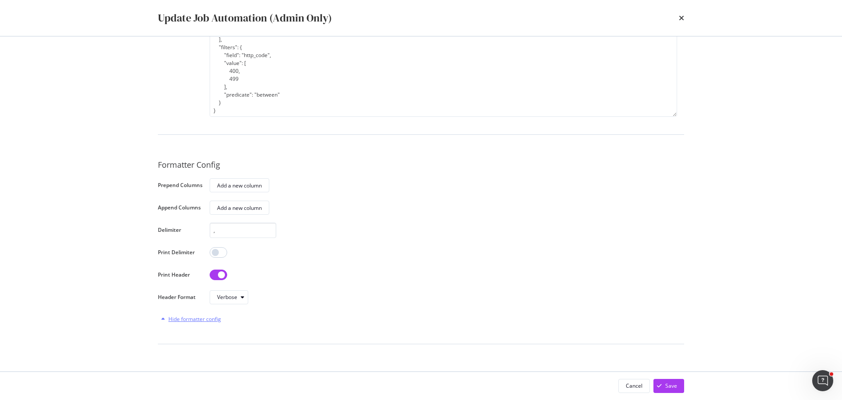
scroll to position [226, 0]
click at [212, 319] on div "Hide formatter config" at bounding box center [194, 317] width 53 height 7
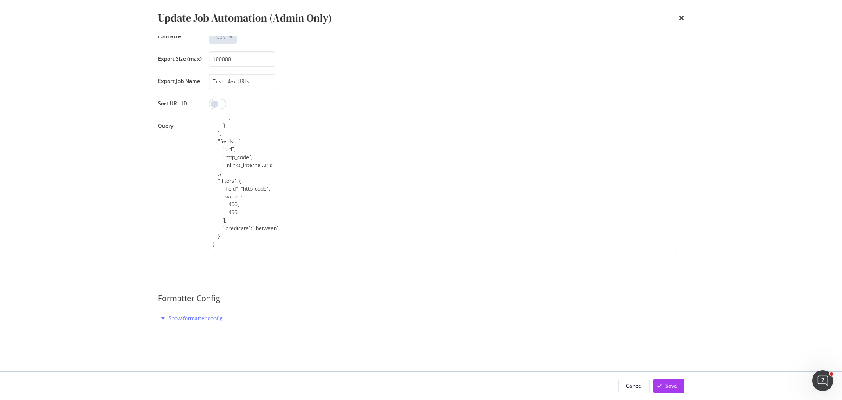
scroll to position [92, 0]
click at [628, 384] on div "Cancel" at bounding box center [634, 385] width 17 height 7
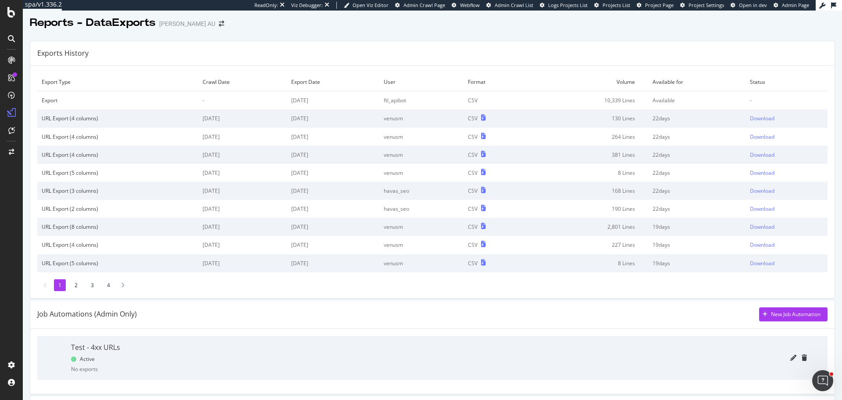
scroll to position [0, 0]
click at [380, 100] on td "[DATE]" at bounding box center [333, 102] width 93 height 18
click at [412, 100] on td "ftl_apibot" at bounding box center [421, 102] width 84 height 18
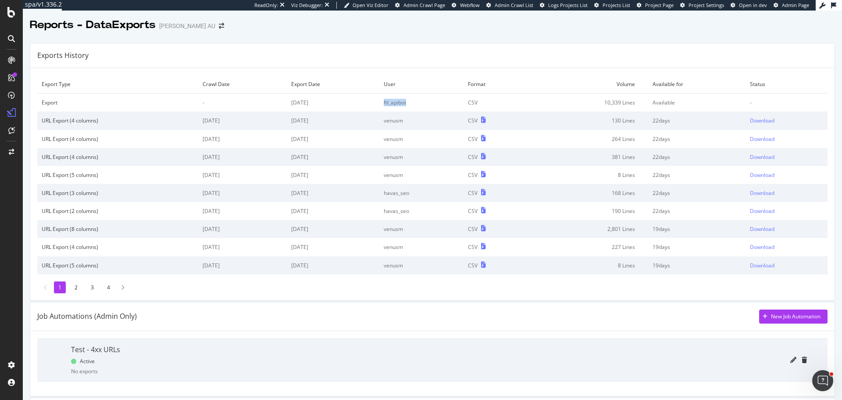
click at [412, 100] on td "ftl_apibot" at bounding box center [421, 102] width 84 height 18
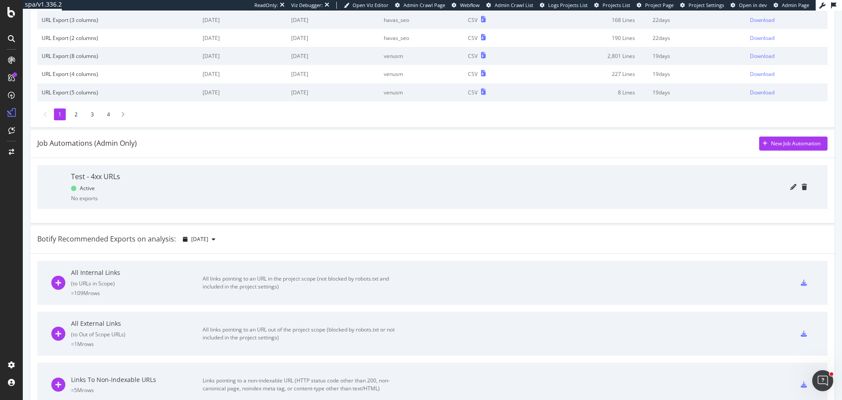
scroll to position [175, 0]
click at [790, 186] on icon "pencil" at bounding box center [793, 184] width 6 height 6
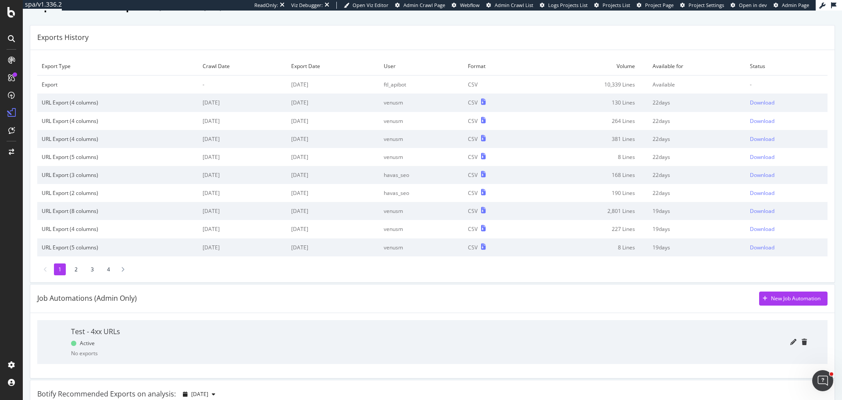
scroll to position [0, 0]
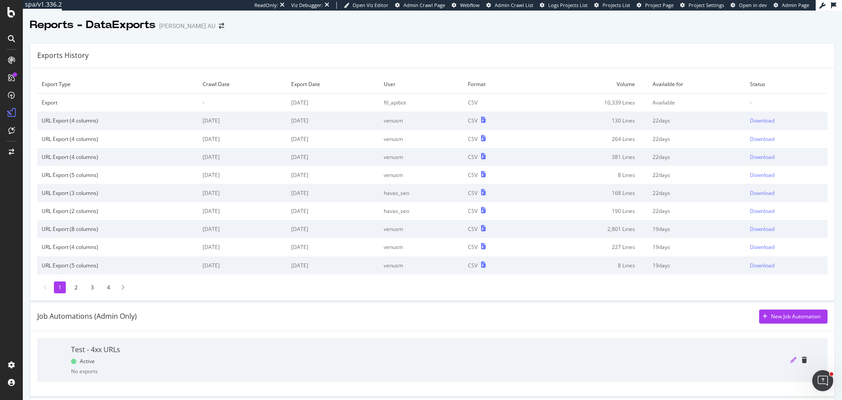
click at [790, 359] on icon "pencil" at bounding box center [793, 360] width 6 height 6
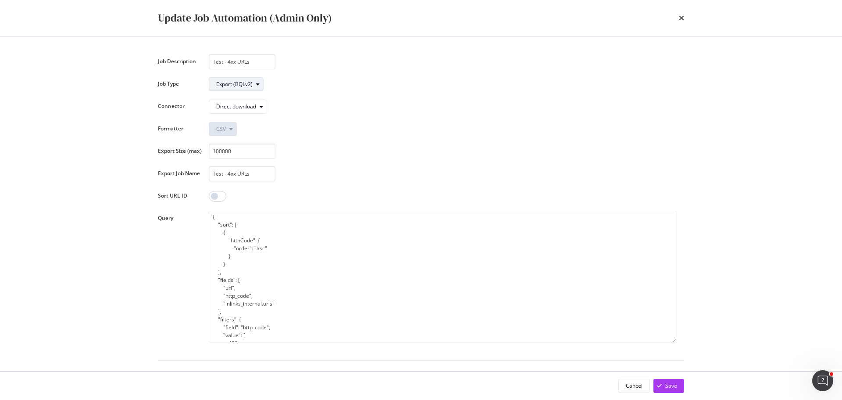
click at [225, 84] on div "Export (BQLv2)" at bounding box center [234, 84] width 36 height 5
click at [266, 100] on div "Export Crawl (BQLv1)" at bounding box center [246, 98] width 52 height 7
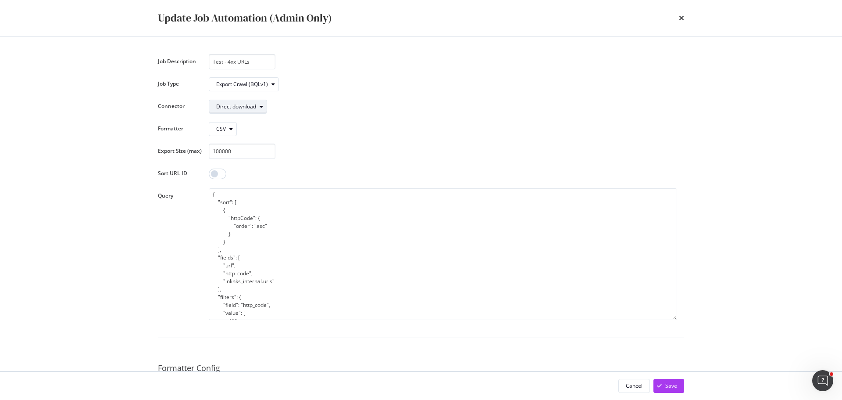
click at [259, 109] on div "modal" at bounding box center [261, 106] width 11 height 5
click at [255, 128] on div "Direct download" at bounding box center [241, 121] width 65 height 15
click at [257, 122] on div "Direct download" at bounding box center [241, 121] width 43 height 7
click at [351, 120] on div "Job Description Test - 4xx URLs Job Type Export Crawl (BQLv1) Connector Direct …" at bounding box center [421, 238] width 526 height 369
click at [226, 127] on div "modal" at bounding box center [231, 128] width 11 height 5
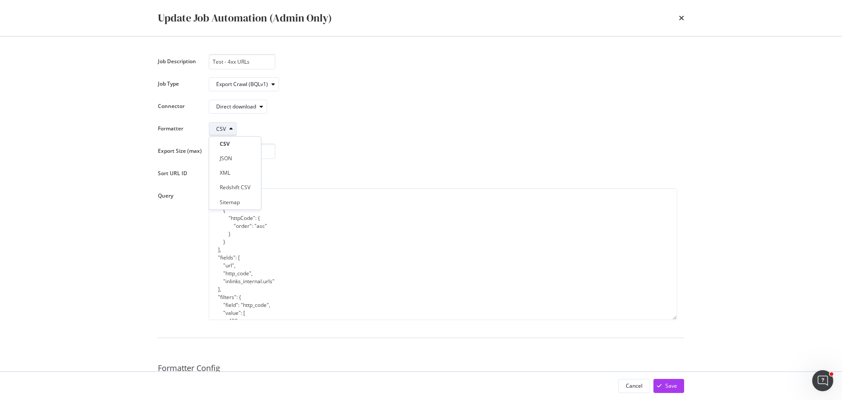
click at [226, 127] on div "modal" at bounding box center [231, 128] width 11 height 5
click at [243, 102] on div "Direct download" at bounding box center [241, 106] width 50 height 12
click at [240, 106] on div "Direct download" at bounding box center [236, 106] width 40 height 5
click at [240, 124] on div "Direct download" at bounding box center [241, 121] width 43 height 7
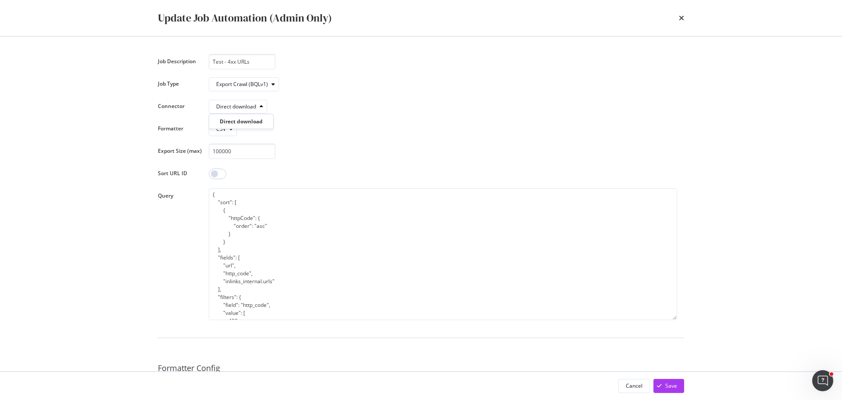
click at [129, 200] on div "Update Job Automation (Admin Only) Job Description Test - 4xx URLs Job Type Exp…" at bounding box center [421, 200] width 842 height 400
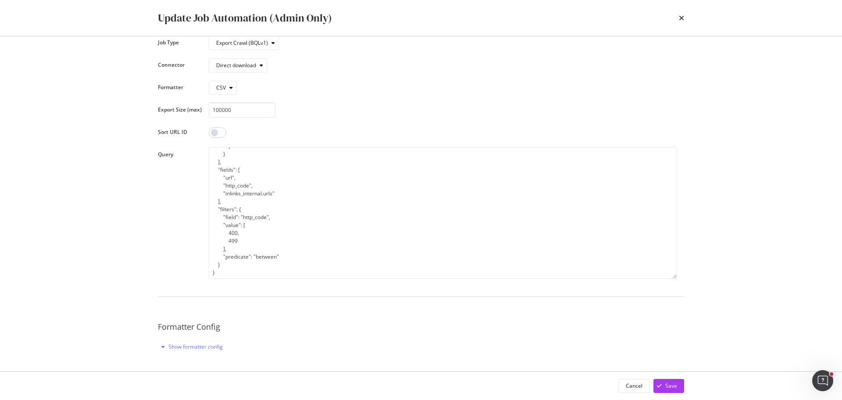
scroll to position [70, 0]
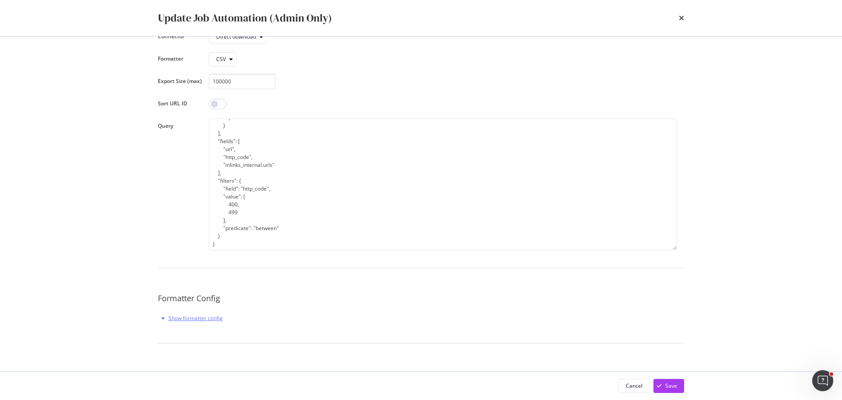
click at [183, 317] on div "Show formatter config" at bounding box center [195, 317] width 54 height 7
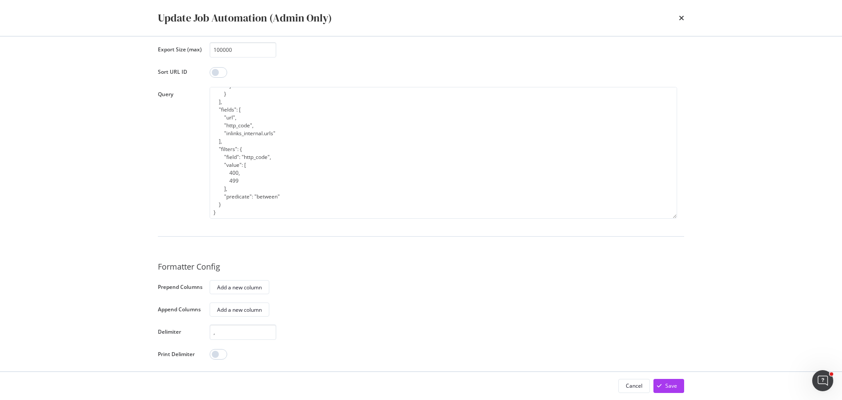
scroll to position [26, 0]
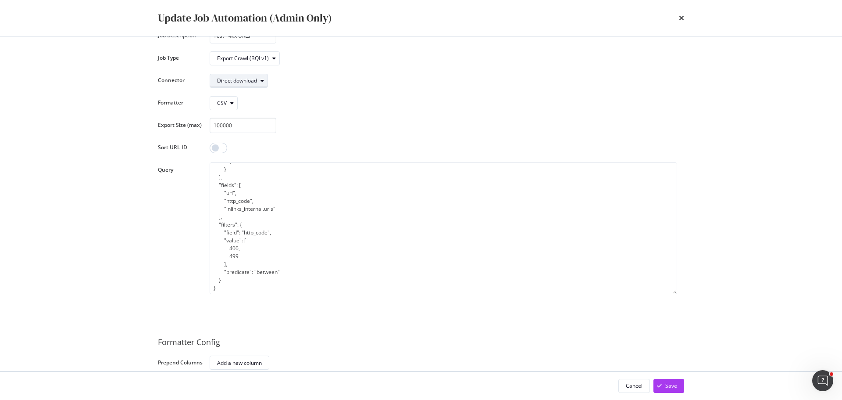
click at [248, 78] on div "Direct download" at bounding box center [237, 80] width 40 height 5
click at [225, 100] on div "CSV" at bounding box center [222, 102] width 10 height 5
click at [227, 177] on div "Sitemap" at bounding box center [231, 175] width 20 height 7
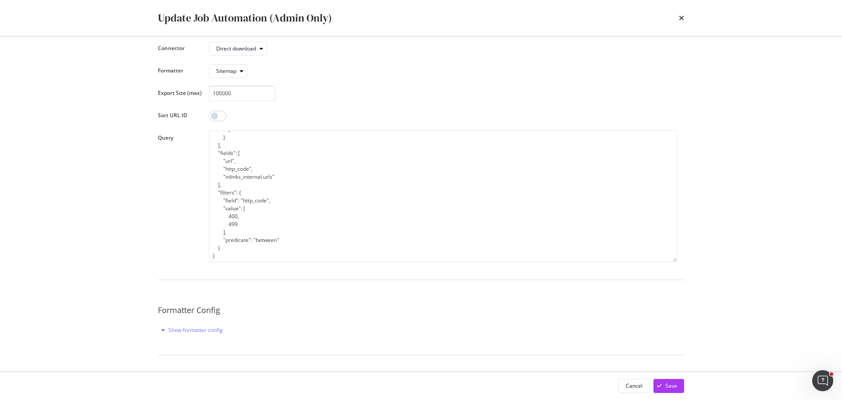
scroll to position [70, 0]
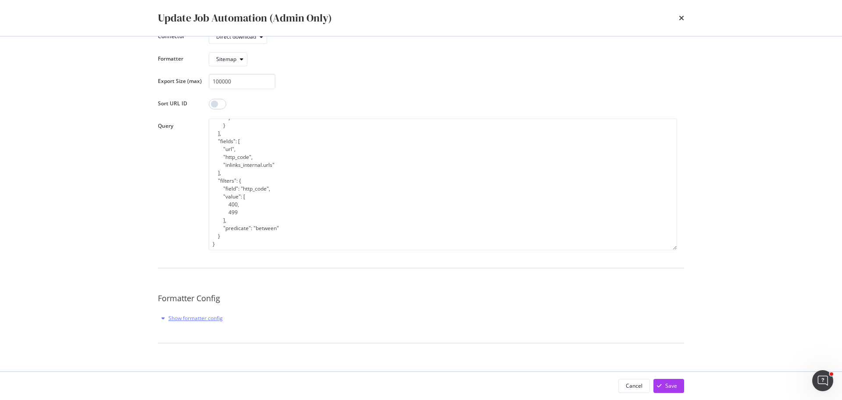
click at [218, 319] on div "Show formatter config" at bounding box center [195, 317] width 54 height 7
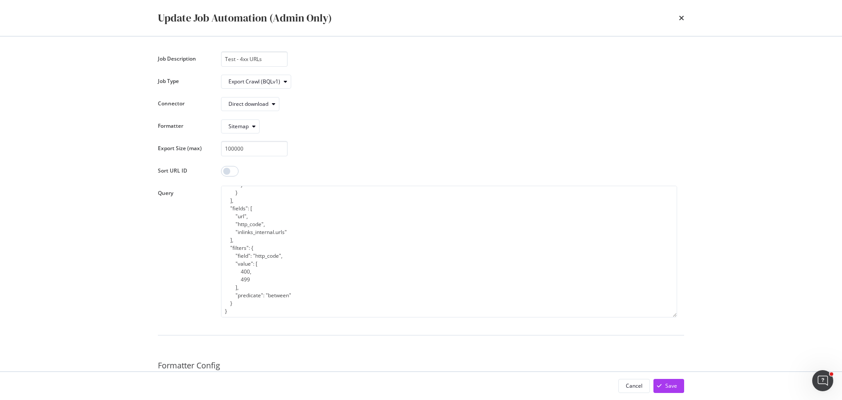
scroll to position [0, 0]
click at [229, 130] on div "Sitemap" at bounding box center [239, 128] width 20 height 5
click at [243, 140] on div "CSV" at bounding box center [236, 143] width 45 height 11
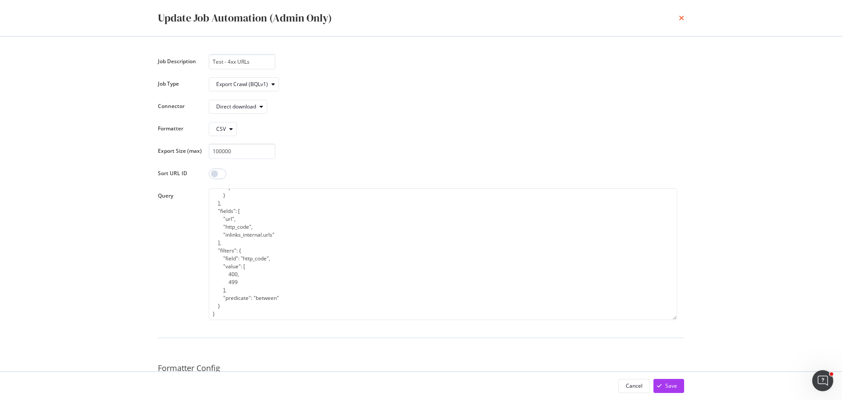
click at [683, 16] on icon "times" at bounding box center [681, 17] width 5 height 7
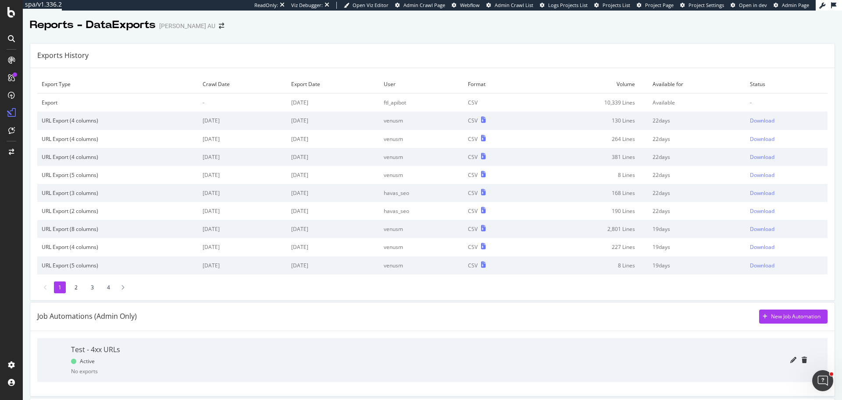
click at [792, 356] on div at bounding box center [467, 360] width 680 height 44
click at [802, 361] on icon "trash" at bounding box center [804, 360] width 5 height 6
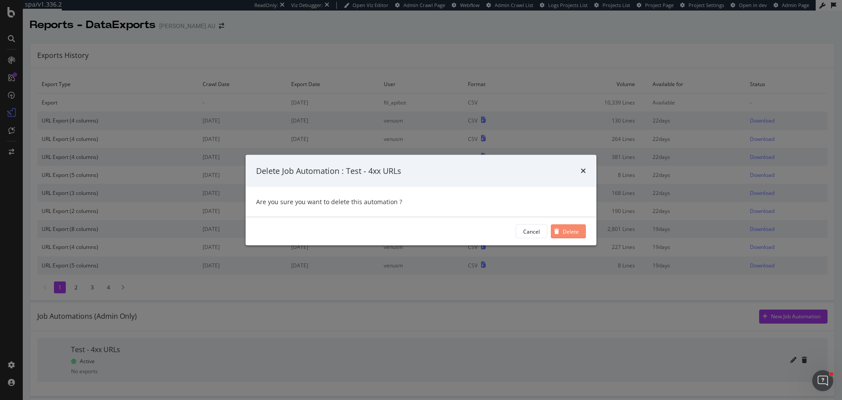
click at [568, 233] on div "Delete" at bounding box center [571, 230] width 16 height 7
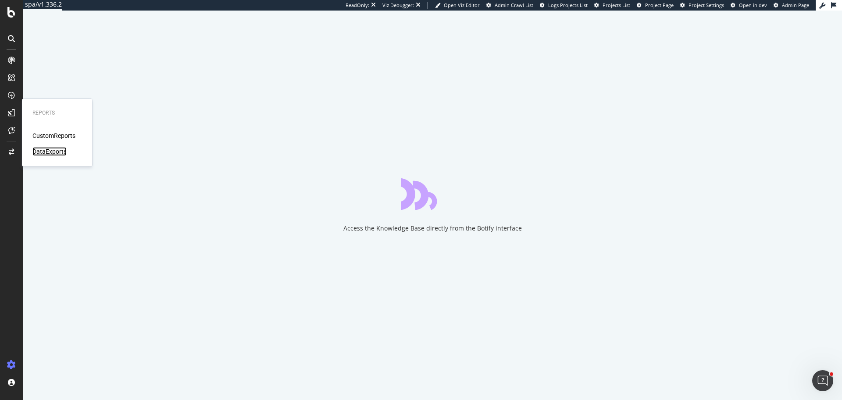
click at [42, 149] on div "DataExports" at bounding box center [49, 151] width 34 height 9
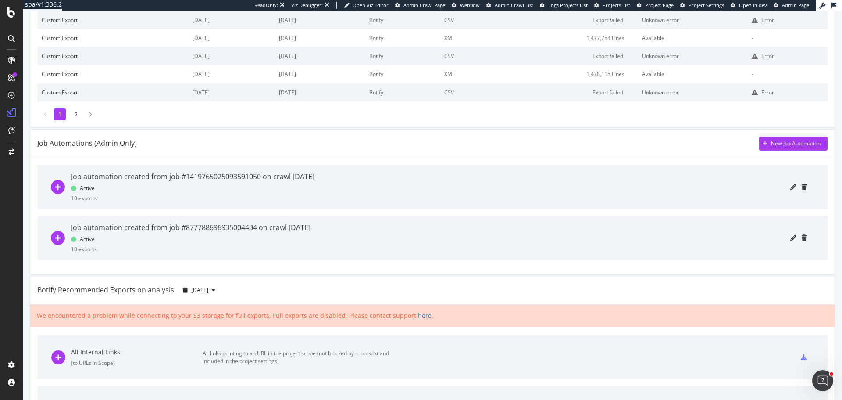
scroll to position [175, 0]
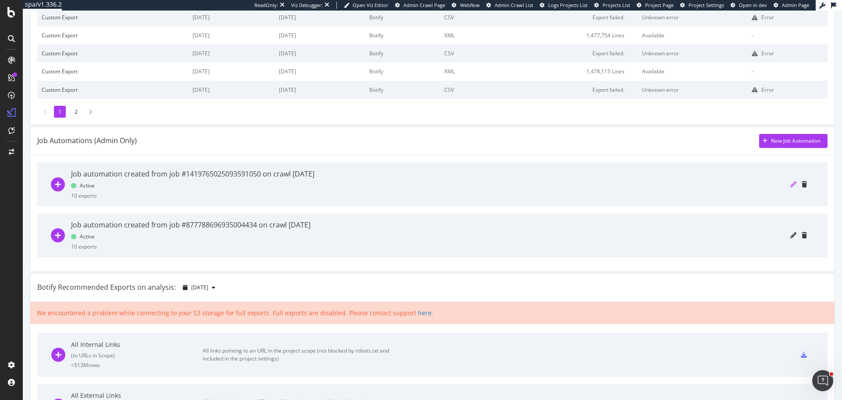
click at [790, 187] on icon "pencil" at bounding box center [793, 184] width 6 height 6
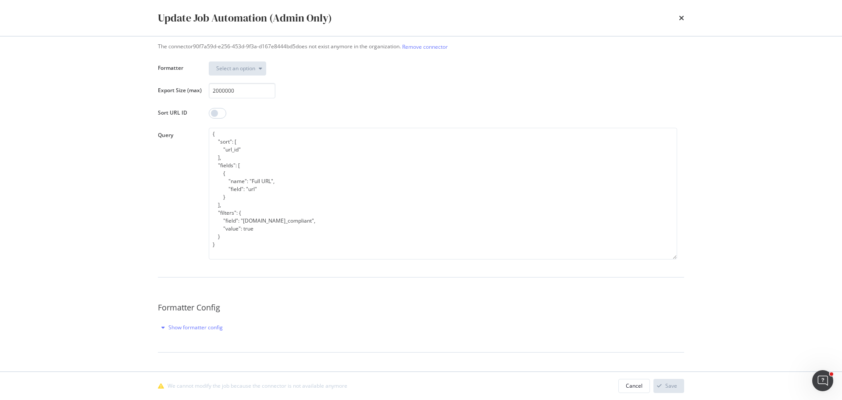
scroll to position [88, 0]
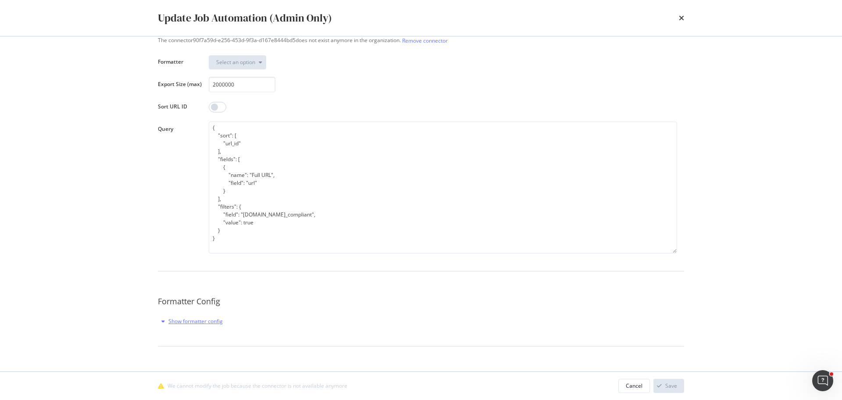
click at [196, 320] on div "Show formatter config" at bounding box center [195, 320] width 54 height 7
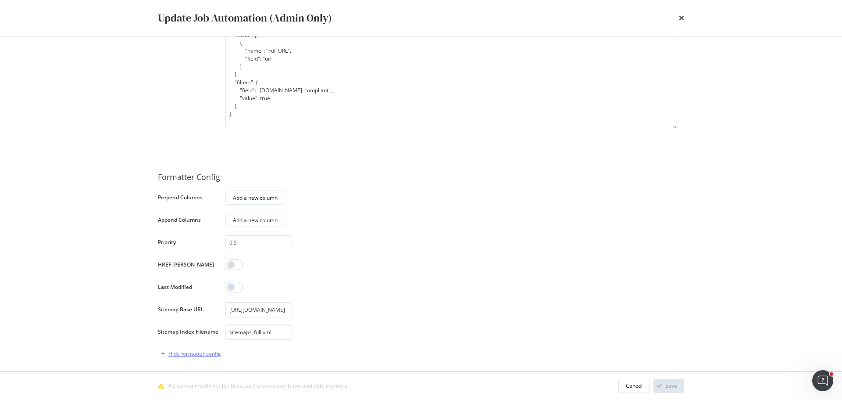
scroll to position [219, 0]
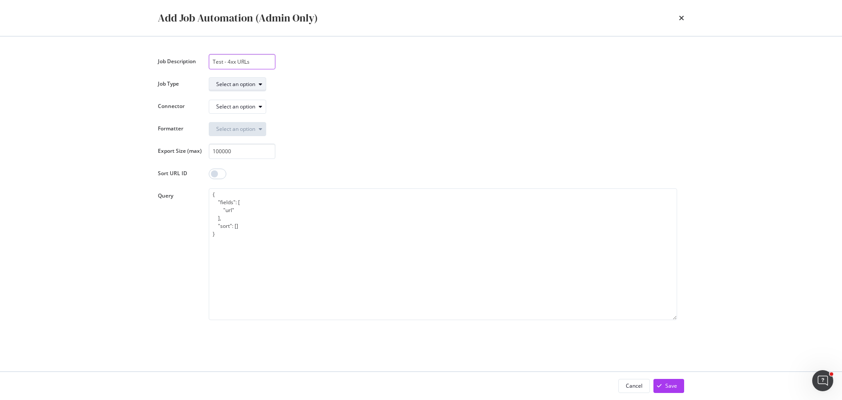
type input "Test - 4xx URLs"
click at [246, 82] on div "Select an option" at bounding box center [235, 84] width 39 height 5
click at [270, 98] on div "Export Crawl (BQLv1)" at bounding box center [246, 98] width 52 height 7
click at [252, 105] on div "Select an option" at bounding box center [235, 106] width 39 height 5
click at [244, 120] on div "Direct download" at bounding box center [240, 121] width 40 height 7
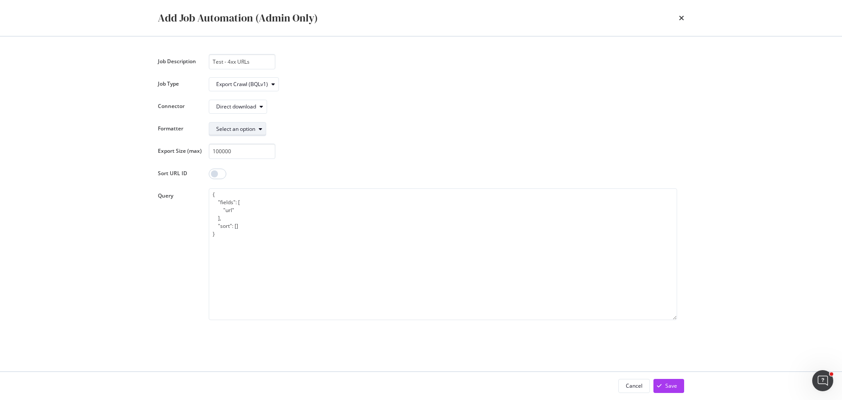
click at [245, 134] on div "Select an option" at bounding box center [241, 129] width 50 height 12
click at [237, 143] on div "CSV" at bounding box center [235, 143] width 45 height 11
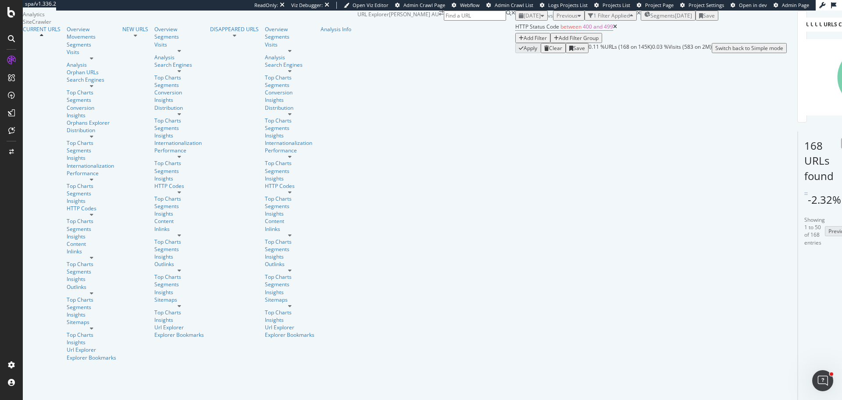
click at [784, 251] on span "Create a Job Automation" at bounding box center [771, 253] width 60 height 8
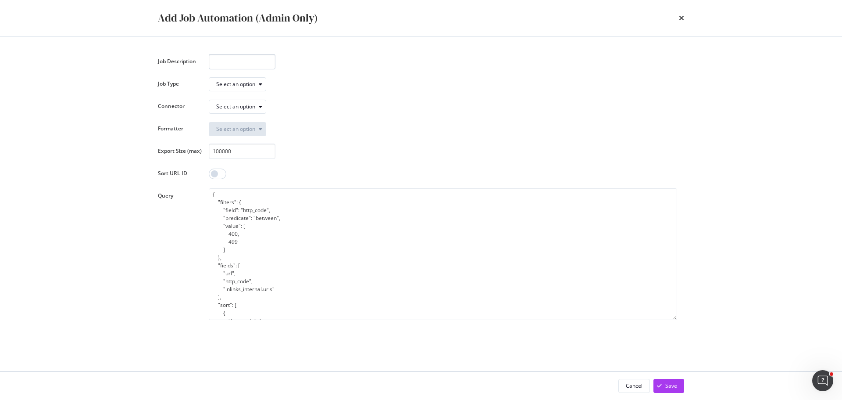
click at [239, 61] on input "modal" at bounding box center [242, 61] width 67 height 15
type input "Test - 4xx URLs"
click at [239, 80] on div "Select an option" at bounding box center [241, 84] width 50 height 12
click at [246, 98] on div "Export Crawl (BQLv1)" at bounding box center [246, 98] width 52 height 7
click at [243, 110] on div "Select an option" at bounding box center [241, 106] width 50 height 12
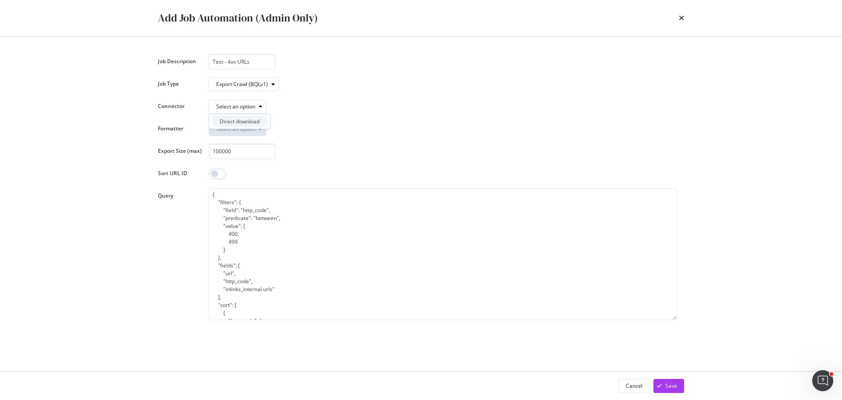
click at [241, 122] on div "Direct download" at bounding box center [240, 121] width 40 height 7
click at [237, 138] on div "Job Description Test - 4xx URLs Job Type Export Crawl (BQLv1) Connector Direct …" at bounding box center [421, 187] width 526 height 266
click at [237, 134] on div "Select an option" at bounding box center [241, 129] width 50 height 12
click at [234, 145] on div "CSV" at bounding box center [235, 143] width 45 height 11
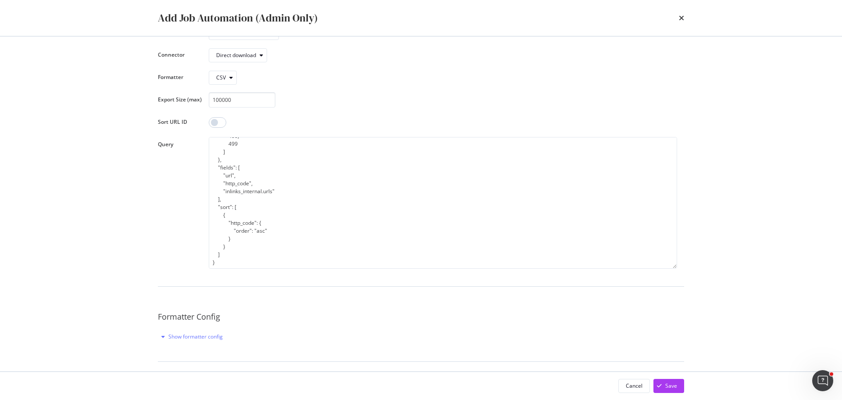
scroll to position [70, 0]
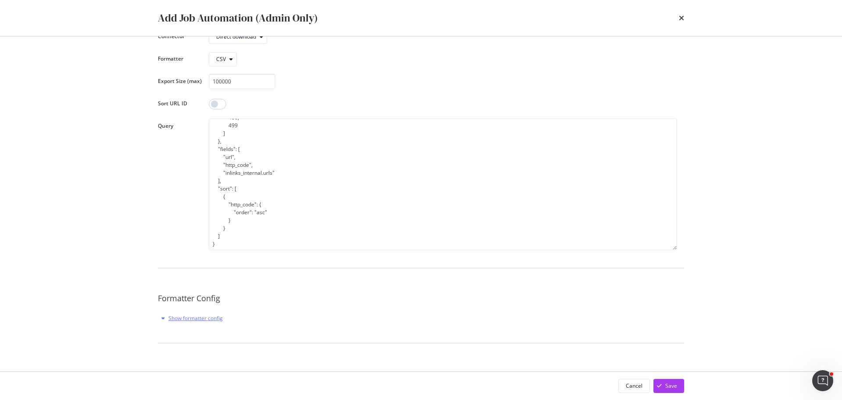
click at [210, 317] on div "Show formatter config" at bounding box center [195, 317] width 54 height 7
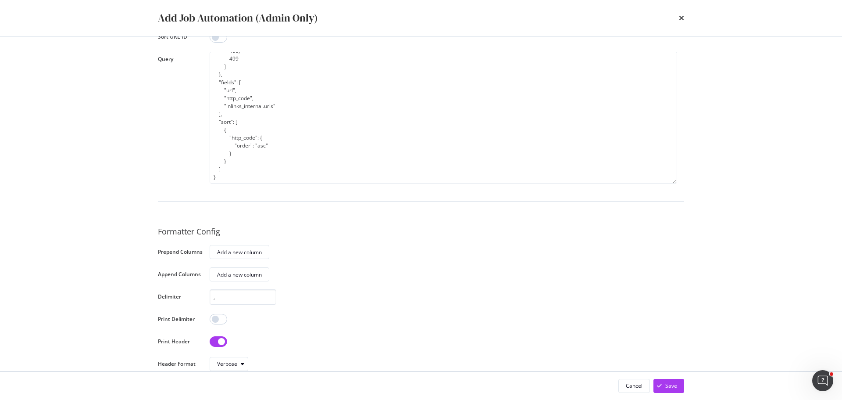
scroll to position [204, 0]
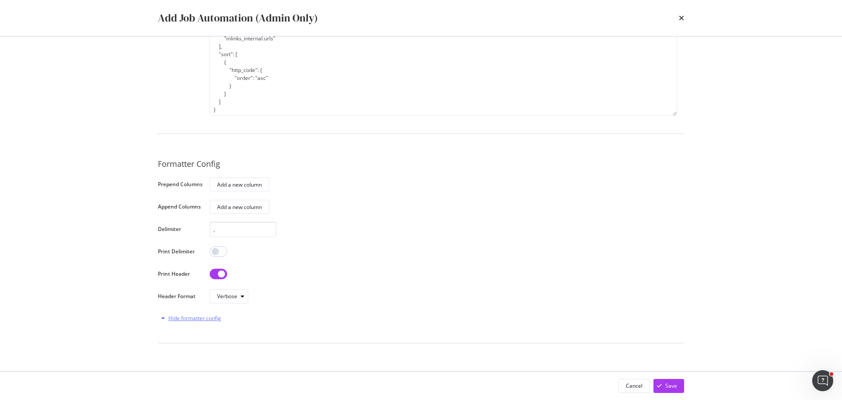
click at [202, 318] on div "Hide formatter config" at bounding box center [194, 317] width 53 height 7
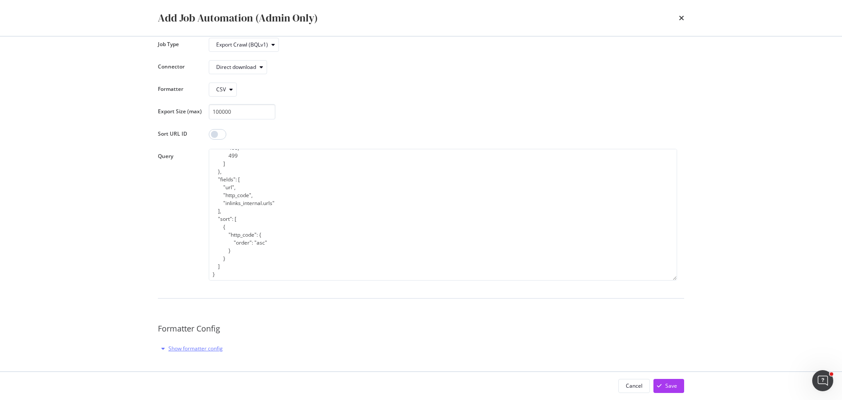
scroll to position [0, 0]
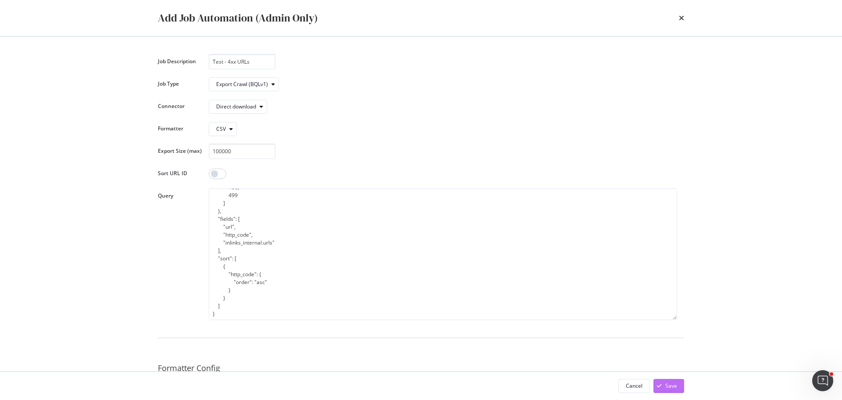
click at [676, 388] on button "Save" at bounding box center [669, 386] width 31 height 14
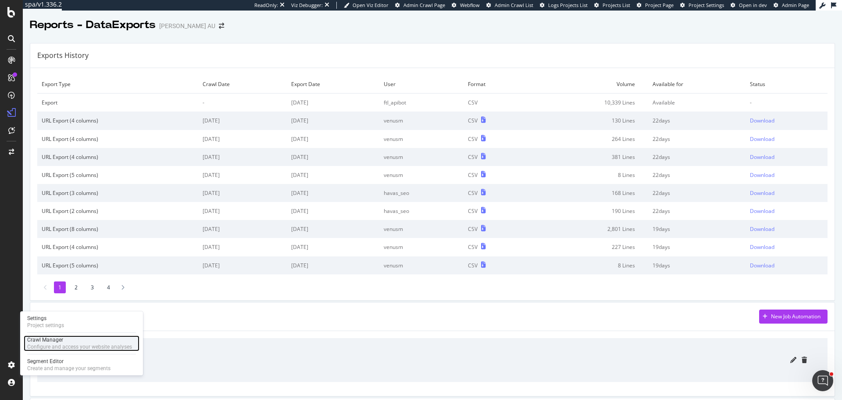
click at [65, 340] on div "Crawl Manager" at bounding box center [79, 339] width 105 height 7
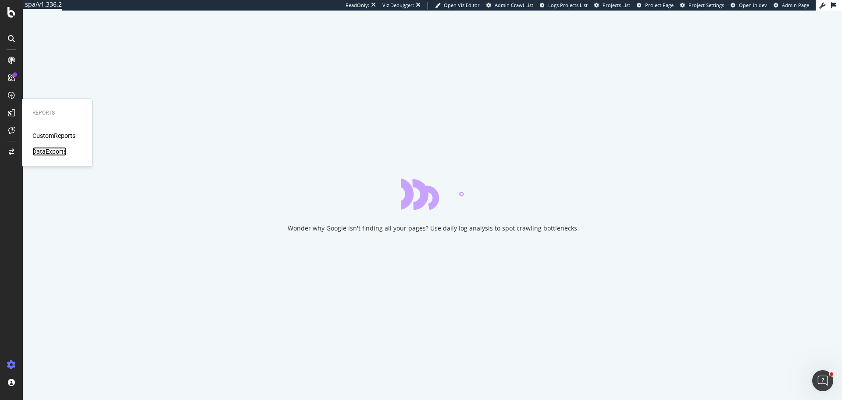
click at [50, 155] on div "DataExports" at bounding box center [49, 151] width 34 height 9
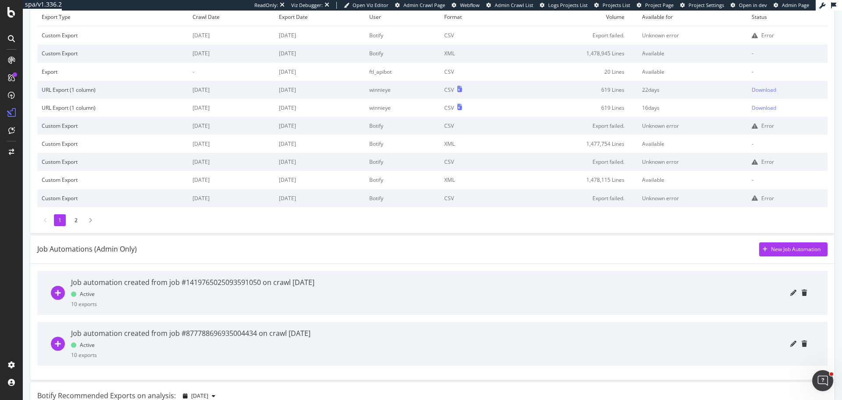
scroll to position [175, 0]
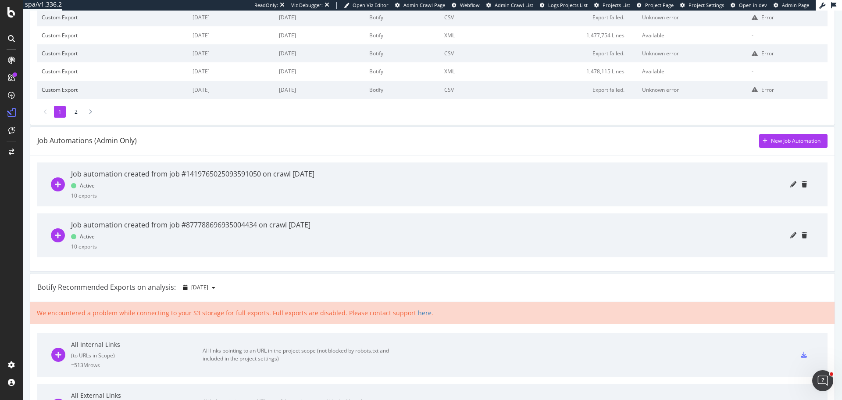
click at [54, 186] on icon "plus-circle" at bounding box center [58, 184] width 14 height 14
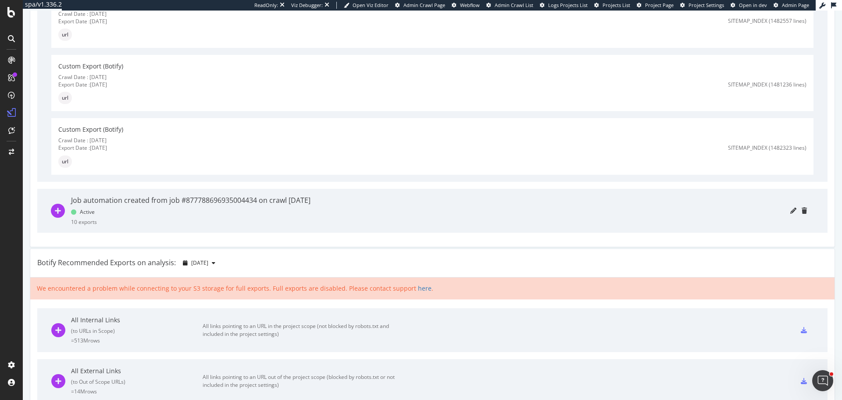
scroll to position [833, 0]
click at [60, 211] on icon "plus-circle" at bounding box center [58, 210] width 14 height 14
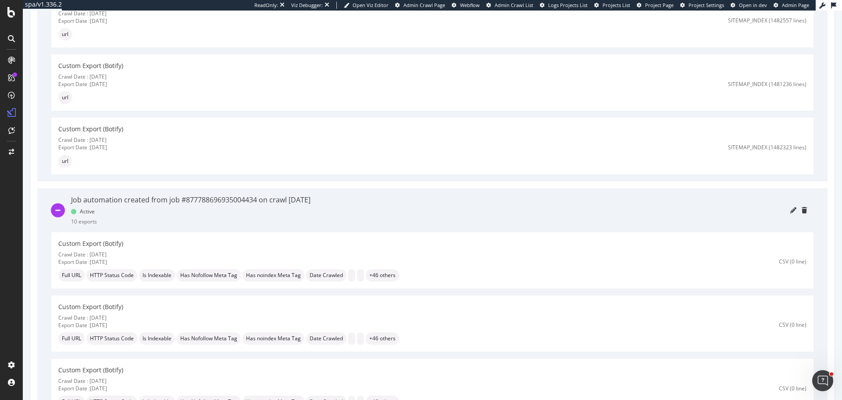
click at [57, 210] on icon "minus-circle" at bounding box center [58, 210] width 14 height 14
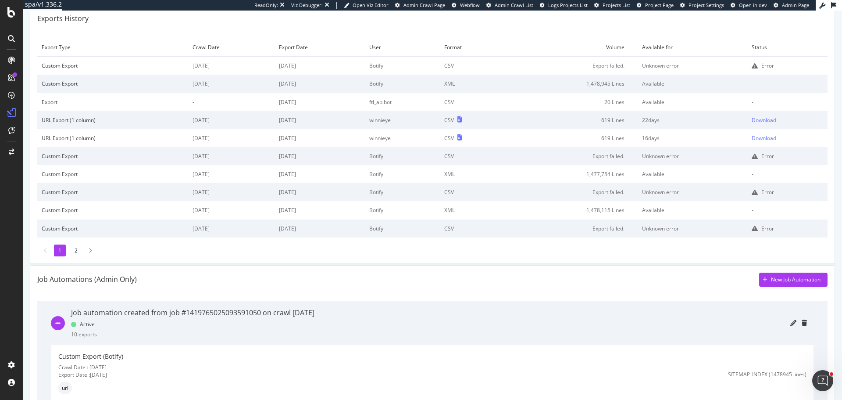
scroll to position [0, 0]
